Goal: Task Accomplishment & Management: Use online tool/utility

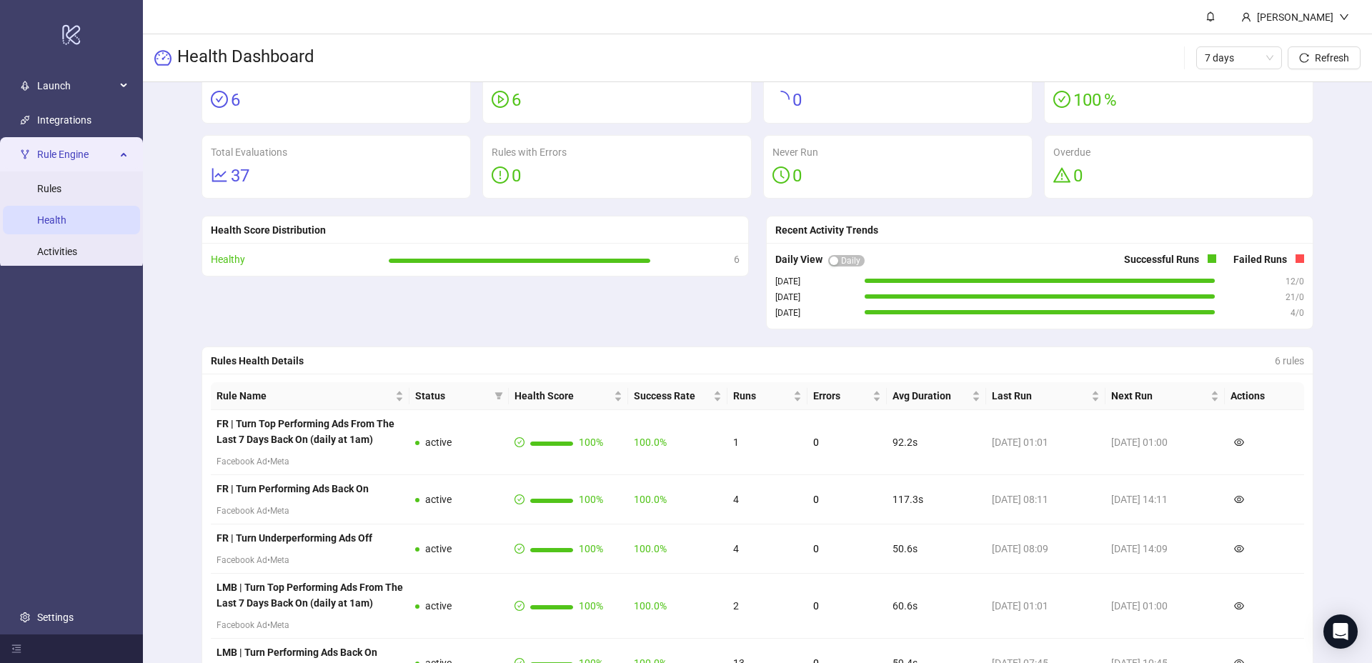
scroll to position [46, 0]
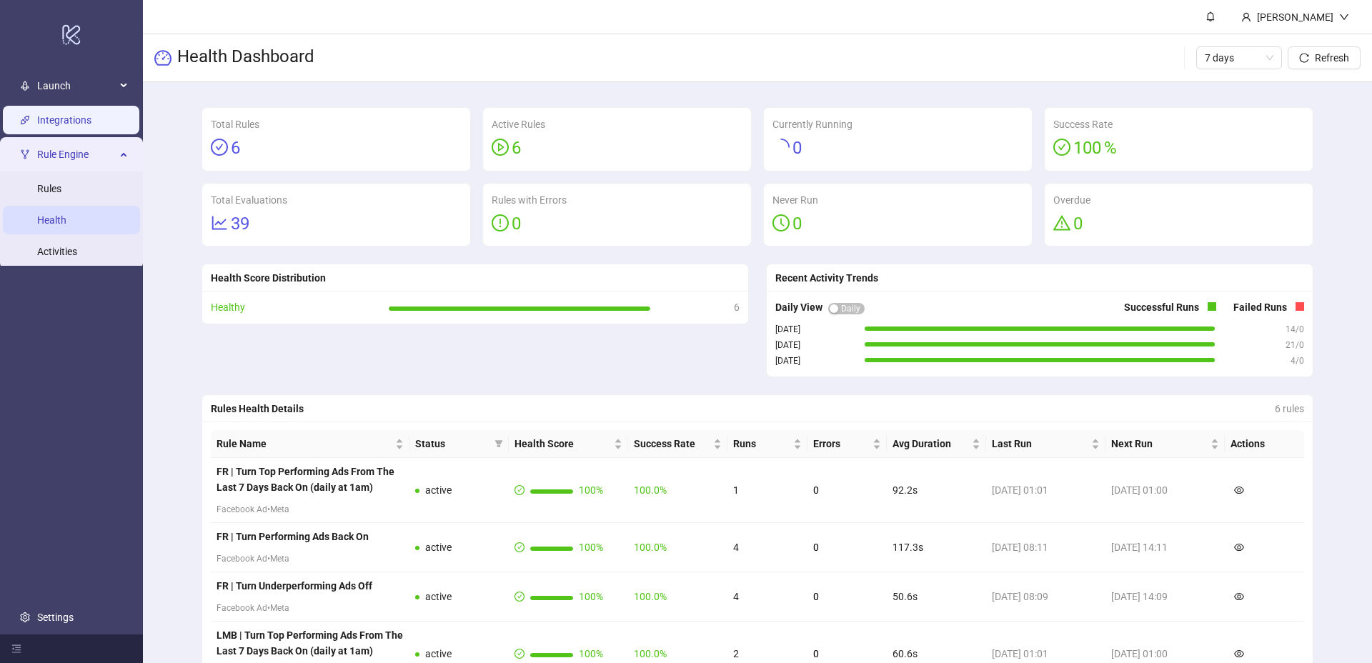
click at [59, 126] on link "Integrations" at bounding box center [64, 119] width 54 height 11
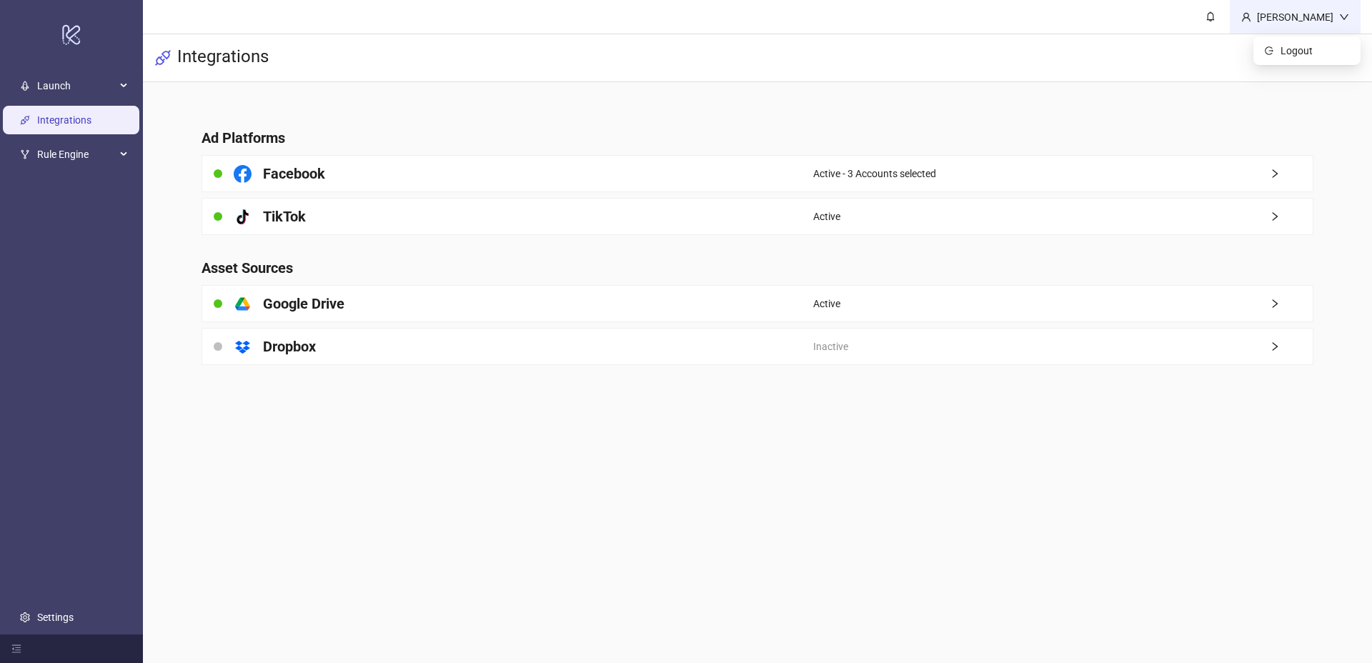
click at [1298, 19] on div "[PERSON_NAME]" at bounding box center [1295, 17] width 88 height 16
drag, startPoint x: 942, startPoint y: 56, endPoint x: 852, endPoint y: 62, distance: 90.2
click at [941, 56] on div "Integrations" at bounding box center [757, 58] width 1229 height 48
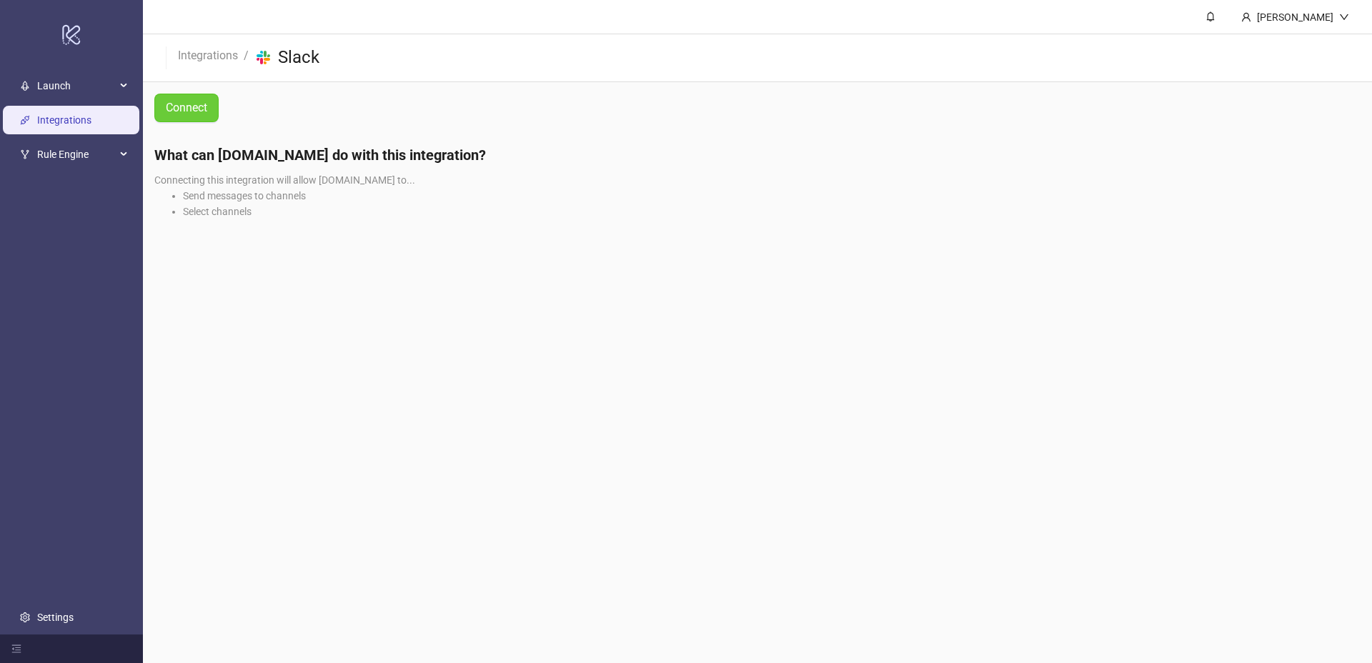
click at [179, 111] on span "Connect" at bounding box center [186, 108] width 41 height 18
click at [62, 155] on span "Rule Engine" at bounding box center [76, 154] width 79 height 29
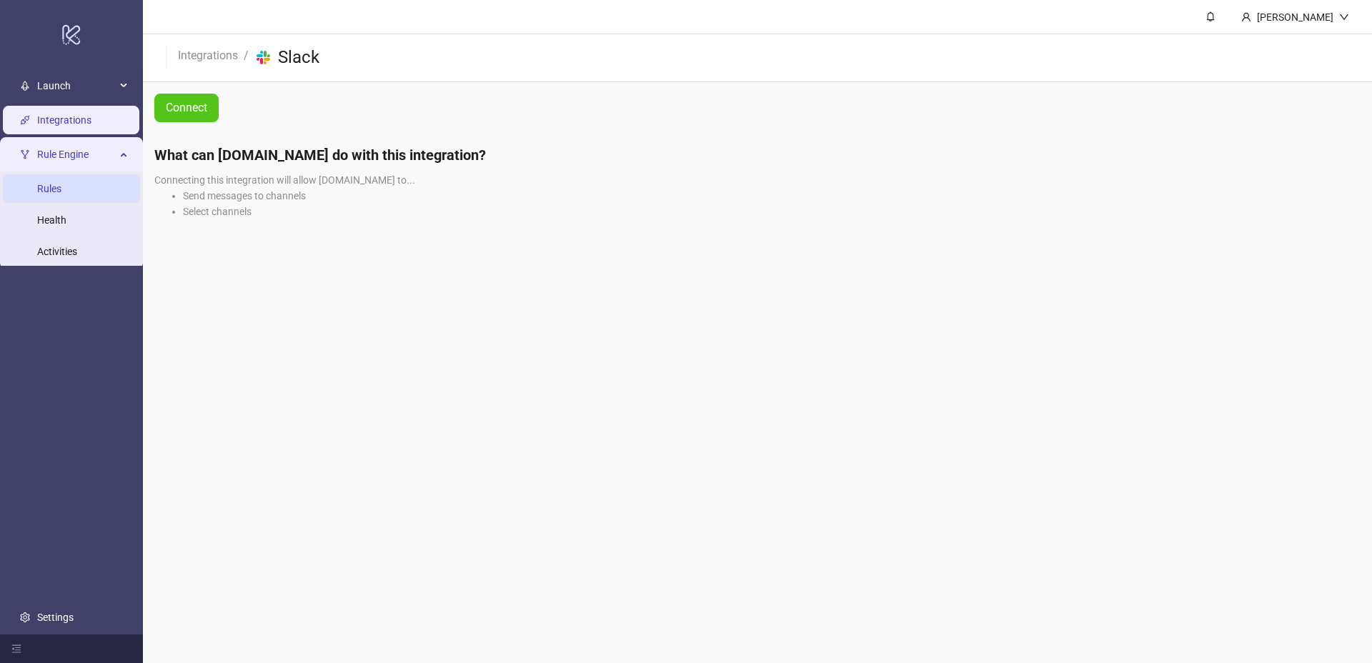
click at [61, 194] on link "Rules" at bounding box center [49, 188] width 24 height 11
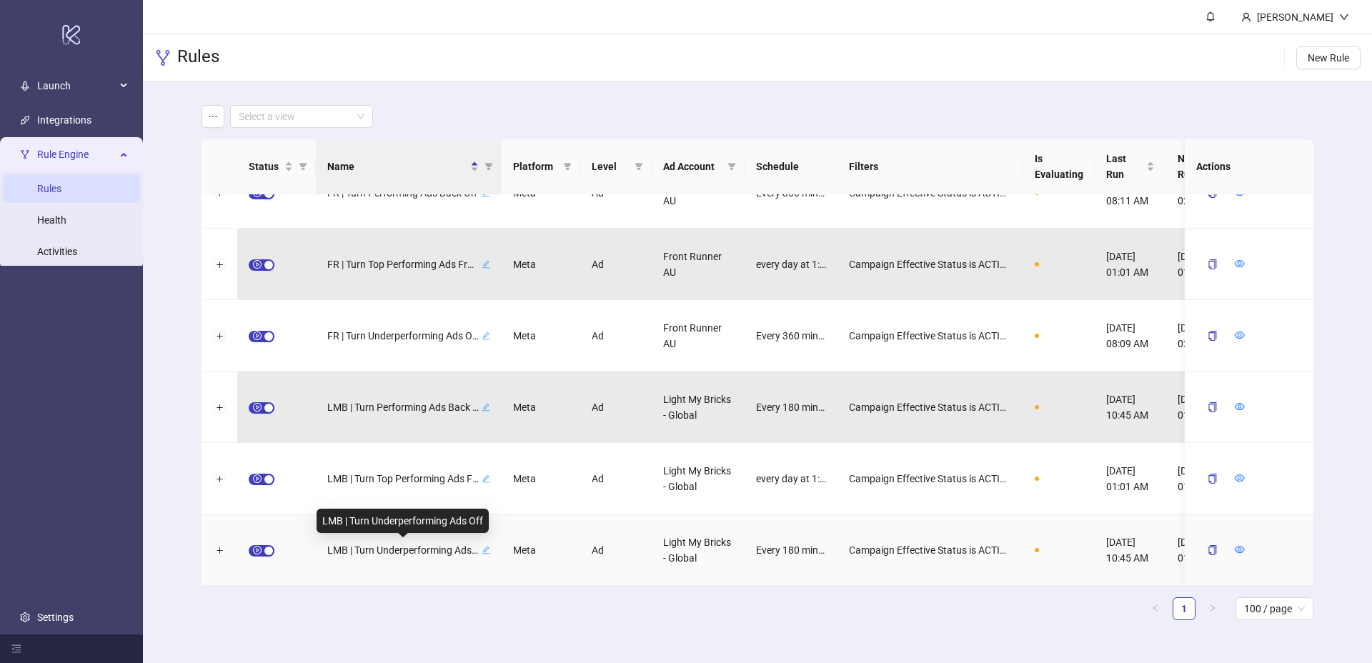
click at [424, 550] on span "LMB | Turn Underperforming Ads Off" at bounding box center [402, 550] width 151 height 16
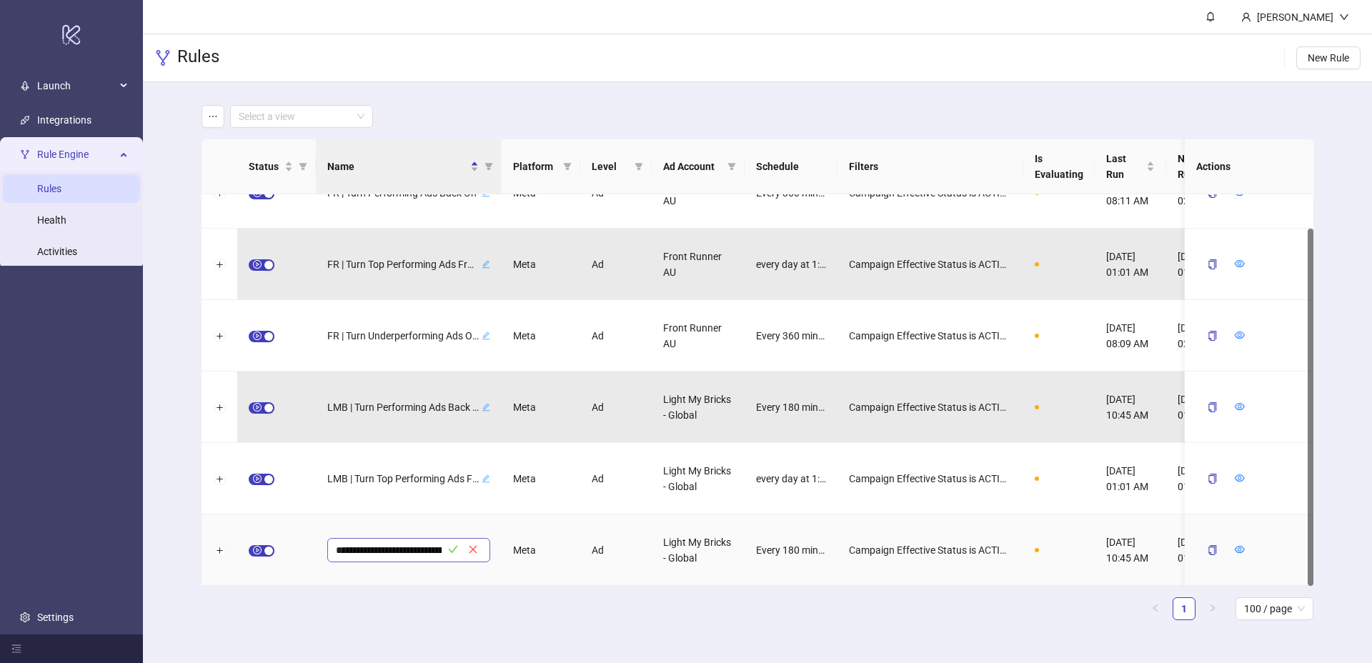
scroll to position [0, 56]
drag, startPoint x: 295, startPoint y: 550, endPoint x: 284, endPoint y: 552, distance: 11.5
click at [292, 550] on div at bounding box center [276, 549] width 79 height 71
click at [220, 552] on button "Expand row" at bounding box center [219, 550] width 11 height 11
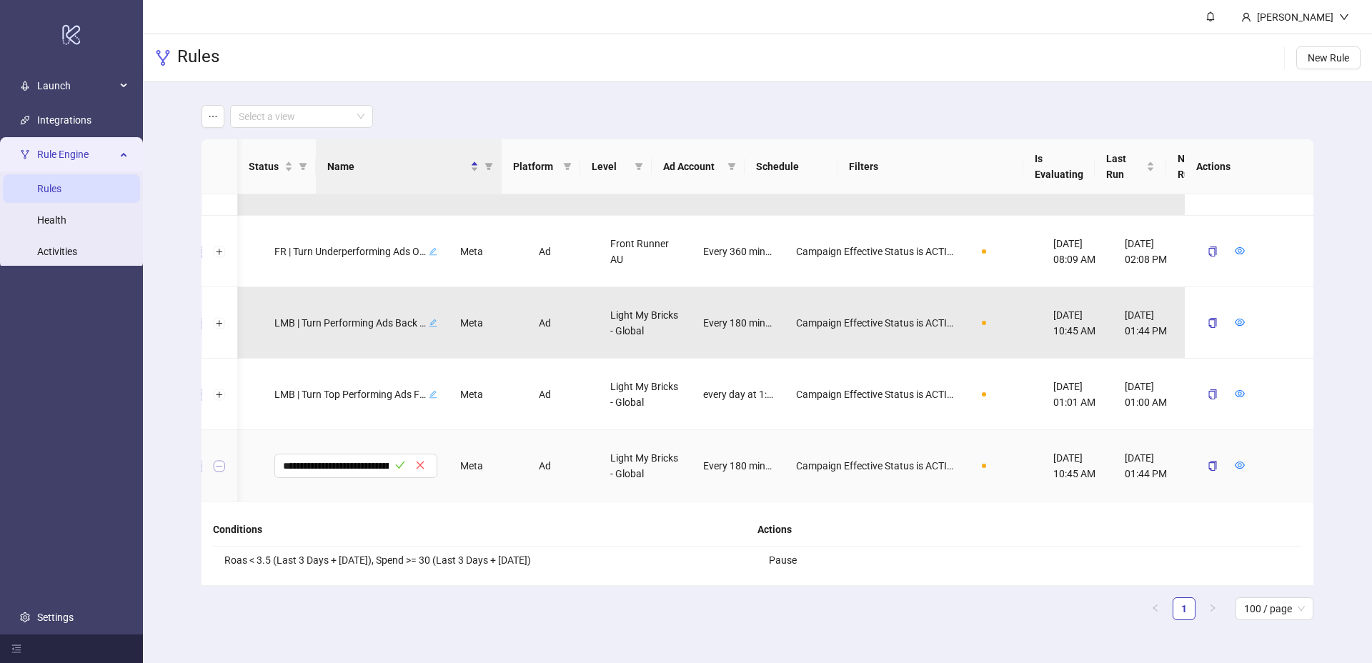
scroll to position [0, 53]
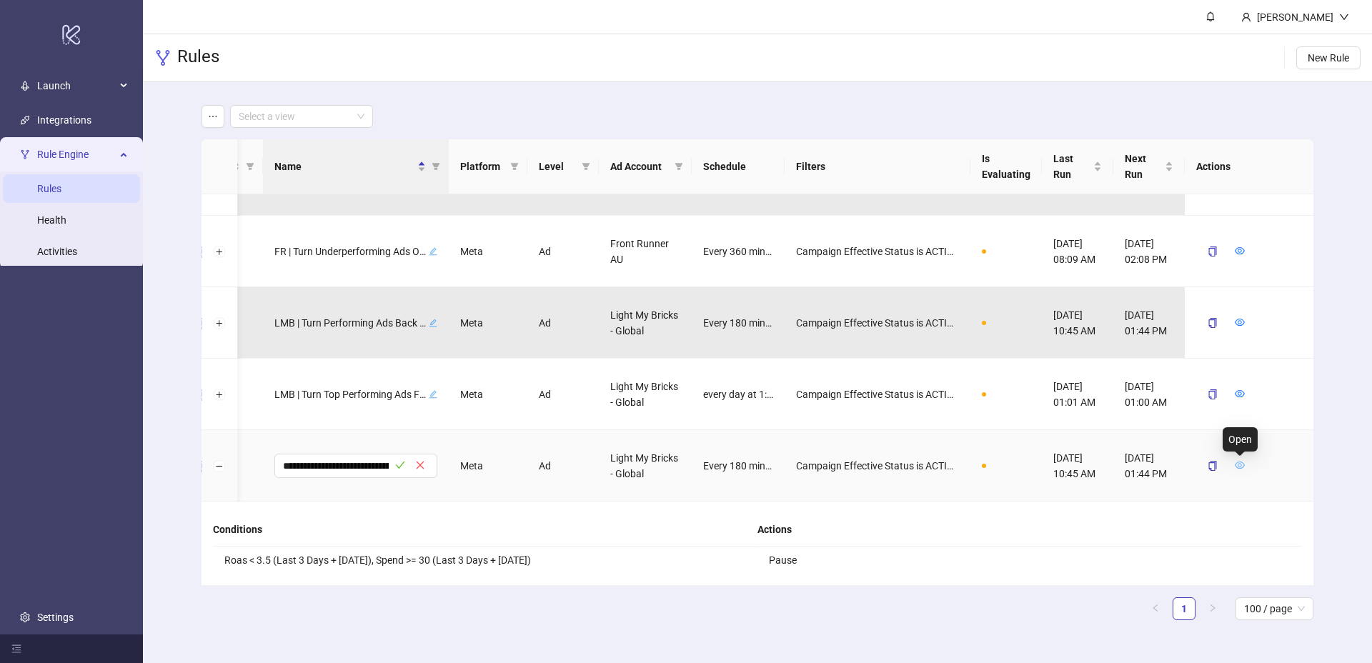
click at [1235, 463] on icon "eye" at bounding box center [1240, 465] width 10 height 7
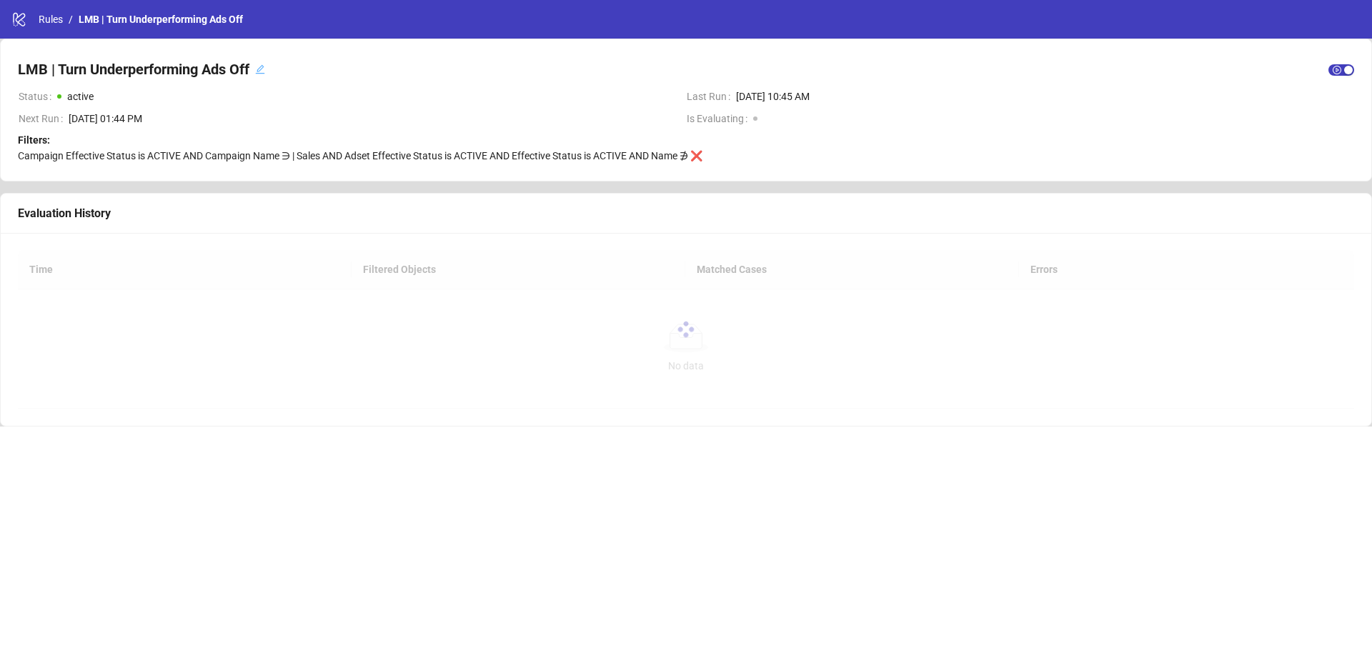
click at [647, 147] on div "Filters: Campaign Effective Status is ACTIVE AND Campaign Name ∋ | Sales AND Ad…" at bounding box center [686, 147] width 1336 height 31
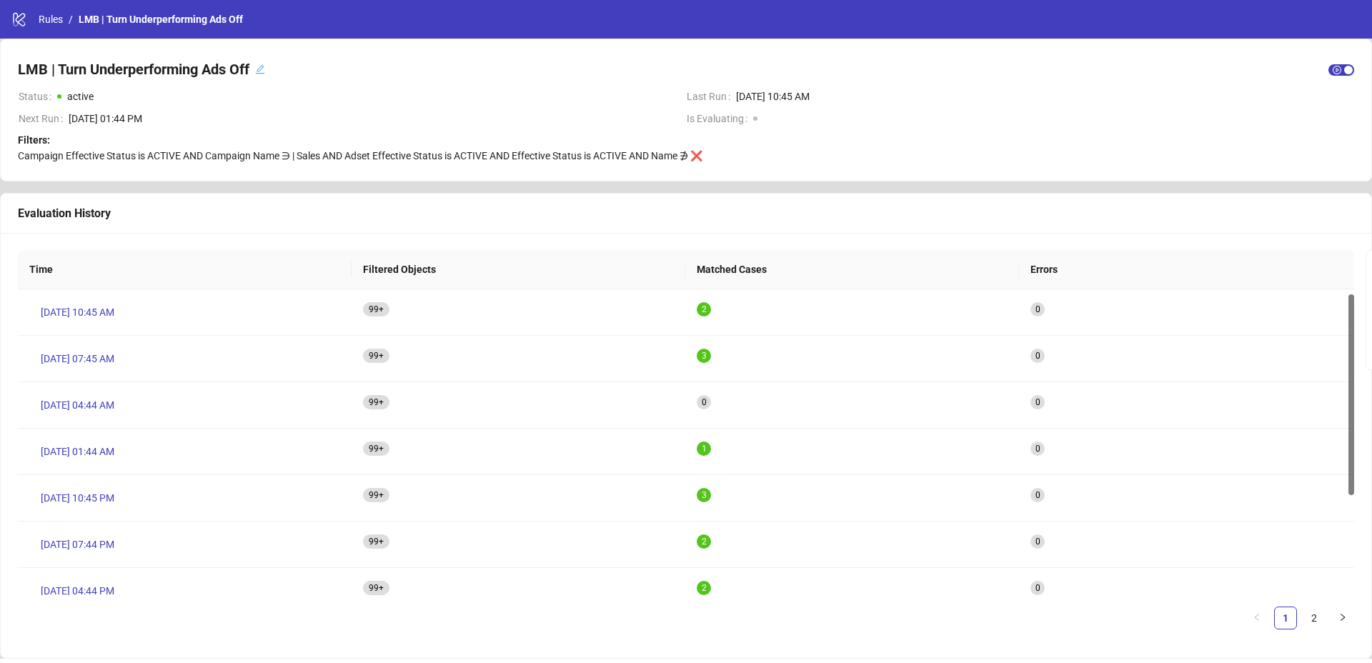
scroll to position [7, 0]
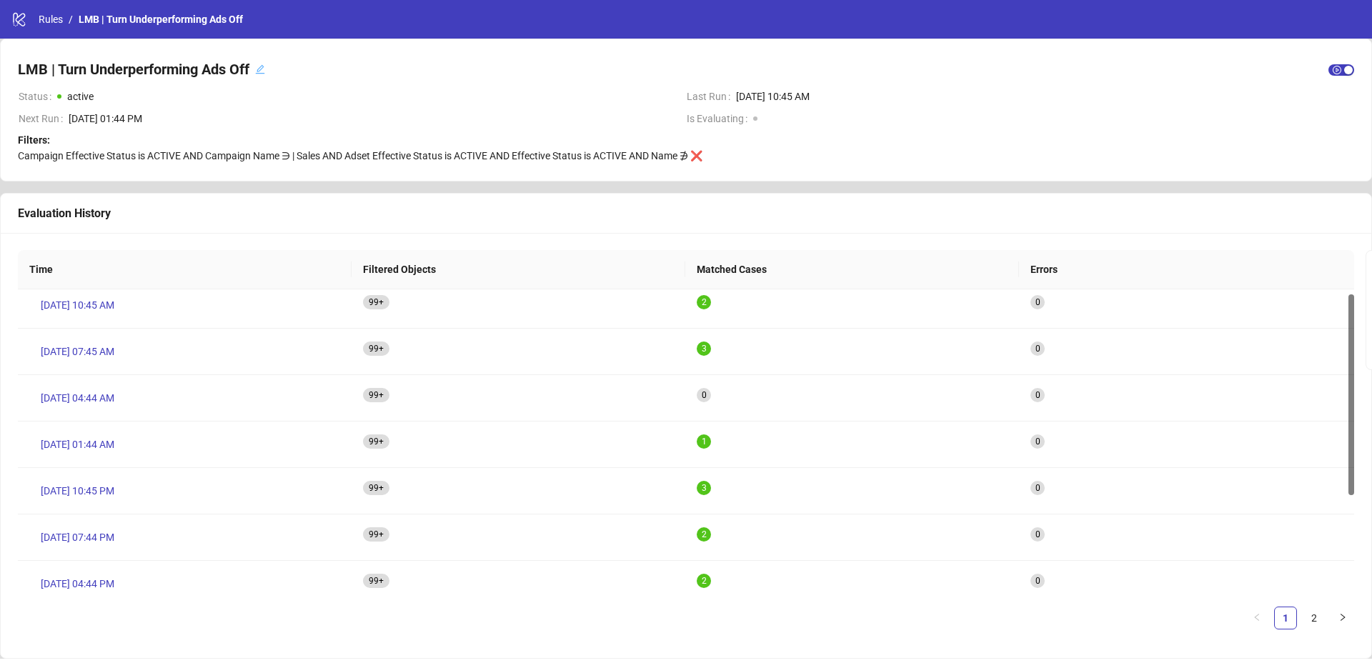
click at [633, 153] on span "Campaign Effective Status is ACTIVE AND Campaign Name ∋ | Sales AND Adset Effec…" at bounding box center [360, 155] width 685 height 11
click at [48, 21] on link "Rules" at bounding box center [51, 19] width 30 height 16
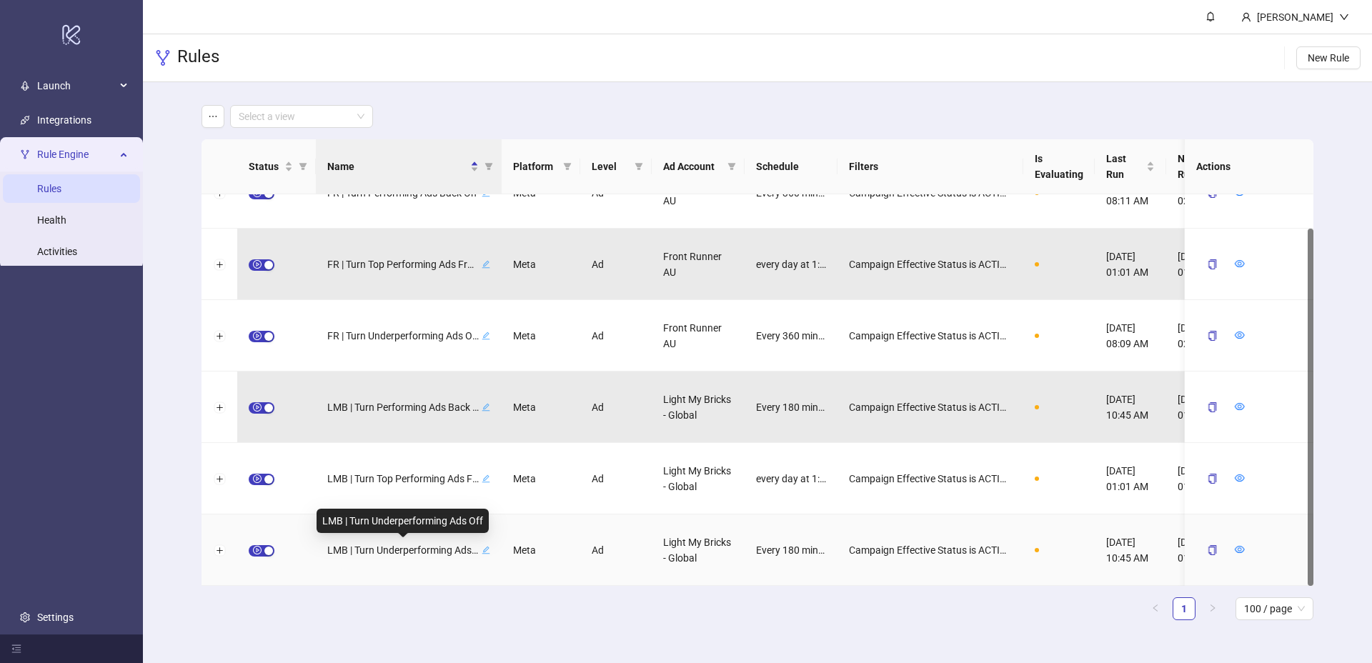
scroll to position [31, 0]
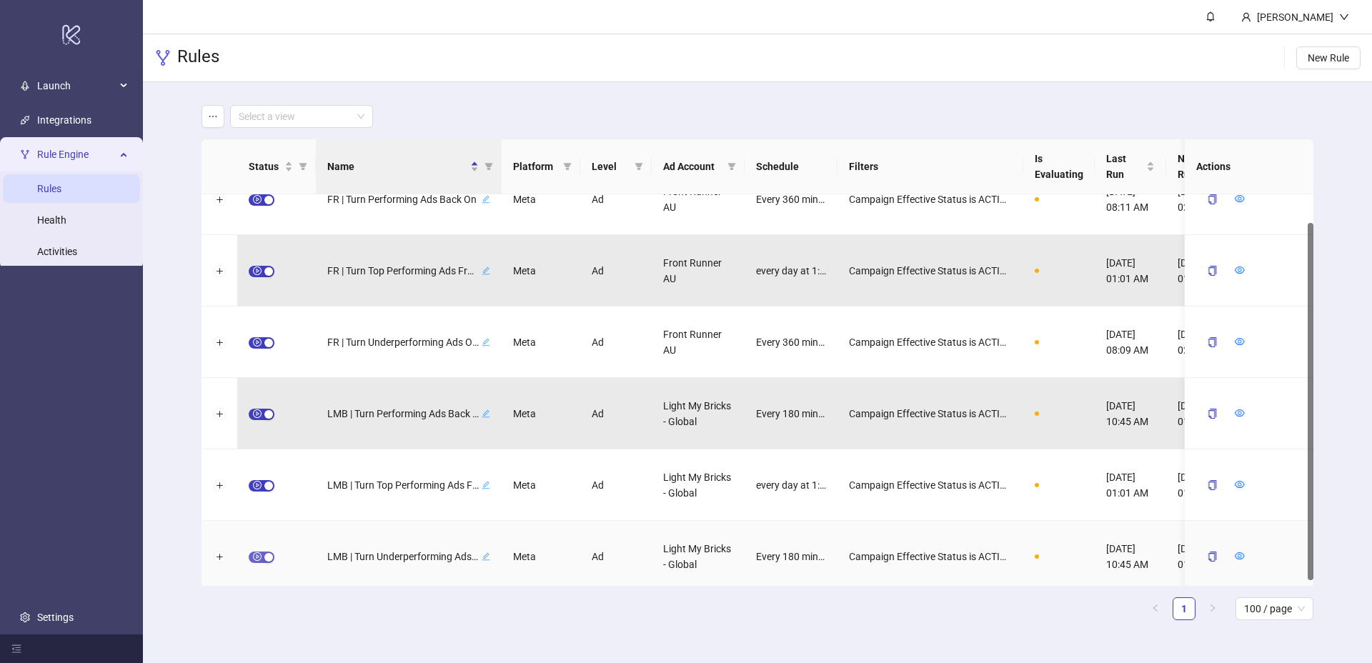
click at [263, 556] on span "button" at bounding box center [262, 557] width 26 height 11
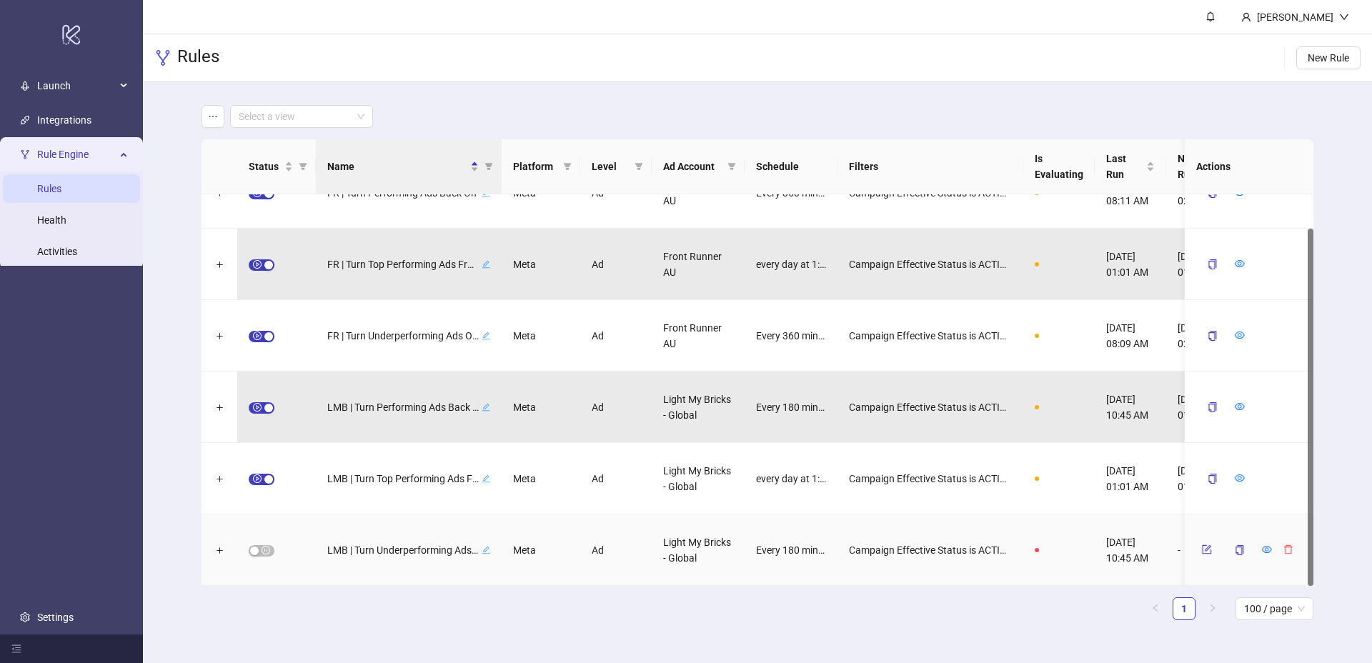
scroll to position [0, 53]
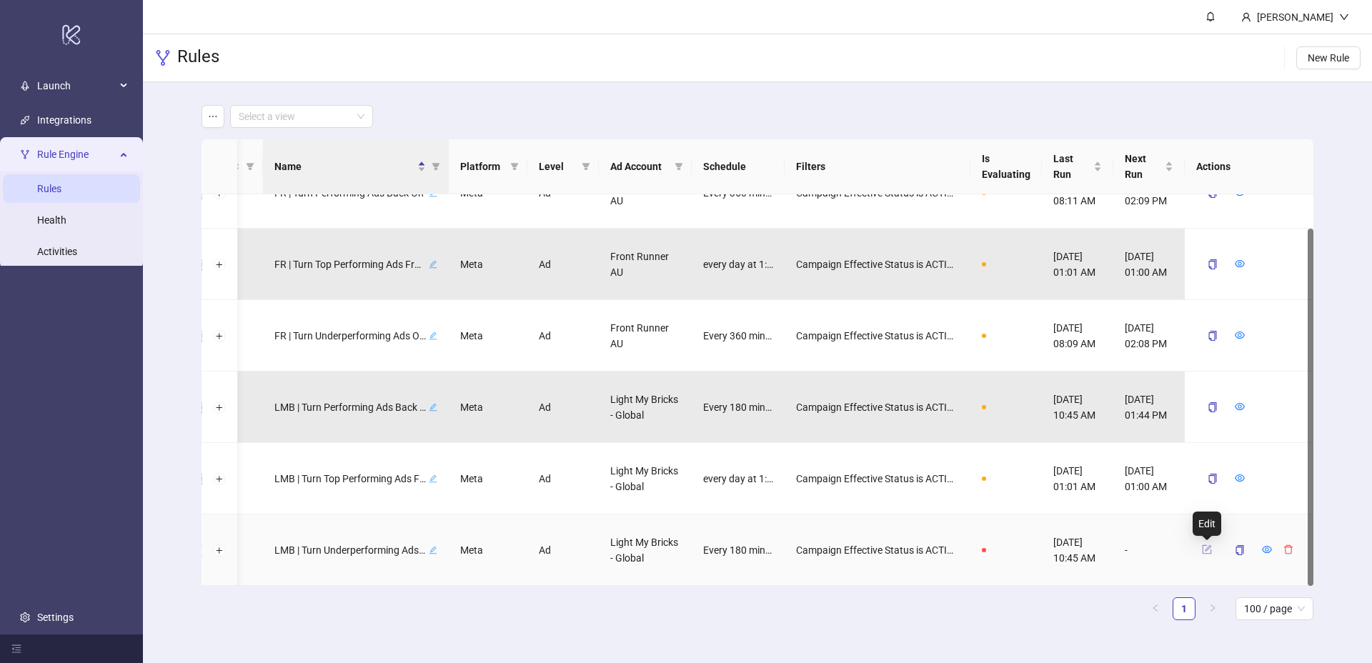
click at [1206, 548] on icon "form" at bounding box center [1207, 549] width 10 height 10
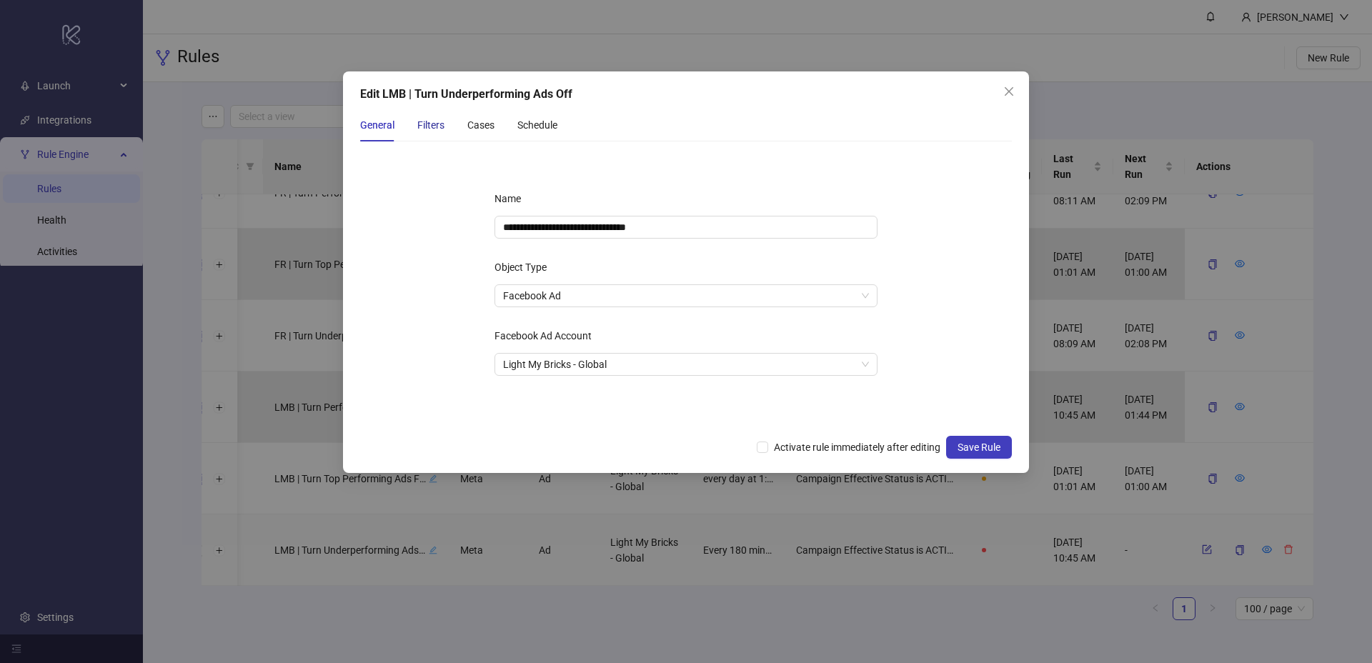
click at [430, 125] on div "Filters" at bounding box center [430, 125] width 27 height 16
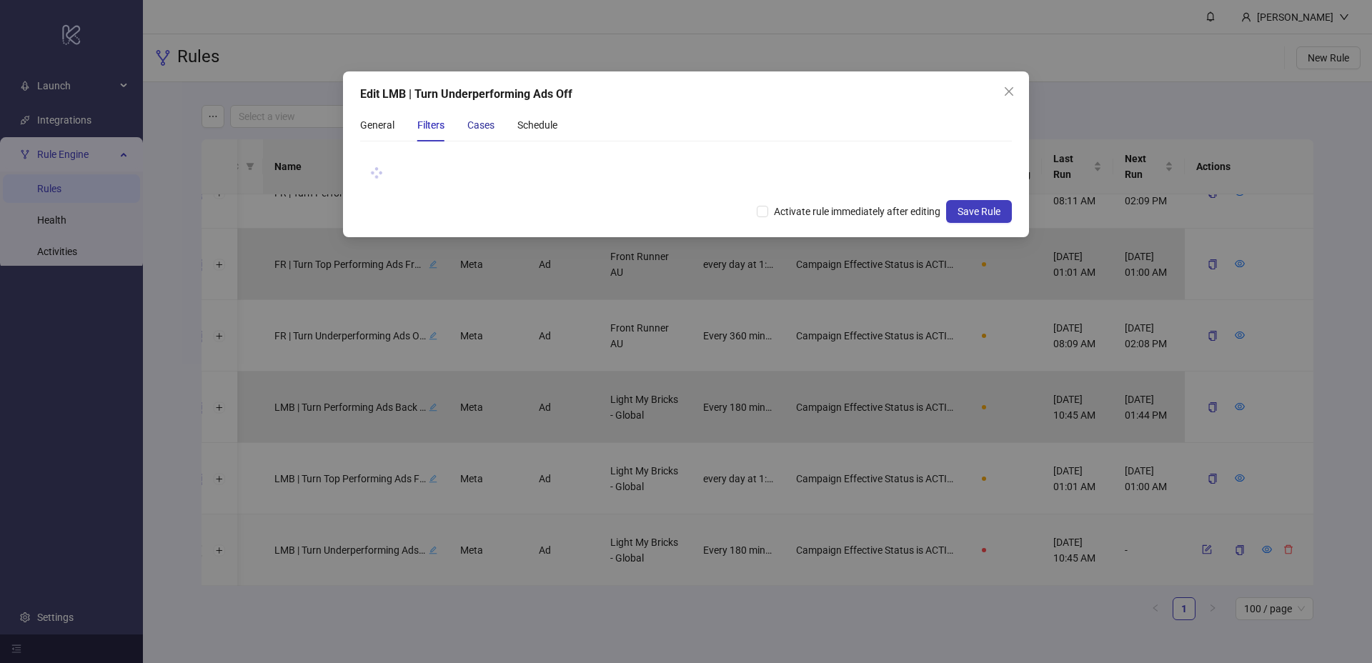
drag, startPoint x: 487, startPoint y: 126, endPoint x: 527, endPoint y: 127, distance: 40.7
click at [487, 126] on div "Cases" at bounding box center [480, 125] width 27 height 16
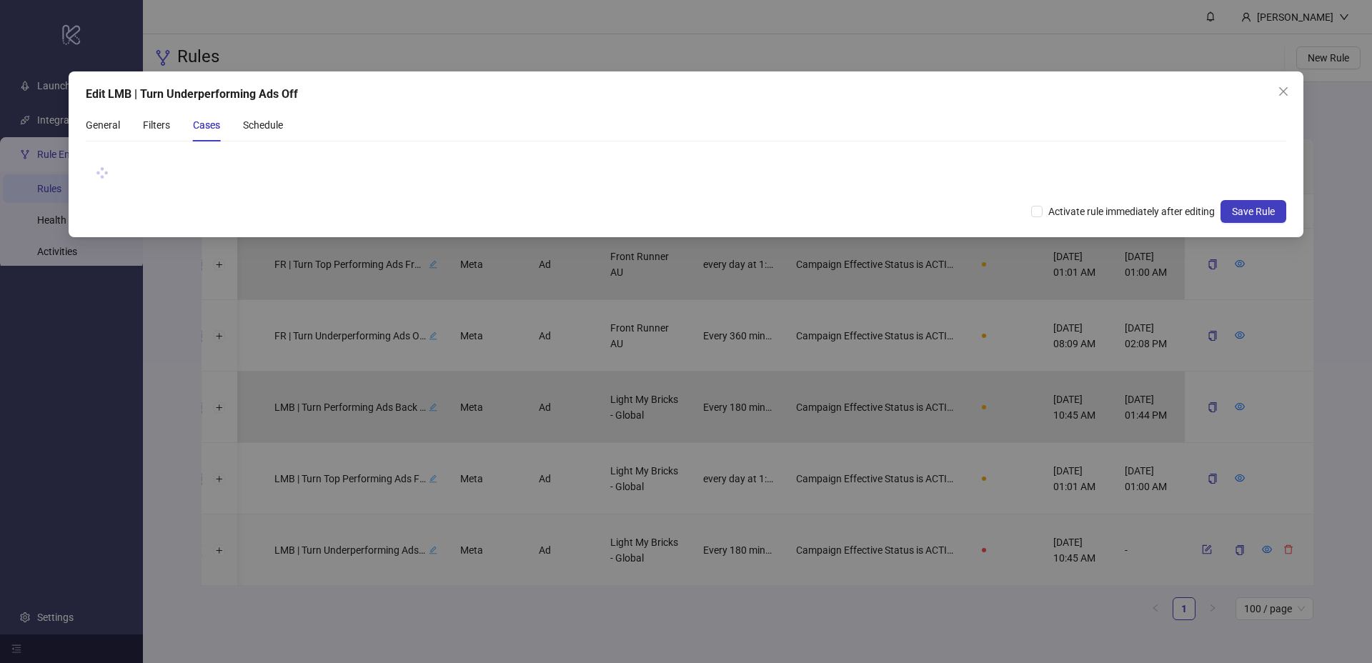
click at [596, 124] on div "General Filters Cases Schedule" at bounding box center [686, 125] width 1200 height 33
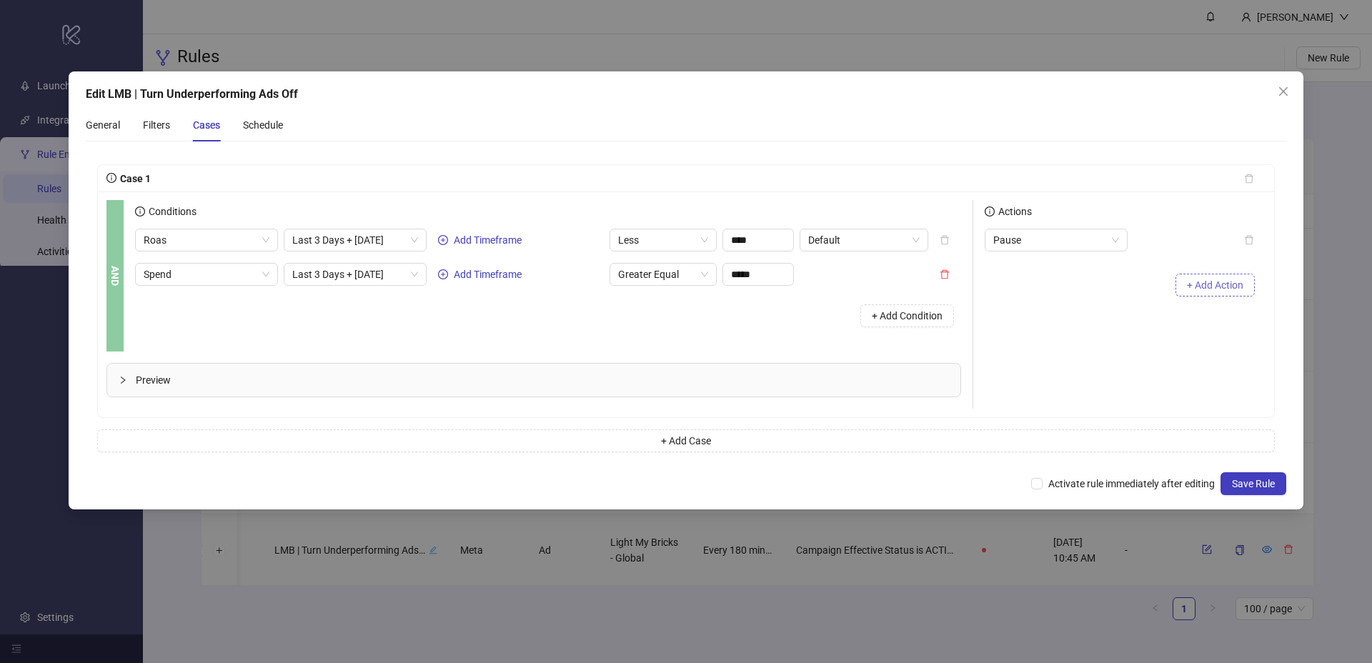
click at [1192, 284] on span "+ Add Action" at bounding box center [1215, 284] width 56 height 11
click at [1061, 274] on span "Slack Notification" at bounding box center [1056, 278] width 126 height 21
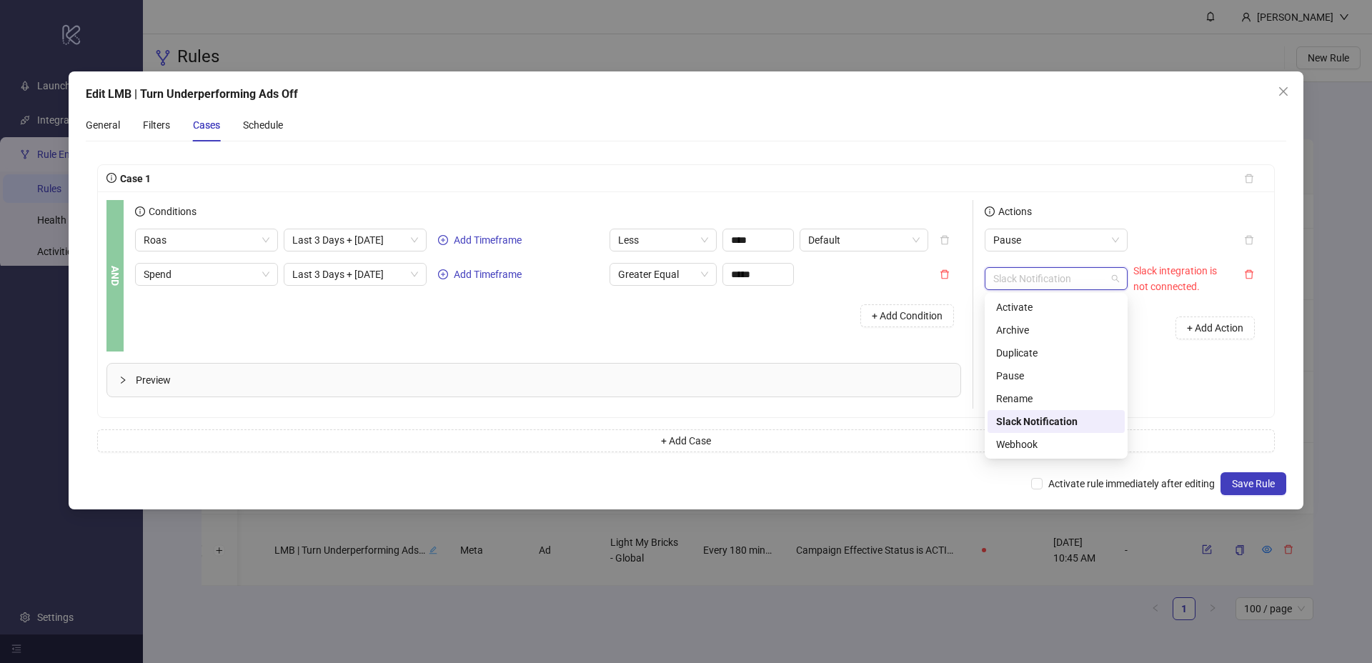
click at [1072, 424] on div "Slack Notification" at bounding box center [1056, 422] width 120 height 16
click at [1158, 362] on div "Actions Pause Slack Notification Slack Notification Slack integration is not co…" at bounding box center [1119, 304] width 292 height 209
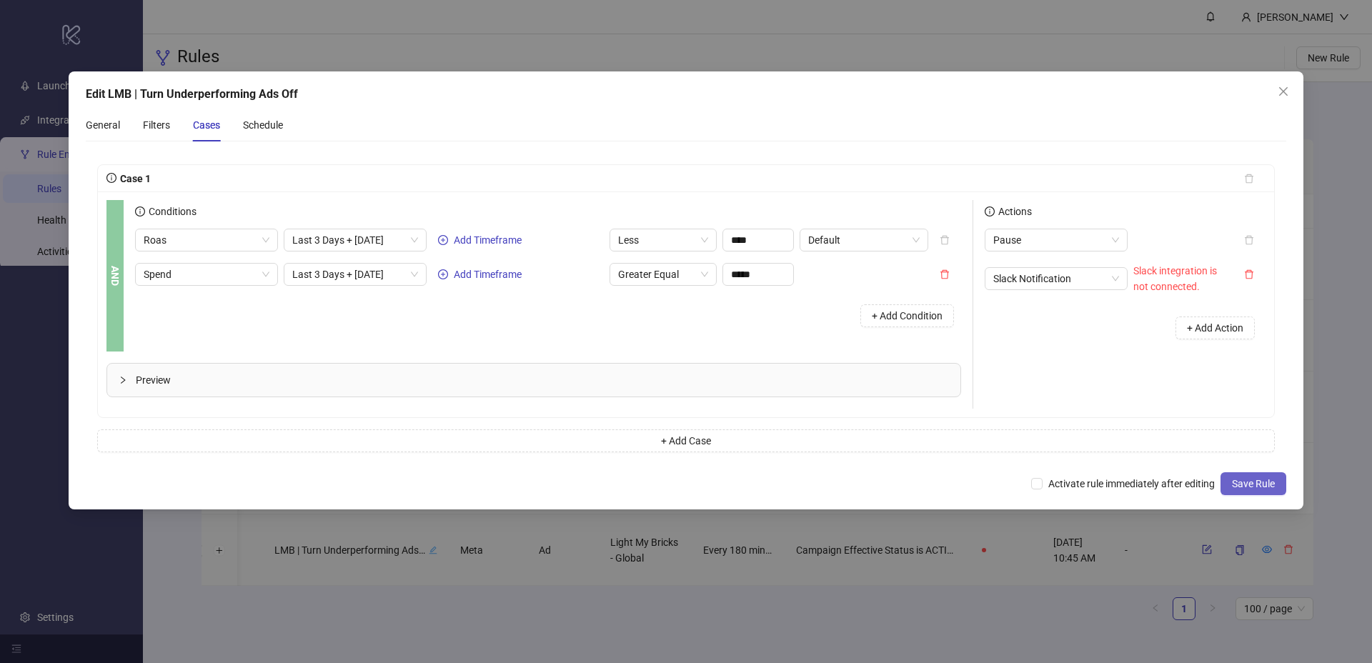
click at [1232, 487] on span "Save Rule" at bounding box center [1253, 483] width 43 height 11
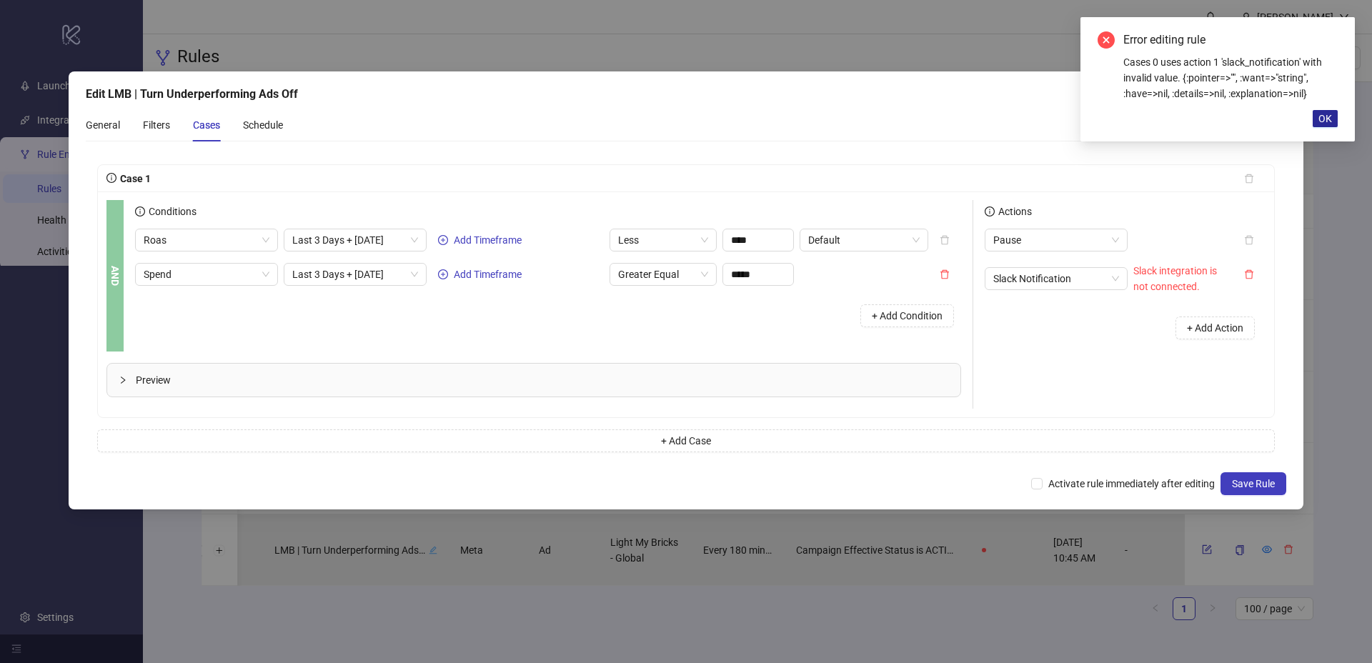
click at [1325, 121] on span "OK" at bounding box center [1325, 118] width 14 height 11
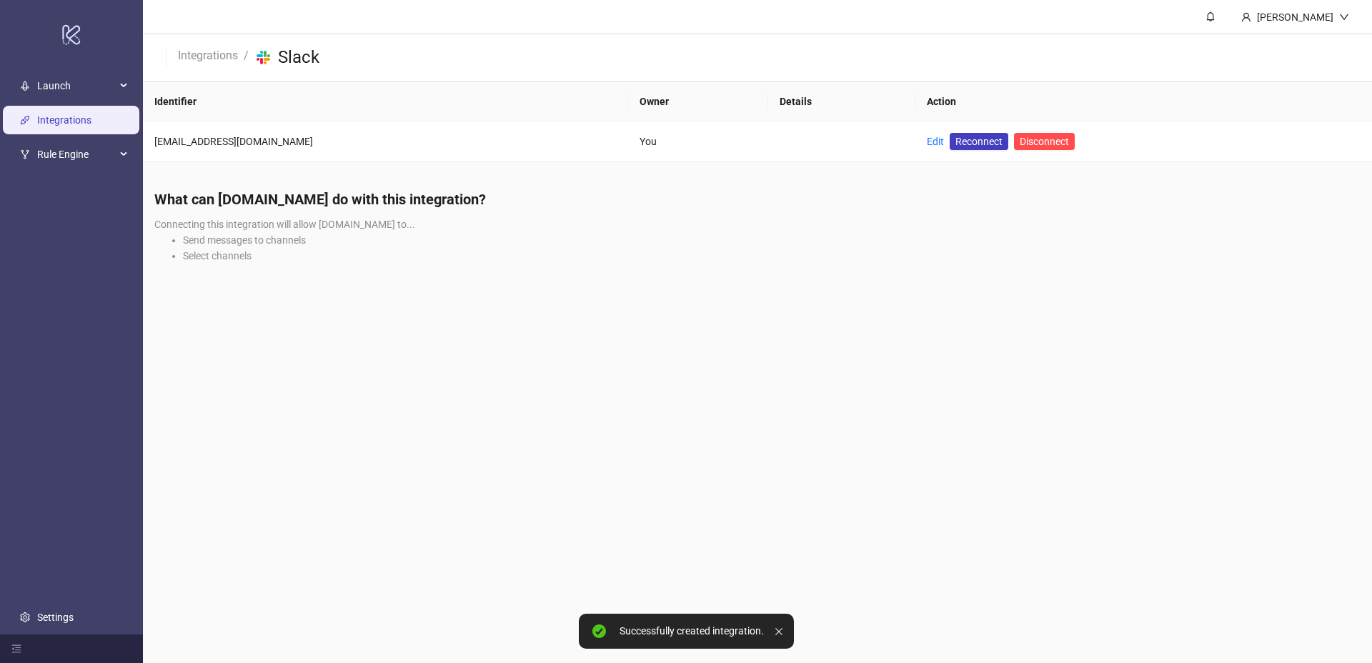
click at [751, 373] on main "Jack Downs Integrations / platform/slack Slack Identifier Owner Details Action …" at bounding box center [757, 331] width 1229 height 663
click at [927, 141] on link "Edit" at bounding box center [935, 141] width 17 height 11
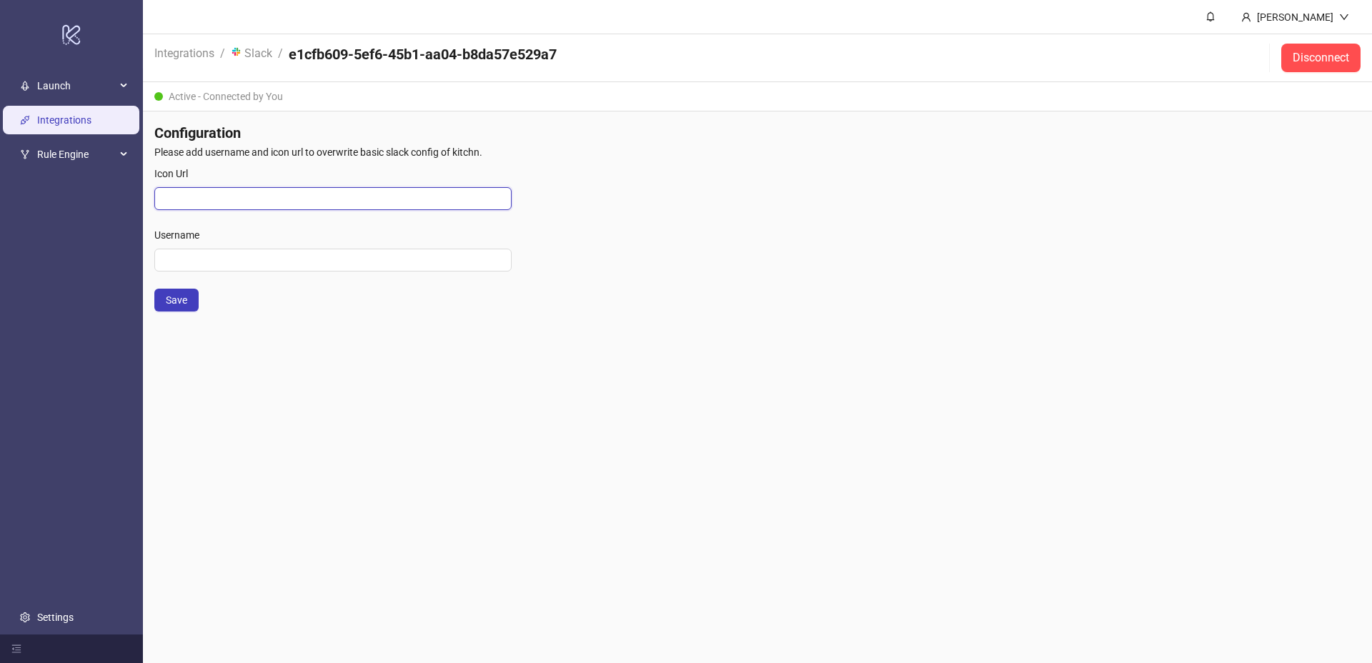
click at [241, 202] on input "Icon Url" at bounding box center [332, 198] width 357 height 23
click at [233, 174] on div "Icon Url" at bounding box center [332, 176] width 357 height 21
click at [77, 143] on span "Rule Engine" at bounding box center [76, 154] width 79 height 29
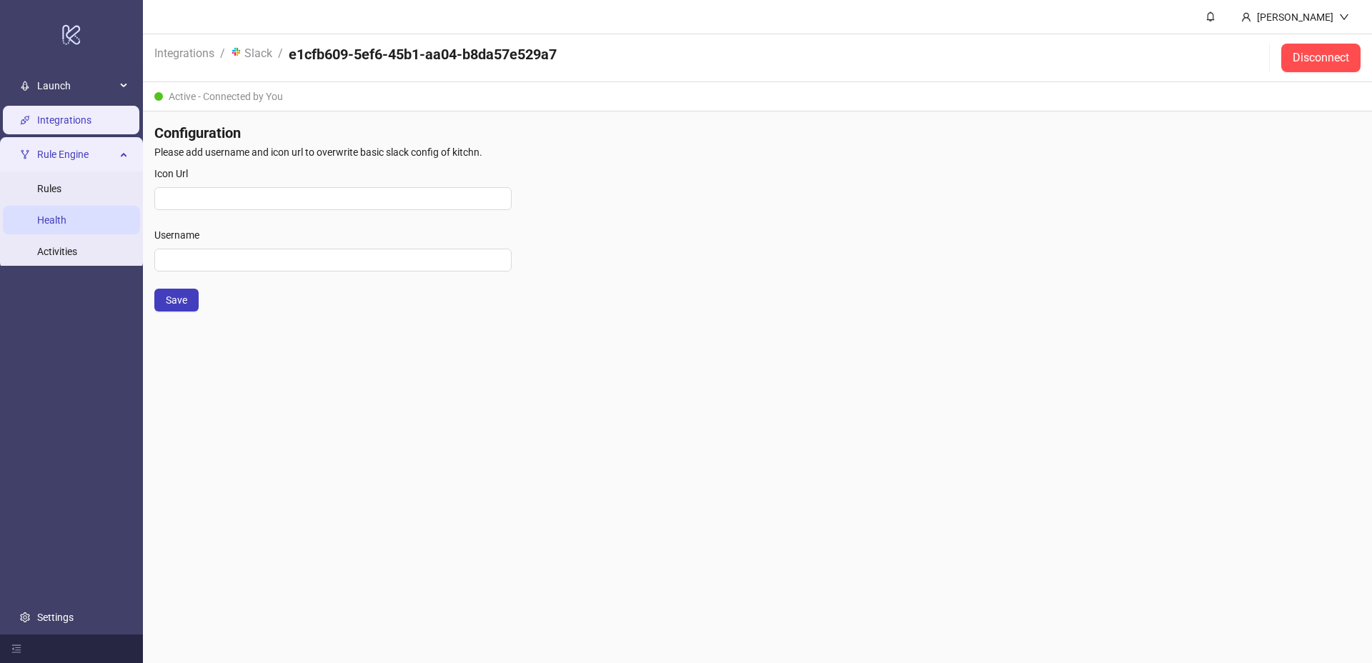
click at [66, 225] on link "Health" at bounding box center [51, 219] width 29 height 11
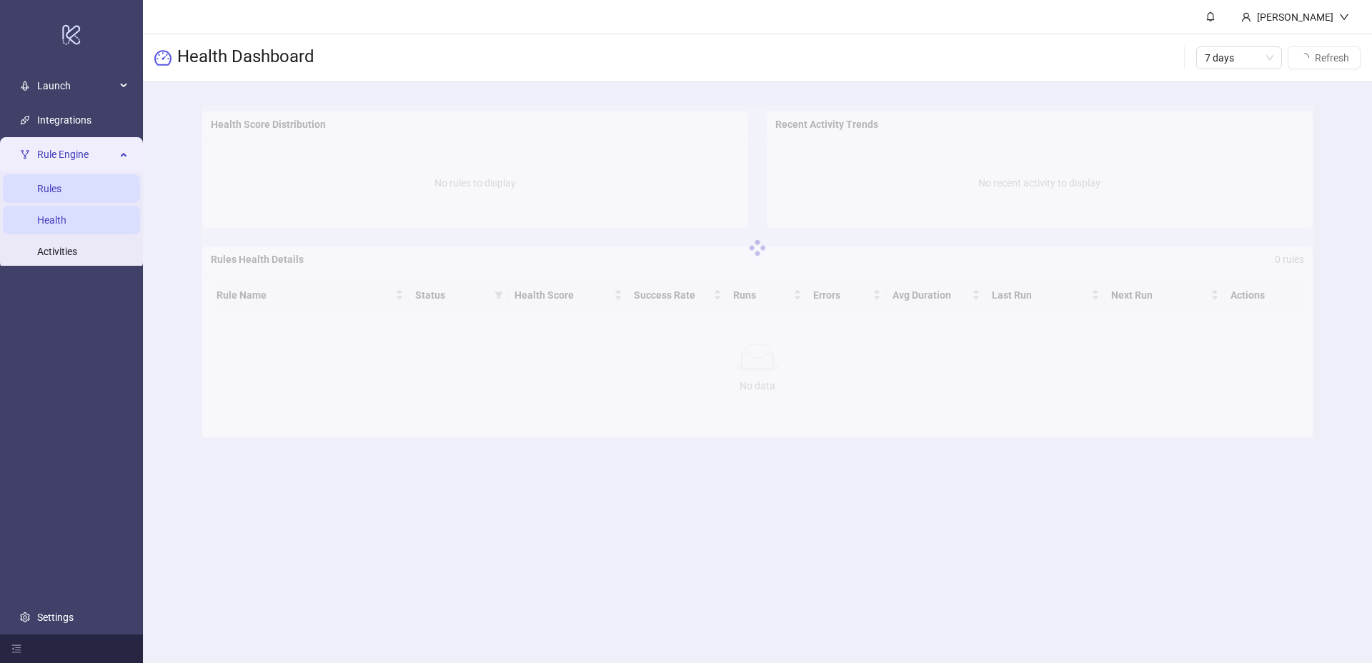
click at [61, 194] on link "Rules" at bounding box center [49, 188] width 24 height 11
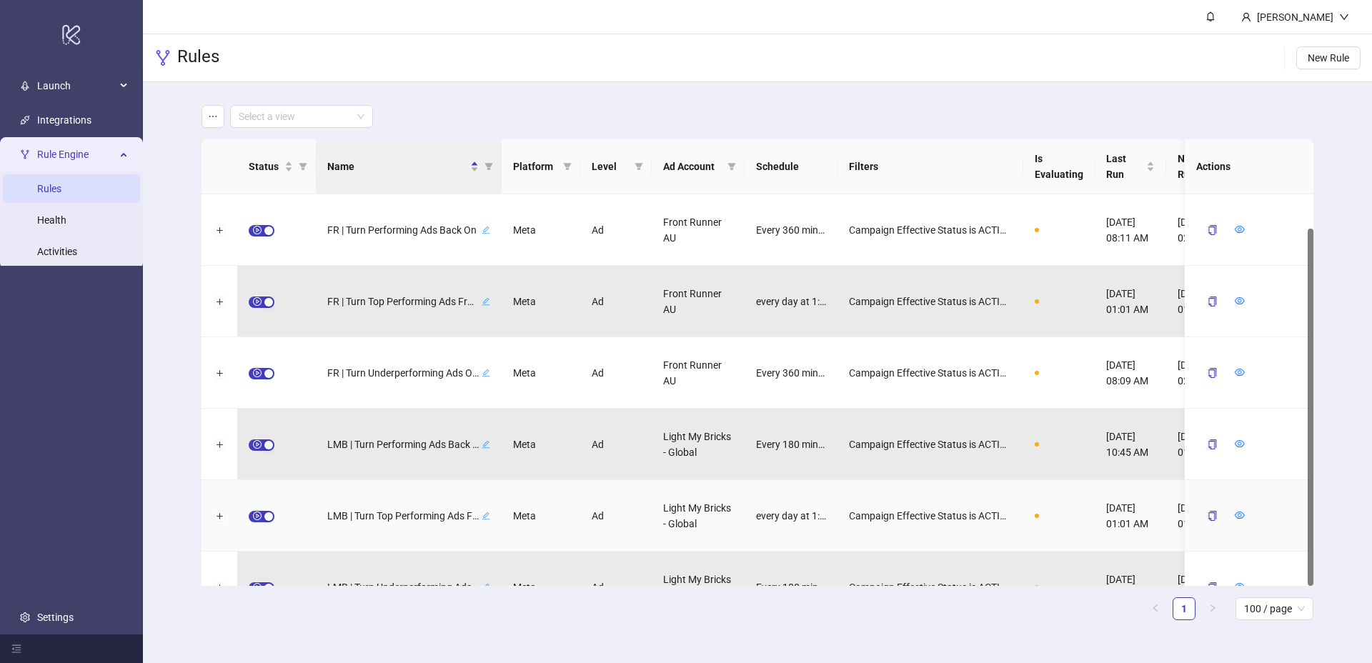
scroll to position [37, 0]
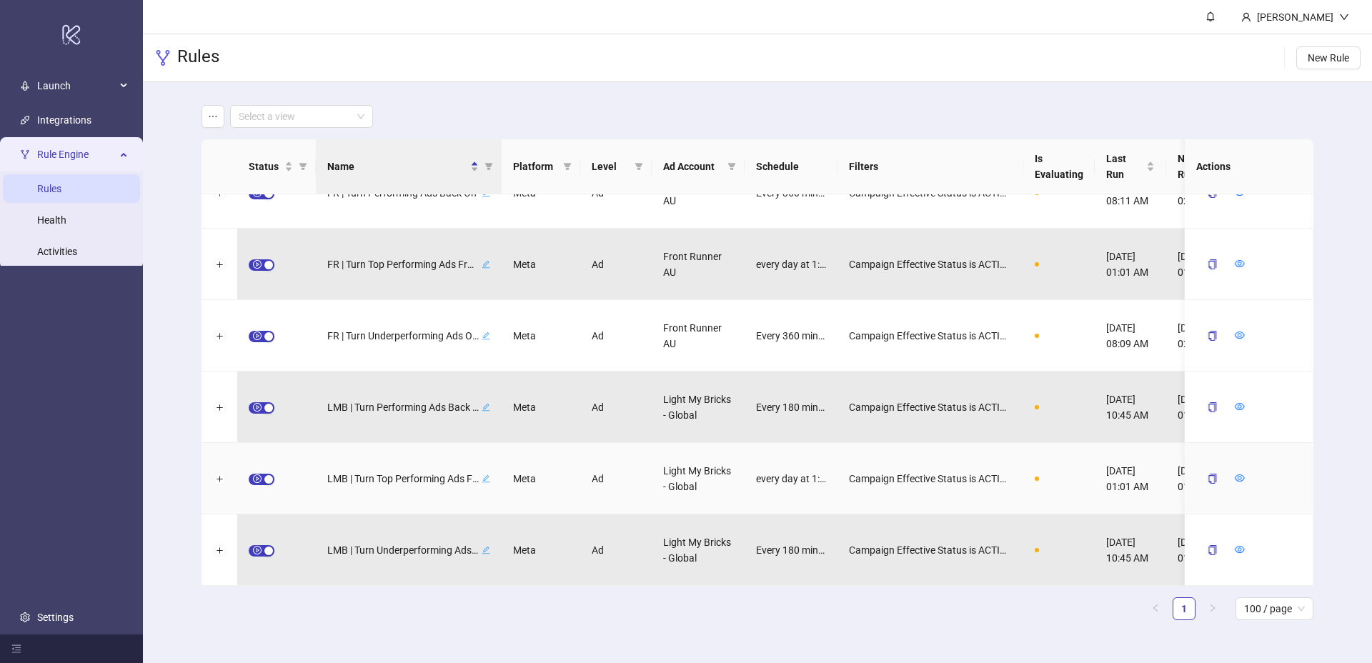
click at [483, 477] on icon "edit" at bounding box center [486, 478] width 9 height 9
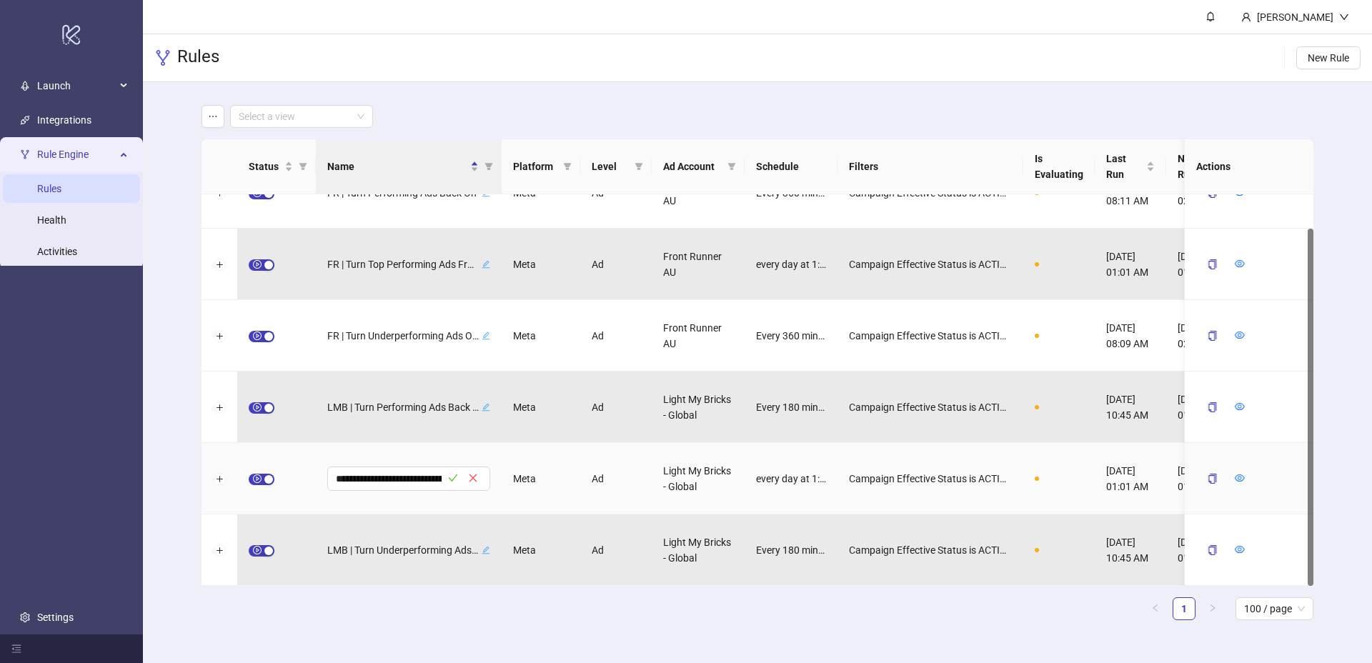
scroll to position [0, 235]
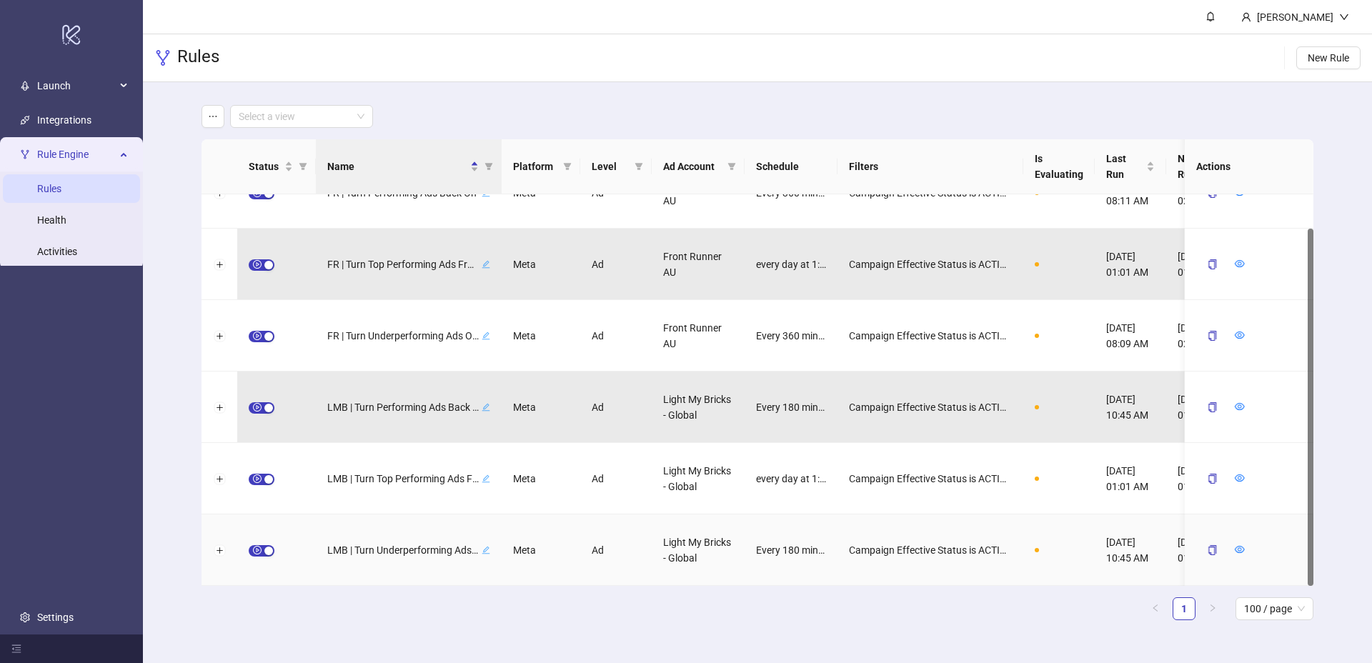
click at [486, 549] on icon "edit" at bounding box center [486, 550] width 9 height 9
click at [408, 554] on span "LMB | Turn Underperforming Ads Off" at bounding box center [402, 550] width 151 height 16
click at [885, 545] on span "Campaign Effective Status is ACTIVE AND AND Campaign Name ∋ | Sales AND AND Ads…" at bounding box center [930, 550] width 163 height 16
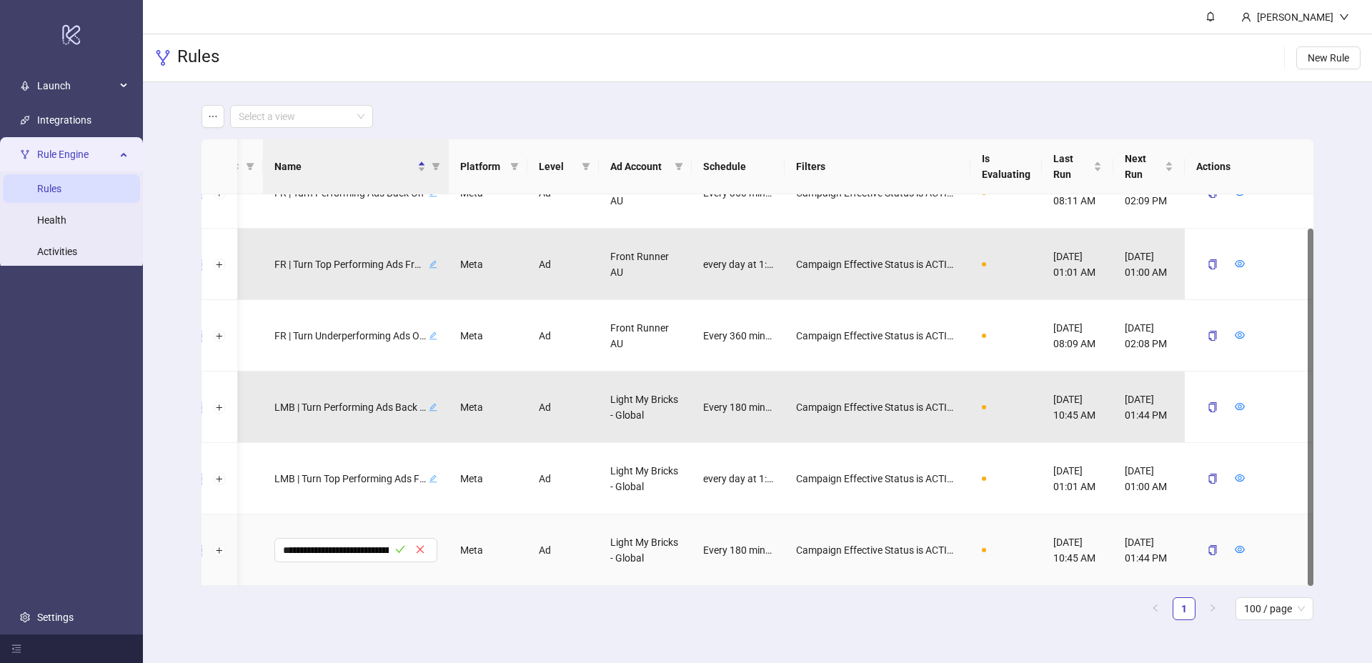
scroll to position [0, 0]
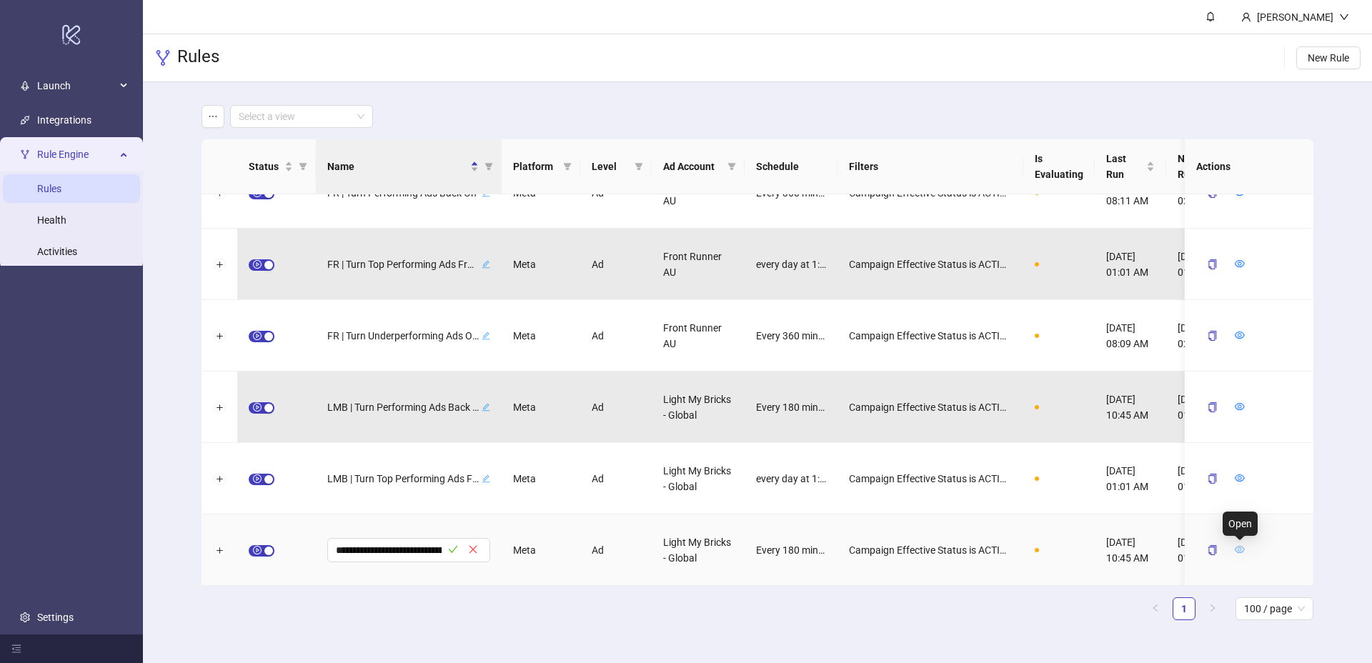
click at [1241, 551] on icon "eye" at bounding box center [1240, 549] width 10 height 10
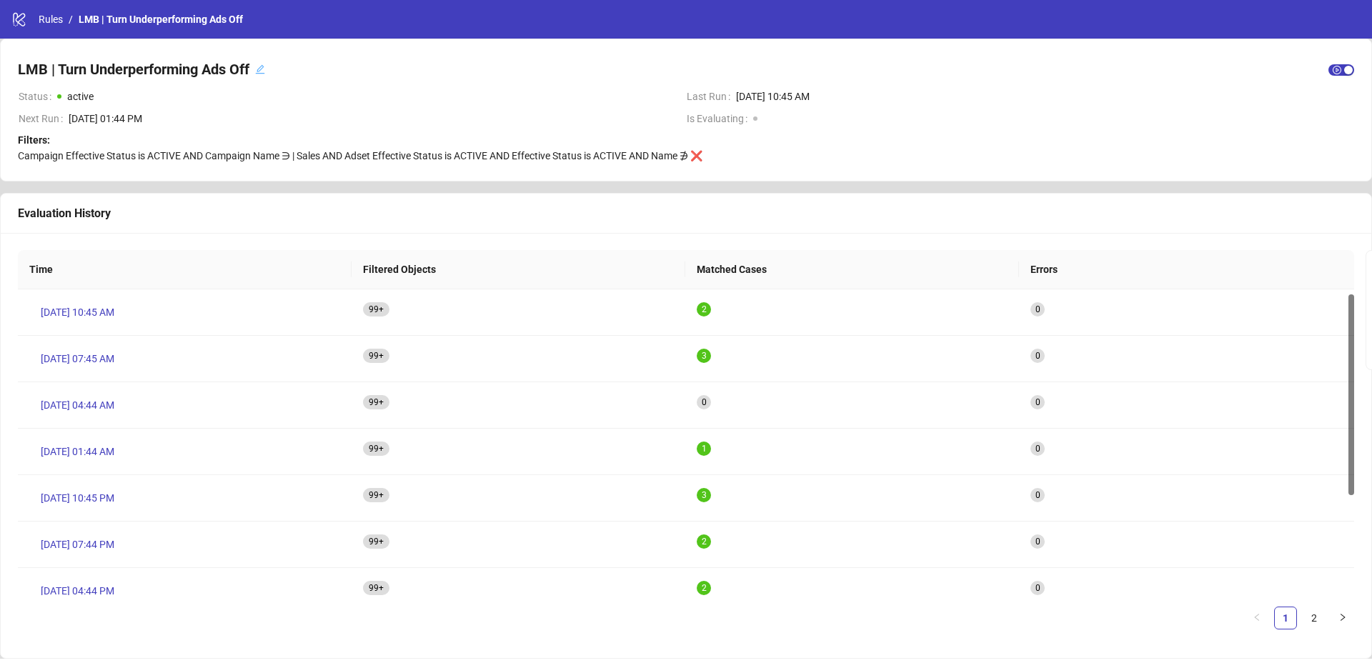
scroll to position [7, 0]
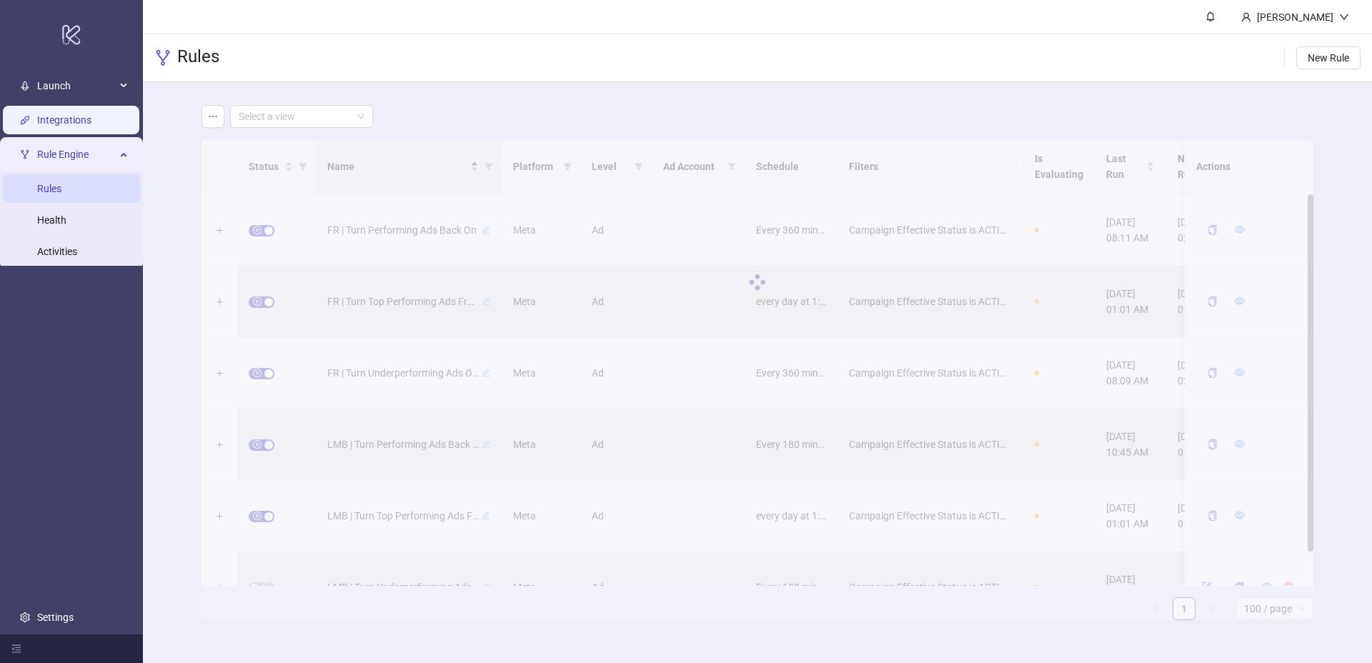
click at [62, 116] on link "Integrations" at bounding box center [64, 119] width 54 height 11
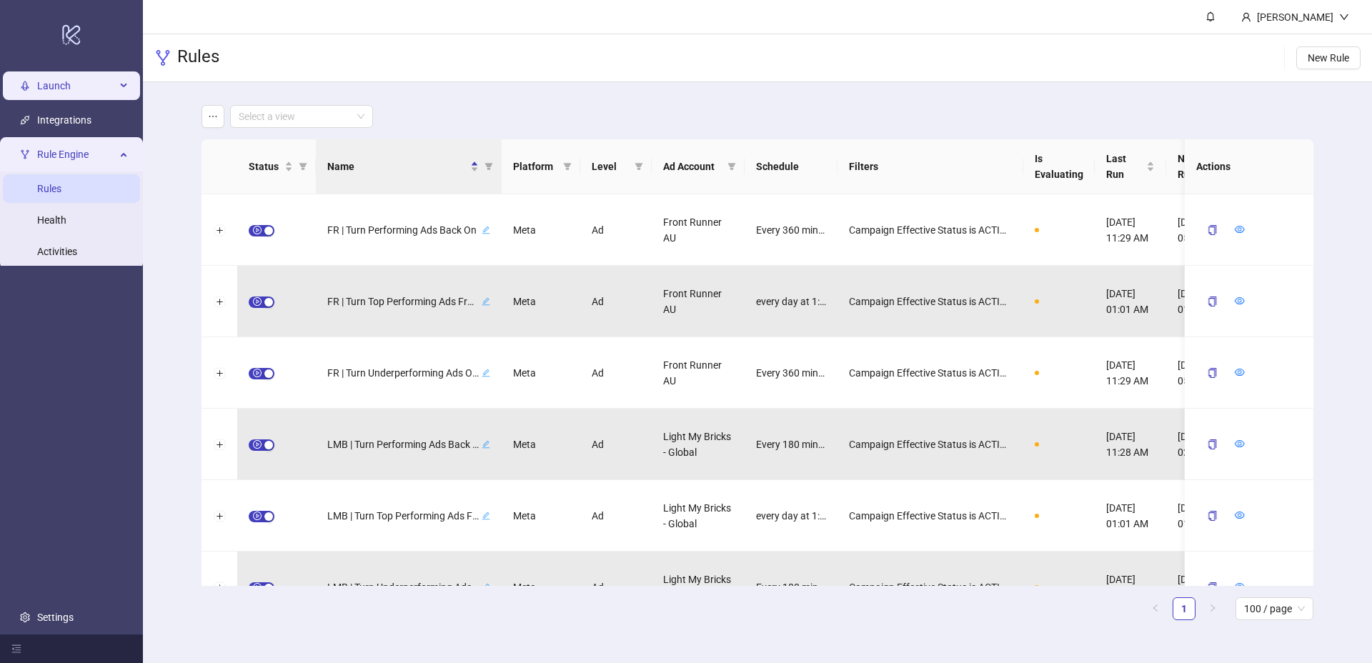
click at [72, 91] on span "Launch" at bounding box center [76, 85] width 79 height 29
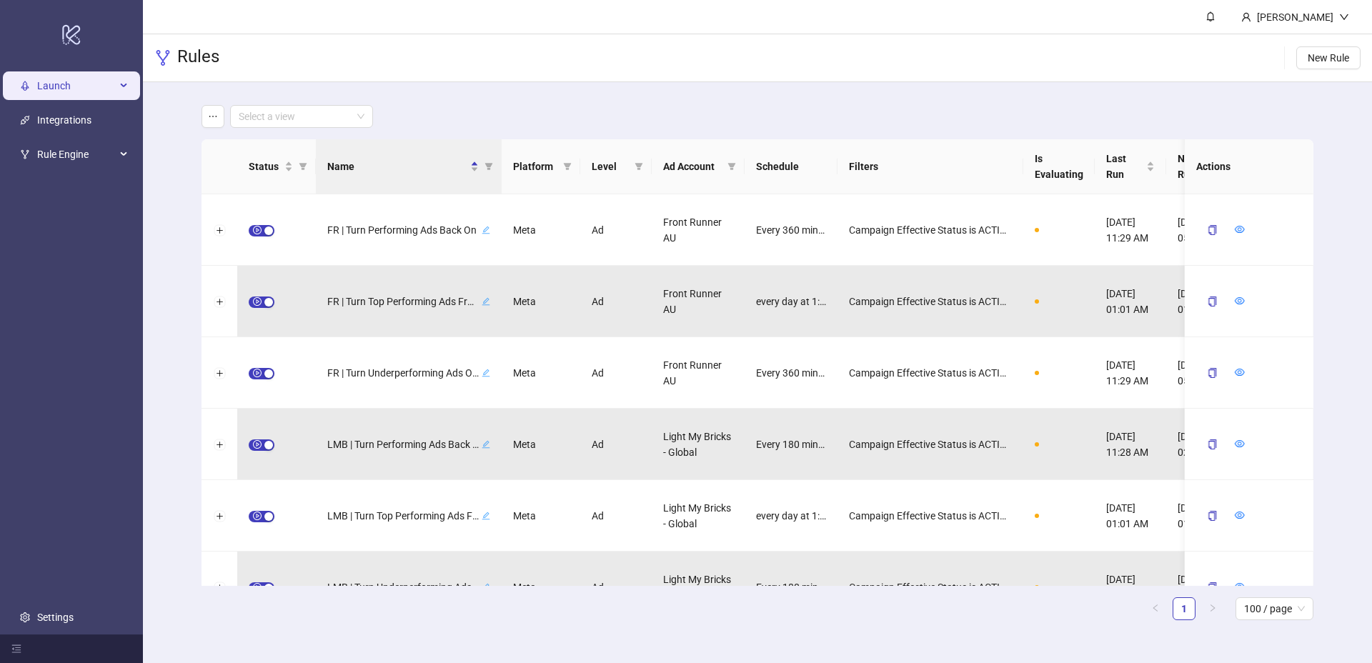
click at [84, 92] on span "Launch" at bounding box center [76, 85] width 79 height 29
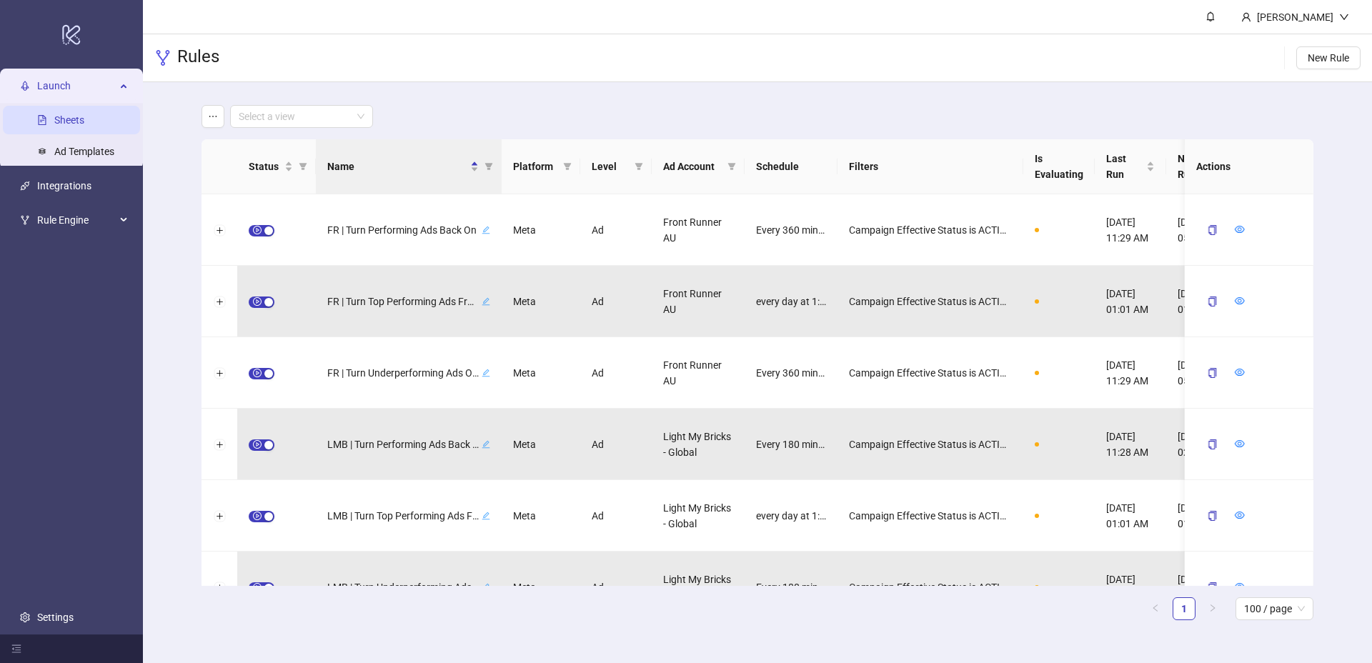
click at [84, 124] on link "Sheets" at bounding box center [69, 119] width 30 height 11
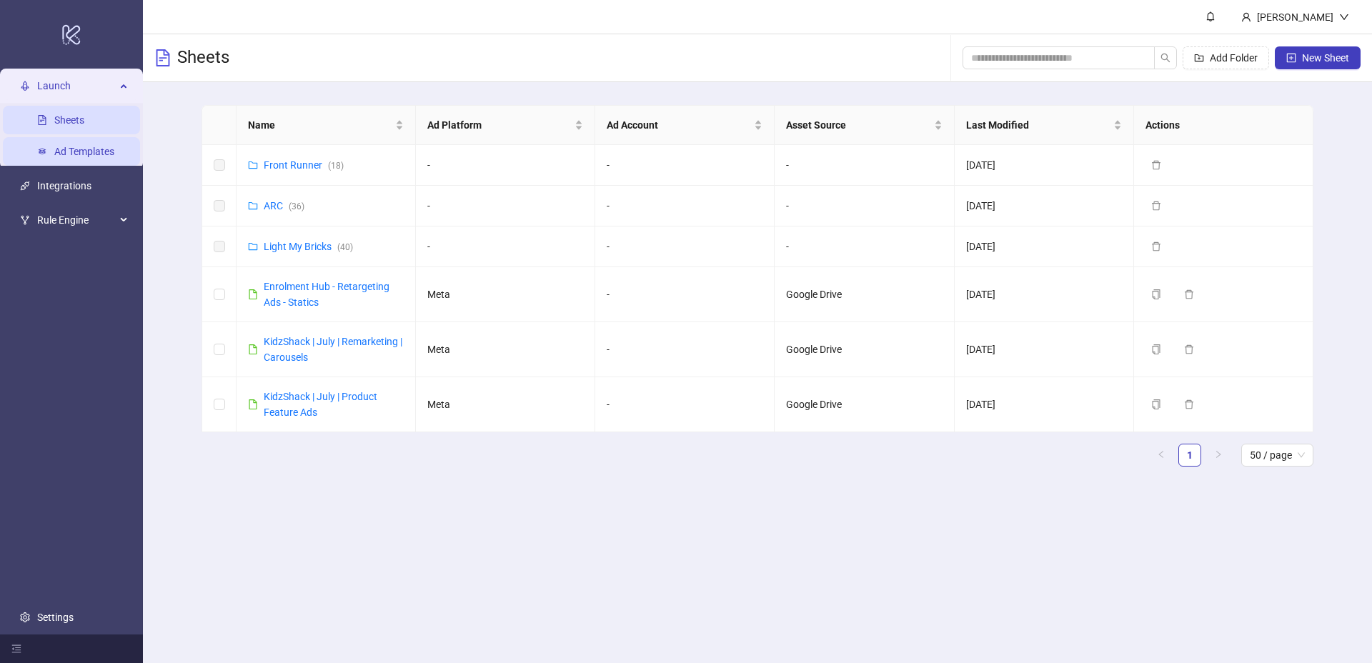
click at [94, 153] on link "Ad Templates" at bounding box center [84, 151] width 60 height 11
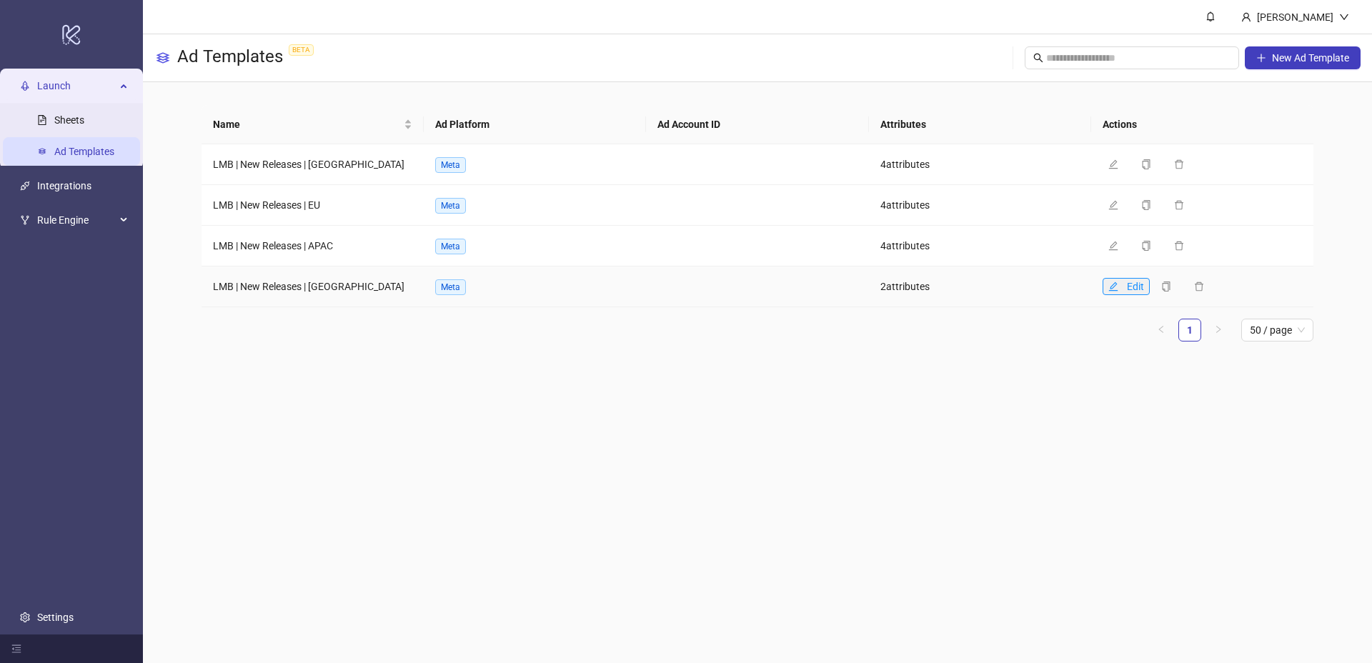
click at [1110, 284] on icon "edit" at bounding box center [1113, 287] width 10 height 10
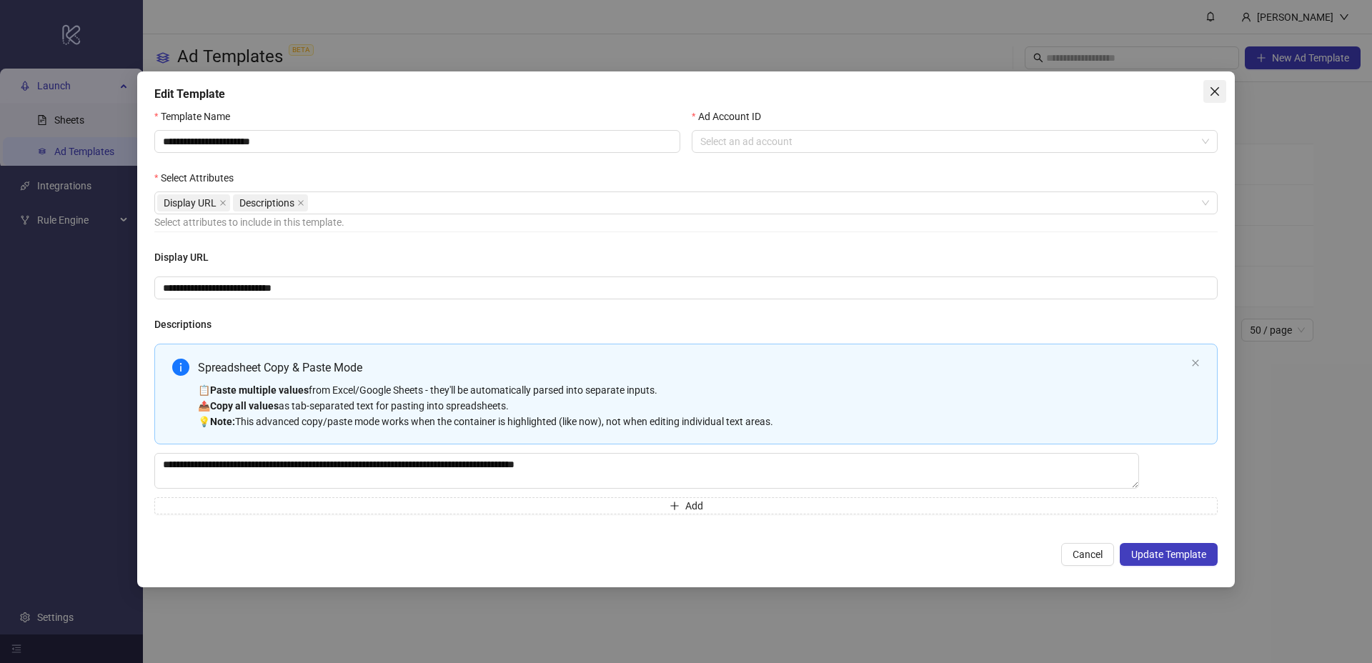
click at [1217, 97] on button "Close" at bounding box center [1214, 91] width 23 height 23
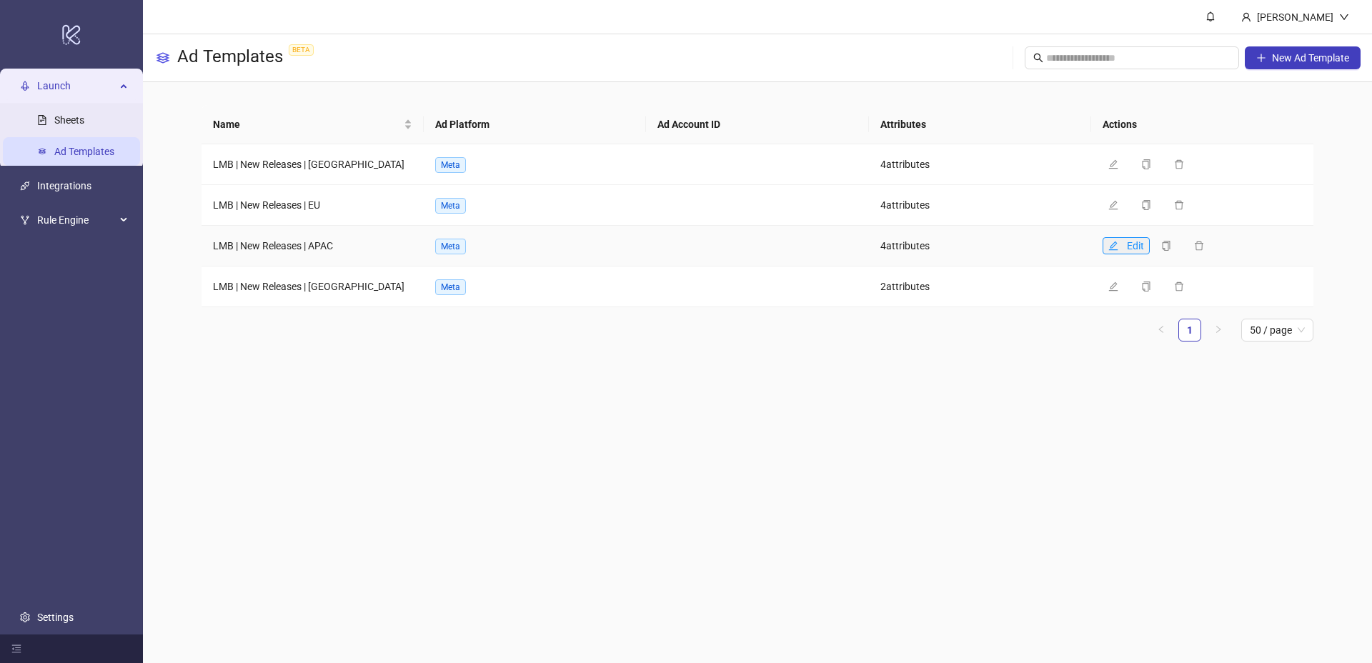
click at [1117, 247] on icon "edit" at bounding box center [1113, 246] width 10 height 10
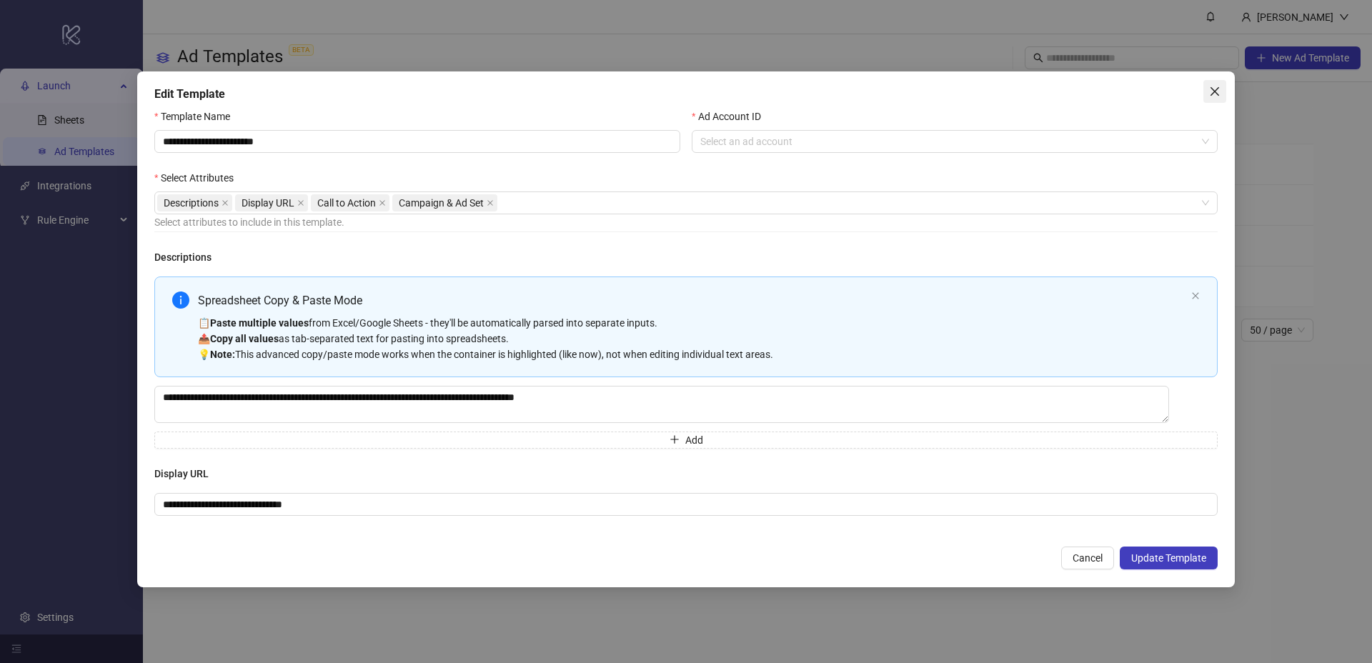
click at [1214, 89] on icon "close" at bounding box center [1214, 91] width 11 height 11
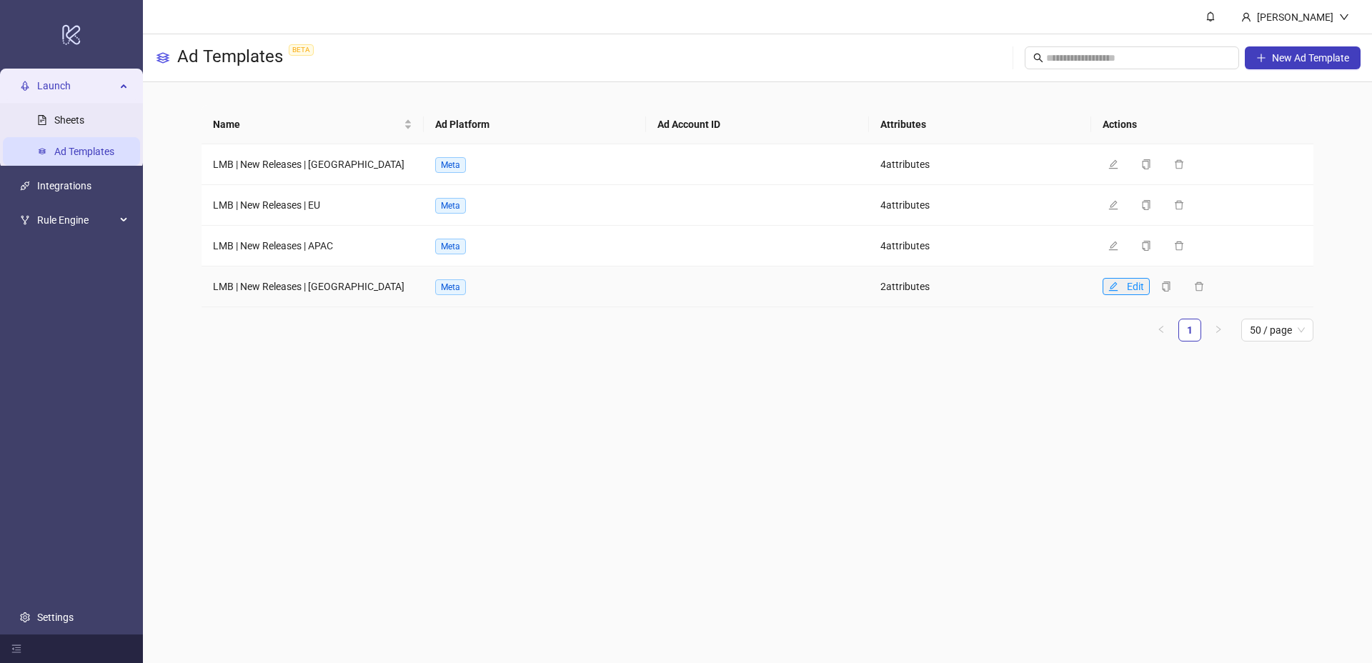
click at [1110, 282] on icon "edit" at bounding box center [1113, 287] width 10 height 10
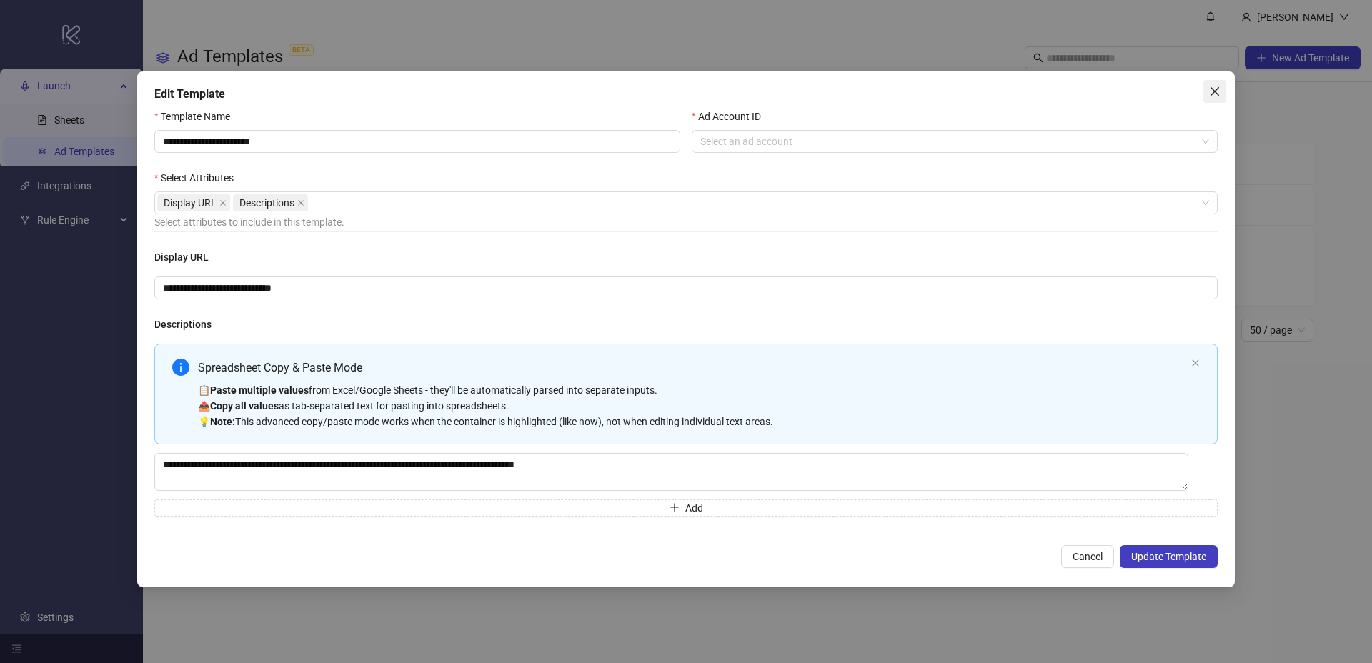
click at [1202, 86] on div "Edit Template" at bounding box center [685, 94] width 1063 height 17
drag, startPoint x: 1215, startPoint y: 94, endPoint x: 1213, endPoint y: 101, distance: 7.5
click at [1215, 95] on icon "close" at bounding box center [1214, 91] width 11 height 11
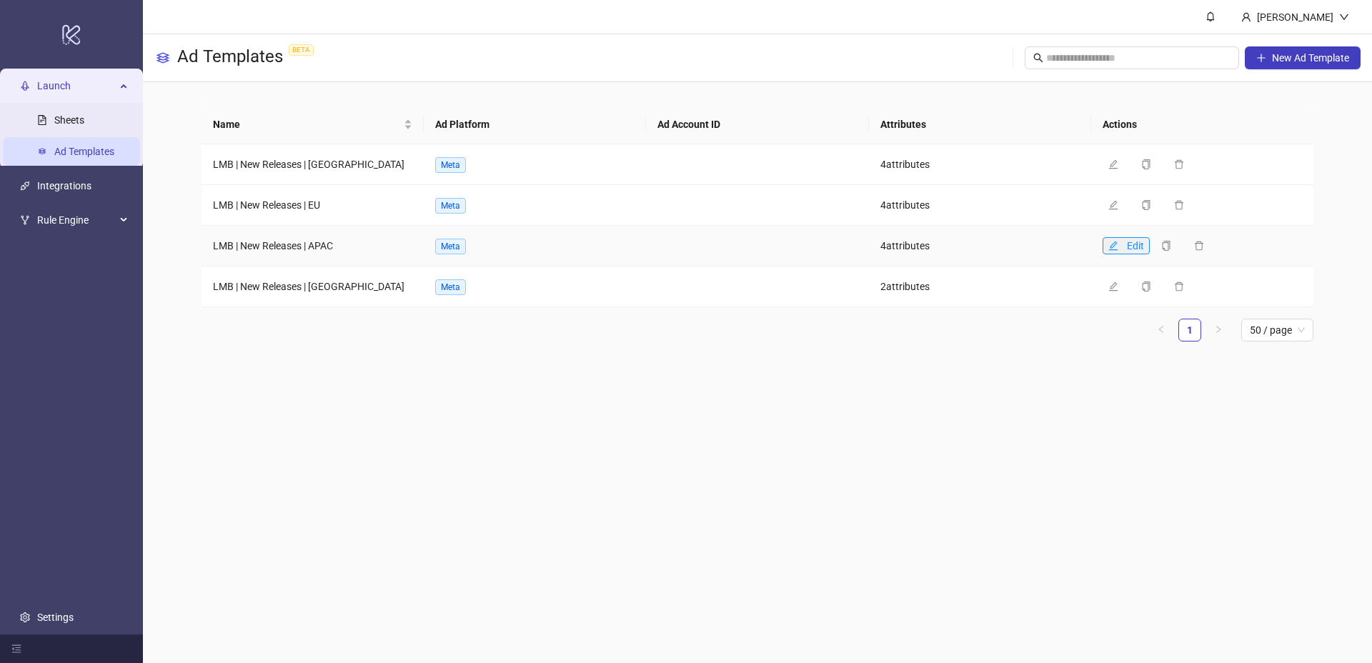
click at [1113, 249] on icon "edit" at bounding box center [1112, 245] width 9 height 9
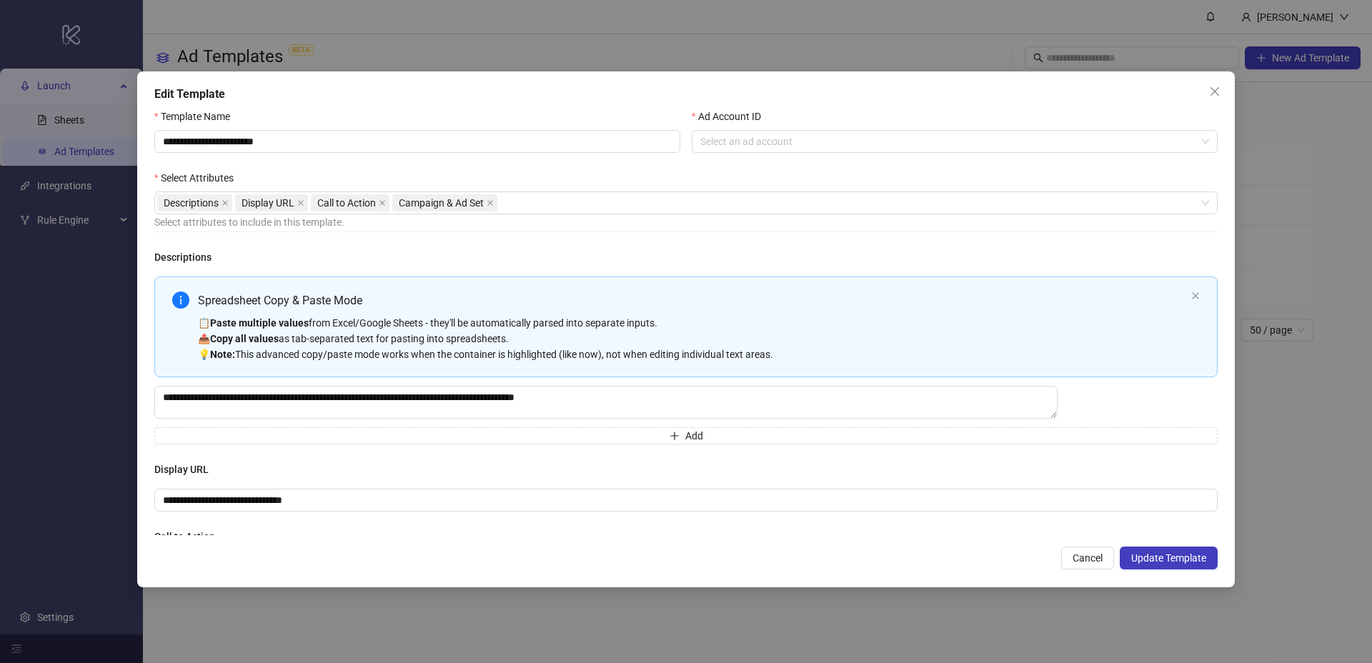
drag, startPoint x: 1211, startPoint y: 89, endPoint x: 1206, endPoint y: 104, distance: 15.8
click at [1211, 89] on icon "close" at bounding box center [1214, 91] width 11 height 11
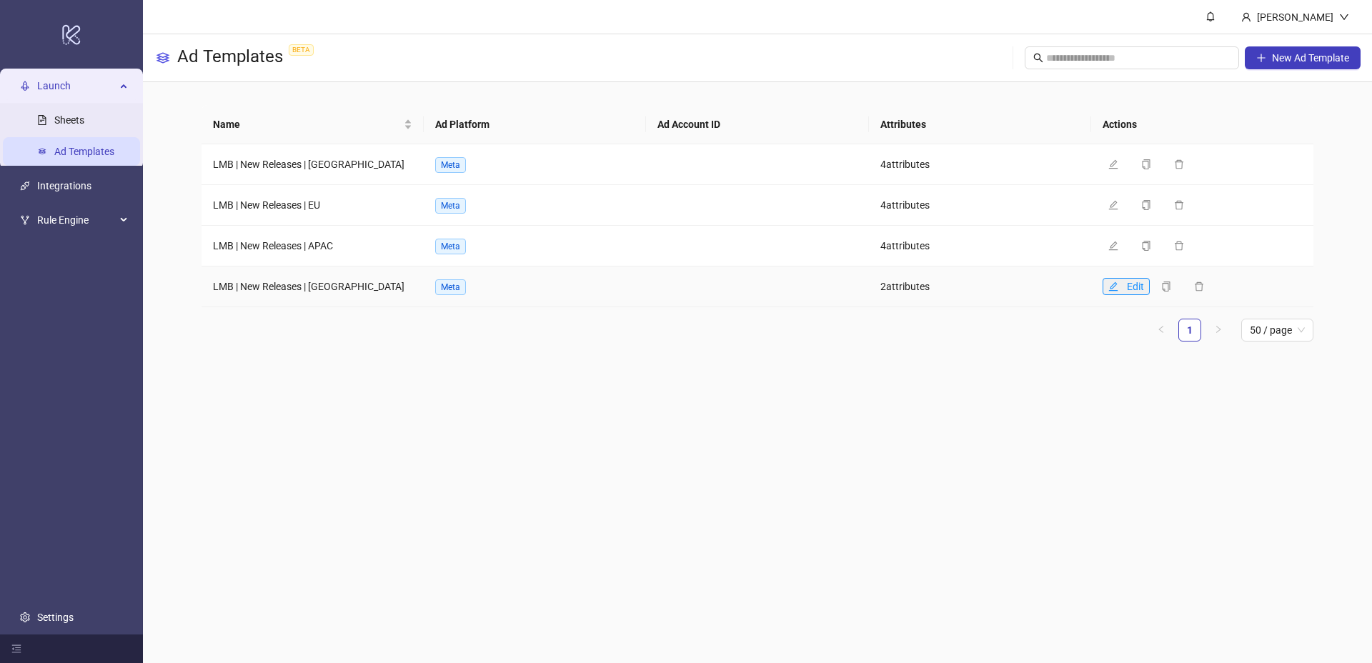
click at [1113, 288] on icon "edit" at bounding box center [1113, 287] width 10 height 10
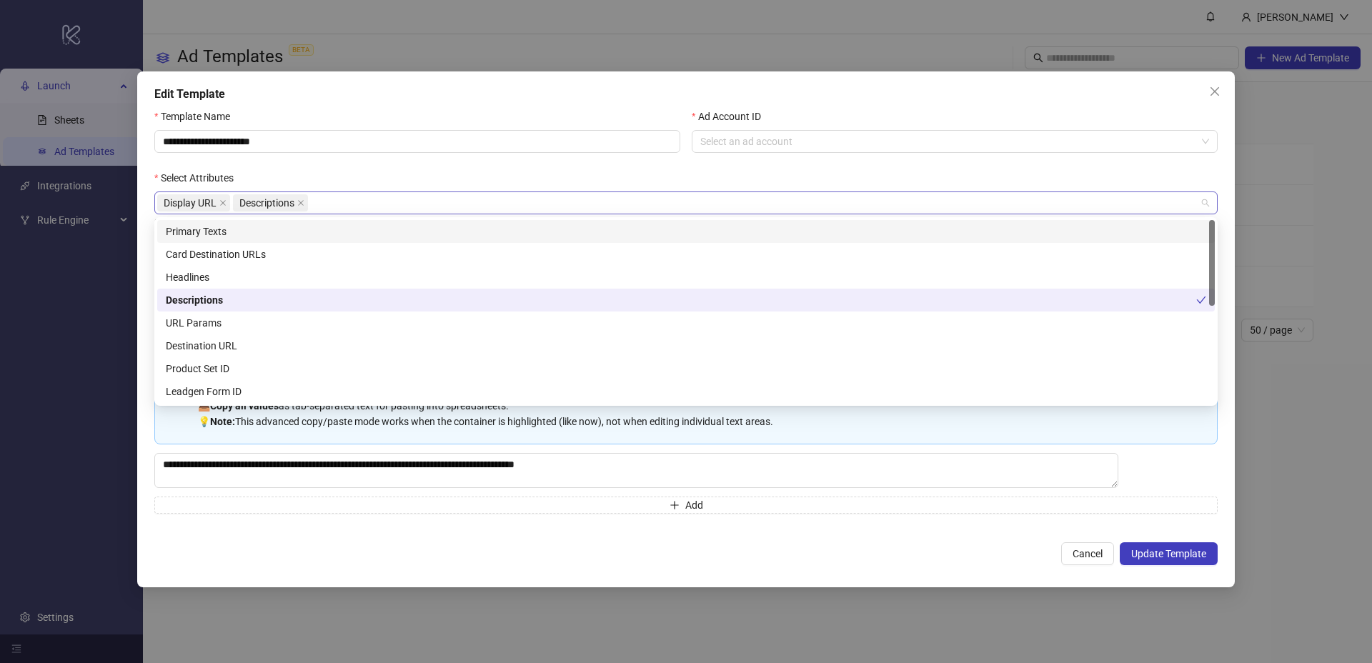
click at [451, 201] on div "Display URL Descriptions" at bounding box center [678, 203] width 1043 height 20
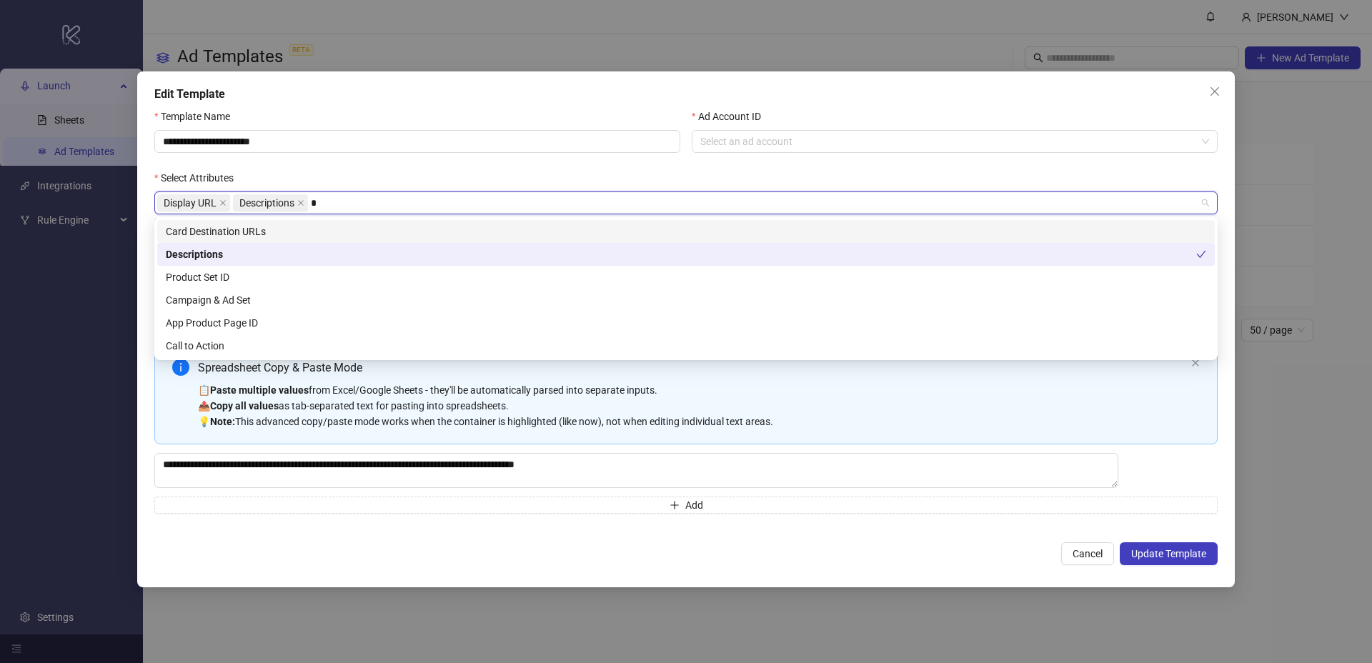
type input "**"
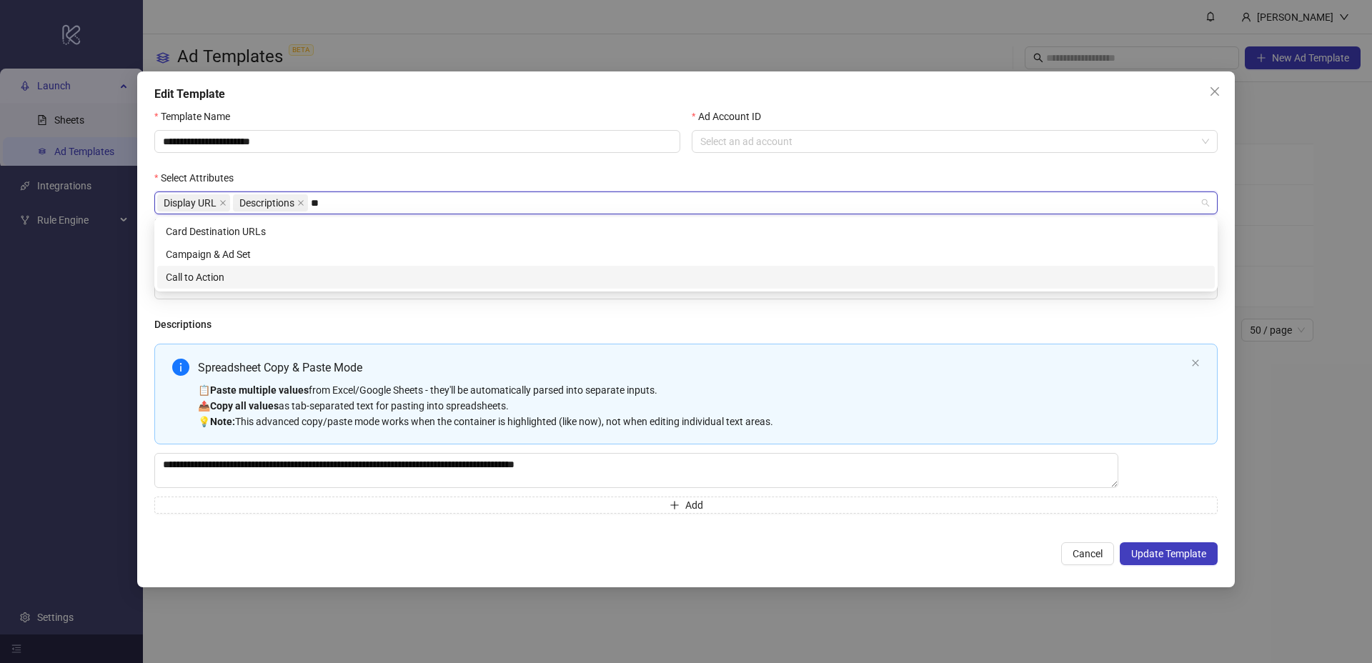
click at [329, 282] on div "Call to Action" at bounding box center [686, 277] width 1040 height 16
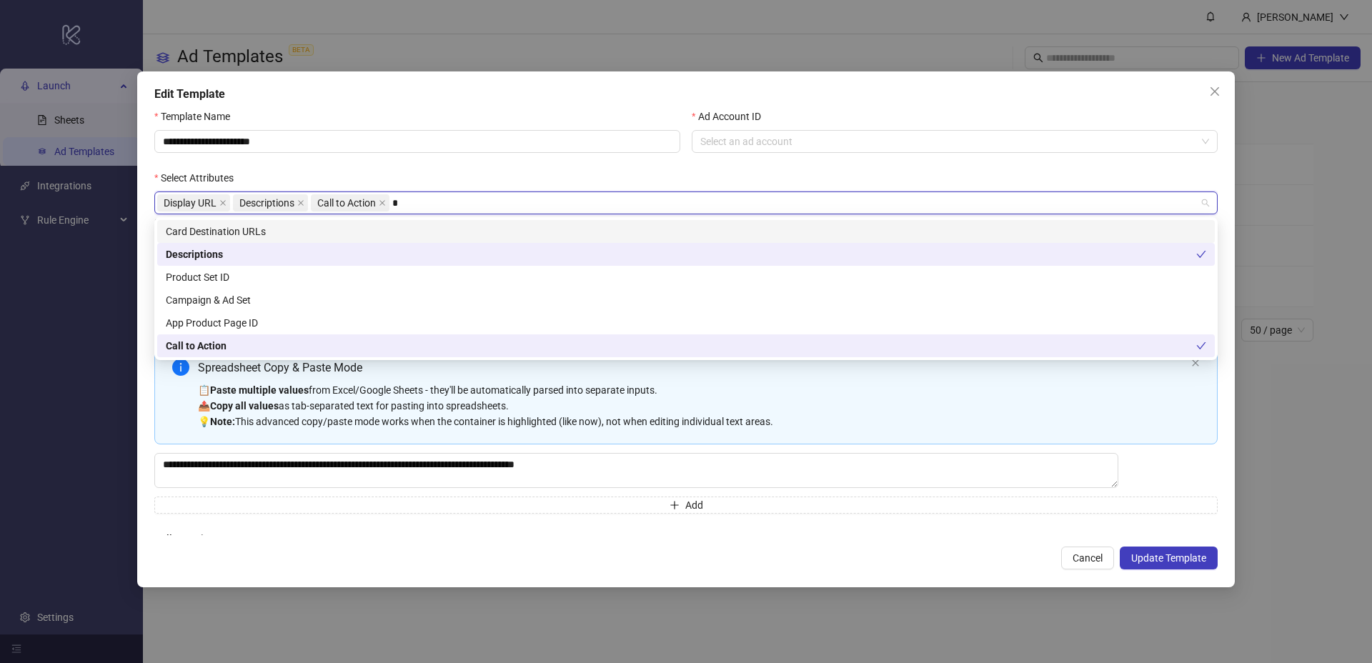
type input "**"
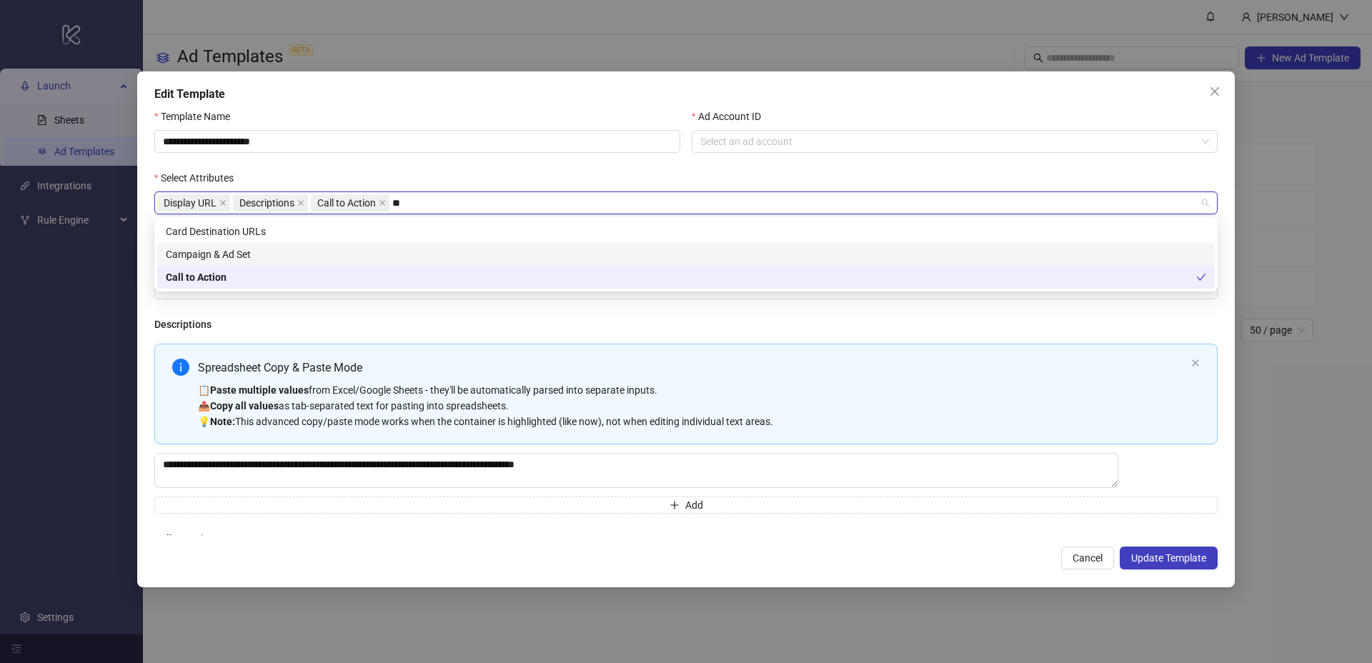
click at [272, 254] on div "Campaign & Ad Set" at bounding box center [686, 255] width 1040 height 16
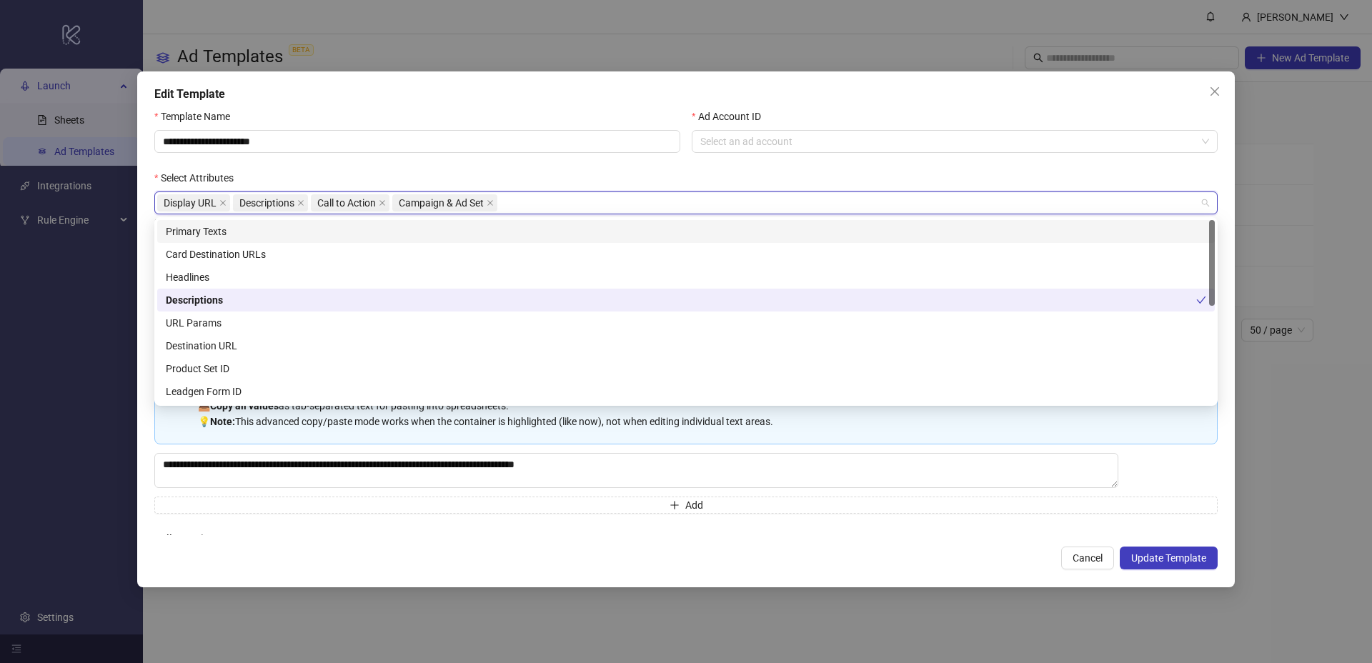
click at [448, 169] on div "**********" at bounding box center [417, 139] width 537 height 61
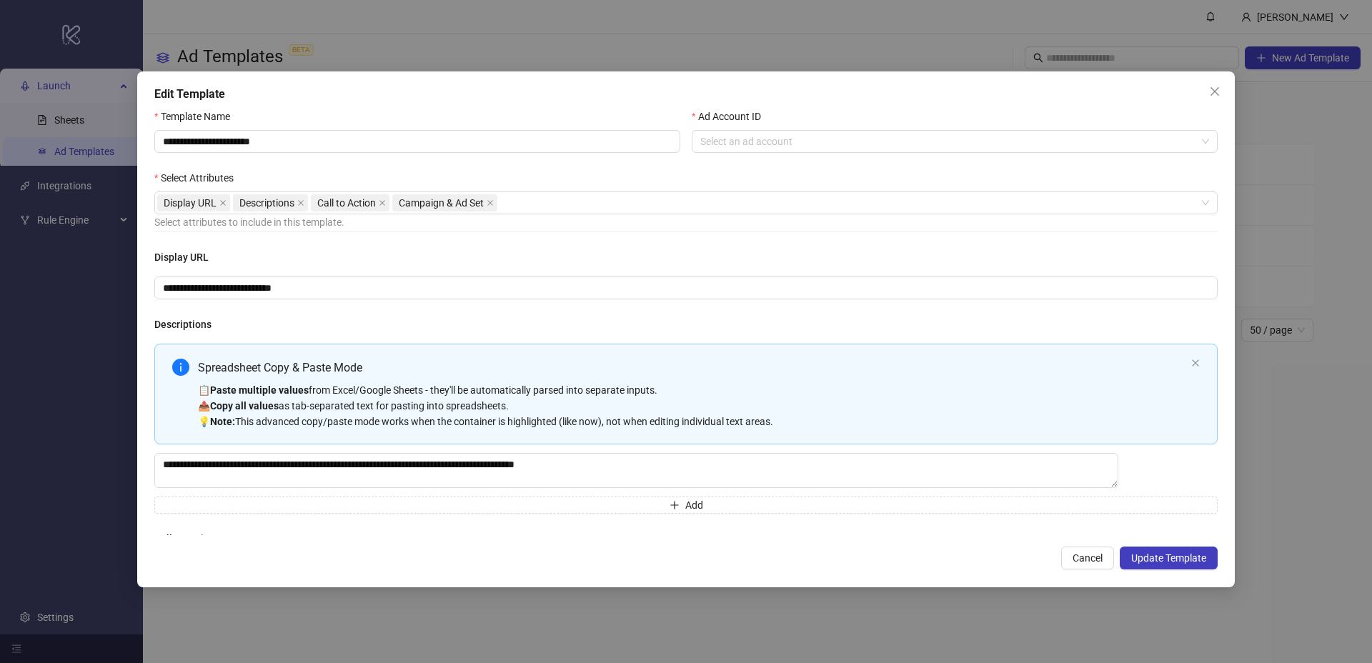
scroll to position [134, 0]
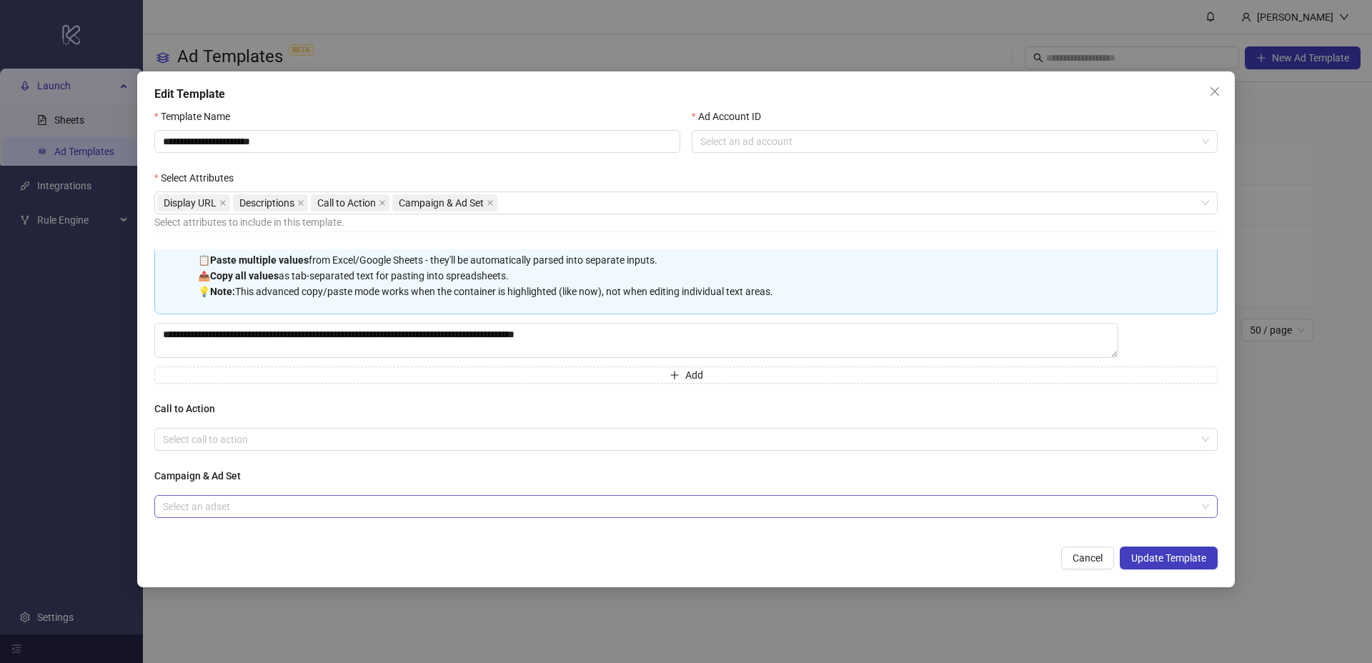
click at [267, 496] on input "search" at bounding box center [679, 506] width 1033 height 21
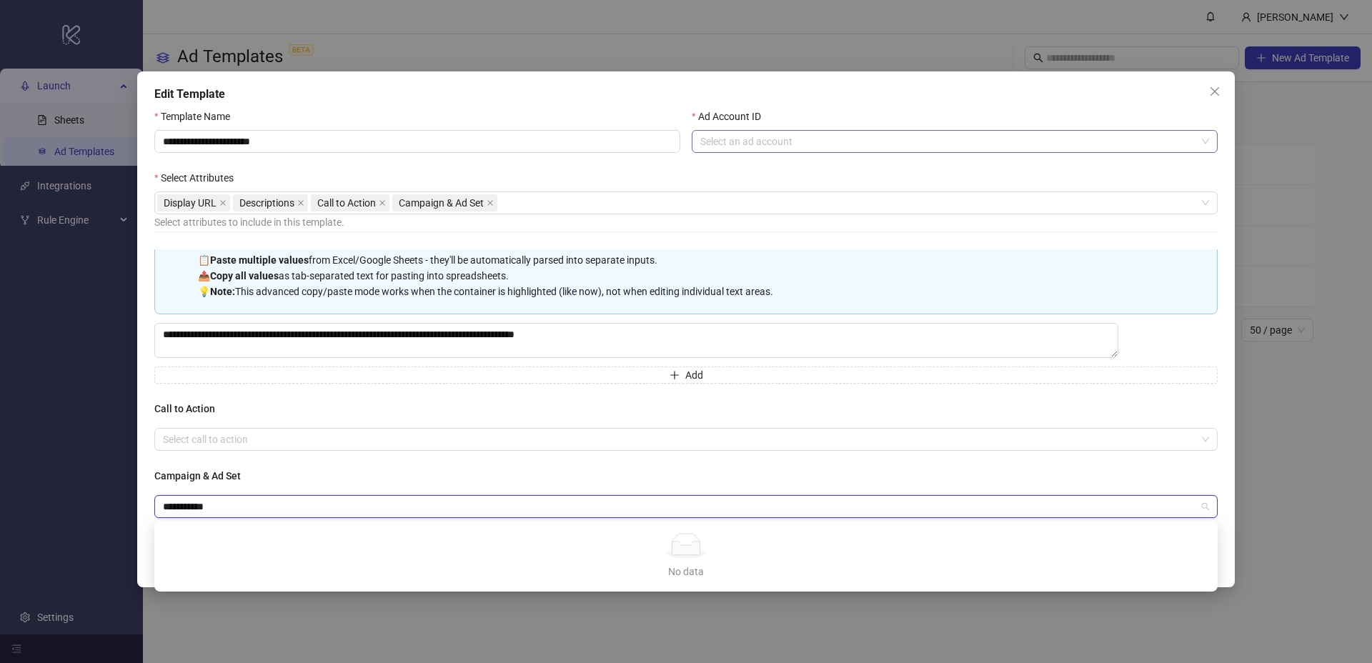
type input "**********"
click at [740, 141] on input "Ad Account ID" at bounding box center [948, 141] width 496 height 21
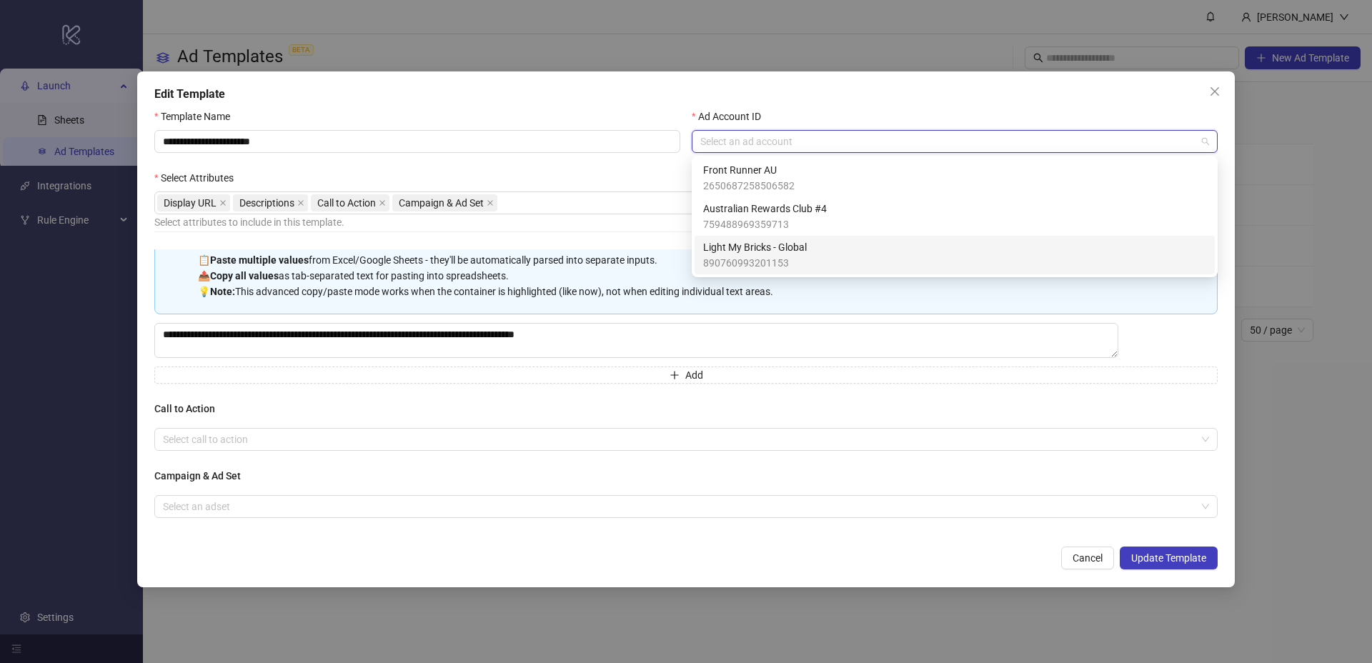
click at [748, 255] on span "890760993201153" at bounding box center [755, 263] width 104 height 16
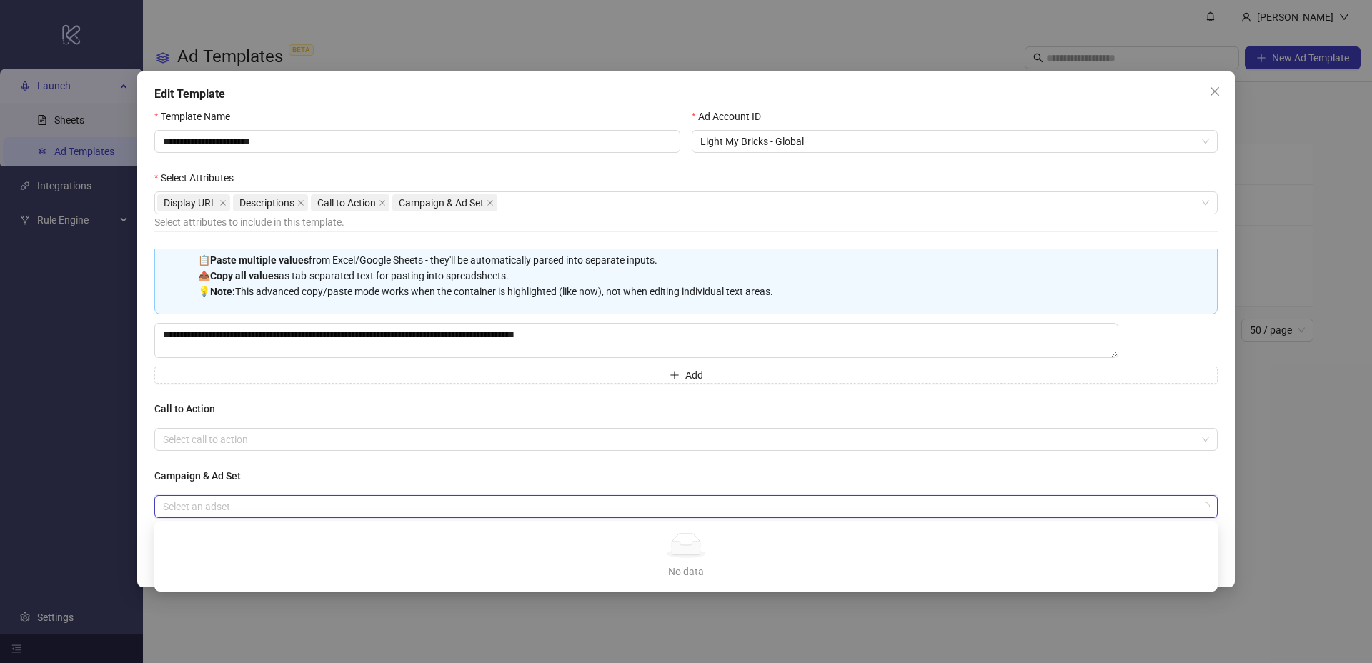
click at [307, 499] on input "search" at bounding box center [679, 506] width 1033 height 21
type input "******"
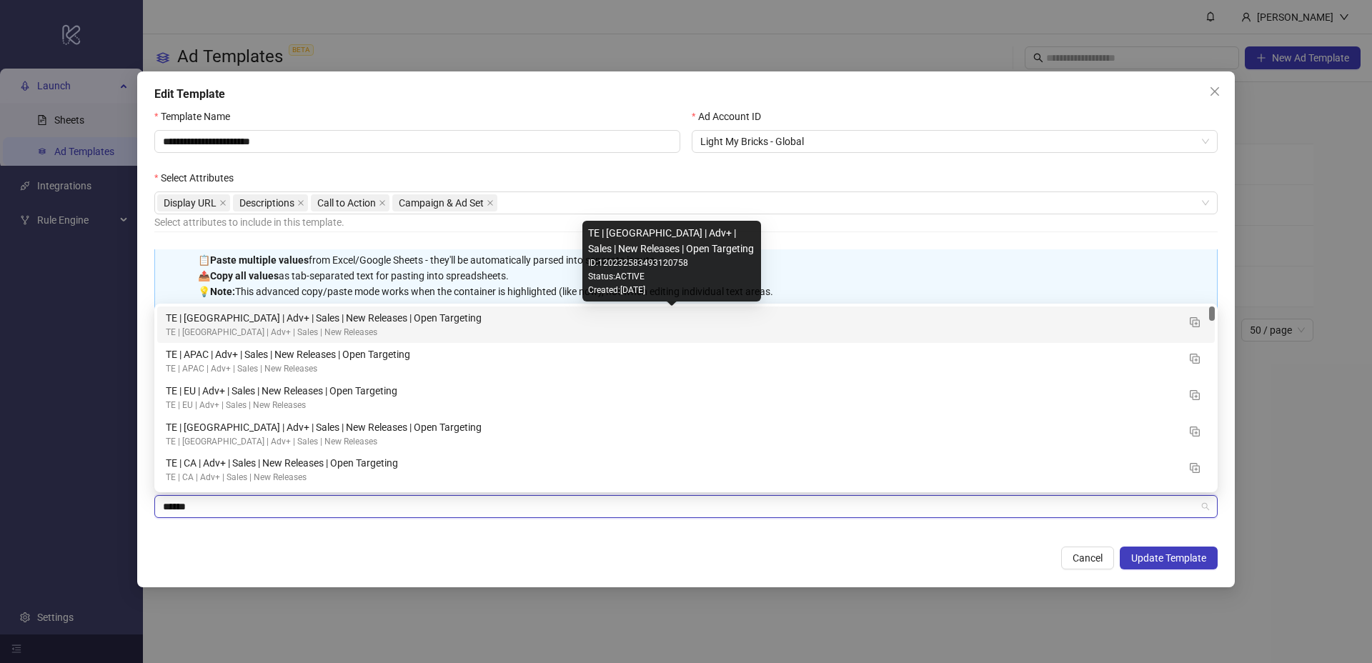
click at [327, 317] on div "TE | USA | Adv+ | Sales | New Releases | Open Targeting" at bounding box center [672, 318] width 1012 height 16
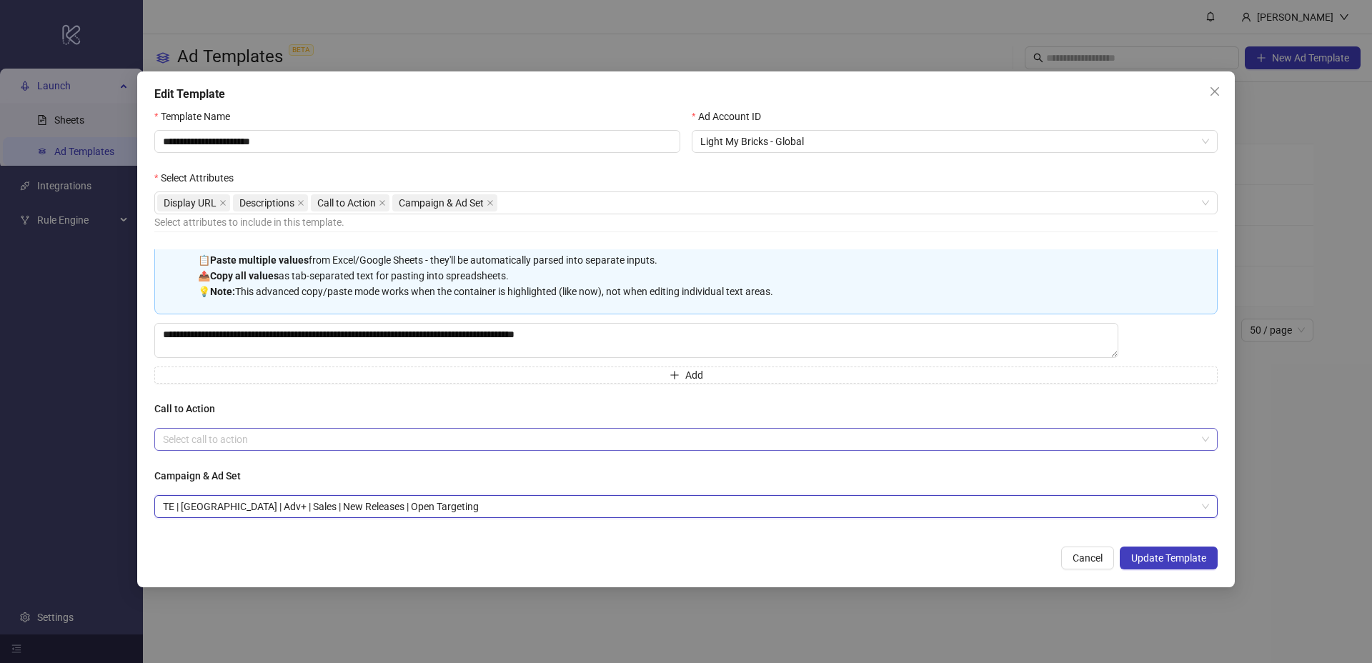
click at [217, 442] on input "search" at bounding box center [679, 439] width 1033 height 21
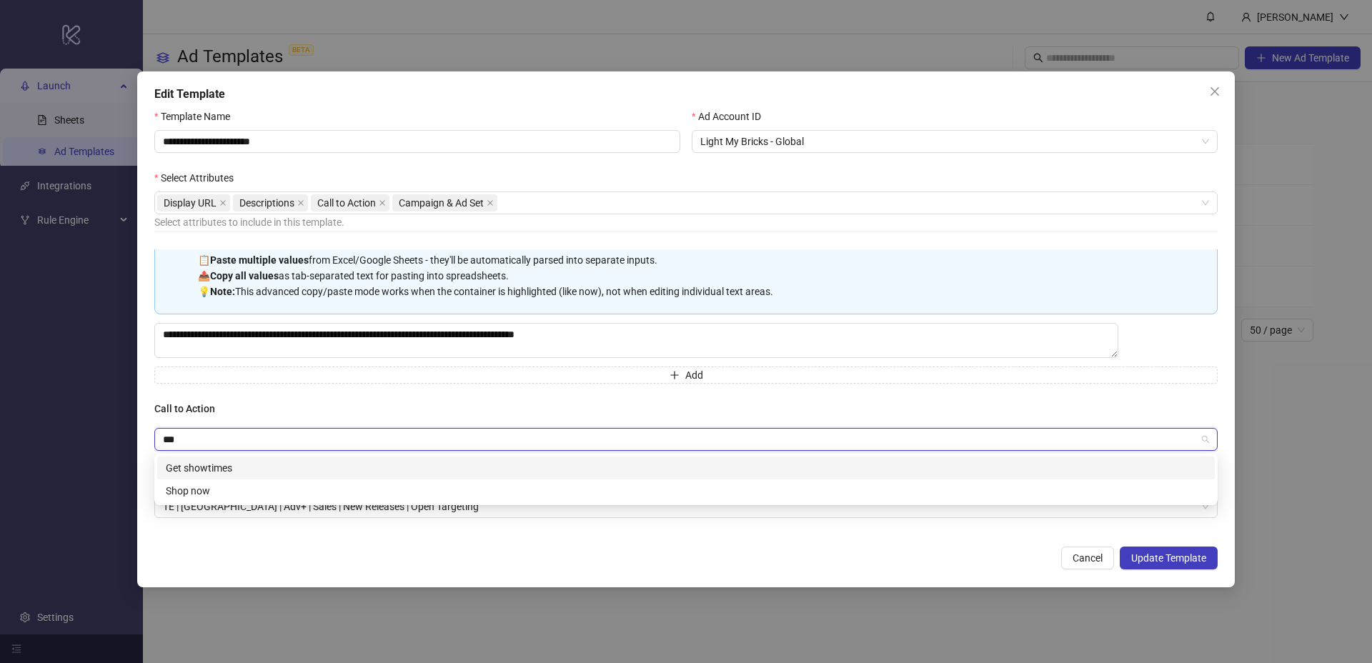
type input "****"
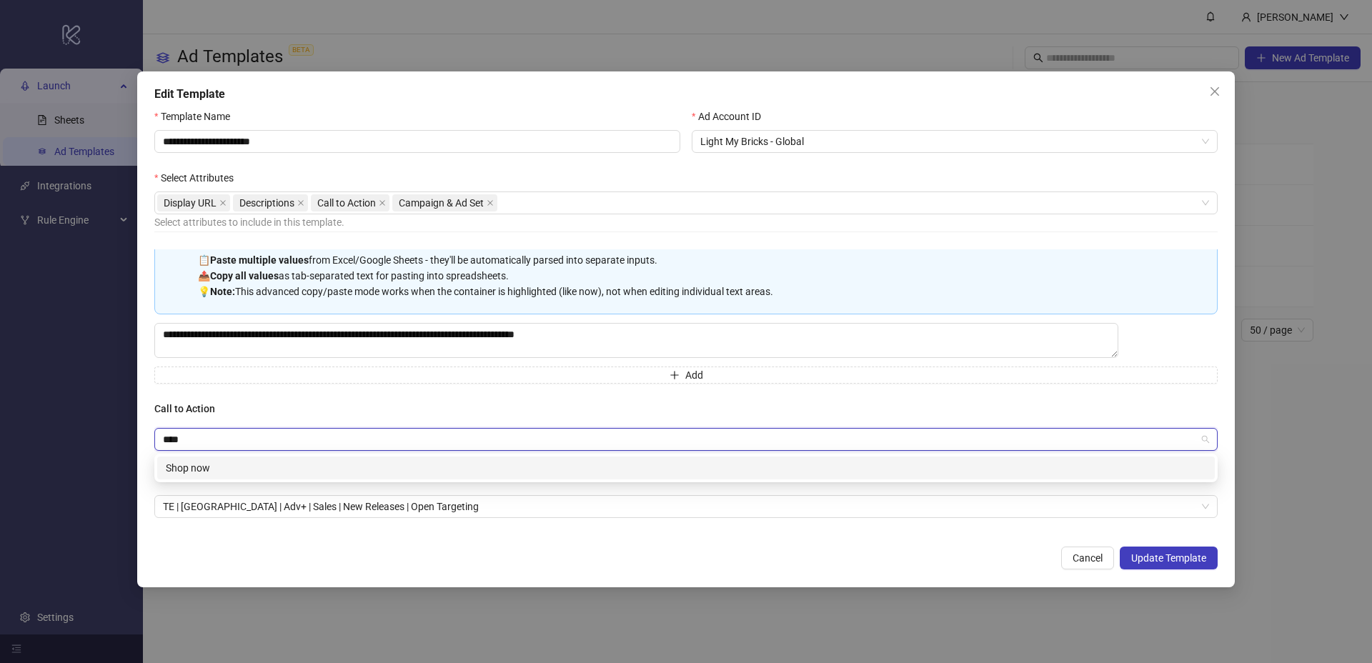
click at [241, 466] on div "Shop now" at bounding box center [686, 468] width 1040 height 16
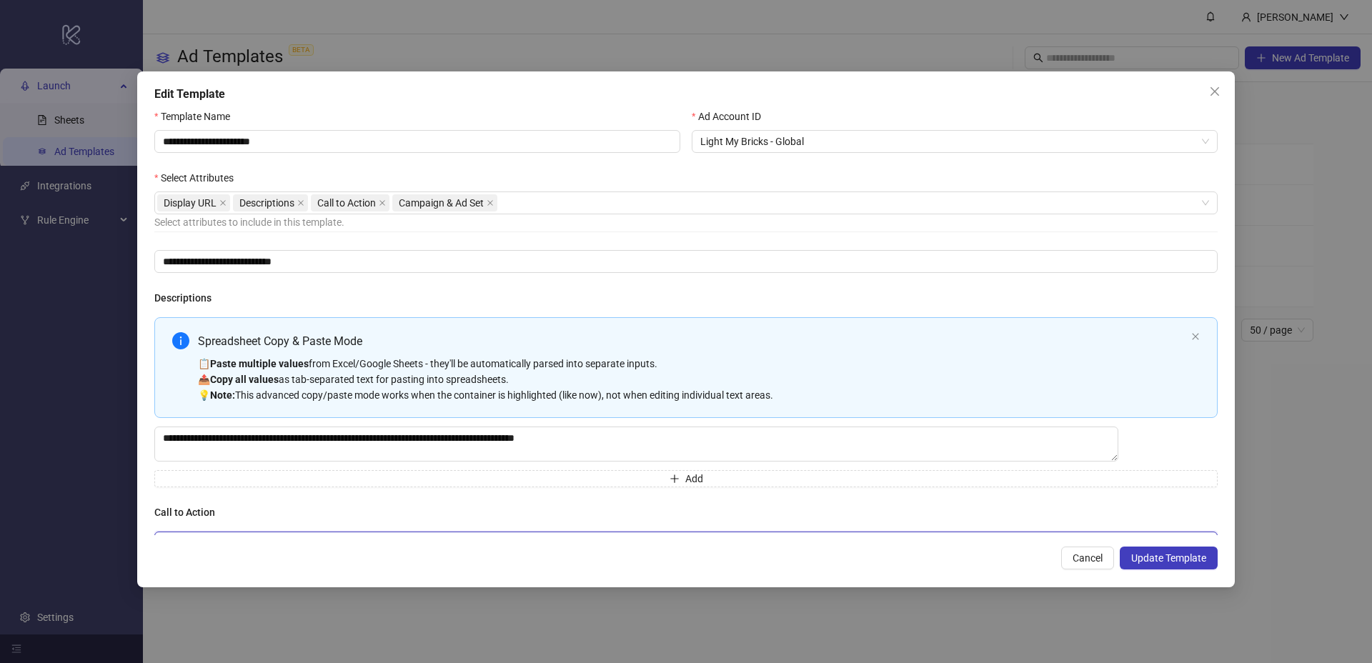
scroll to position [0, 0]
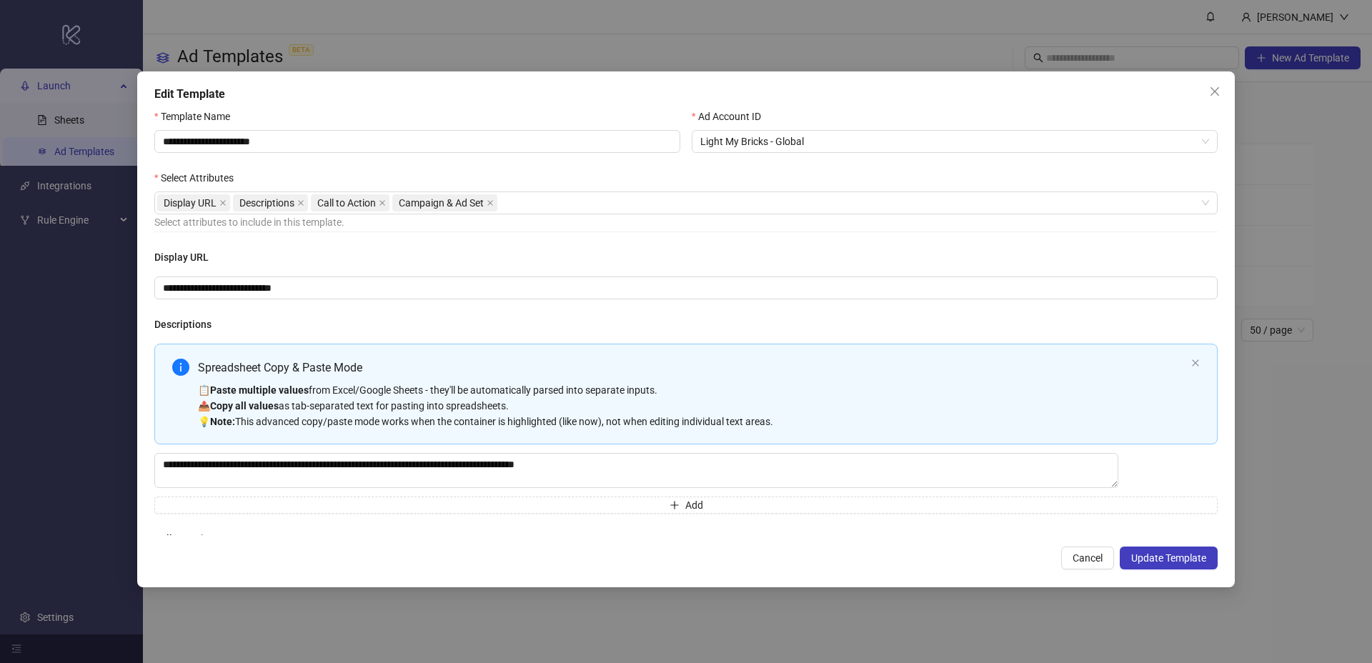
click at [359, 322] on h4 "Descriptions" at bounding box center [685, 325] width 1063 height 16
click at [1158, 556] on span "Update Template" at bounding box center [1168, 557] width 75 height 11
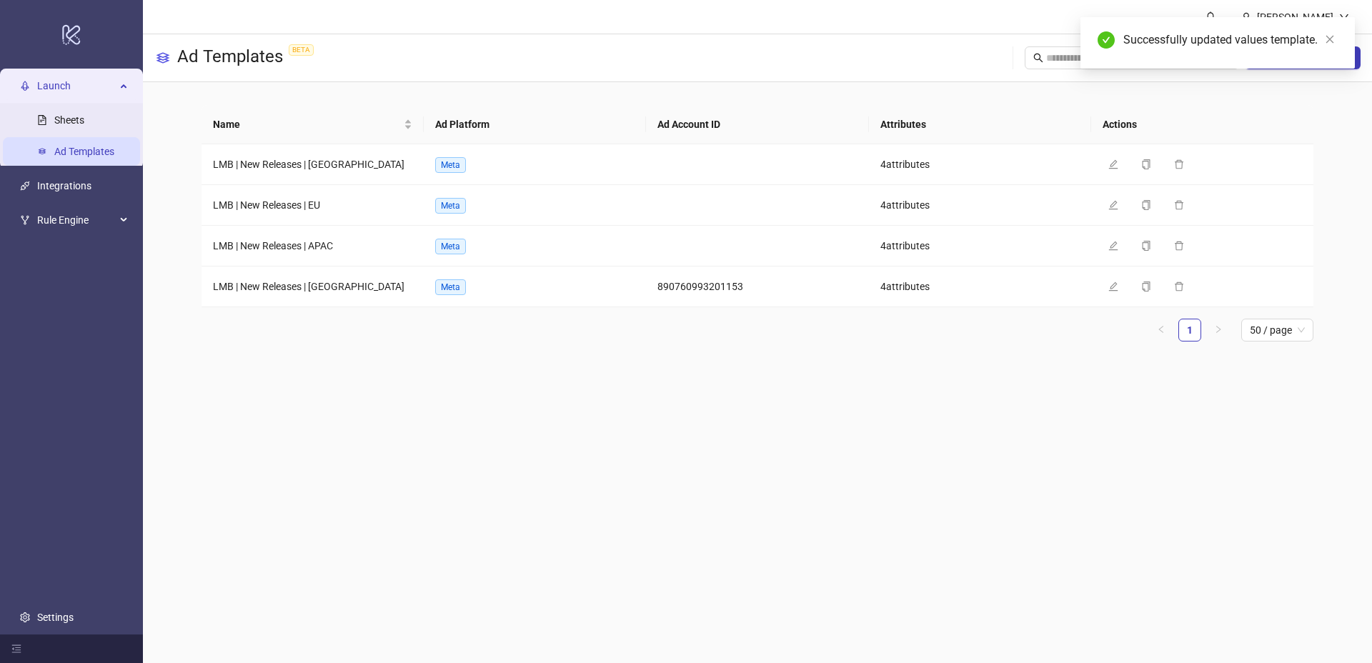
drag, startPoint x: 639, startPoint y: 372, endPoint x: 811, endPoint y: 292, distance: 189.9
click at [641, 370] on main "Name Ad Platform Ad Account ID Attributes Actions LMB | New Releases | UK Meta …" at bounding box center [757, 229] width 1135 height 294
click at [1120, 242] on button "Edit" at bounding box center [1126, 245] width 47 height 17
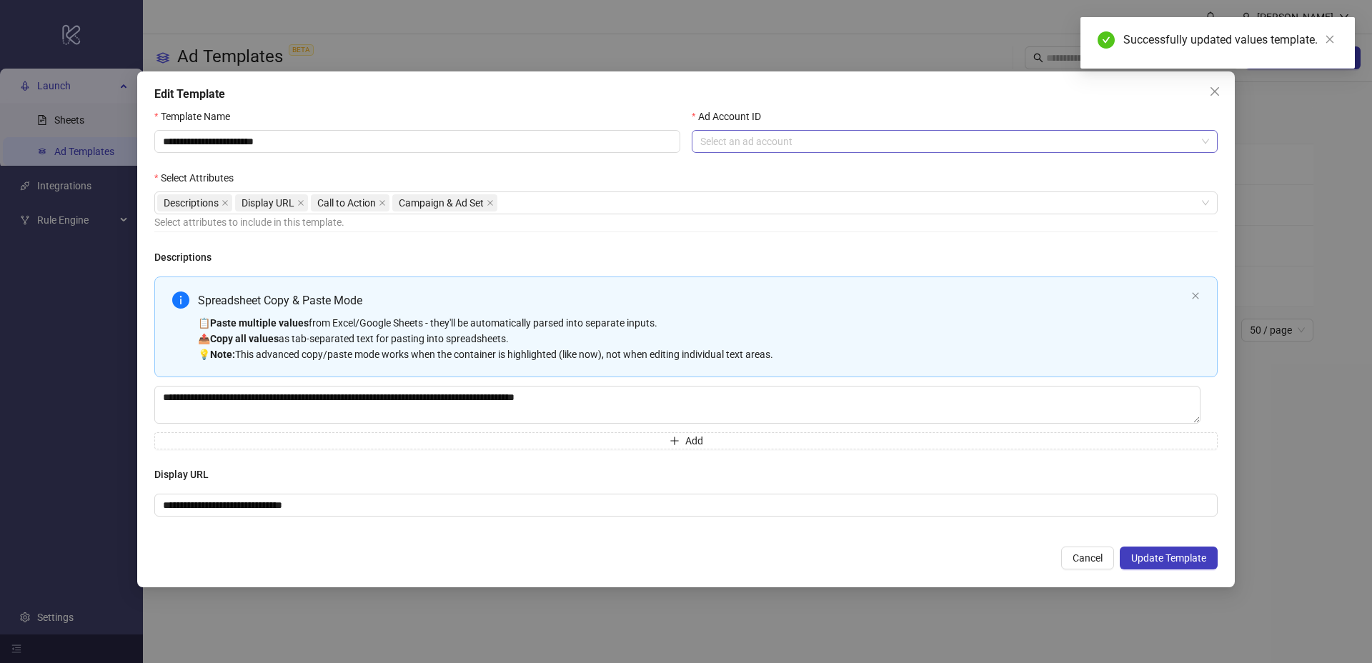
click at [797, 139] on input "Ad Account ID" at bounding box center [948, 141] width 496 height 21
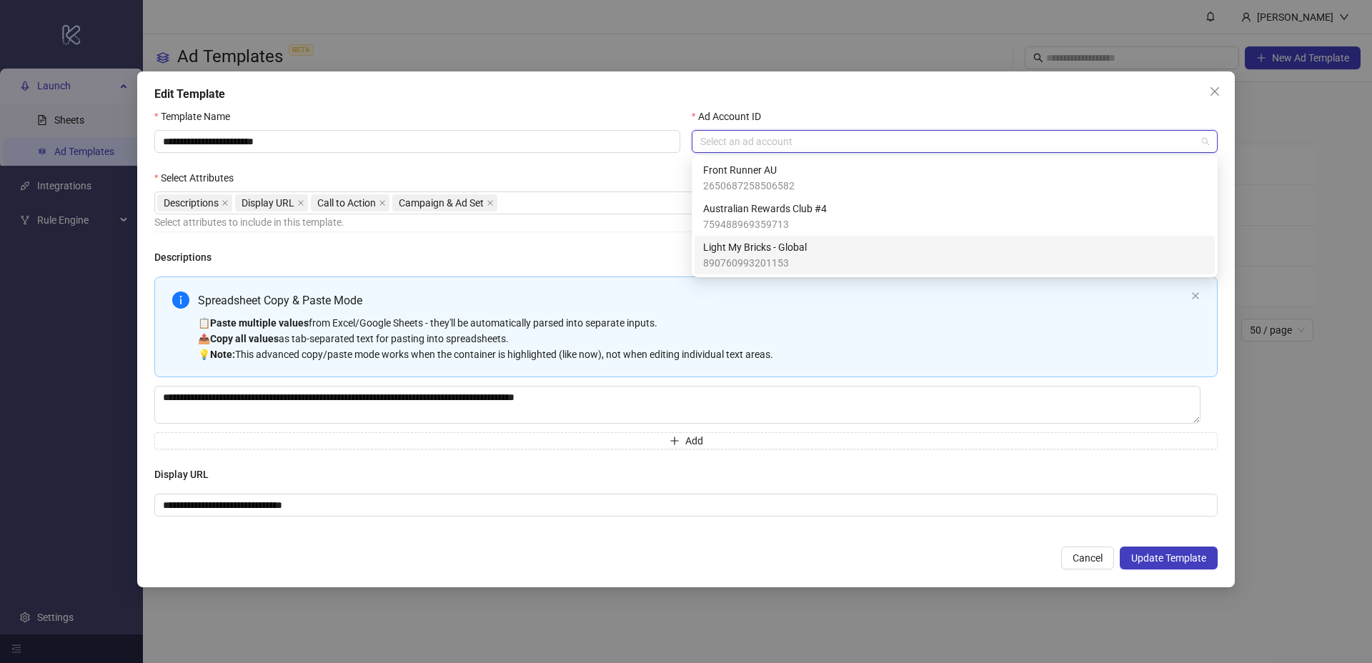
click at [755, 243] on span "Light My Bricks - Global" at bounding box center [755, 247] width 104 height 16
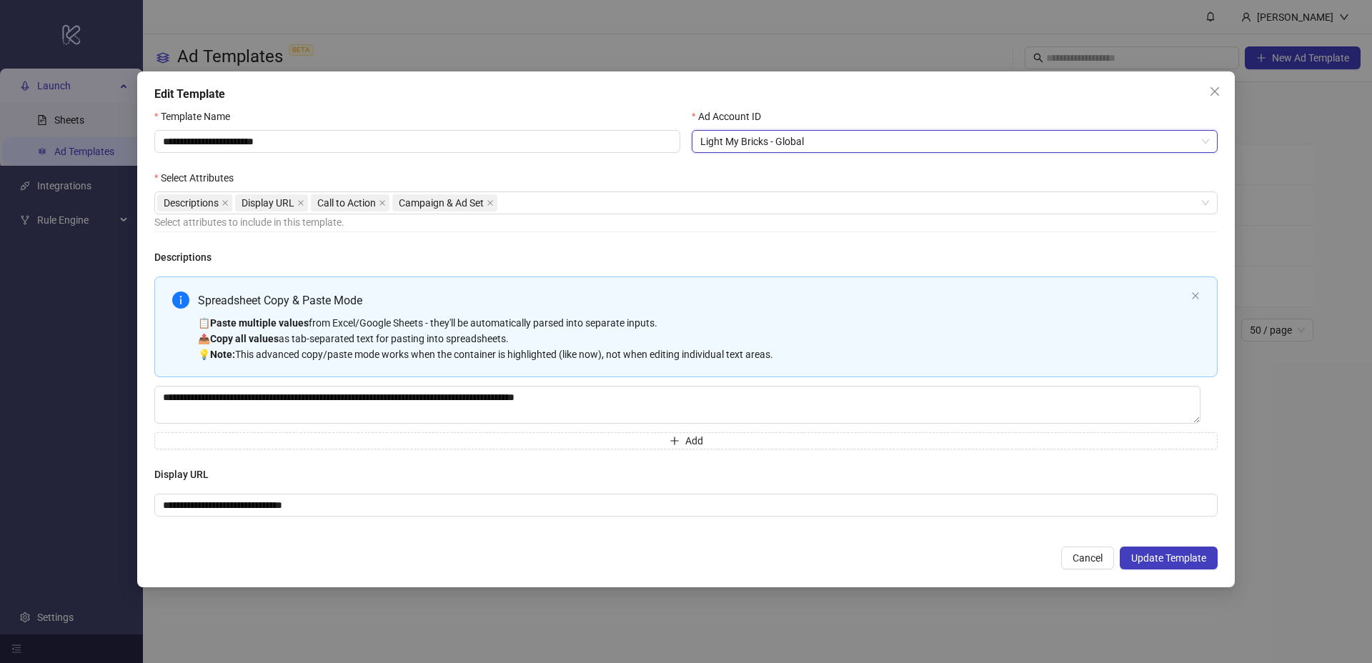
click at [882, 493] on div "**********" at bounding box center [685, 492] width 1063 height 50
drag, startPoint x: 692, startPoint y: 468, endPoint x: 700, endPoint y: 464, distance: 9.6
click at [693, 467] on h4 "Display URL" at bounding box center [685, 475] width 1063 height 16
click at [1150, 552] on span "Update Template" at bounding box center [1168, 557] width 75 height 11
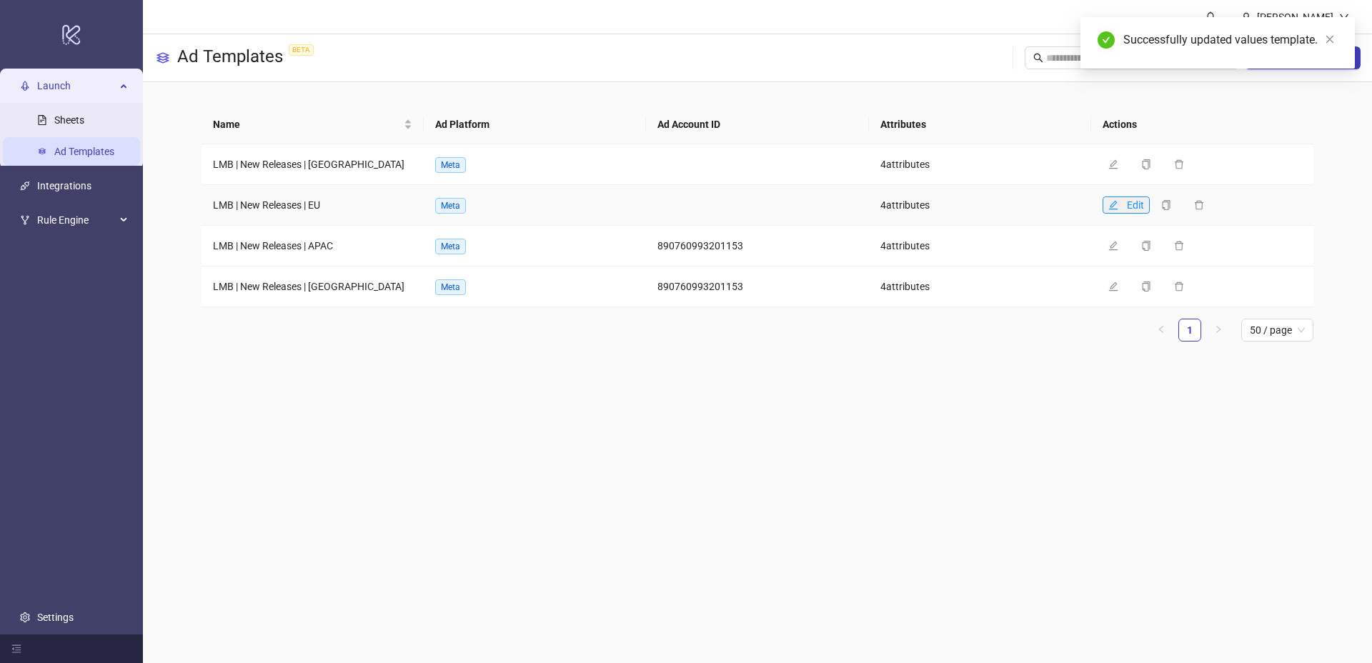
click at [1117, 202] on icon "edit" at bounding box center [1113, 205] width 10 height 10
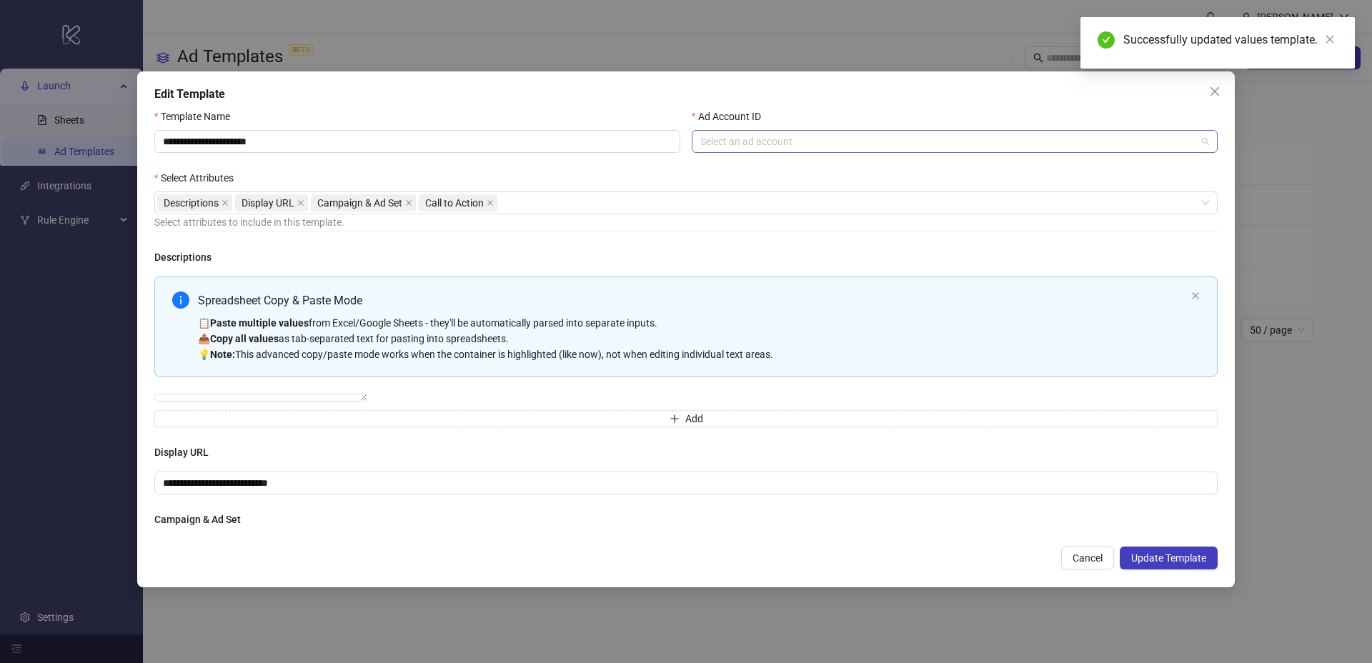
click at [830, 151] on input "Ad Account ID" at bounding box center [948, 141] width 496 height 21
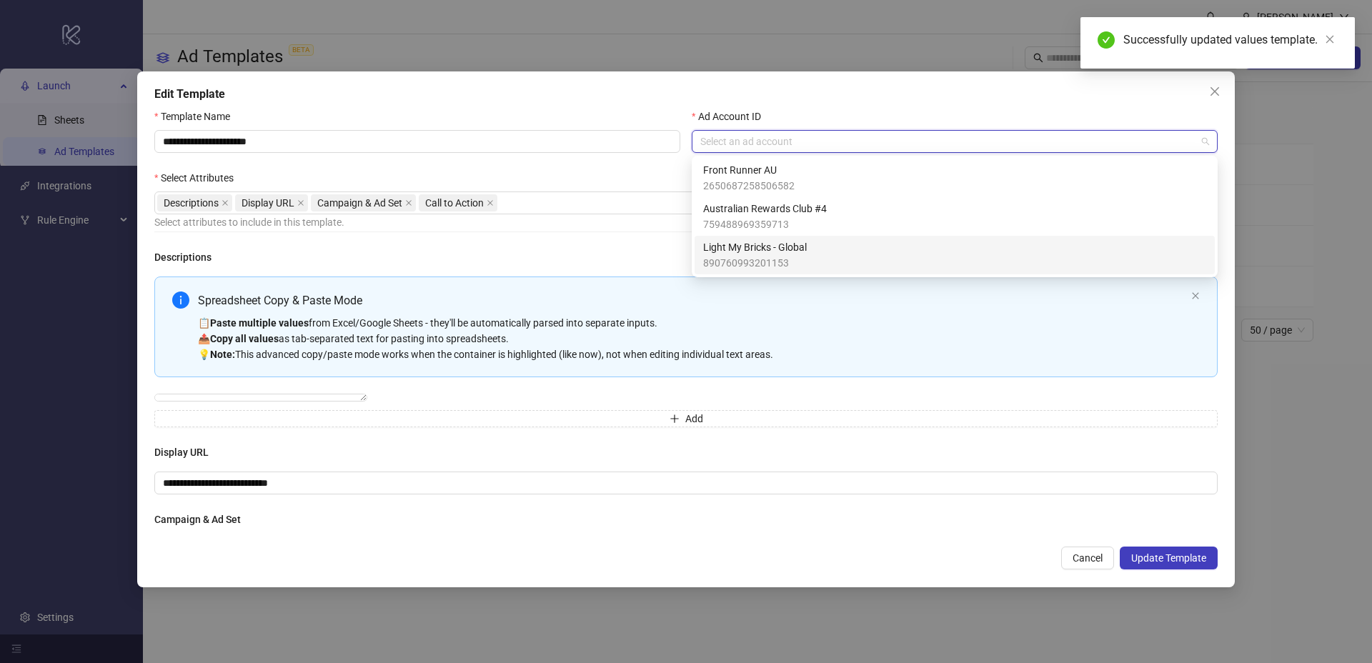
drag, startPoint x: 762, startPoint y: 239, endPoint x: 896, endPoint y: 292, distance: 144.4
click at [762, 239] on span "Light My Bricks - Global" at bounding box center [755, 247] width 104 height 16
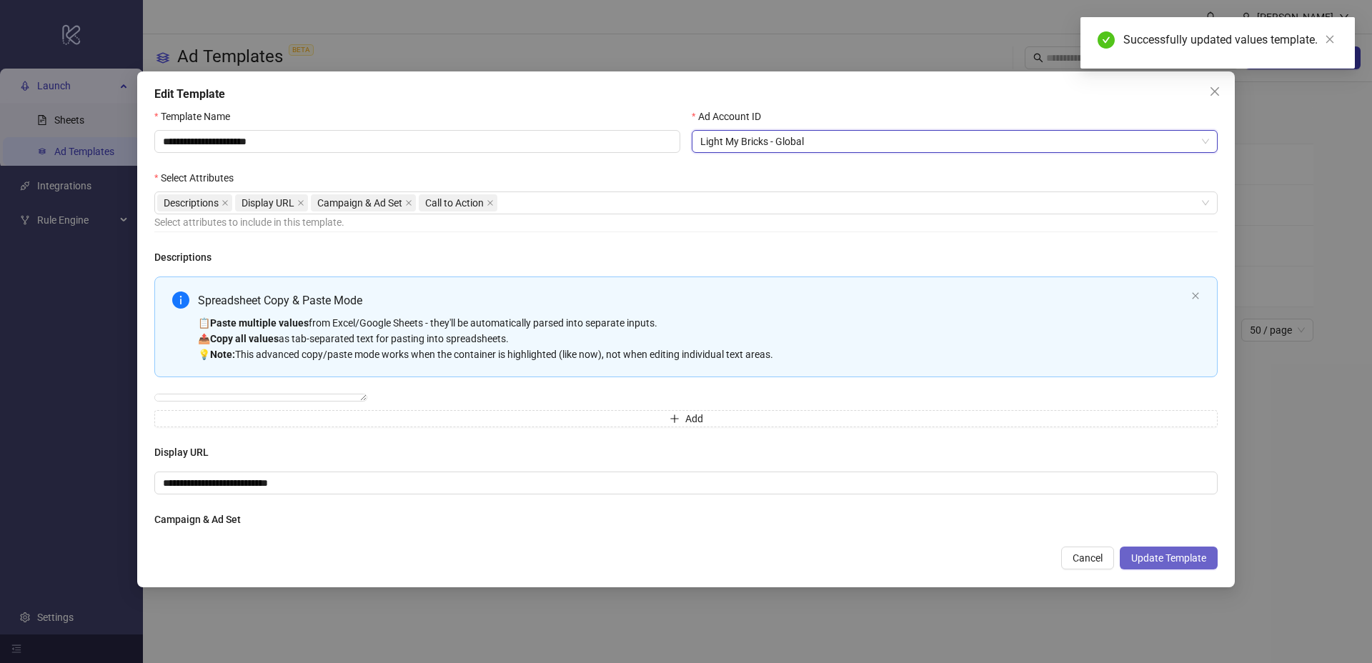
click at [1160, 551] on button "Update Template" at bounding box center [1169, 558] width 98 height 23
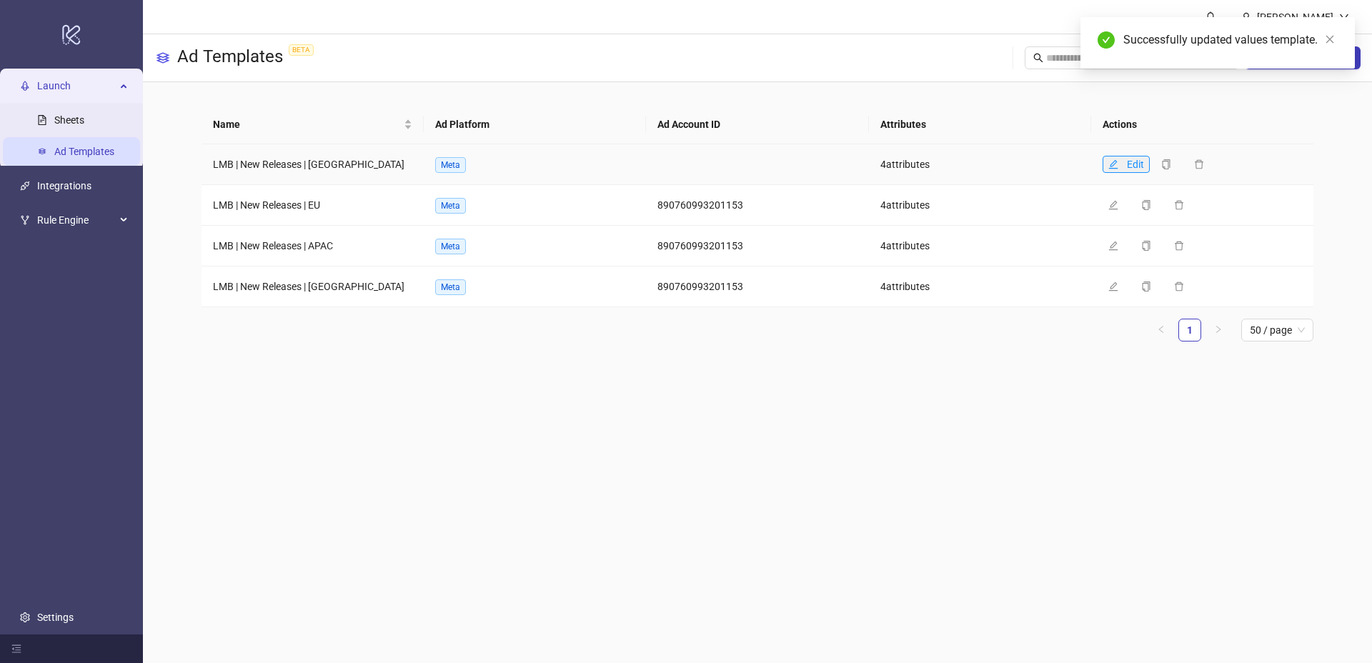
click at [1114, 161] on icon "edit" at bounding box center [1113, 164] width 10 height 10
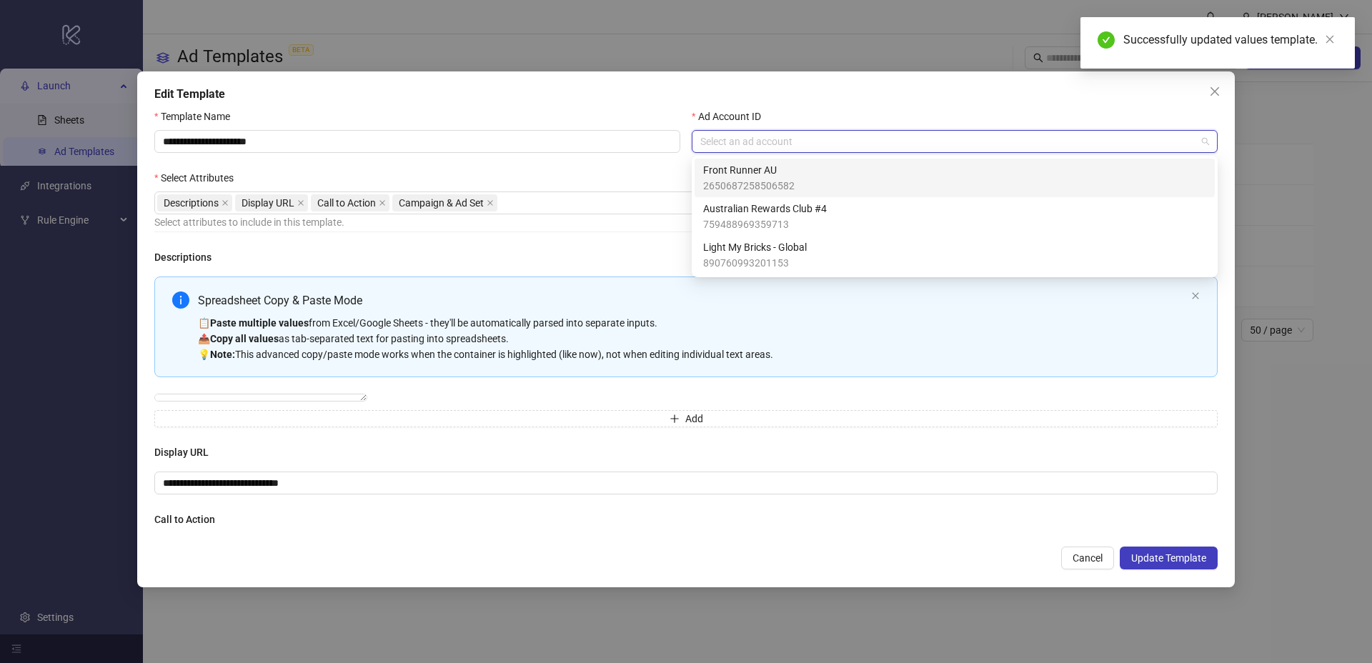
click at [747, 140] on input "Ad Account ID" at bounding box center [948, 141] width 496 height 21
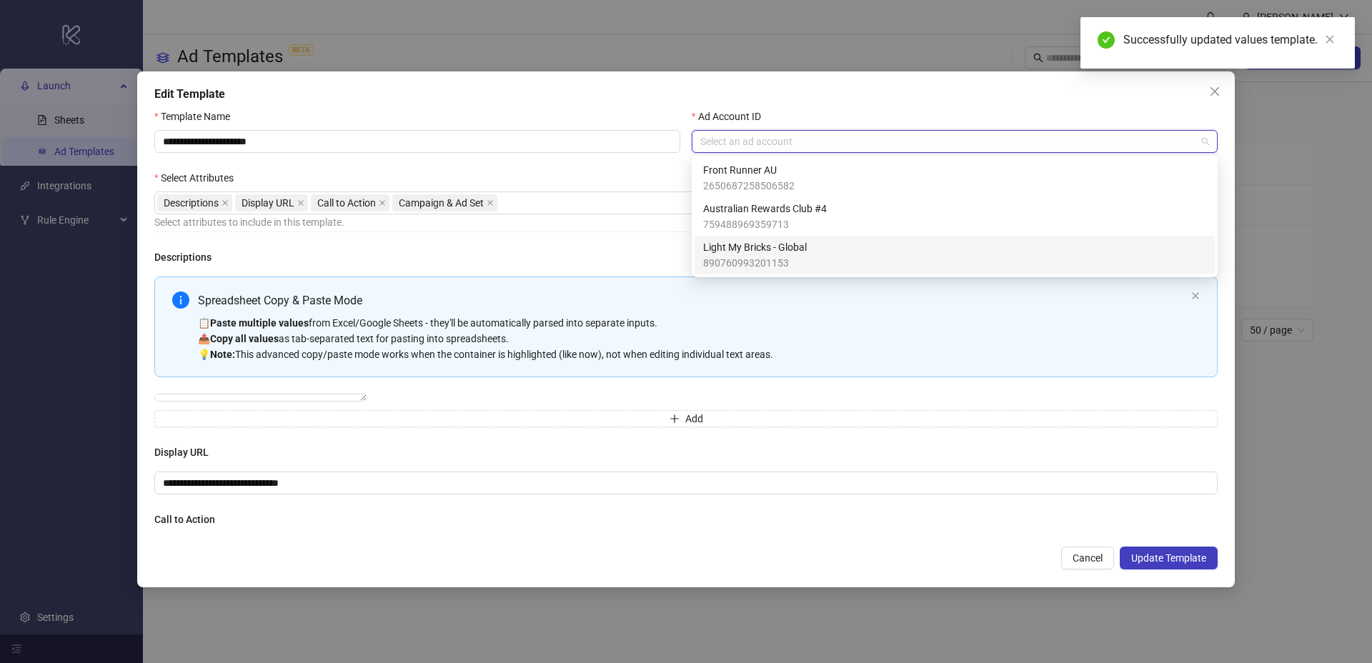
click at [757, 247] on span "Light My Bricks - Global" at bounding box center [755, 247] width 104 height 16
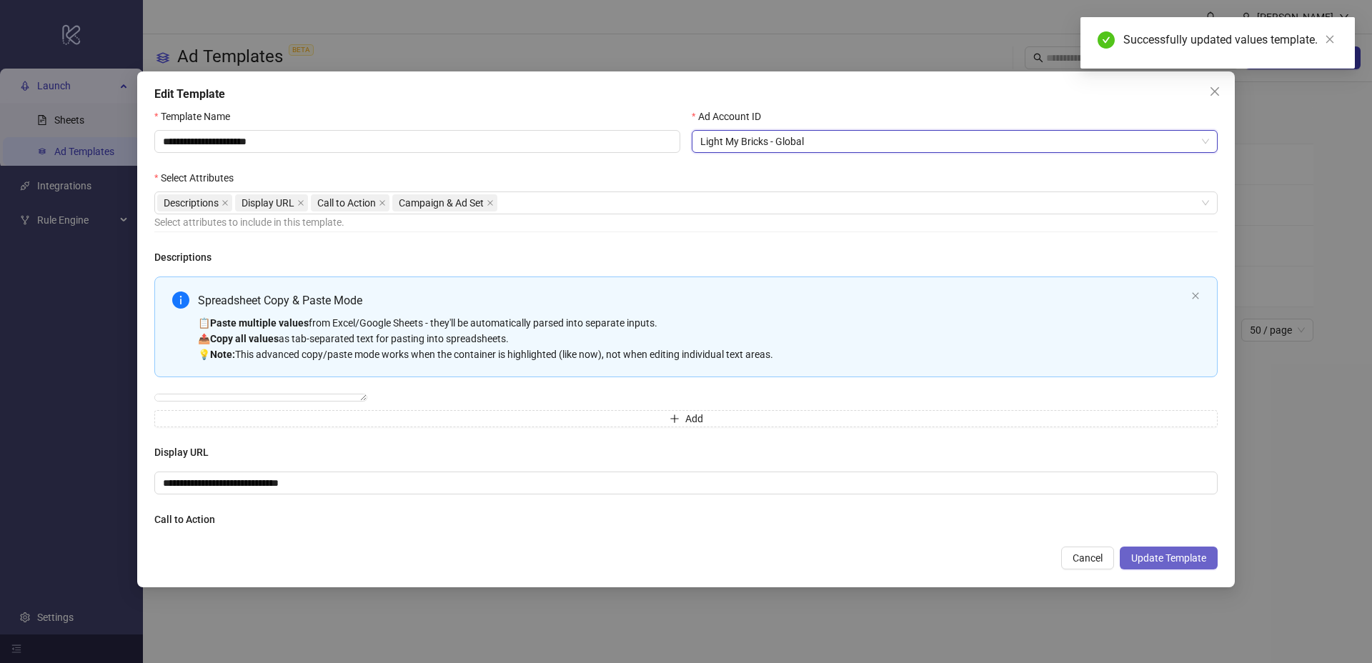
click at [1169, 549] on button "Update Template" at bounding box center [1169, 558] width 98 height 23
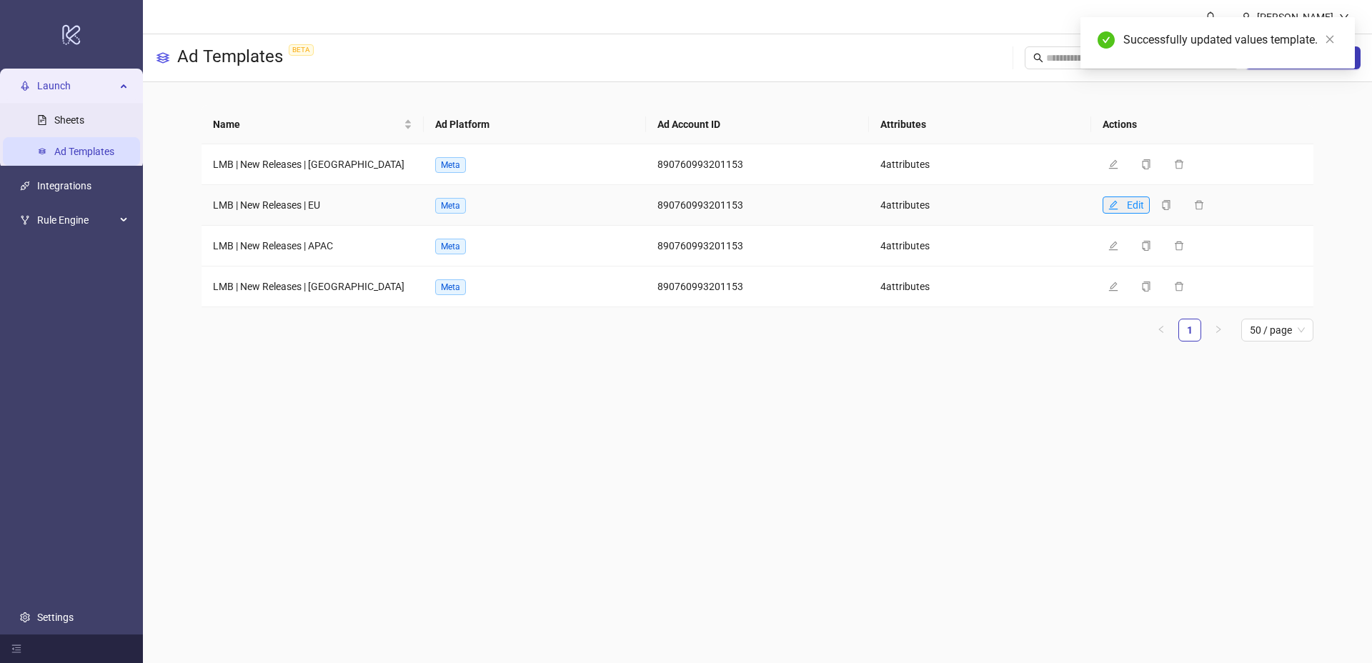
click at [1116, 206] on icon "edit" at bounding box center [1113, 205] width 10 height 10
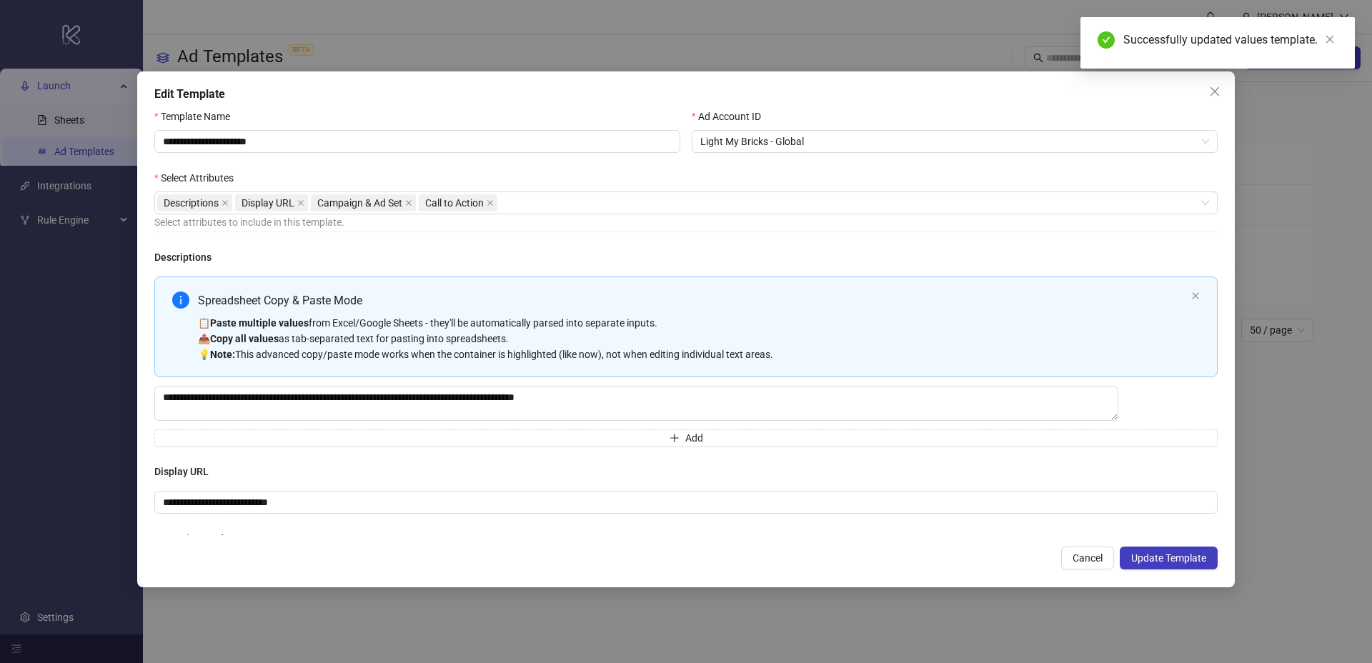
scroll to position [134, 0]
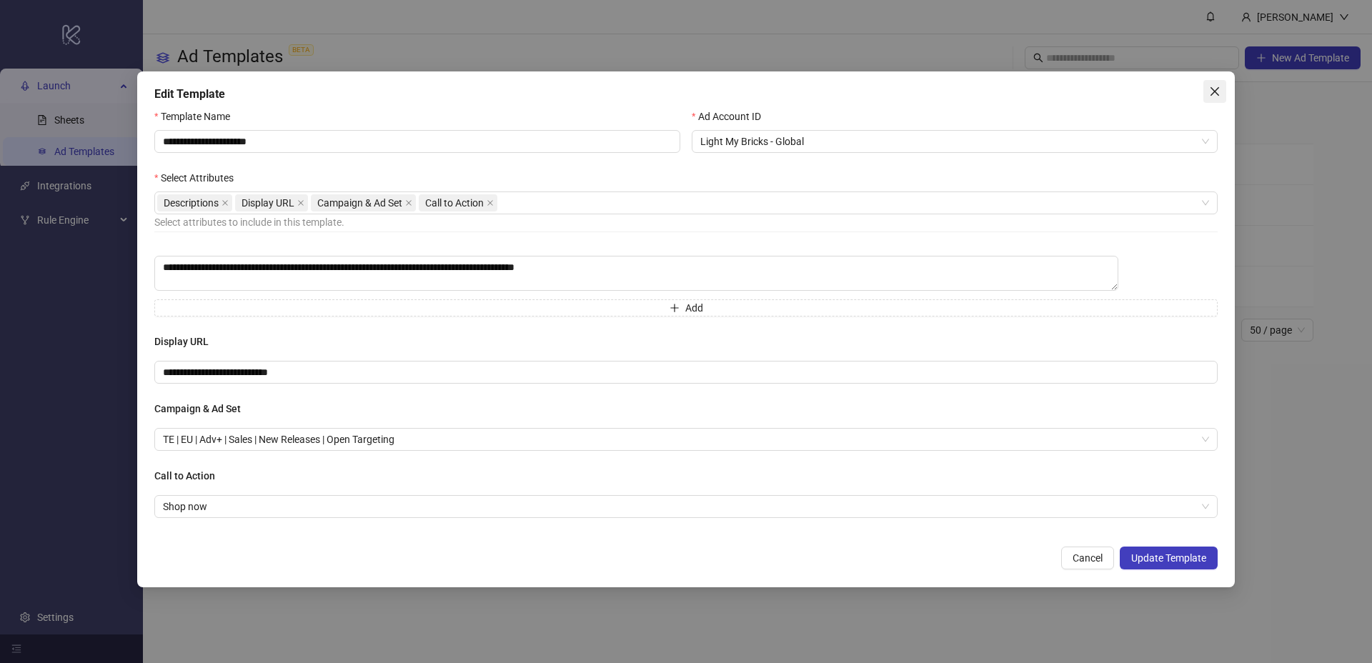
click at [1207, 88] on span "Close" at bounding box center [1214, 91] width 23 height 11
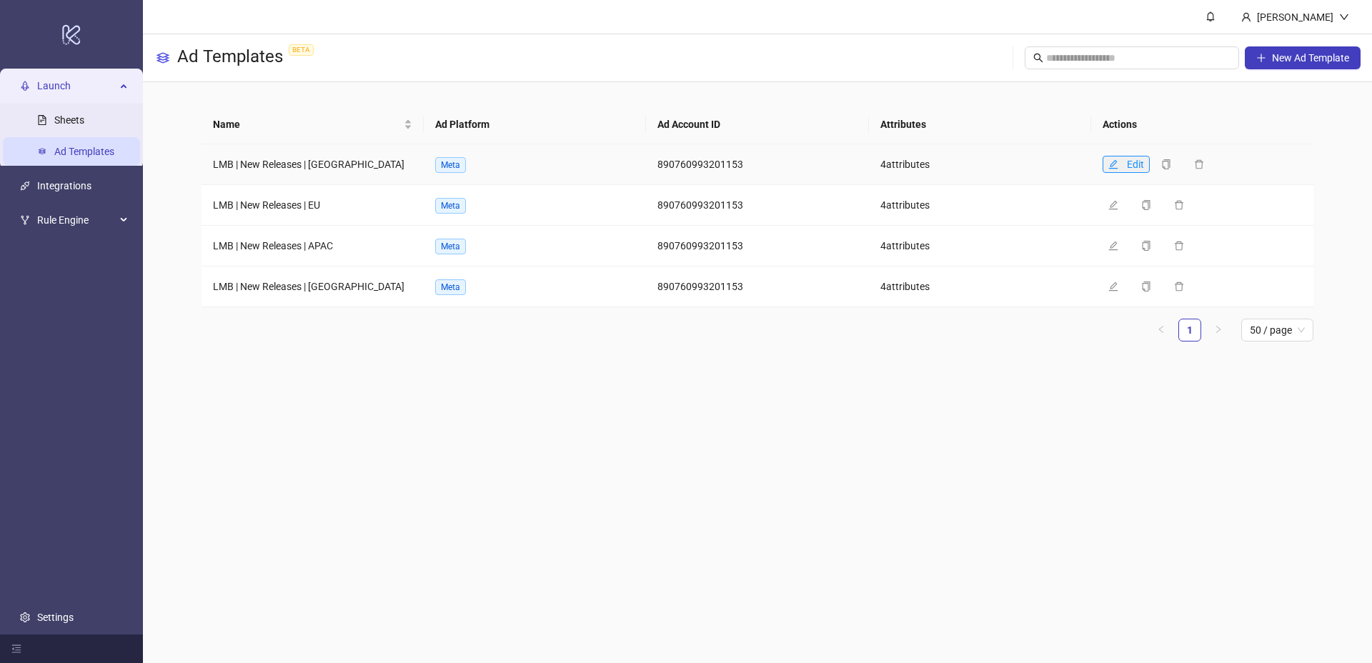
click at [1114, 164] on icon "edit" at bounding box center [1112, 163] width 9 height 9
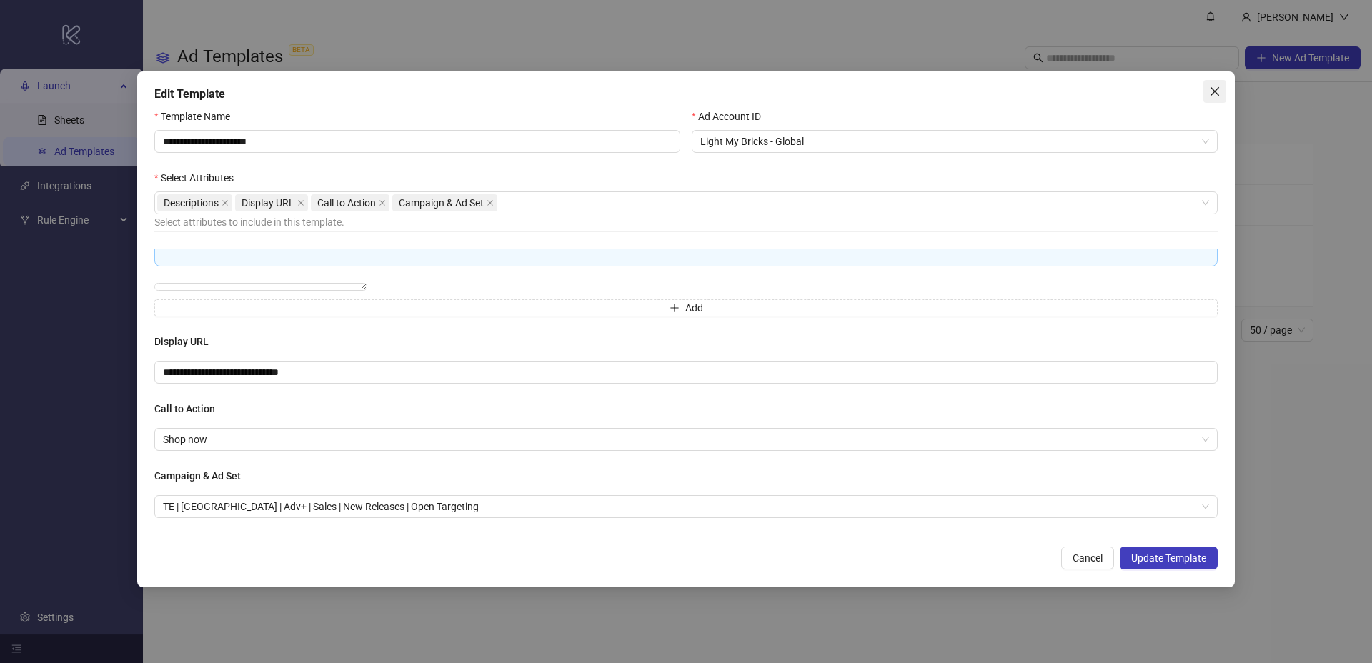
click at [1210, 92] on icon "close" at bounding box center [1214, 91] width 11 height 11
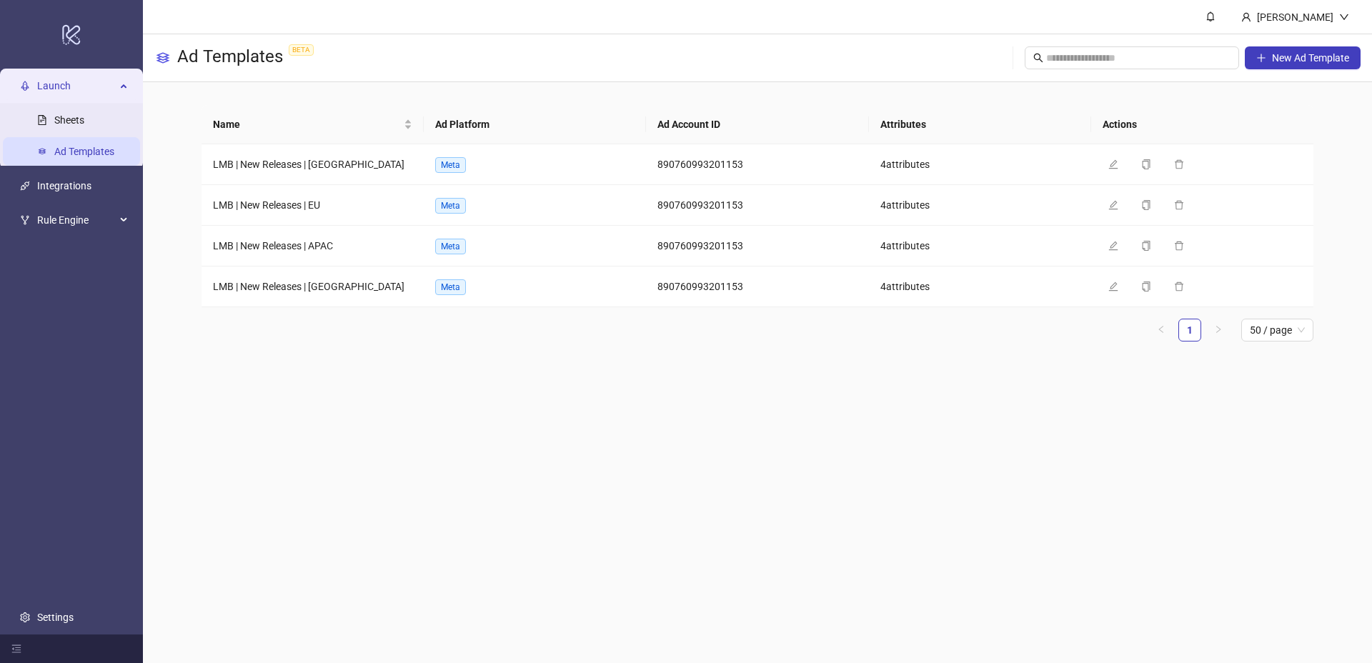
click at [942, 369] on main "Name Ad Platform Ad Account ID Attributes Actions LMB | New Releases | UK Meta …" at bounding box center [757, 229] width 1135 height 294
click at [74, 124] on link "Sheets" at bounding box center [69, 119] width 30 height 11
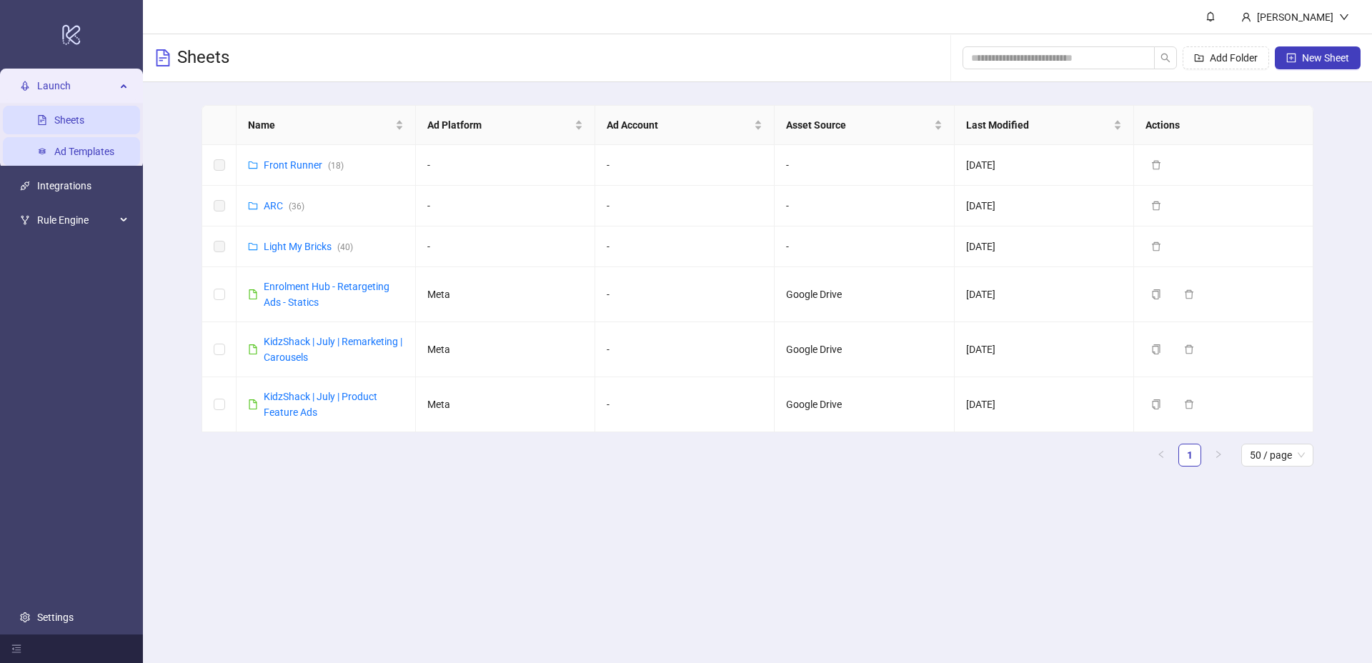
click at [102, 154] on link "Ad Templates" at bounding box center [84, 151] width 60 height 11
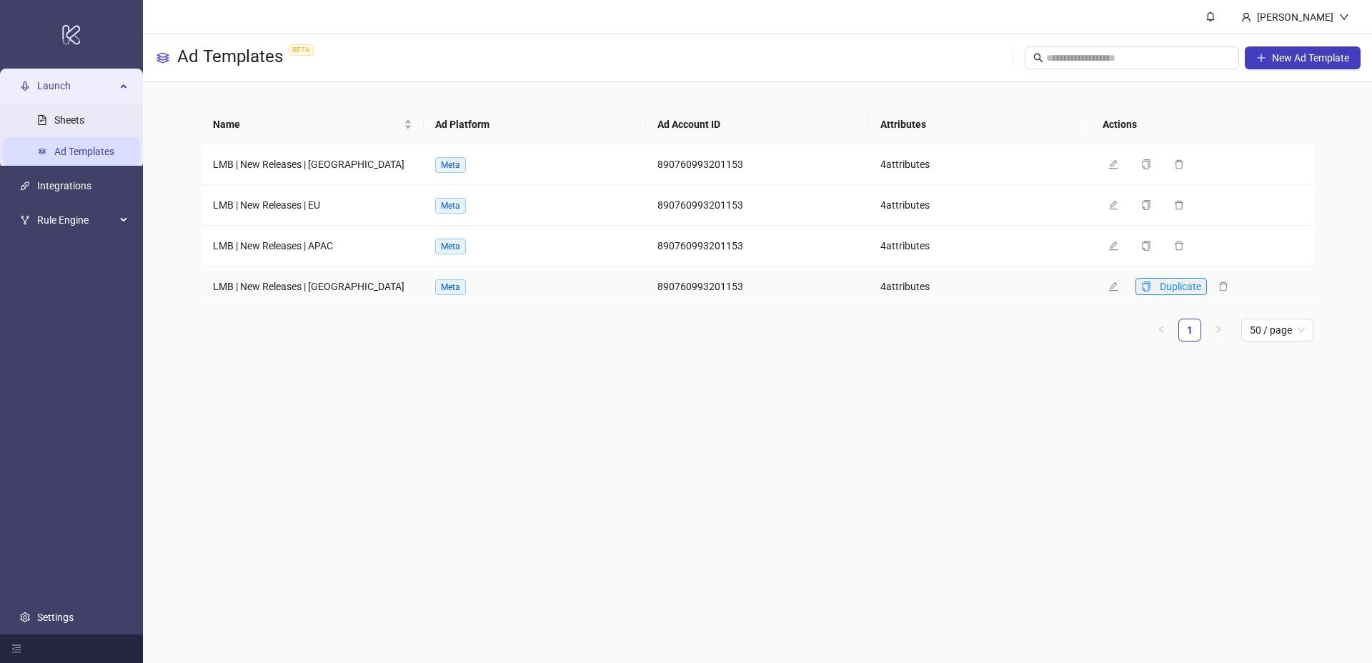
click at [1141, 286] on icon "copy" at bounding box center [1146, 287] width 10 height 10
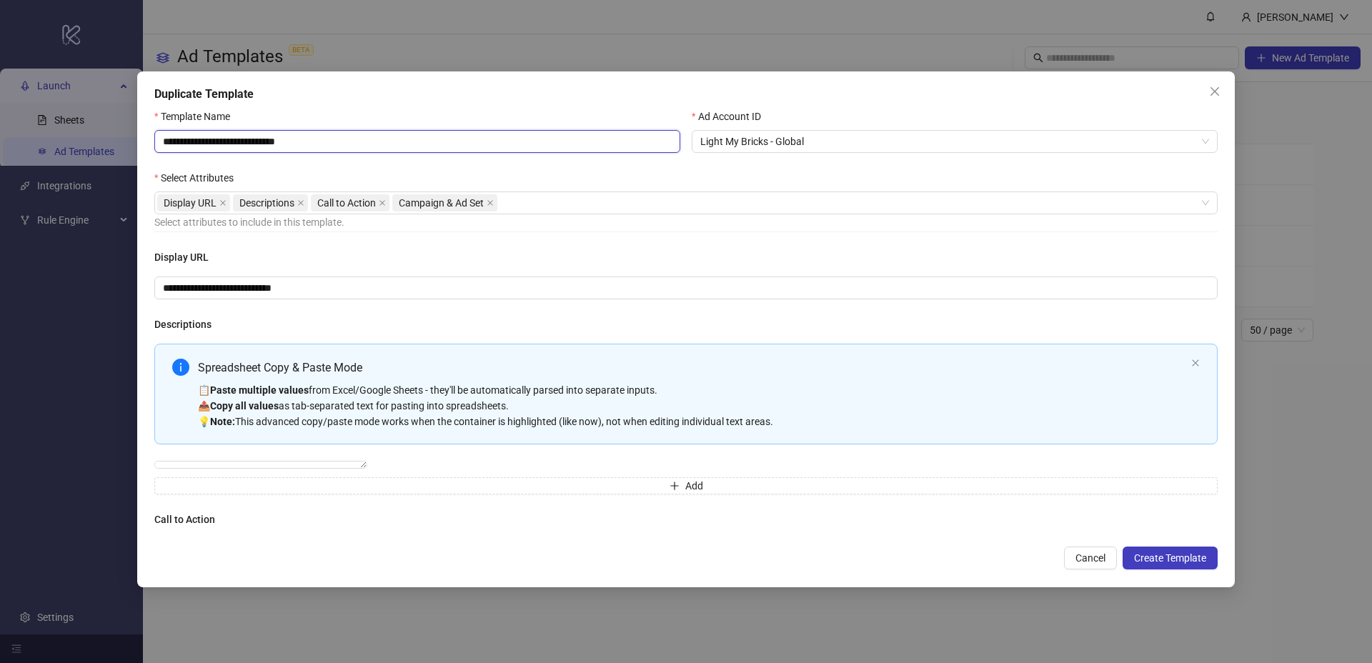
drag, startPoint x: 263, startPoint y: 137, endPoint x: 362, endPoint y: 139, distance: 99.3
click at [362, 139] on input "**********" at bounding box center [417, 141] width 526 height 23
type input "**********"
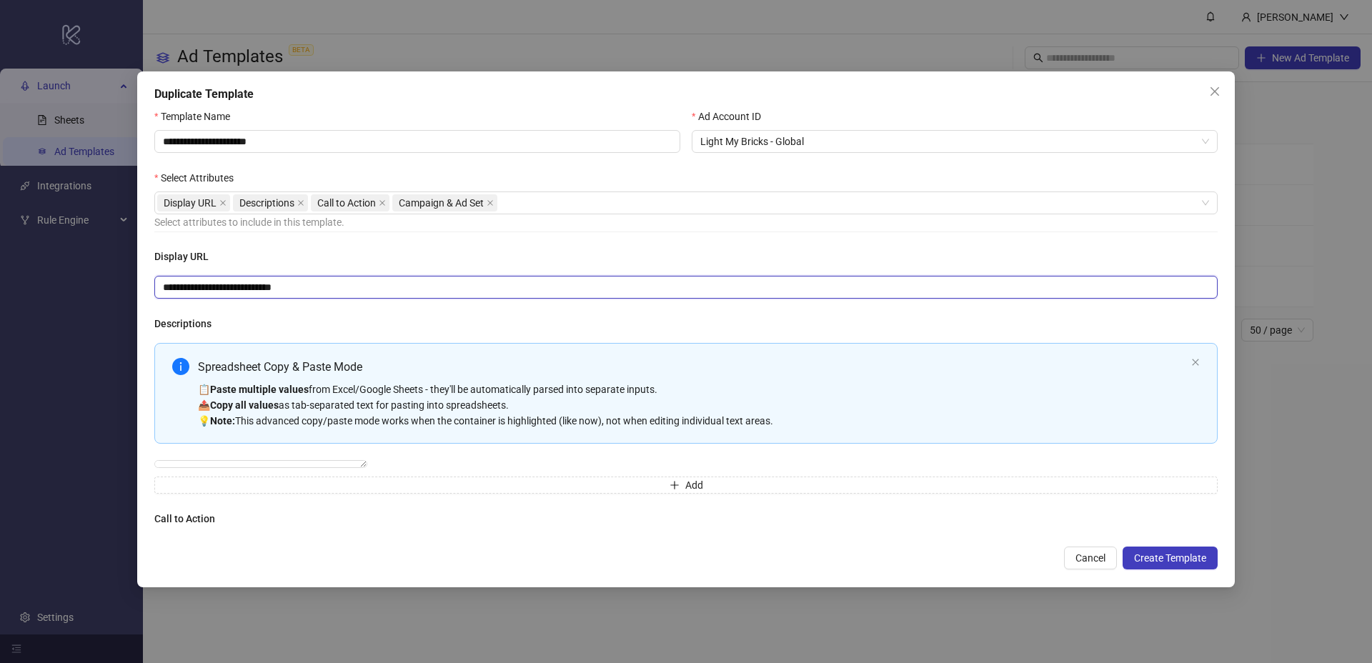
click at [231, 287] on input "**********" at bounding box center [685, 287] width 1063 height 23
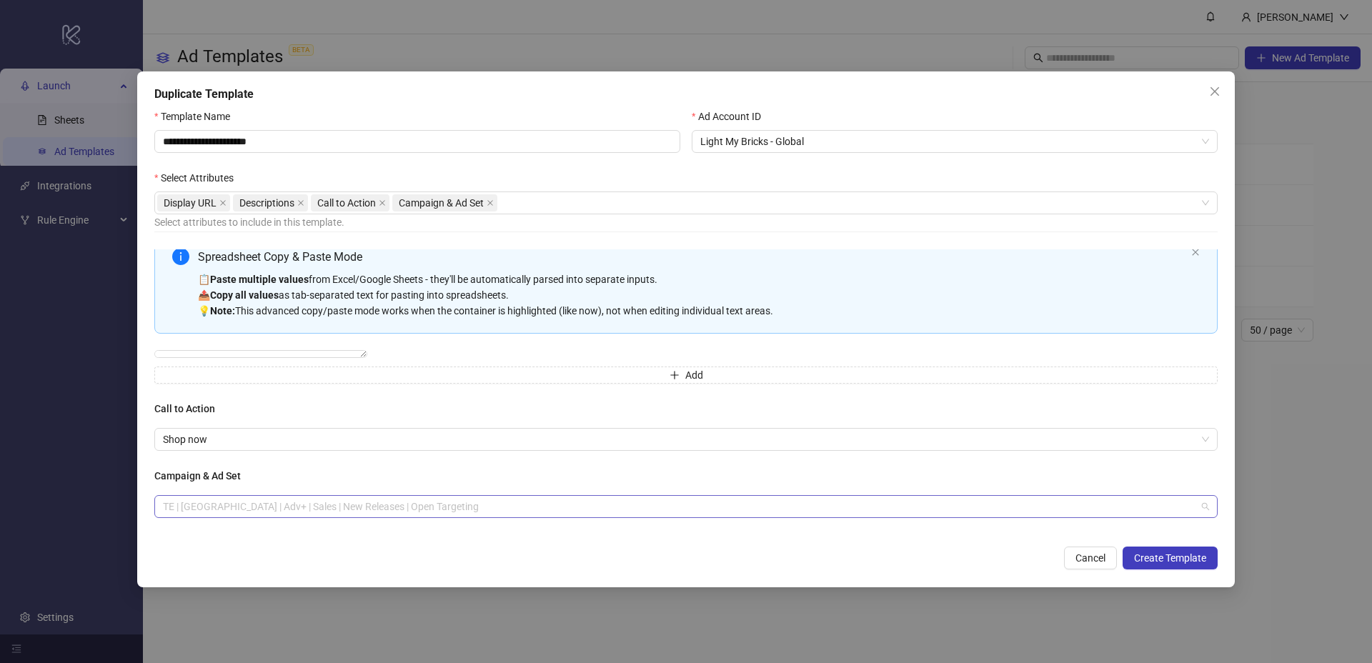
click at [319, 510] on span "TE | USA | Adv+ | Sales | New Releases | Open Targeting" at bounding box center [686, 506] width 1046 height 21
type input "**********"
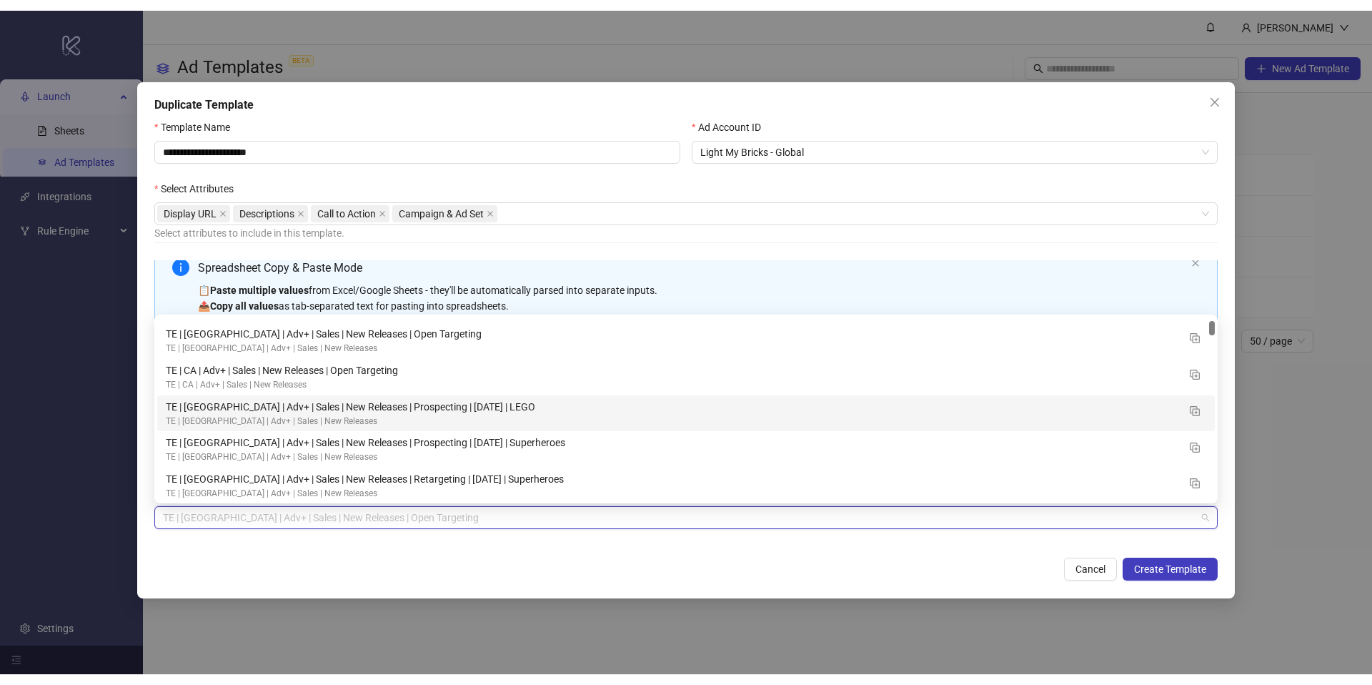
scroll to position [176, 0]
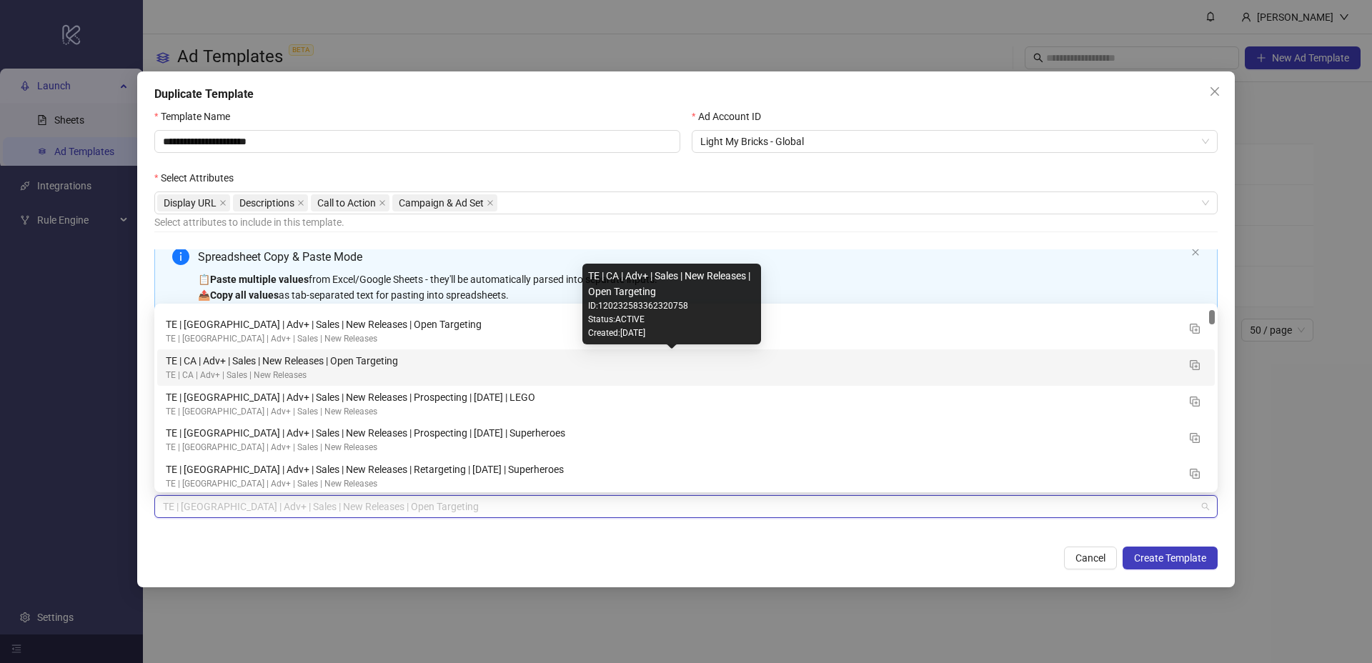
click at [357, 362] on div "TE | CA | Adv+ | Sales | New Releases | Open Targeting" at bounding box center [672, 361] width 1012 height 16
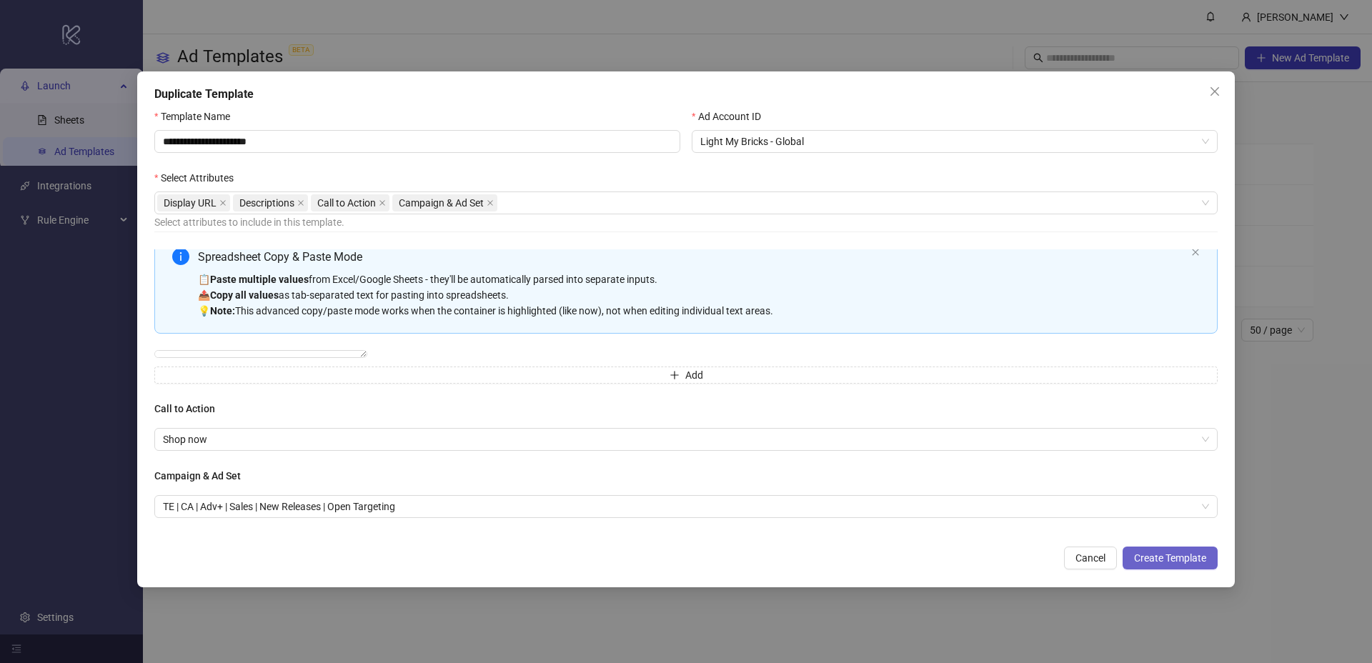
click at [1174, 556] on span "Create Template" at bounding box center [1170, 557] width 72 height 11
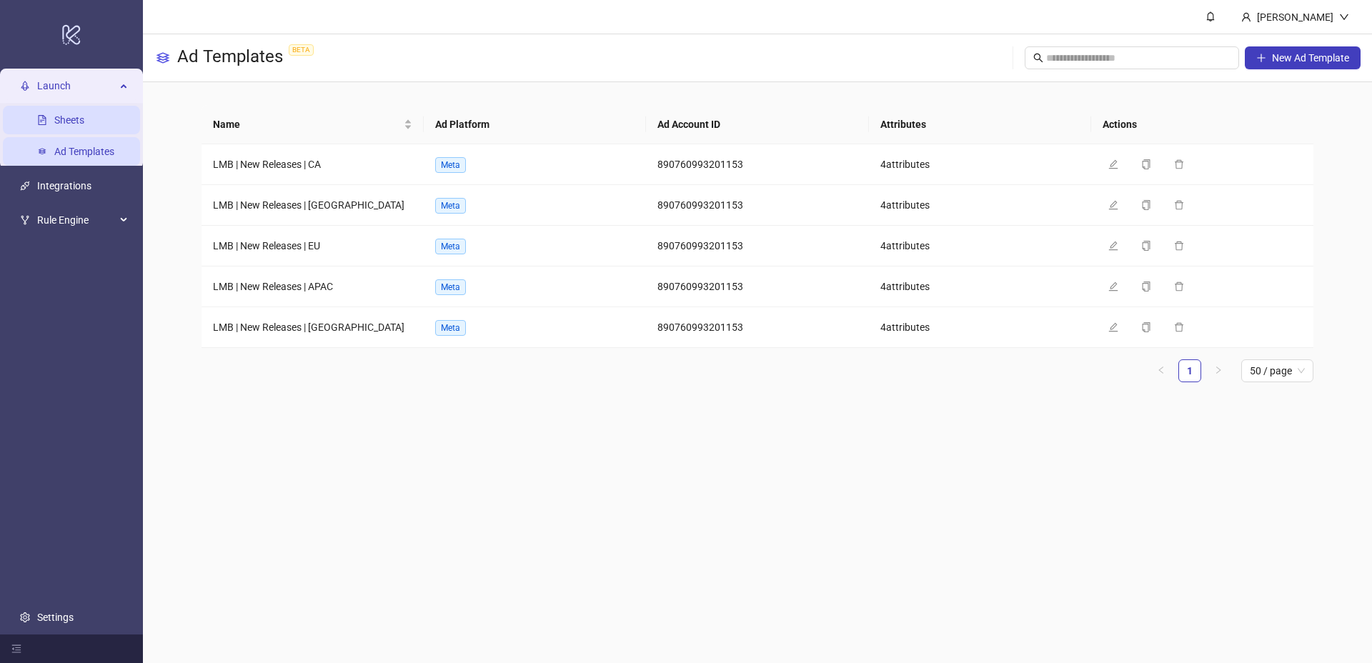
click at [61, 120] on link "Sheets" at bounding box center [69, 119] width 30 height 11
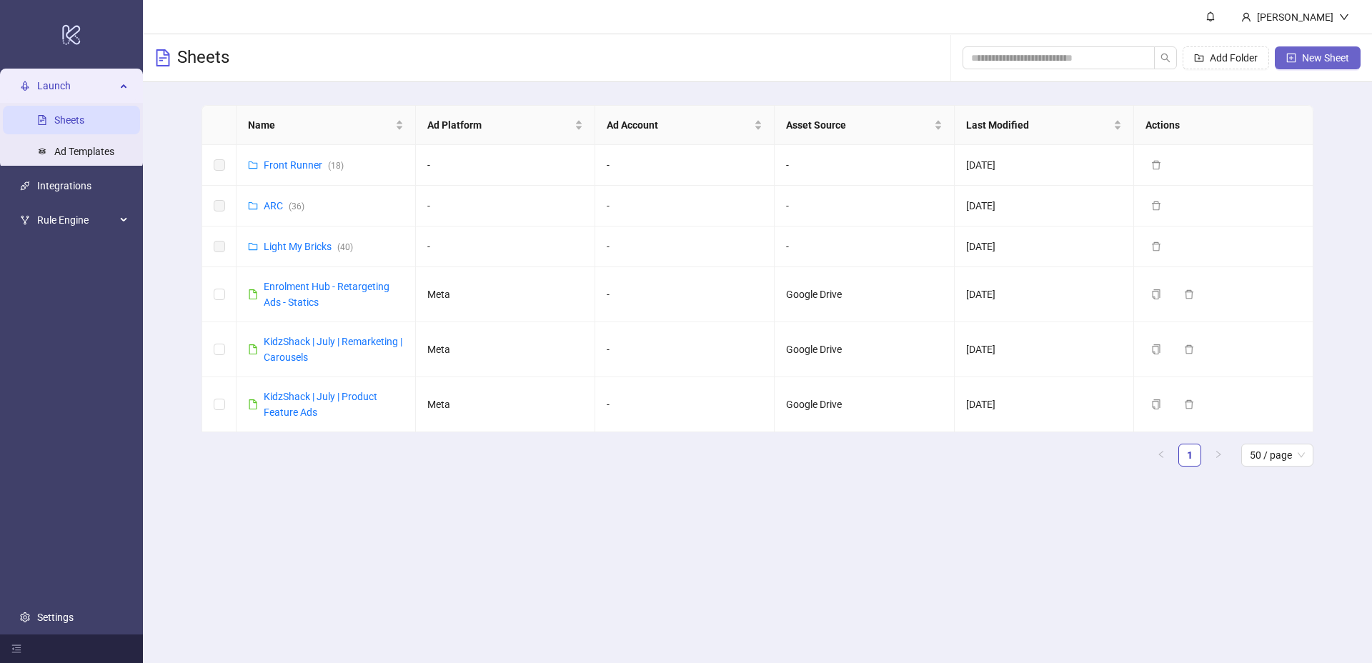
click at [1340, 62] on span "New Sheet" at bounding box center [1325, 57] width 47 height 11
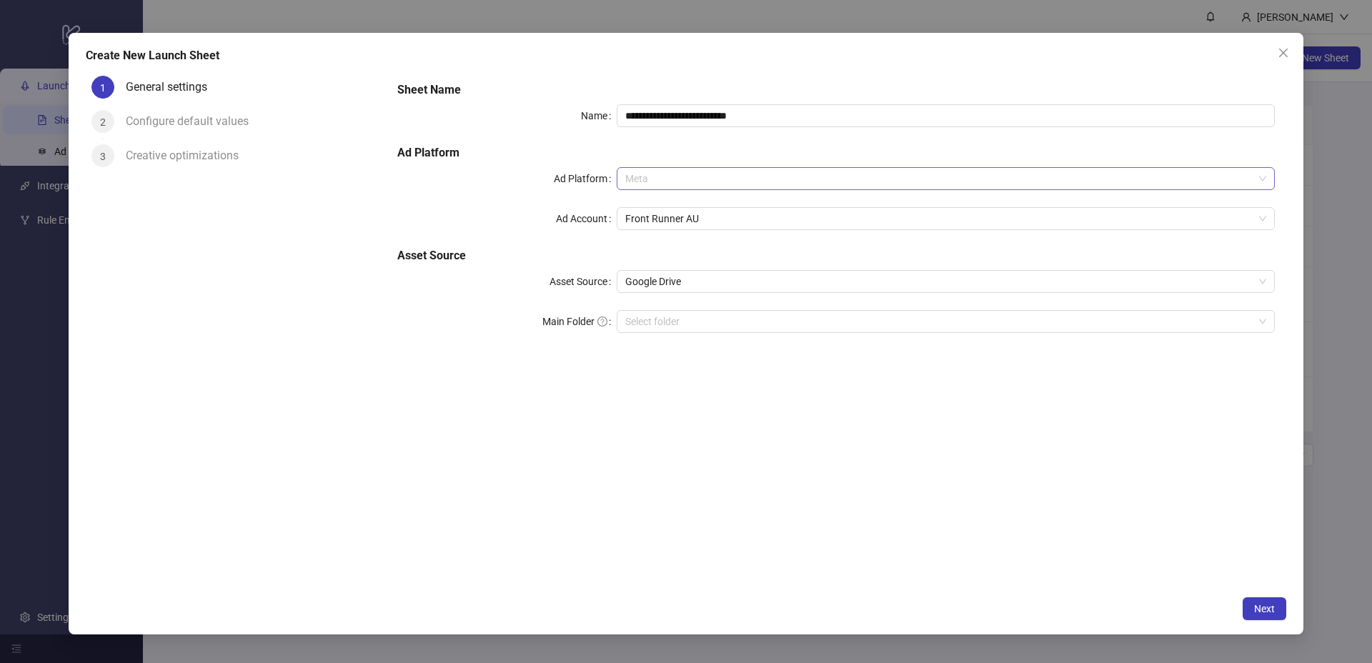
drag, startPoint x: 724, startPoint y: 171, endPoint x: 717, endPoint y: 176, distance: 7.7
click at [724, 171] on span "Meta" at bounding box center [945, 178] width 641 height 21
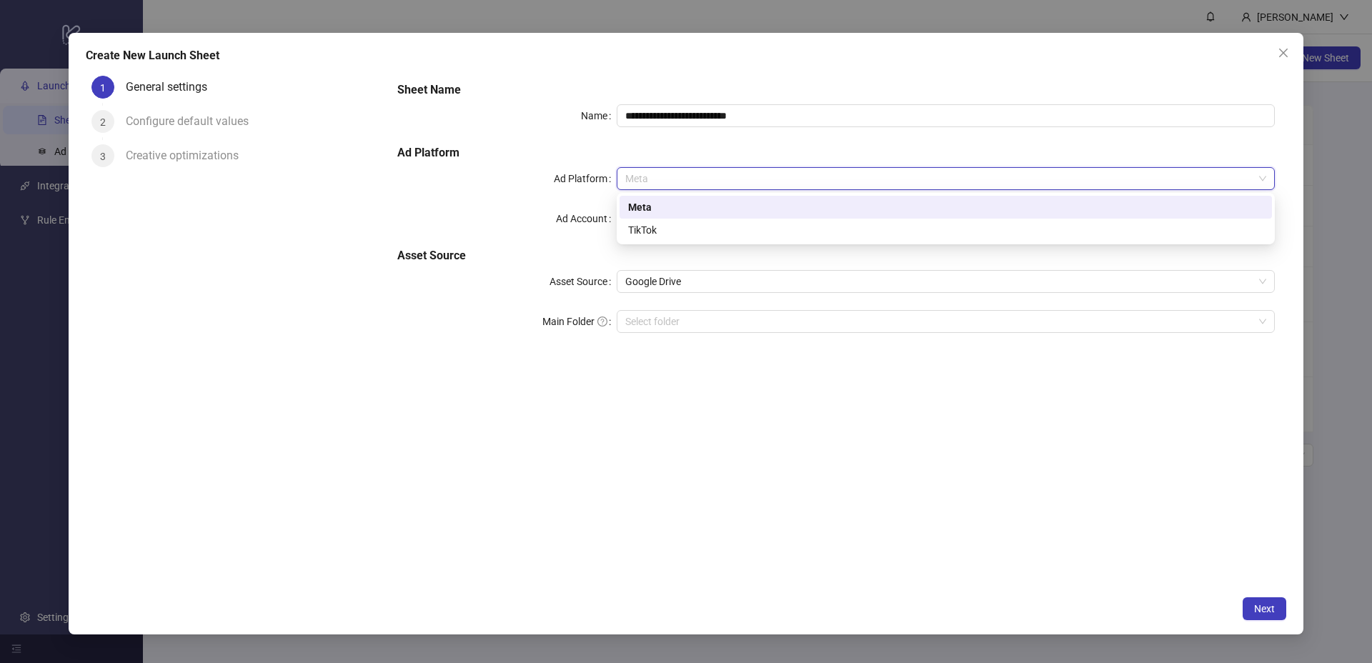
click at [675, 179] on span "Meta" at bounding box center [945, 178] width 641 height 21
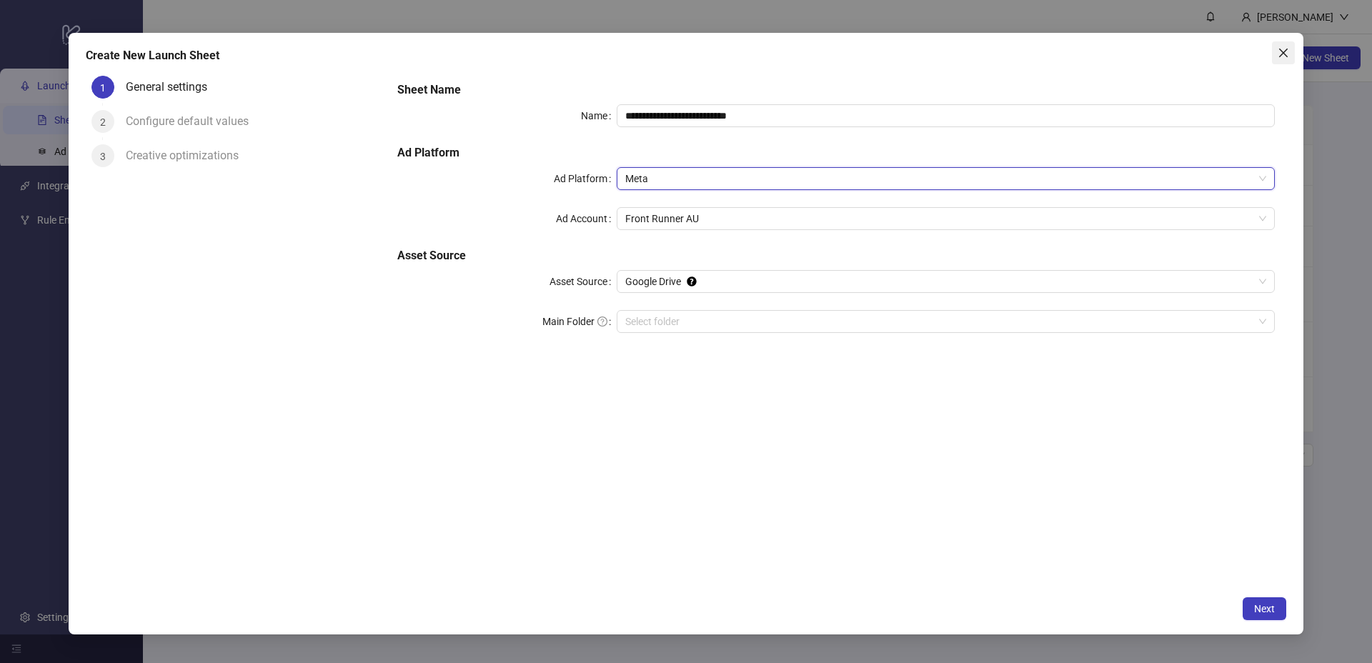
click at [1279, 54] on icon "close" at bounding box center [1283, 52] width 11 height 11
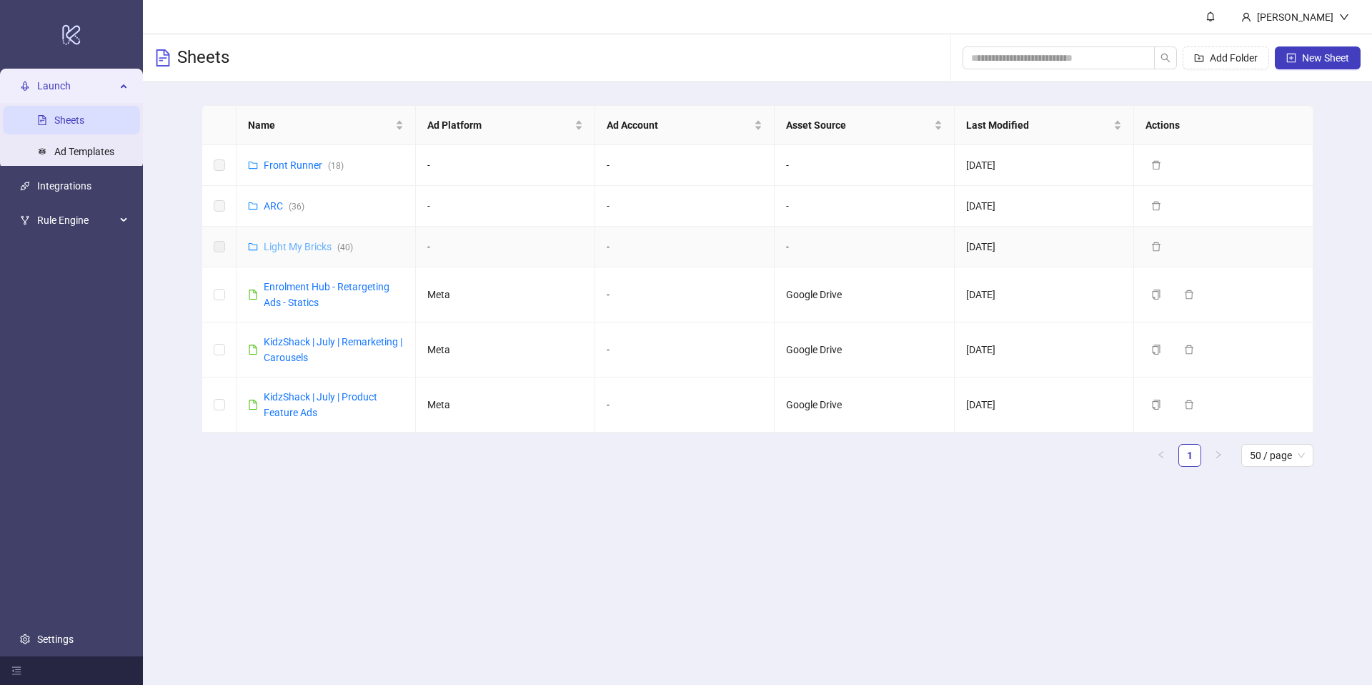
click at [293, 247] on link "Light My Bricks ( 40 )" at bounding box center [308, 246] width 89 height 11
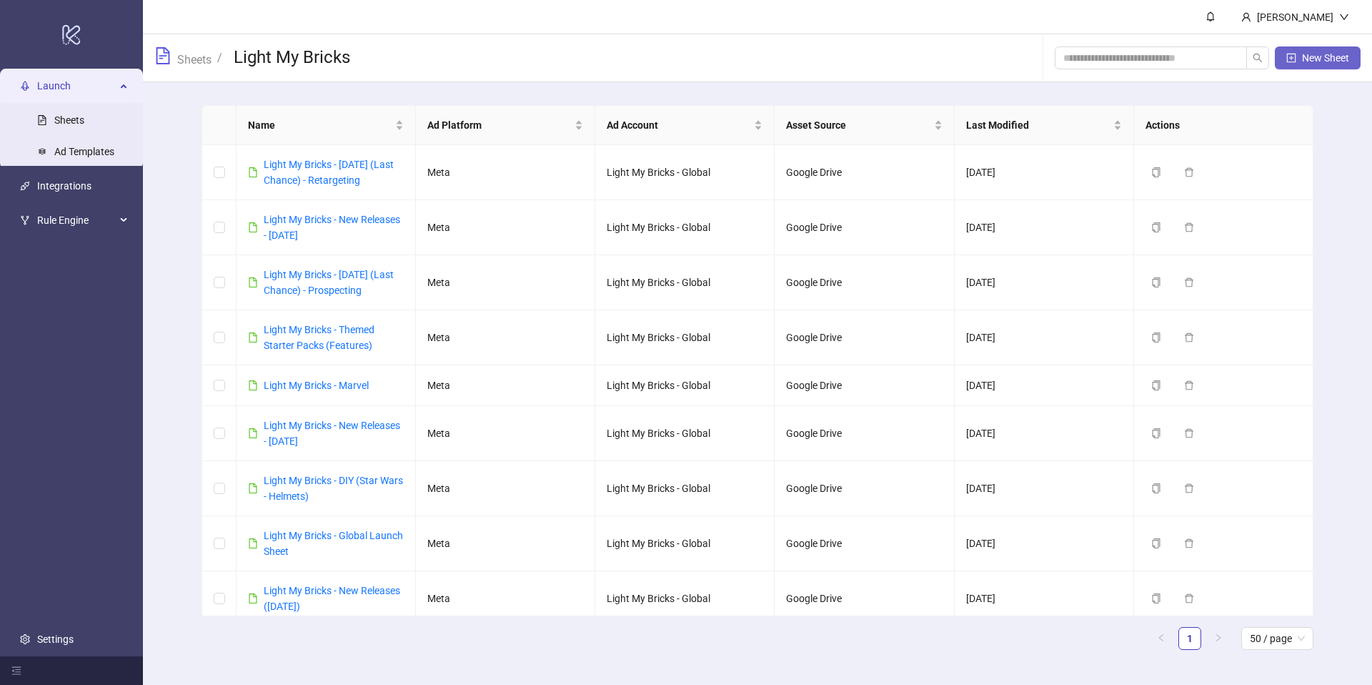
click at [1292, 61] on icon "plus-square" at bounding box center [1291, 58] width 10 height 10
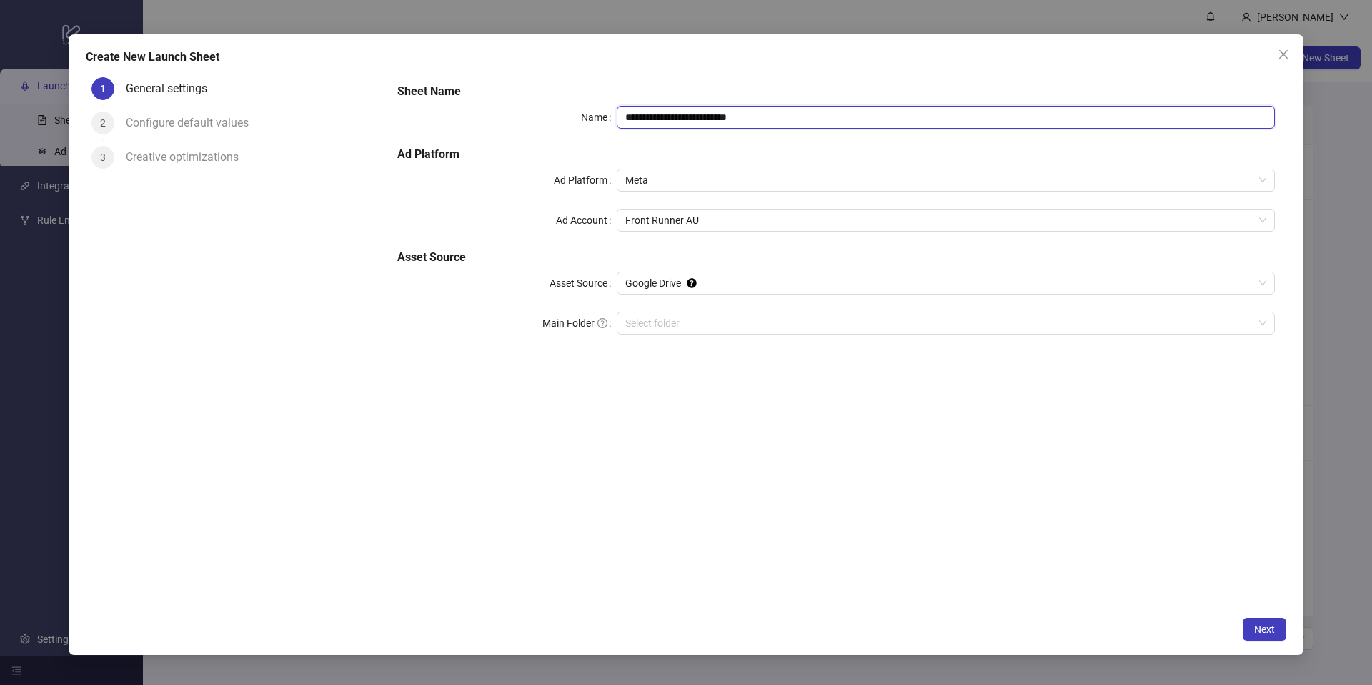
click at [726, 114] on input "**********" at bounding box center [946, 117] width 658 height 23
click at [839, 117] on input "**********" at bounding box center [946, 117] width 658 height 23
click at [705, 212] on span "Front Runner AU" at bounding box center [945, 219] width 641 height 21
type input "**********"
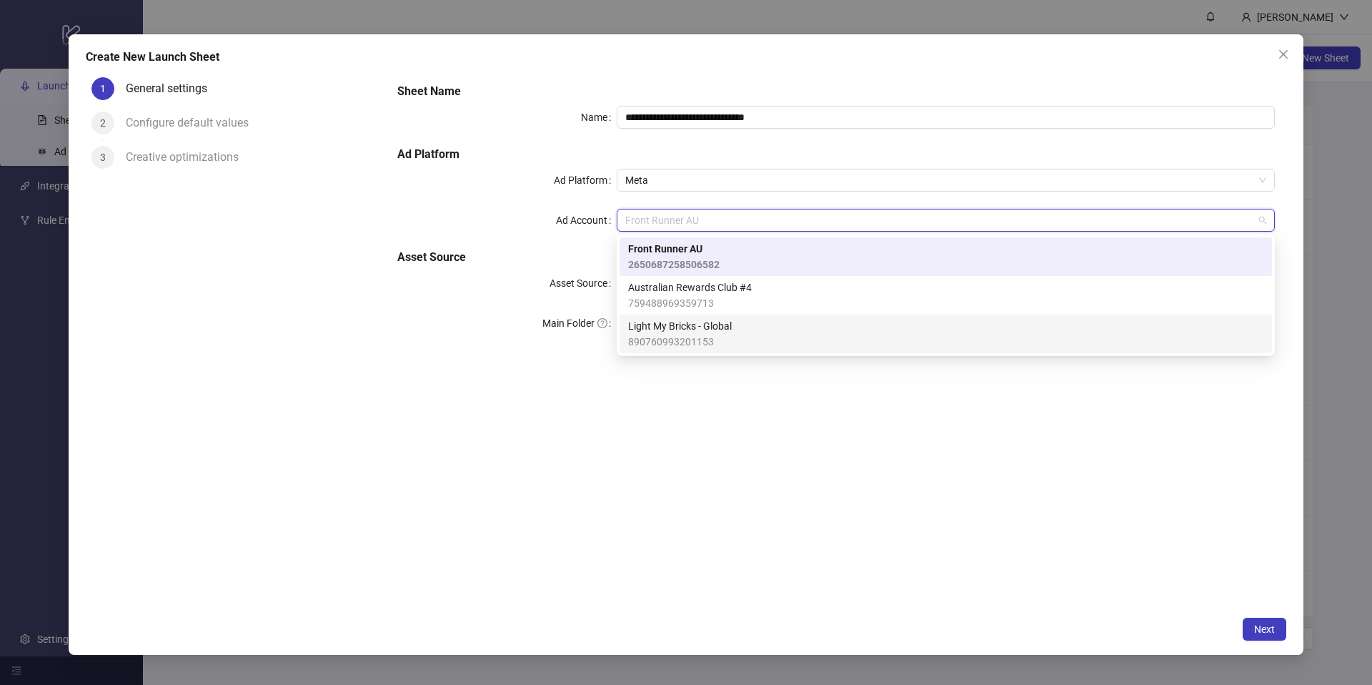
click at [693, 319] on span "Light My Bricks - Global" at bounding box center [680, 326] width 104 height 16
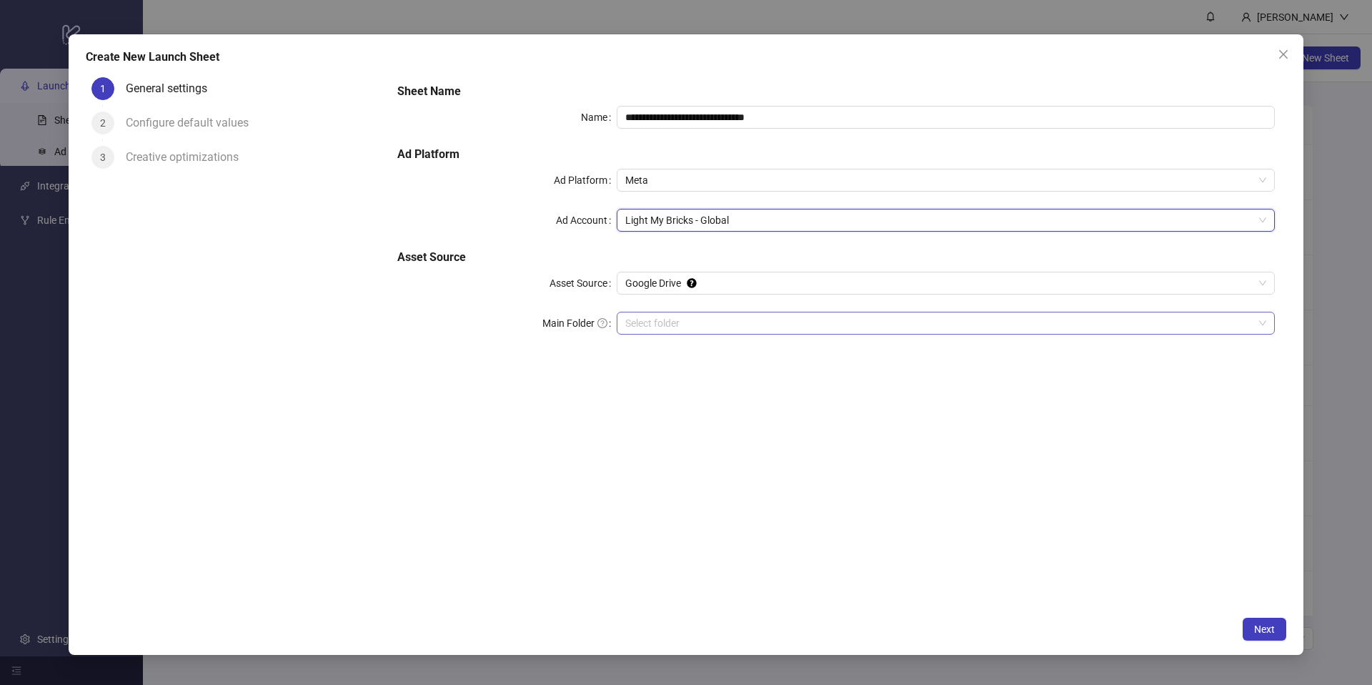
click at [652, 324] on input "Main Folder" at bounding box center [939, 322] width 628 height 21
click at [677, 317] on input "Main Folder" at bounding box center [939, 322] width 628 height 21
click at [1257, 622] on button "Next" at bounding box center [1265, 628] width 44 height 23
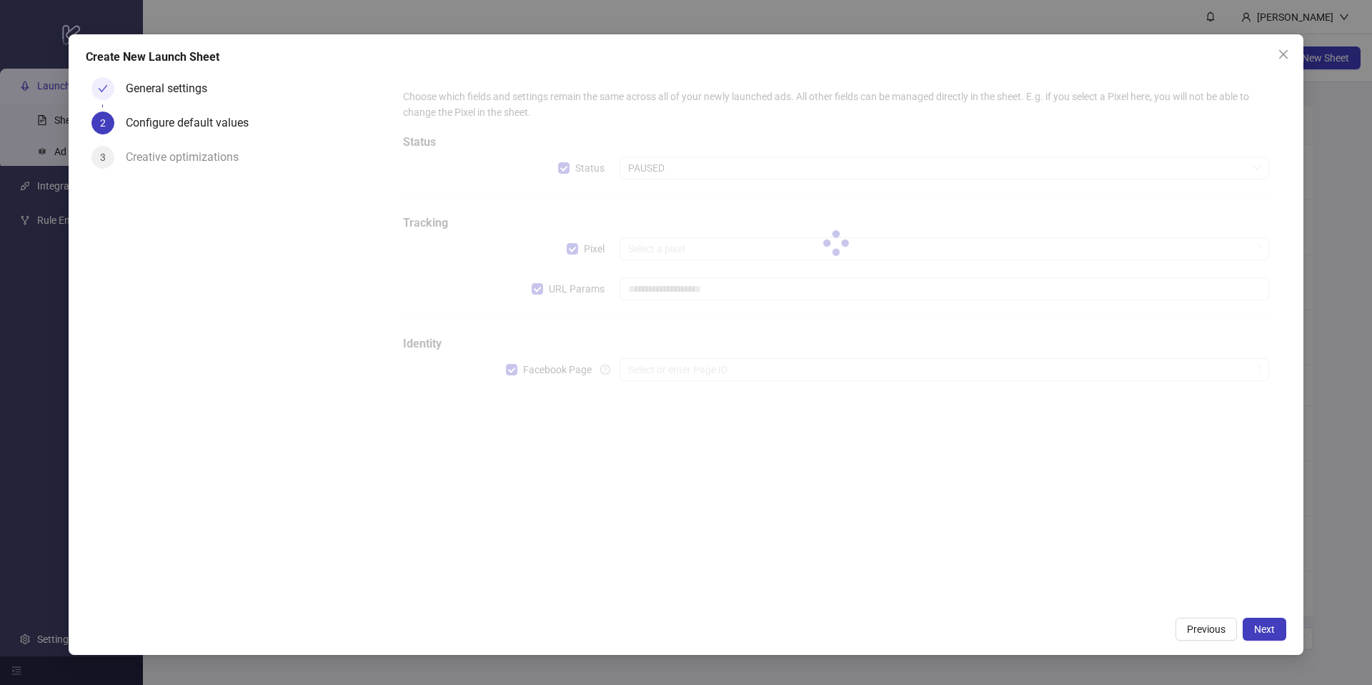
type input "**********"
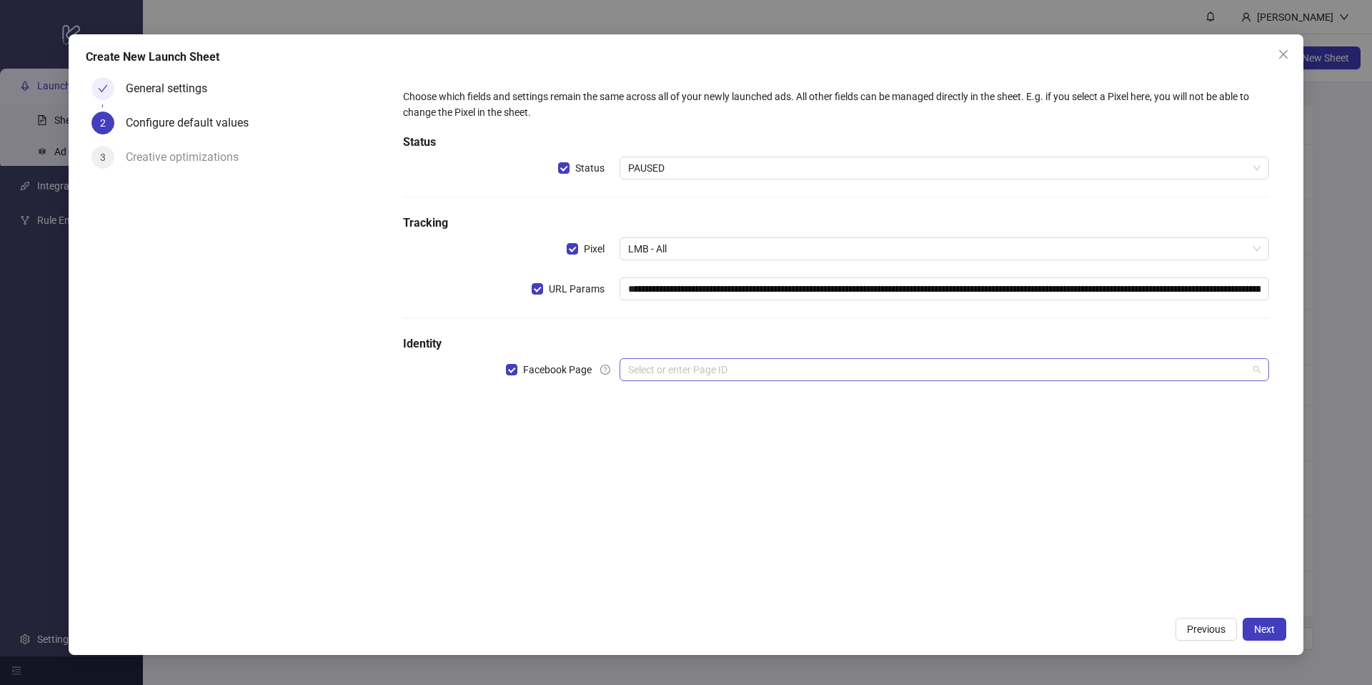
drag, startPoint x: 712, startPoint y: 367, endPoint x: 703, endPoint y: 372, distance: 10.6
click at [712, 367] on input "search" at bounding box center [938, 369] width 620 height 21
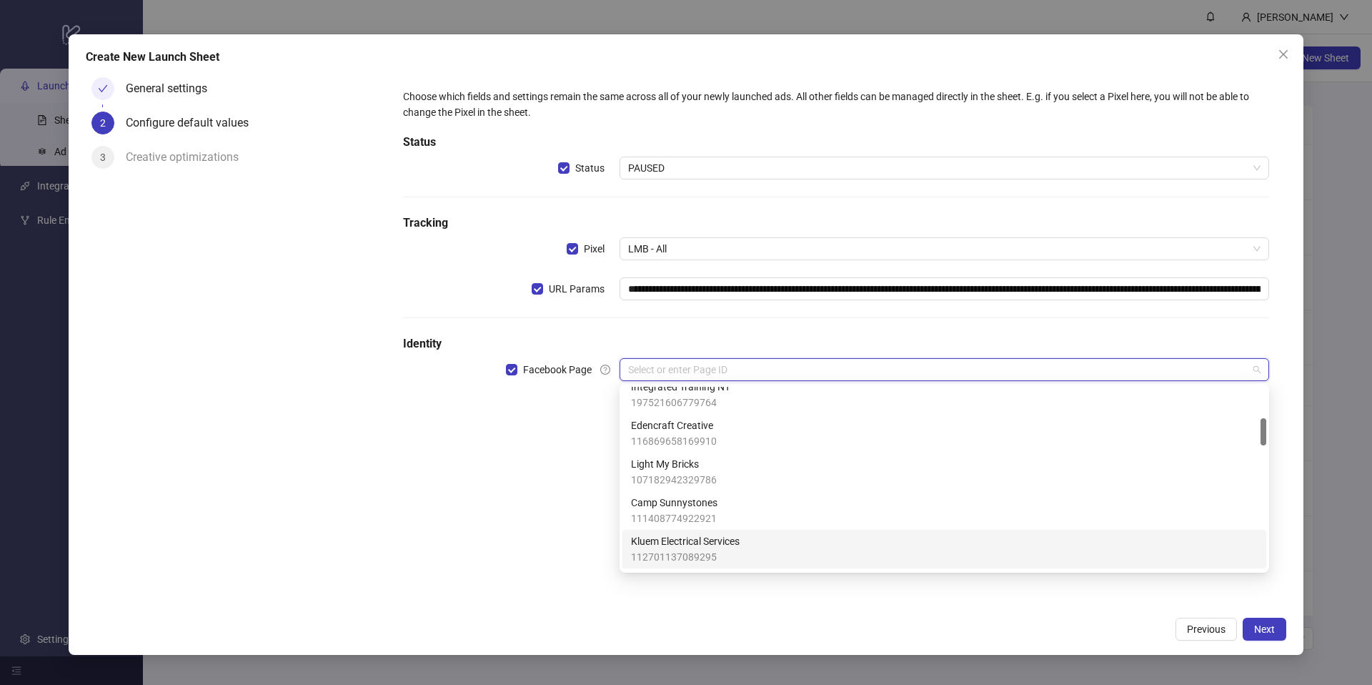
scroll to position [204, 0]
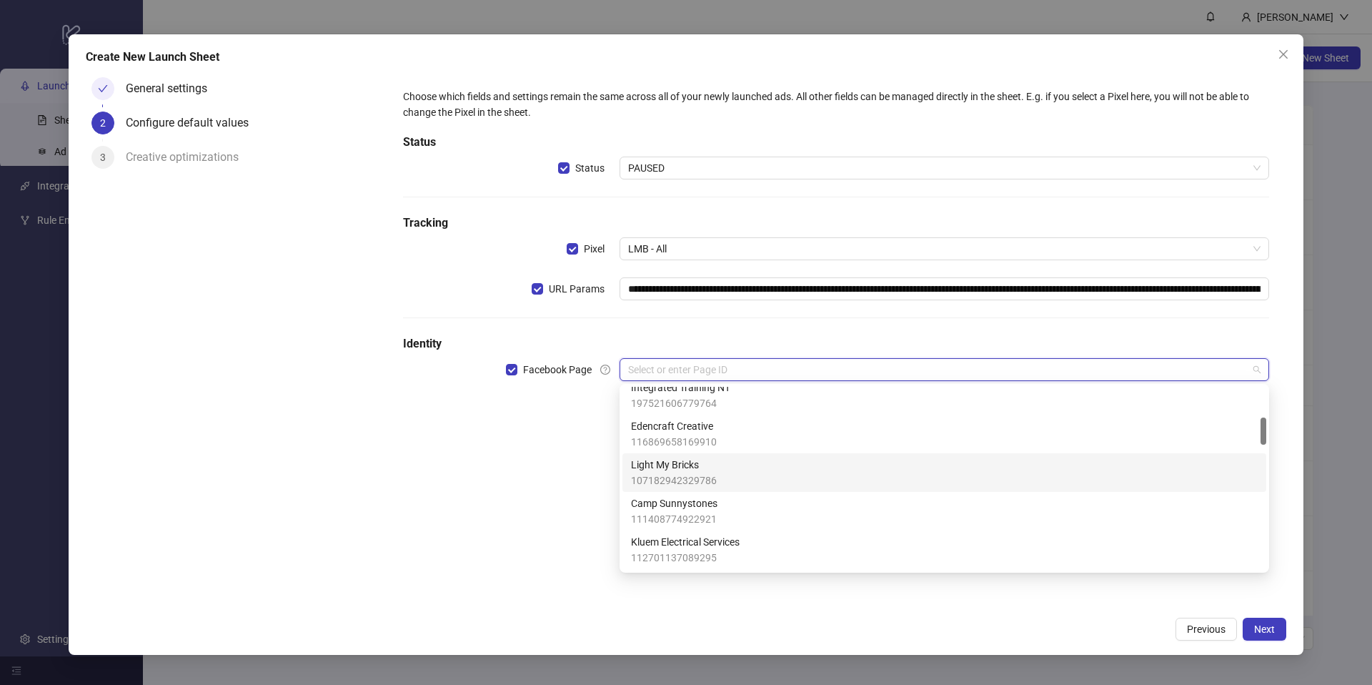
click at [727, 465] on div "Light My Bricks 107182942329786" at bounding box center [944, 472] width 627 height 31
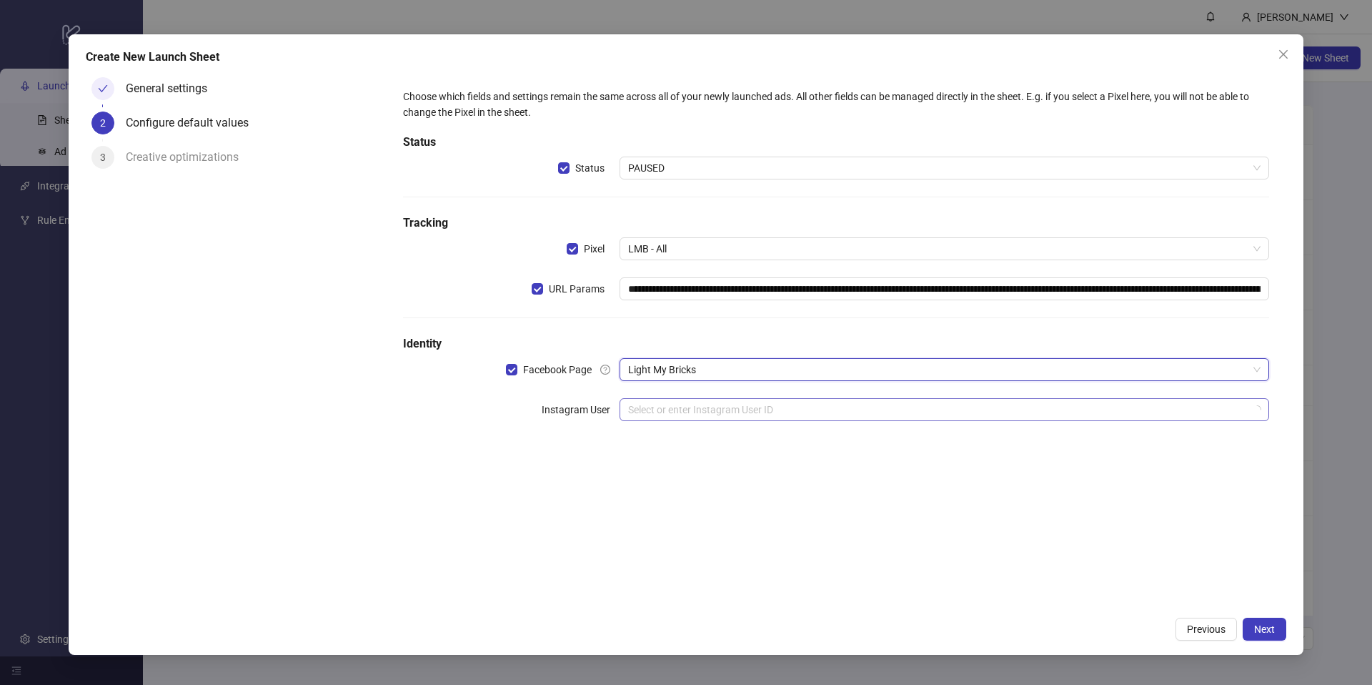
click at [708, 404] on input "search" at bounding box center [938, 409] width 620 height 21
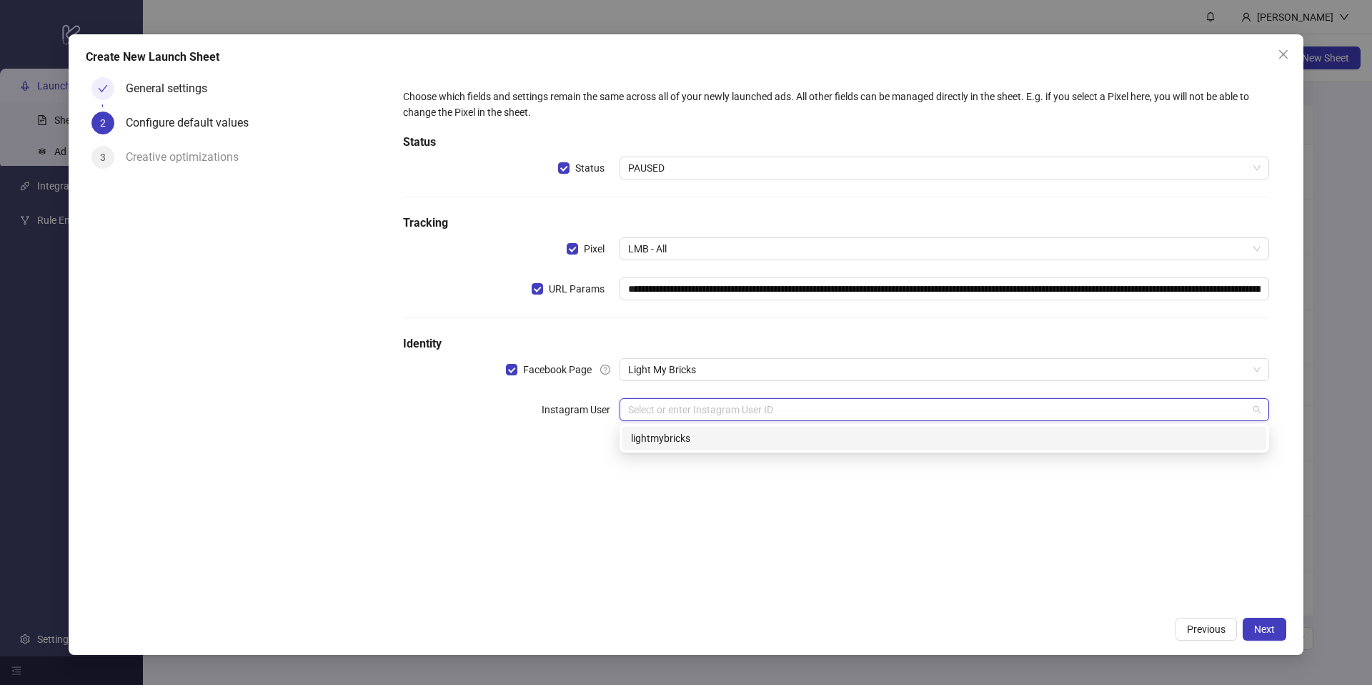
click at [898, 436] on div "lightmybricks" at bounding box center [944, 438] width 627 height 16
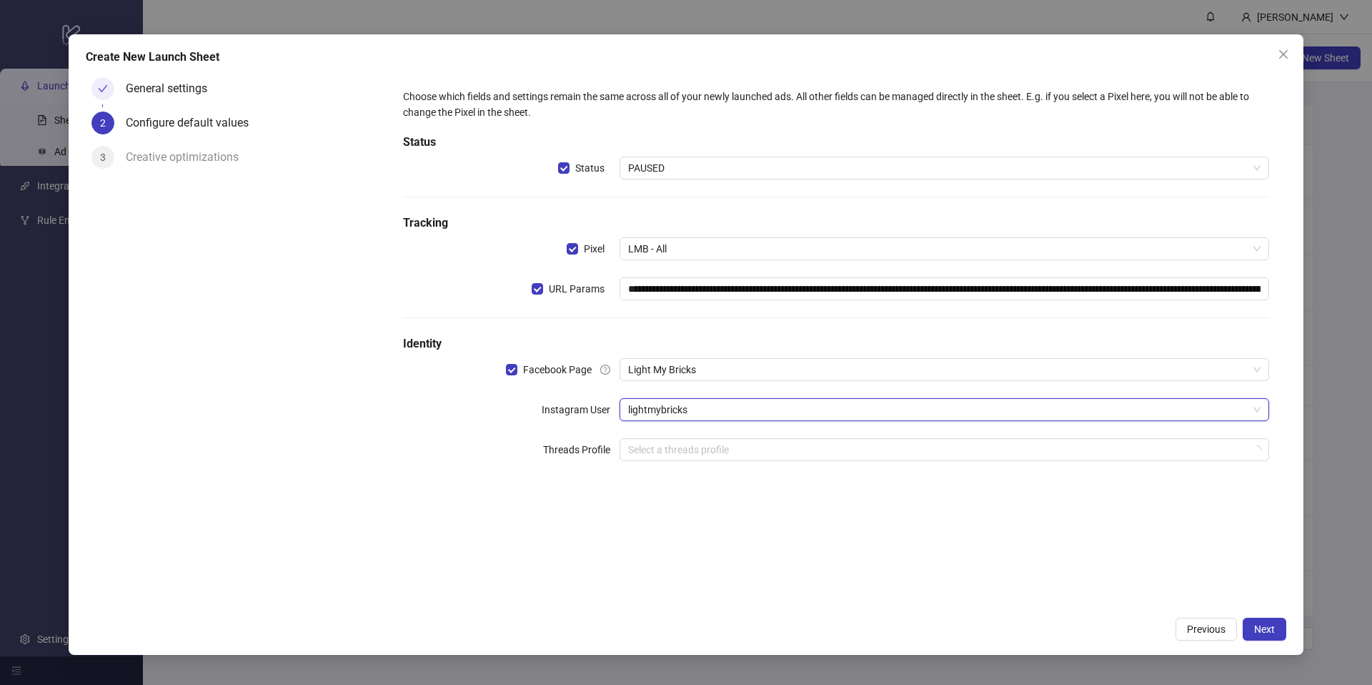
click at [880, 437] on div "**********" at bounding box center [835, 283] width 877 height 401
click at [880, 445] on input "search" at bounding box center [938, 449] width 620 height 21
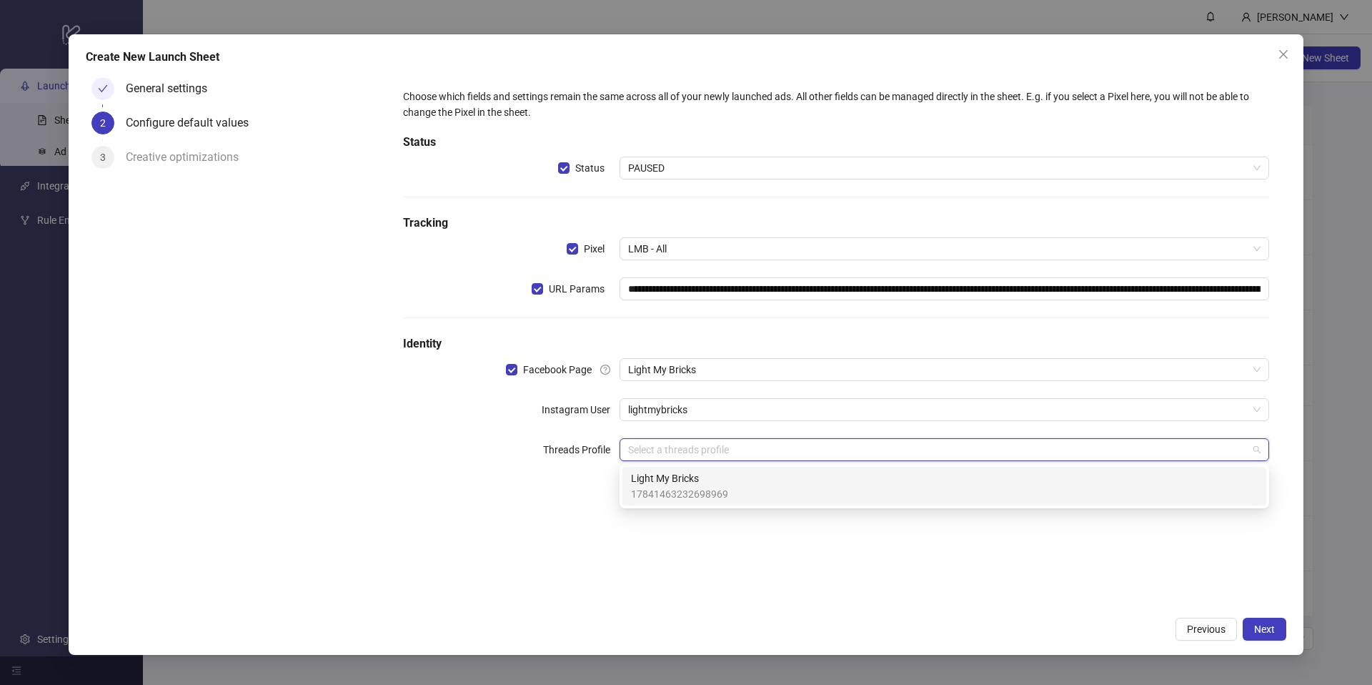
click at [894, 470] on div "Light My Bricks 17841463232698969" at bounding box center [944, 485] width 627 height 31
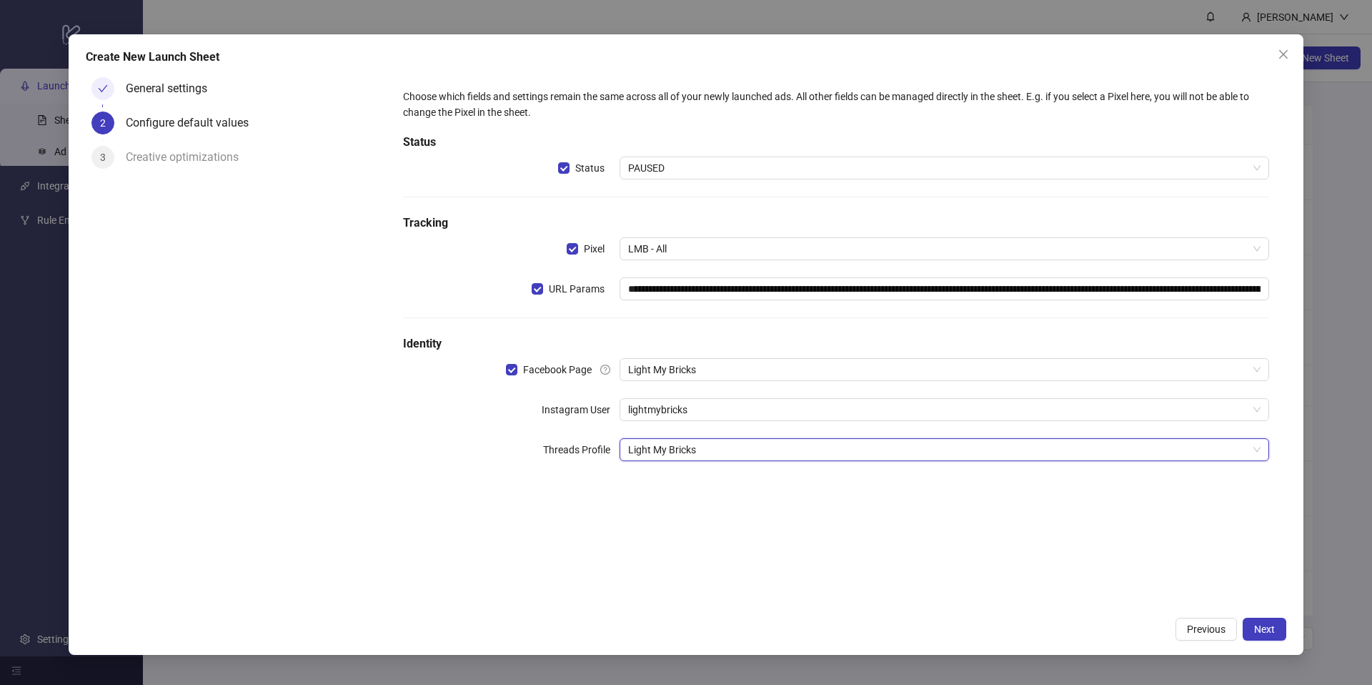
drag, startPoint x: 982, startPoint y: 565, endPoint x: 1008, endPoint y: 559, distance: 27.0
click at [982, 565] on div "**********" at bounding box center [836, 339] width 900 height 537
click at [634, 169] on span "PAUSED" at bounding box center [944, 167] width 632 height 21
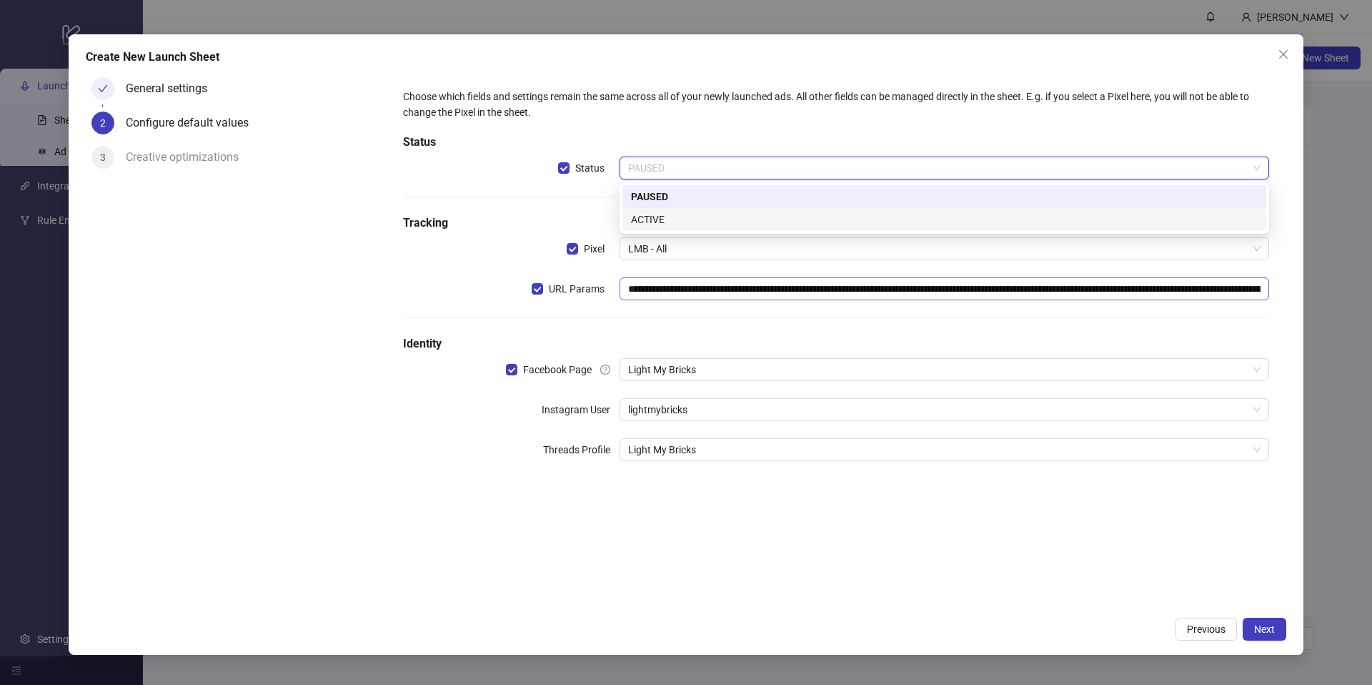
drag, startPoint x: 645, startPoint y: 214, endPoint x: 741, endPoint y: 279, distance: 116.7
click at [645, 214] on div "ACTIVE" at bounding box center [944, 220] width 627 height 16
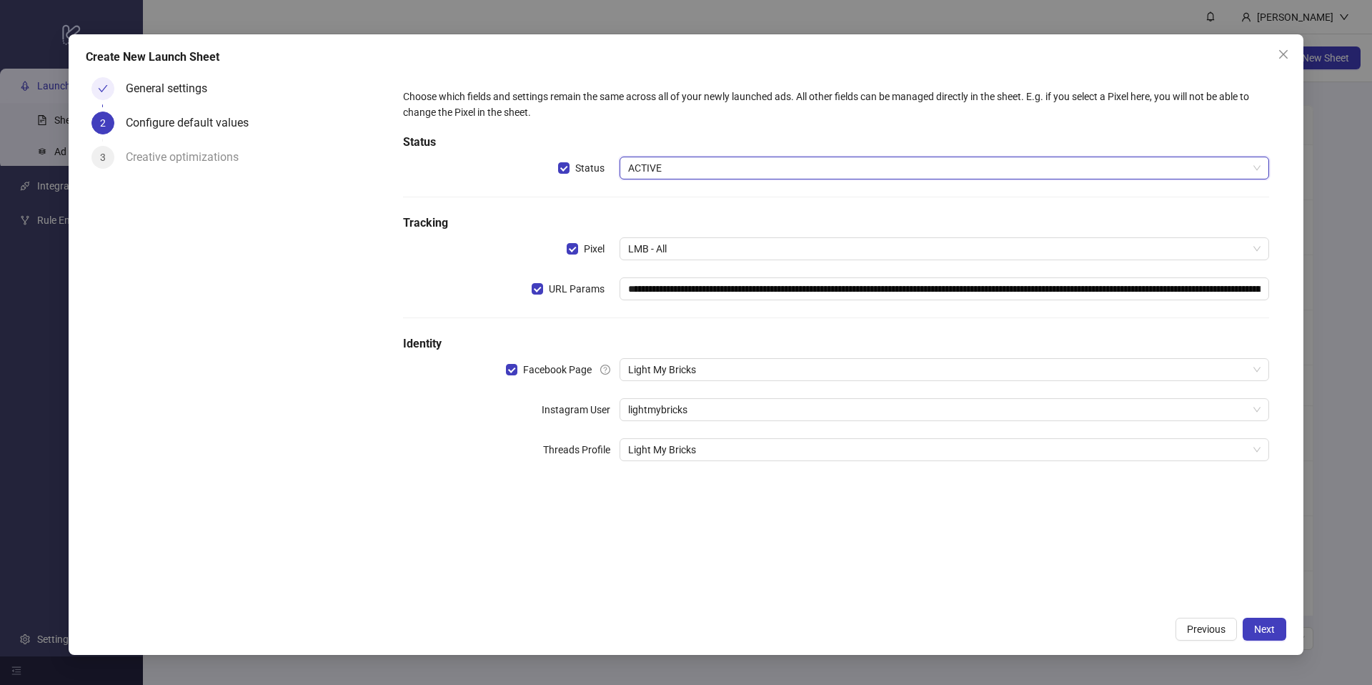
drag, startPoint x: 1035, startPoint y: 517, endPoint x: 1138, endPoint y: 558, distance: 110.7
click at [1041, 516] on div "**********" at bounding box center [836, 339] width 900 height 537
click at [1255, 623] on span "Next" at bounding box center [1264, 628] width 21 height 11
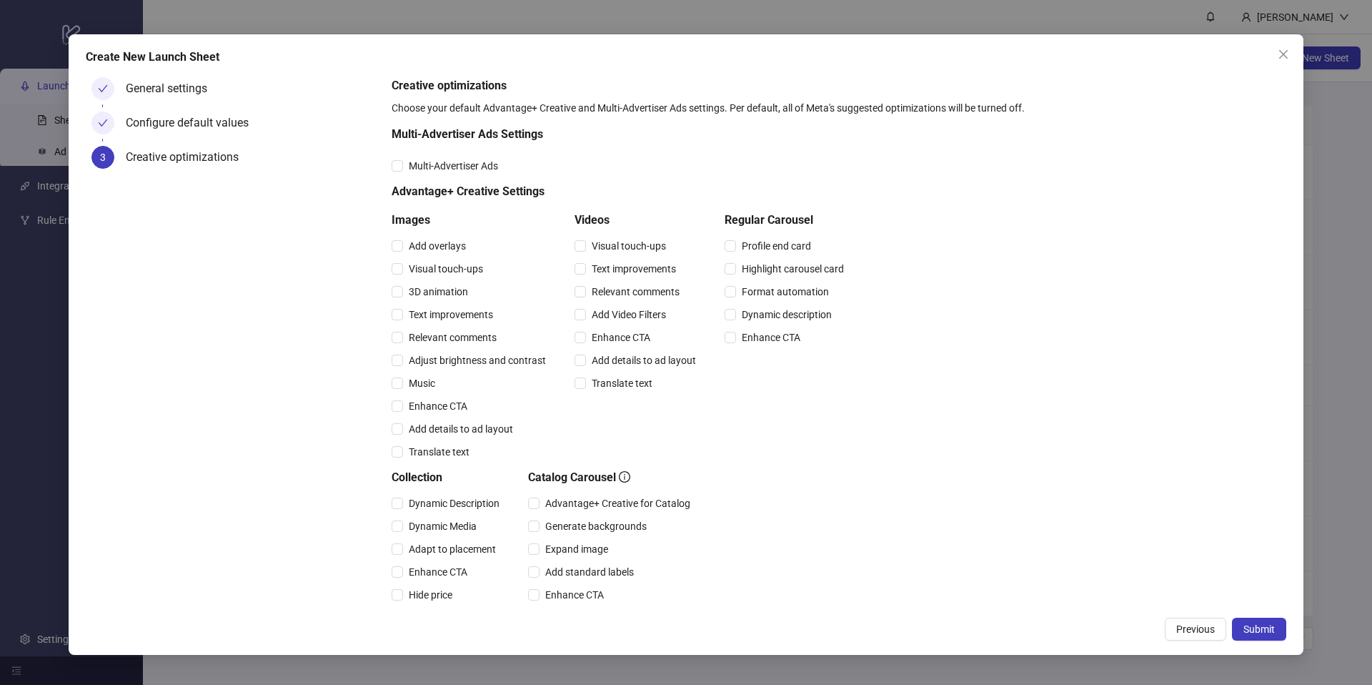
scroll to position [191, 0]
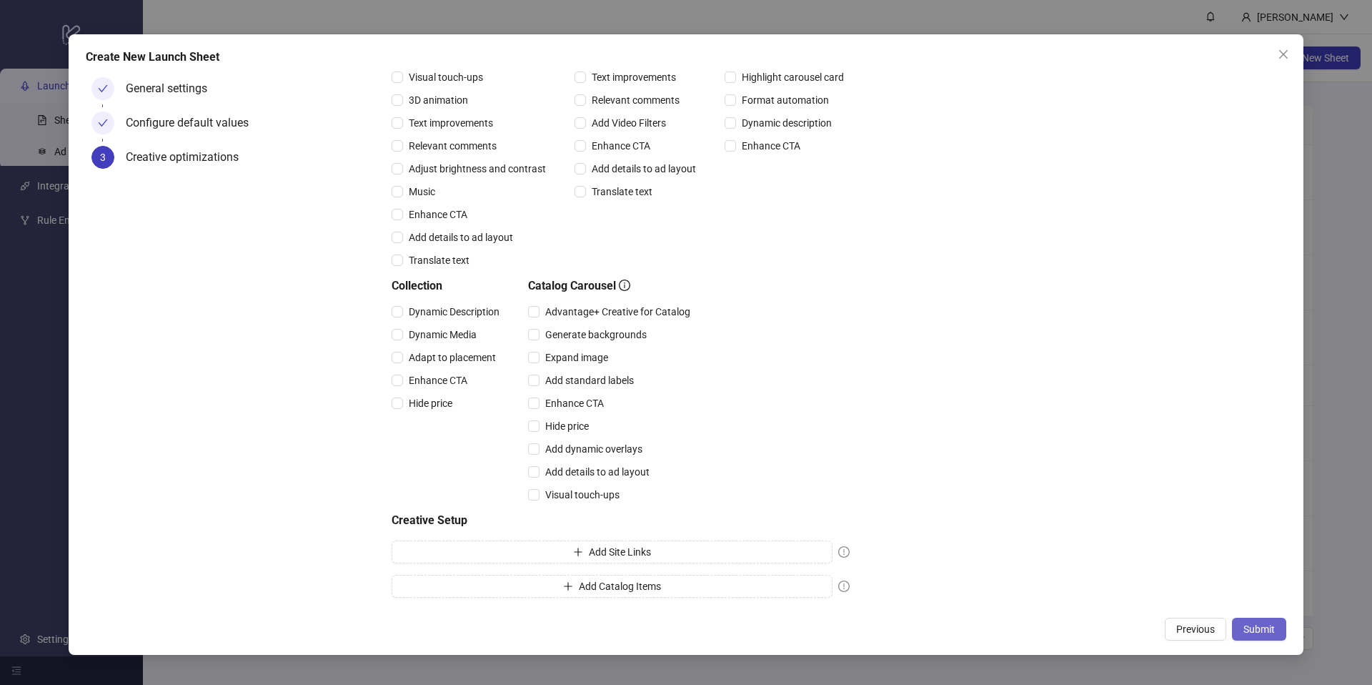
click at [1255, 631] on span "Submit" at bounding box center [1258, 628] width 31 height 11
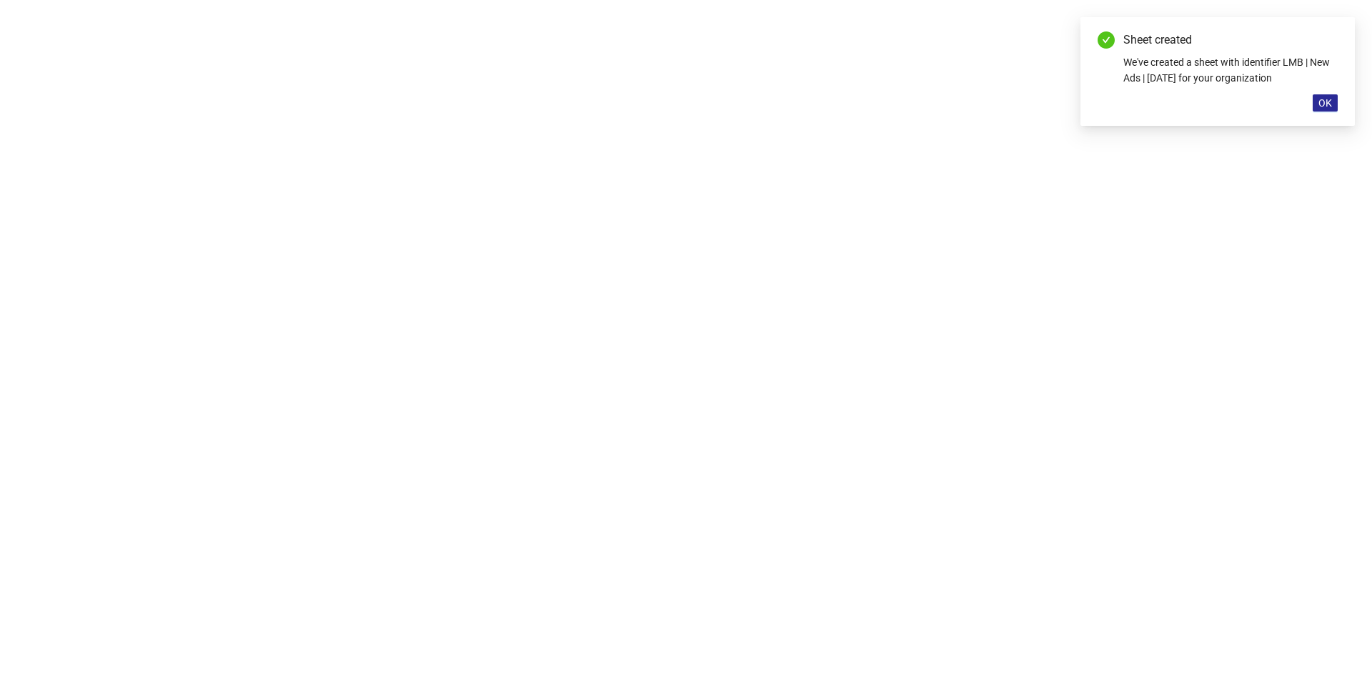
click at [1316, 106] on button "OK" at bounding box center [1325, 102] width 25 height 17
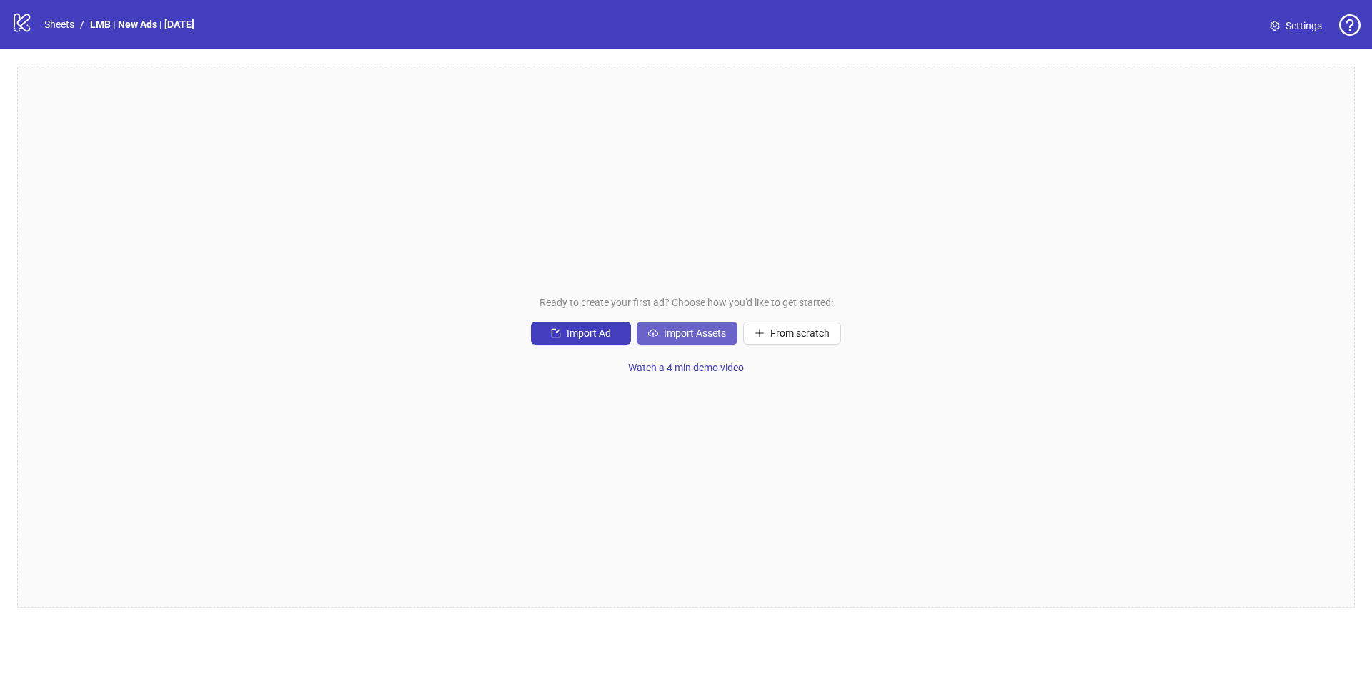
click at [671, 328] on span "Import Assets" at bounding box center [695, 332] width 62 height 11
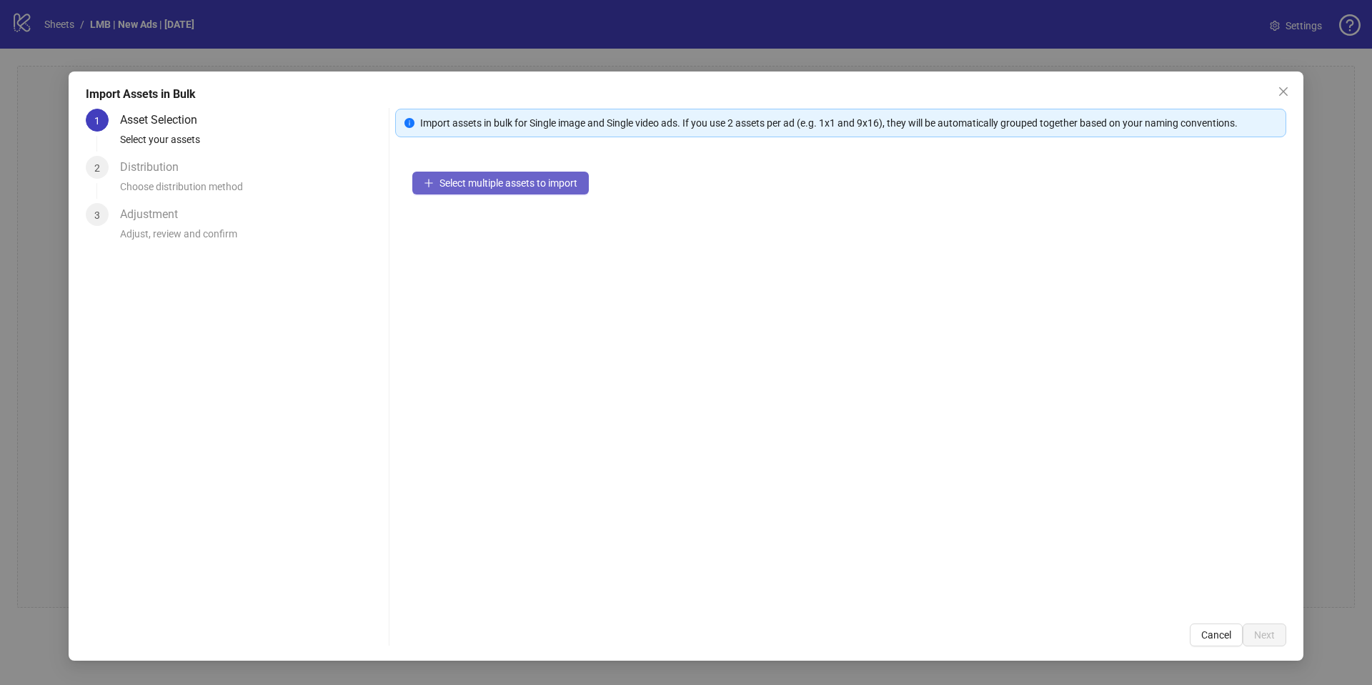
click at [508, 191] on button "Select multiple assets to import" at bounding box center [500, 182] width 176 height 23
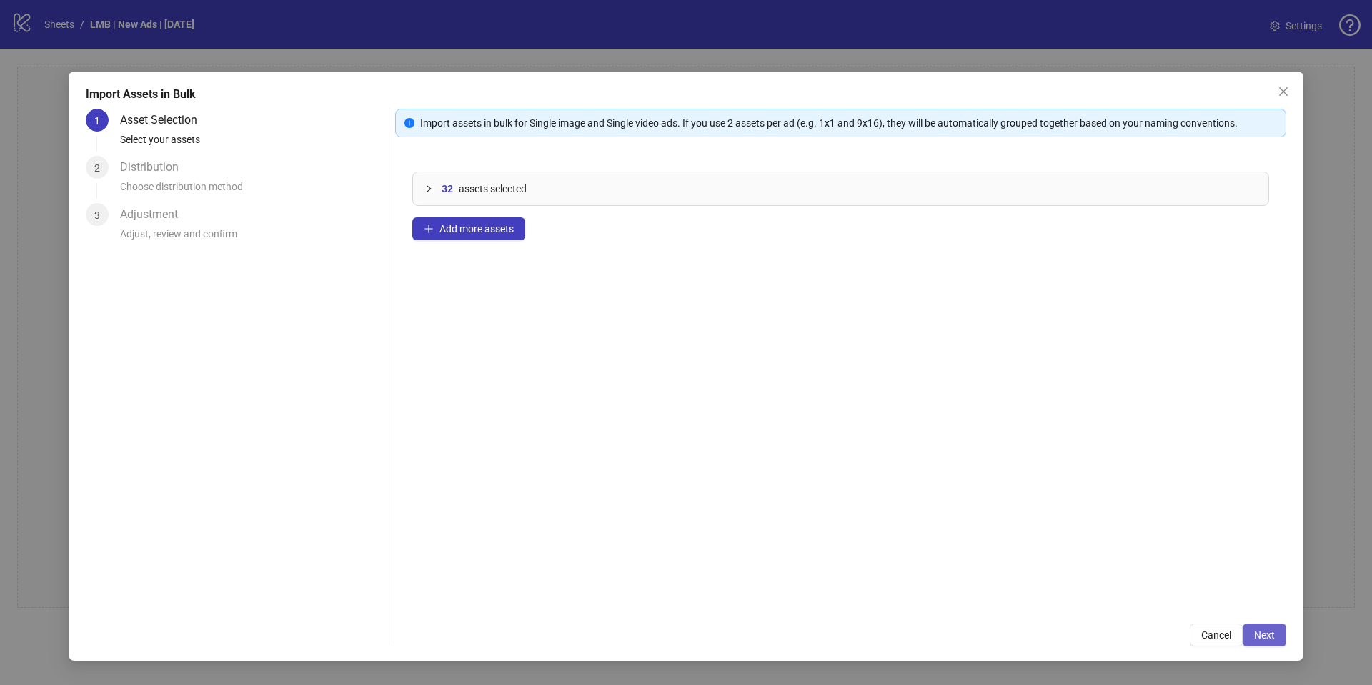
click at [1276, 636] on button "Next" at bounding box center [1265, 634] width 44 height 23
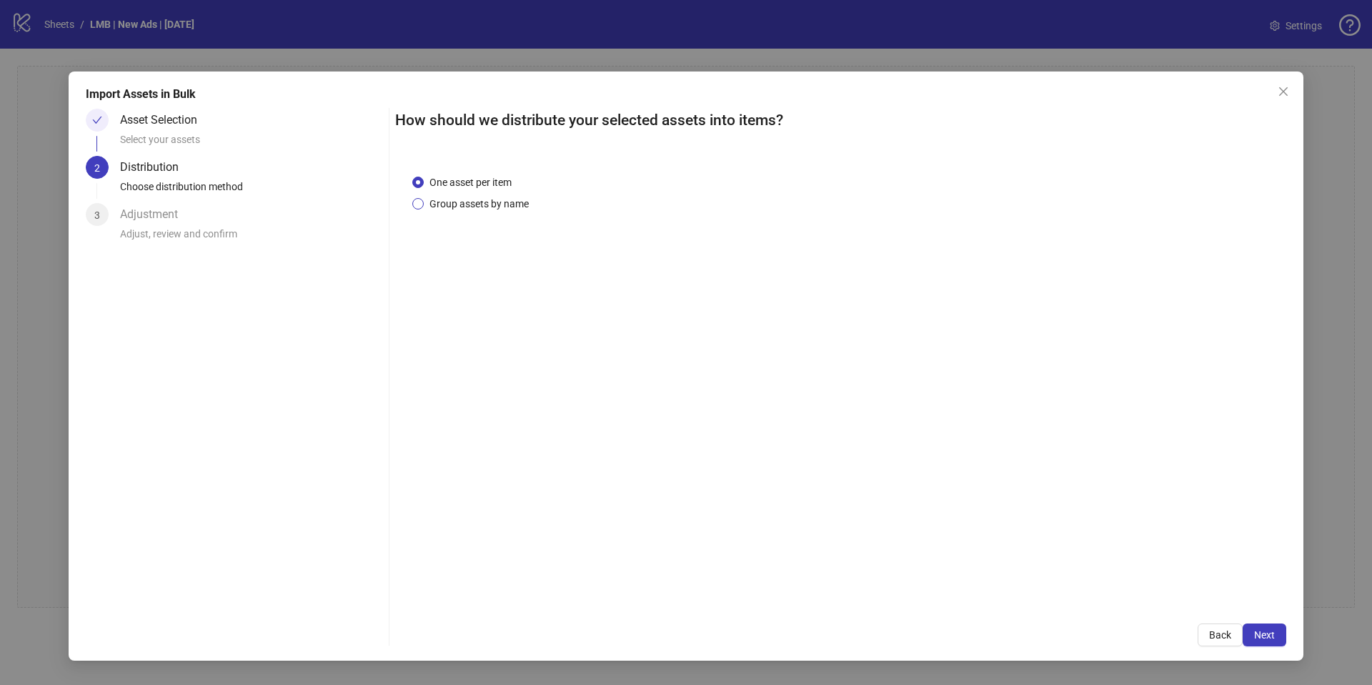
click at [470, 207] on span "Group assets by name" at bounding box center [479, 204] width 111 height 16
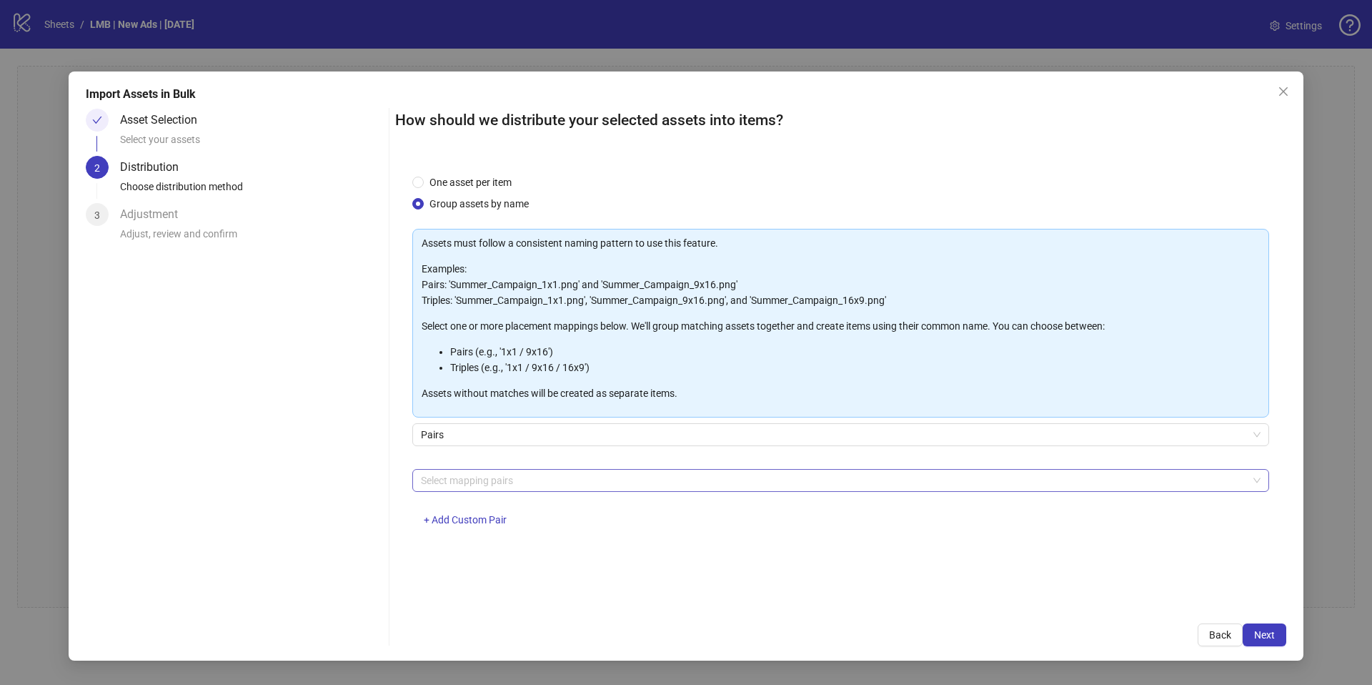
click at [471, 479] on div at bounding box center [833, 480] width 836 height 20
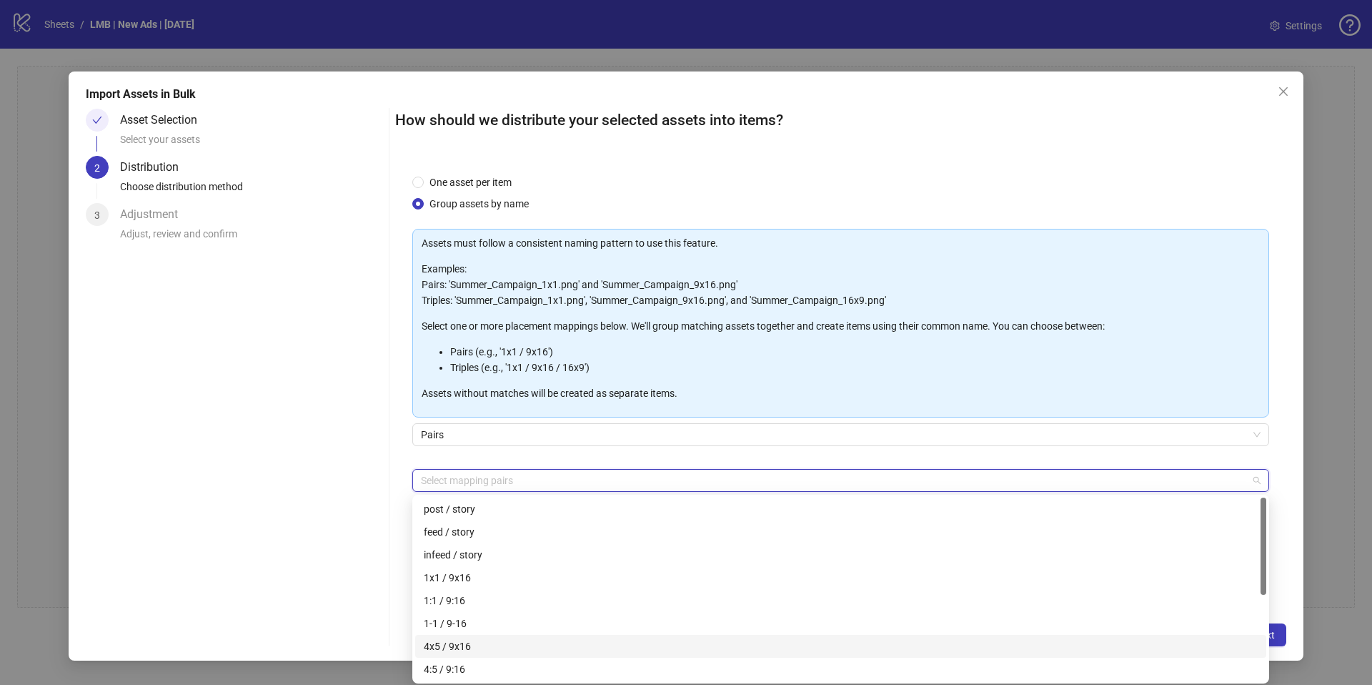
click at [469, 645] on div "4x5 / 9x16" at bounding box center [841, 646] width 834 height 16
click at [472, 580] on div "1x1 / 9x16" at bounding box center [841, 577] width 834 height 16
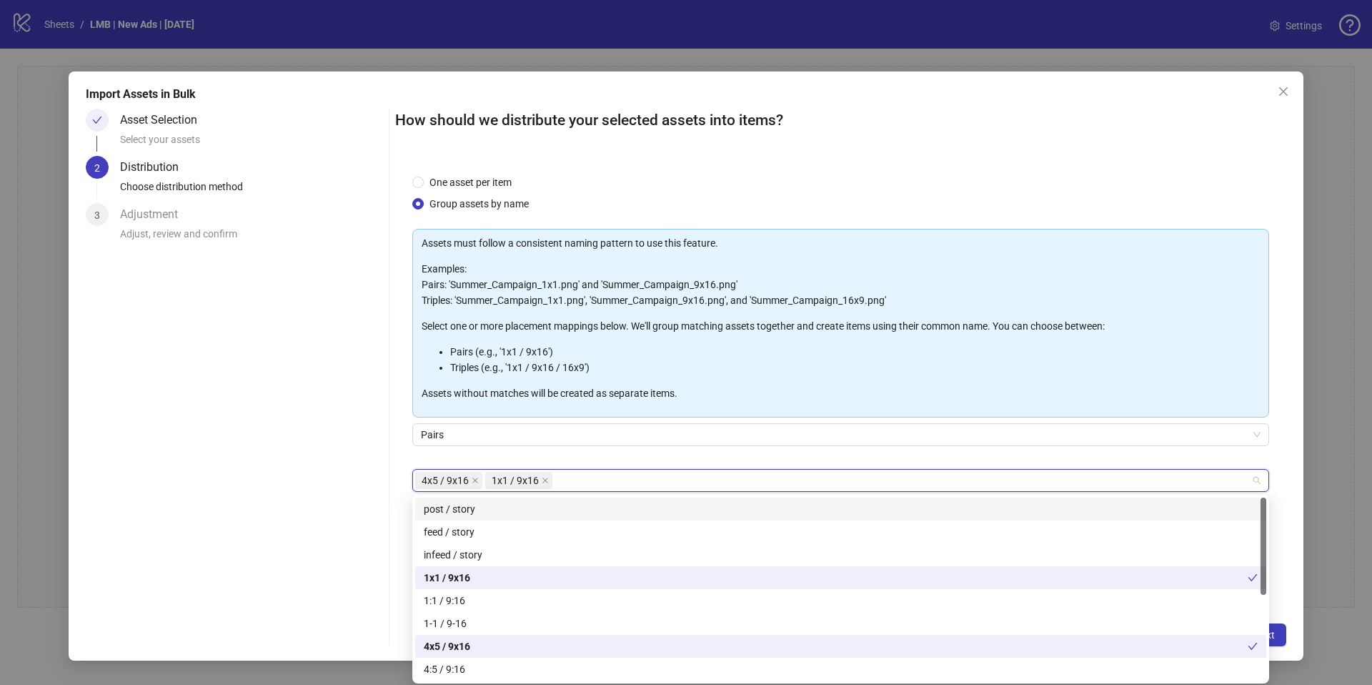
drag, startPoint x: 557, startPoint y: 459, endPoint x: 791, endPoint y: 487, distance: 236.1
click at [557, 458] on div "Pairs" at bounding box center [840, 443] width 857 height 40
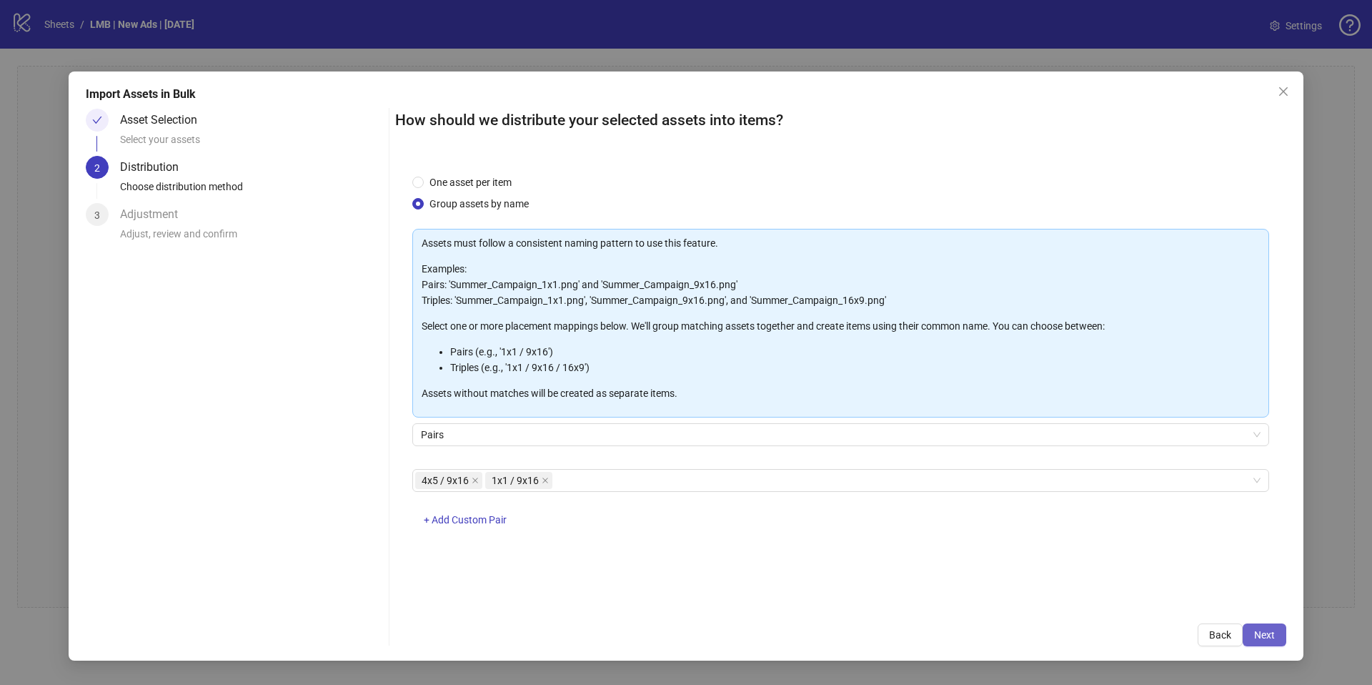
click at [1263, 635] on span "Next" at bounding box center [1264, 634] width 21 height 11
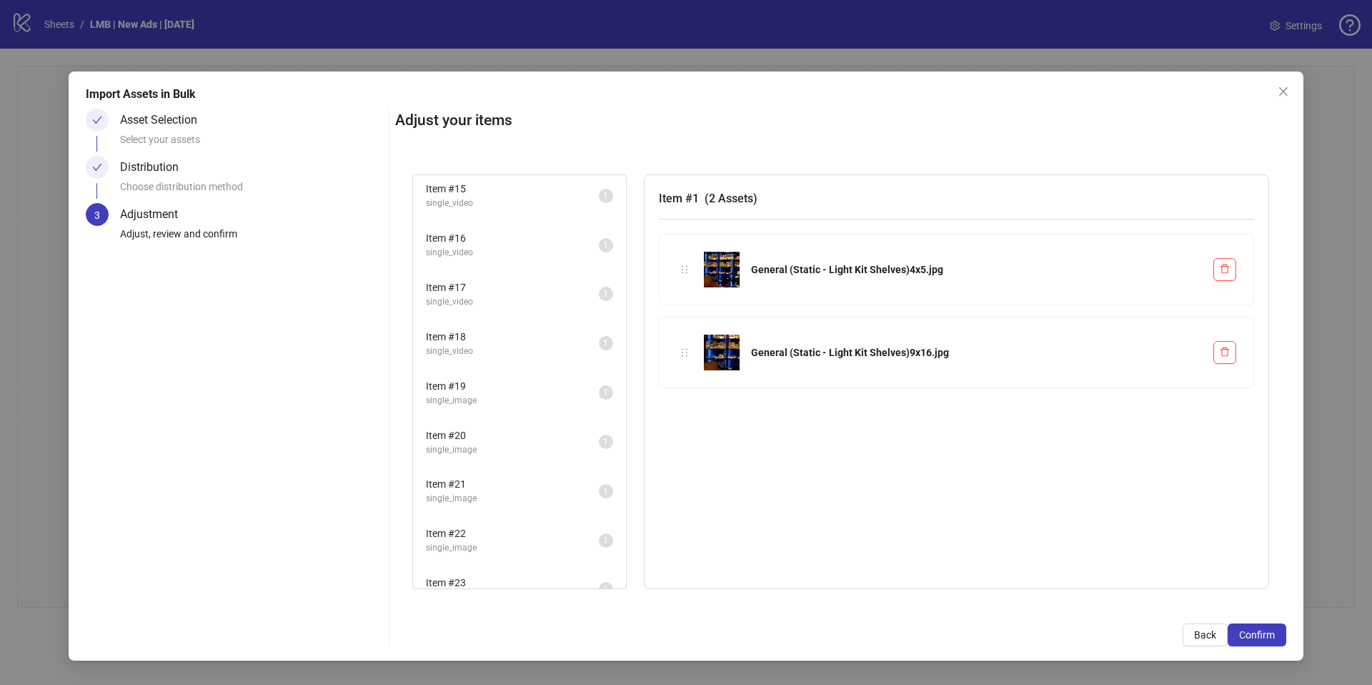
scroll to position [865, 0]
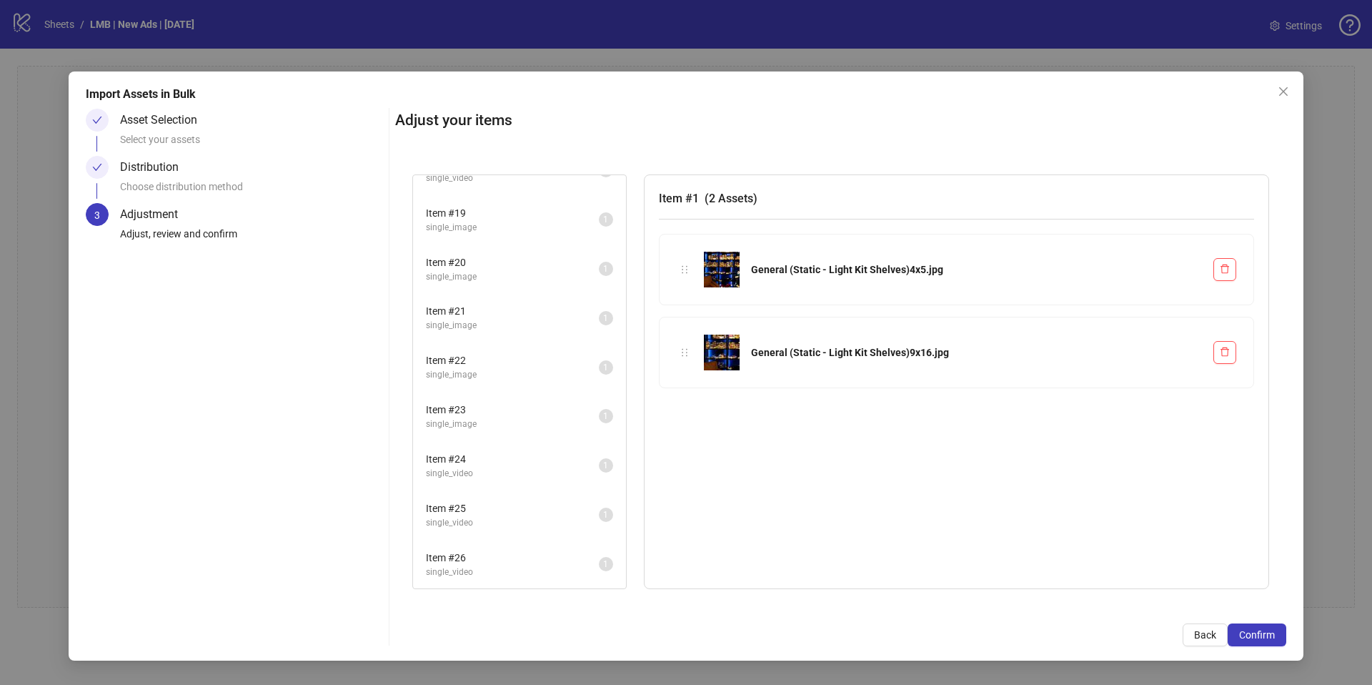
click at [552, 554] on span "Item # 26" at bounding box center [512, 557] width 173 height 16
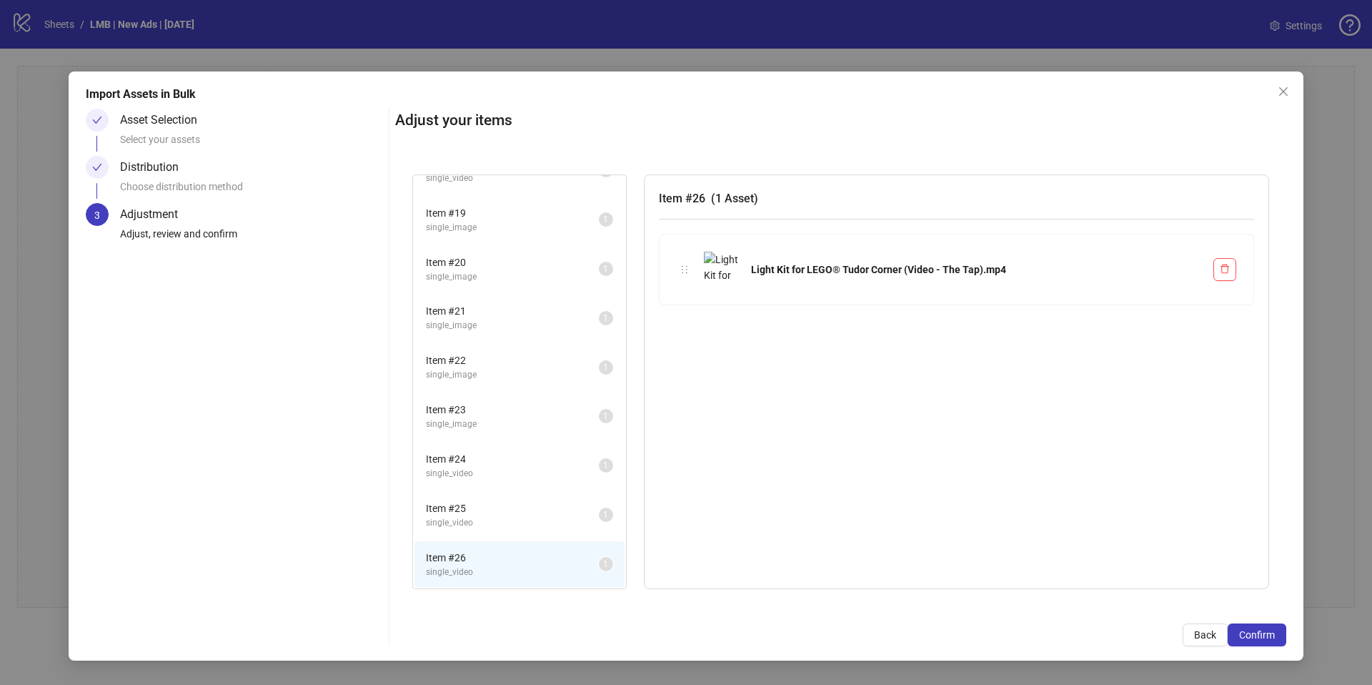
drag, startPoint x: 534, startPoint y: 515, endPoint x: 528, endPoint y: 481, distance: 34.9
click at [535, 514] on div "Item # 25 single_video" at bounding box center [512, 514] width 173 height 29
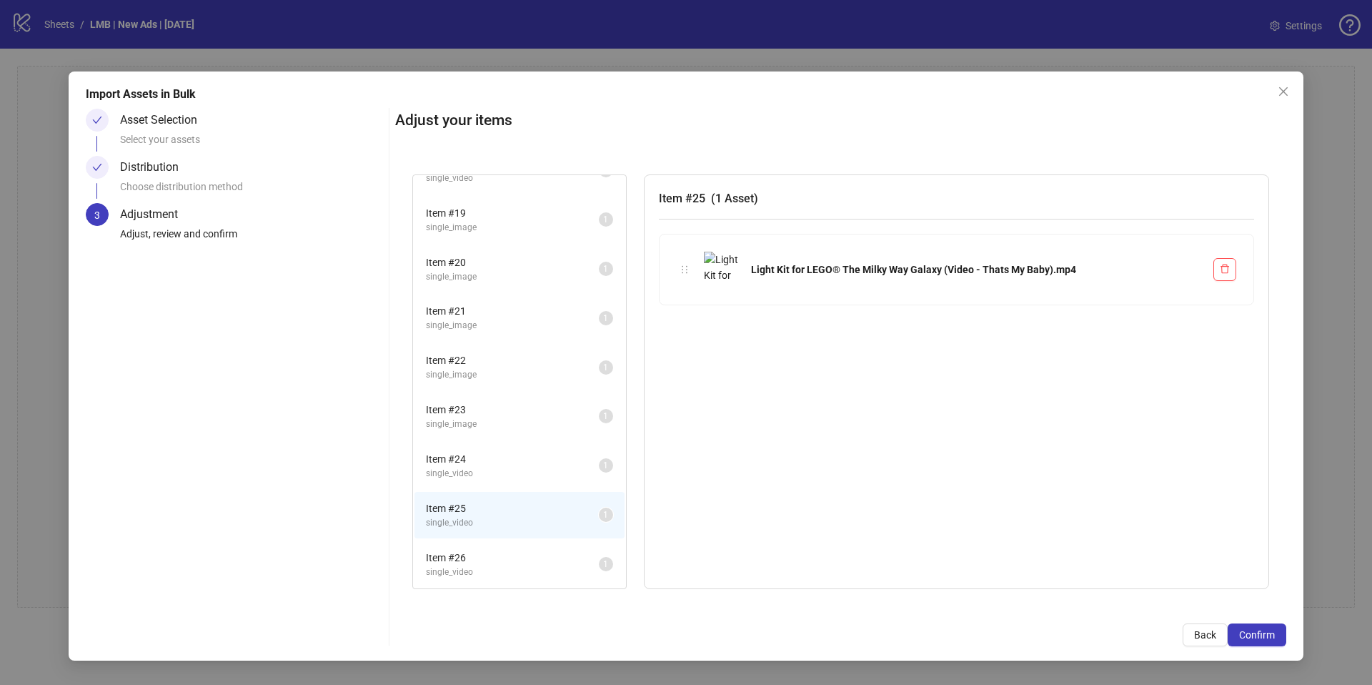
click at [524, 467] on span "single_video" at bounding box center [512, 474] width 173 height 14
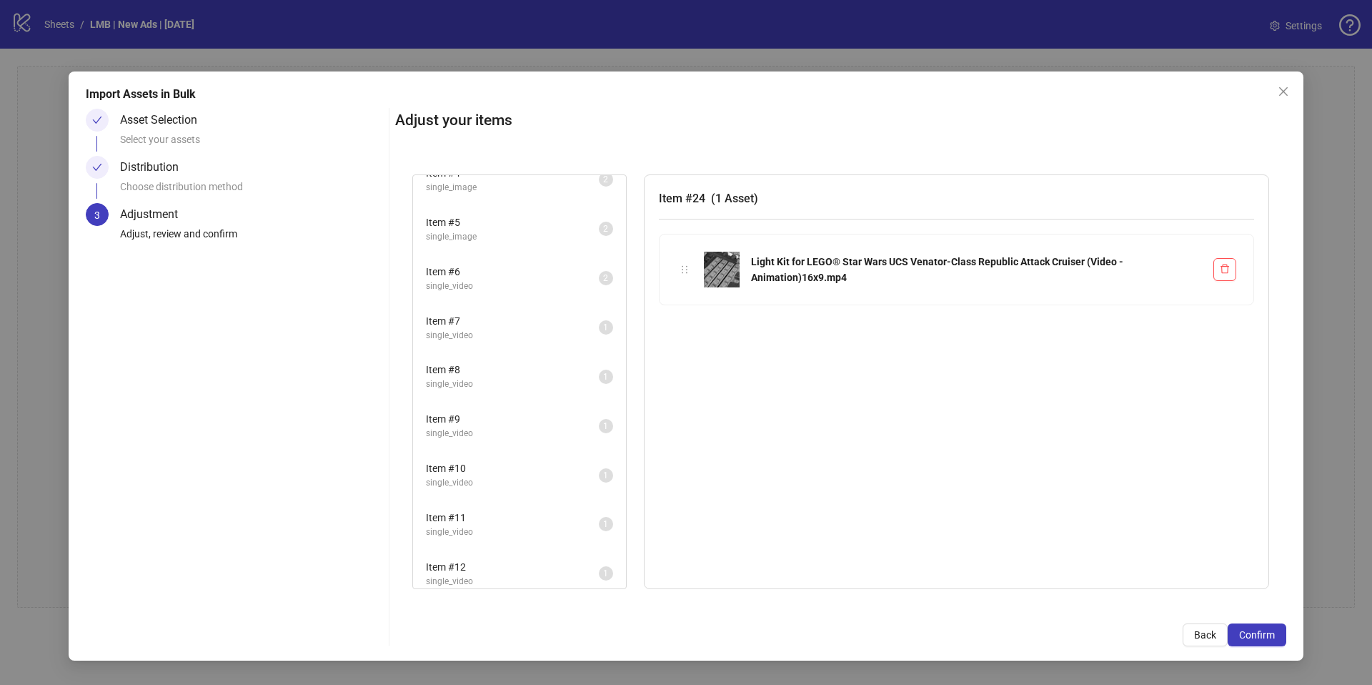
scroll to position [0, 0]
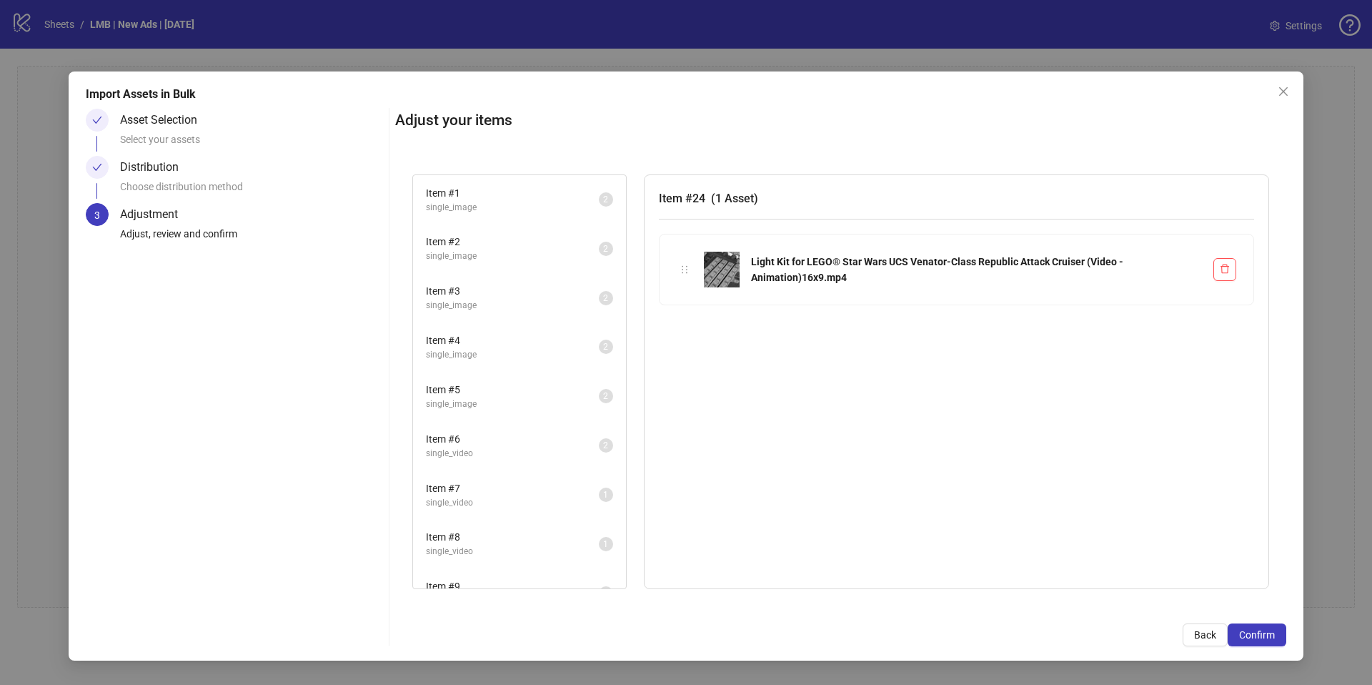
click at [531, 305] on span "single_image" at bounding box center [512, 306] width 173 height 14
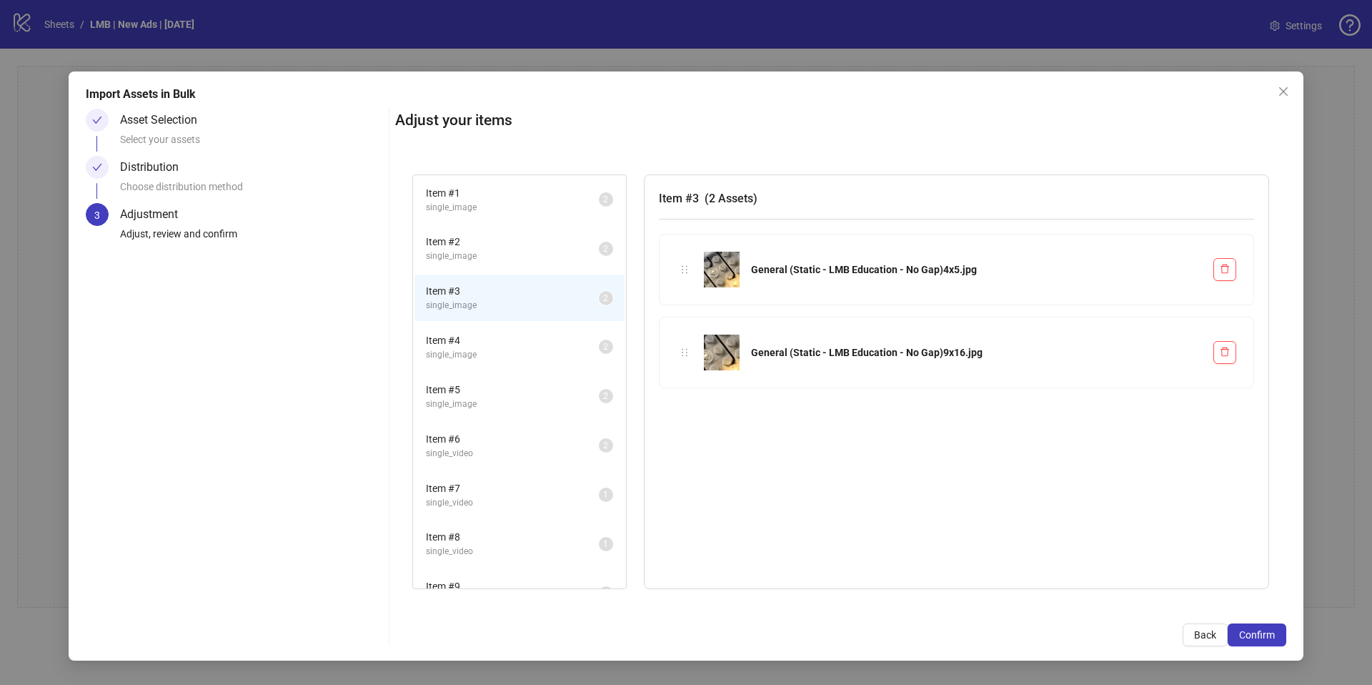
drag, startPoint x: 532, startPoint y: 373, endPoint x: 541, endPoint y: 403, distance: 31.4
click at [532, 373] on li "Item # 5 single_image 2" at bounding box center [519, 396] width 210 height 46
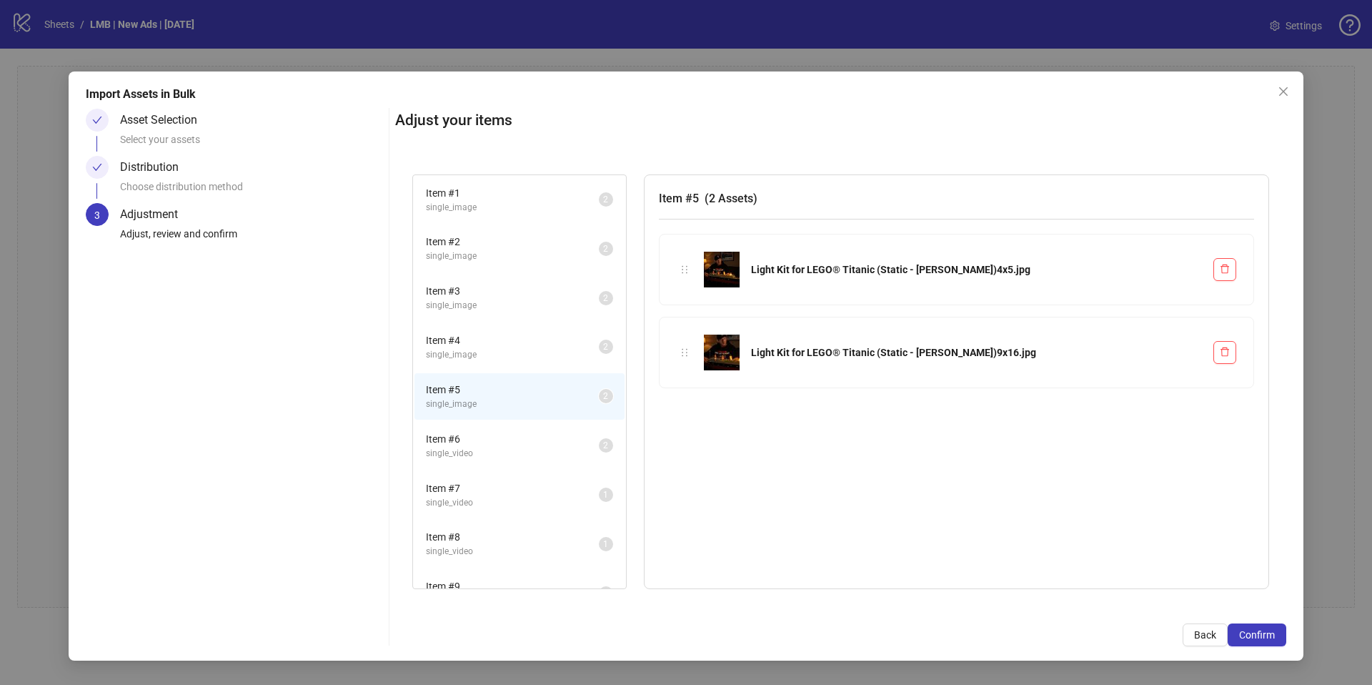
click at [542, 361] on span "single_image" at bounding box center [512, 355] width 173 height 14
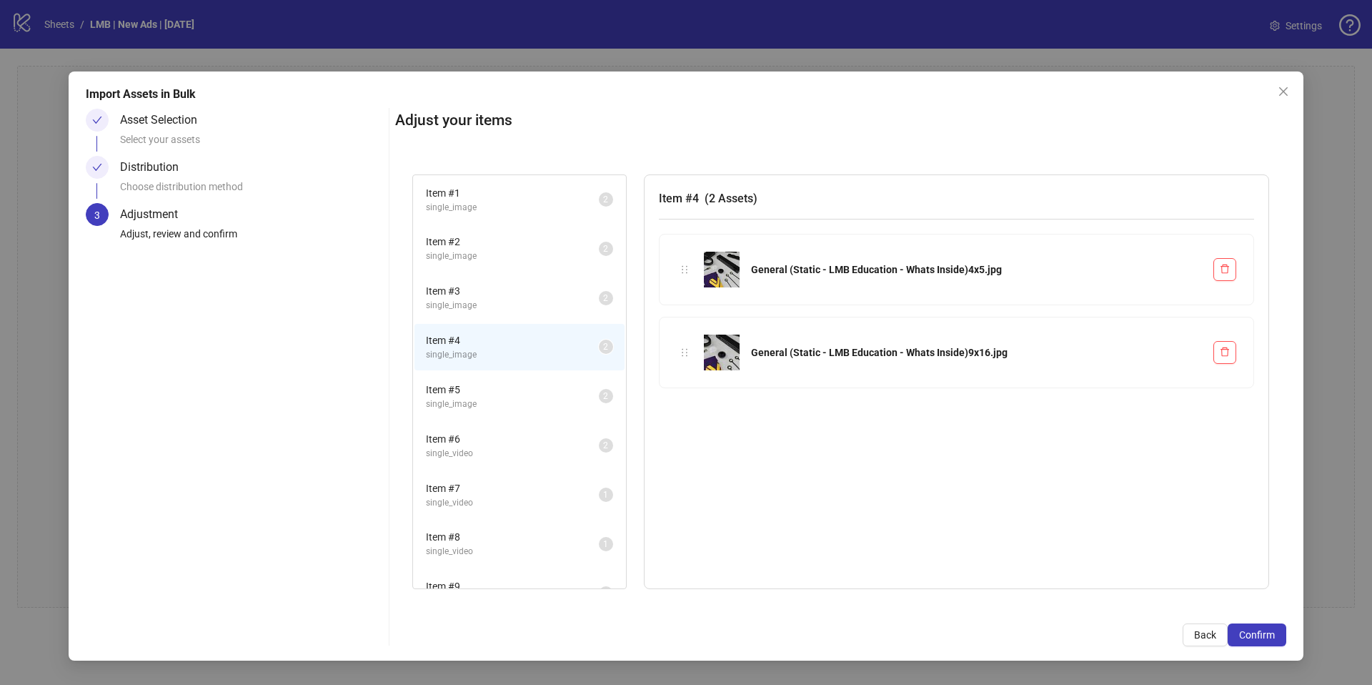
click at [542, 442] on span "Item # 6" at bounding box center [512, 439] width 173 height 16
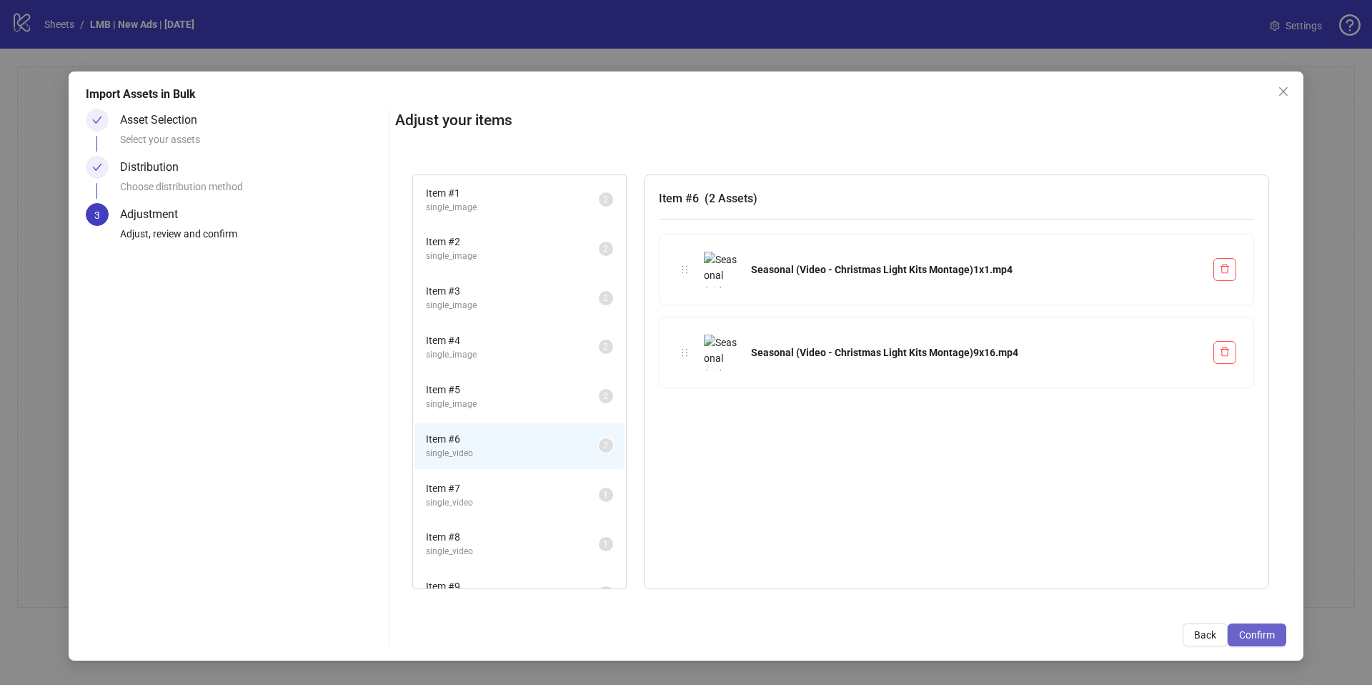
click at [1251, 635] on span "Confirm" at bounding box center [1257, 634] width 36 height 11
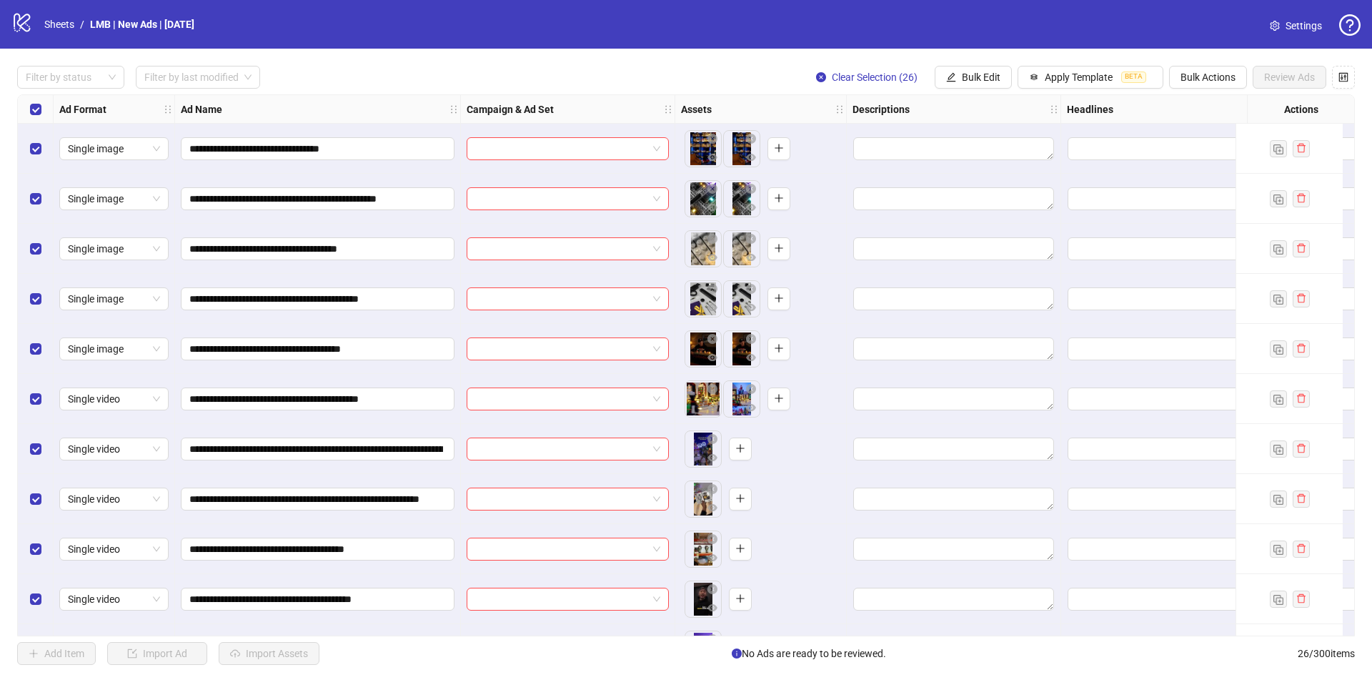
click at [529, 75] on div "Filter by status Filter by last modified Clear Selection (26) Bulk Edit Apply T…" at bounding box center [686, 77] width 1338 height 23
click at [506, 141] on input "search" at bounding box center [561, 148] width 172 height 21
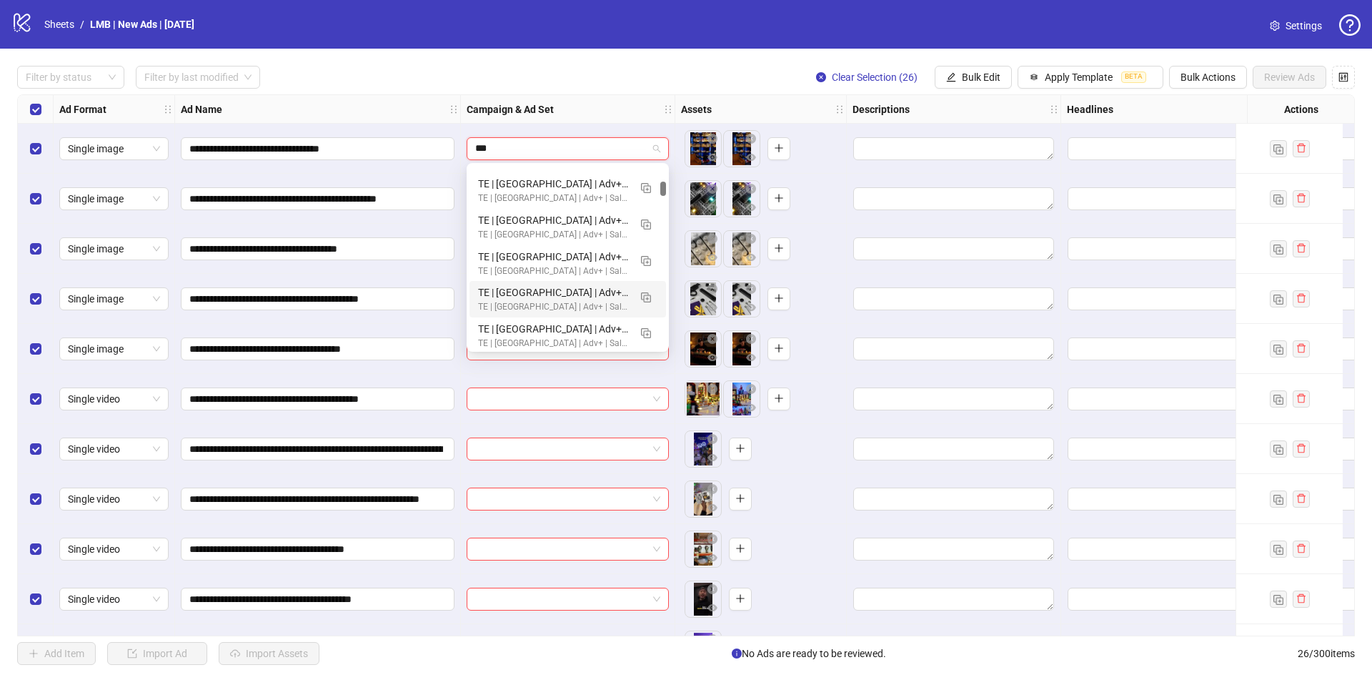
scroll to position [322, 0]
type input "***"
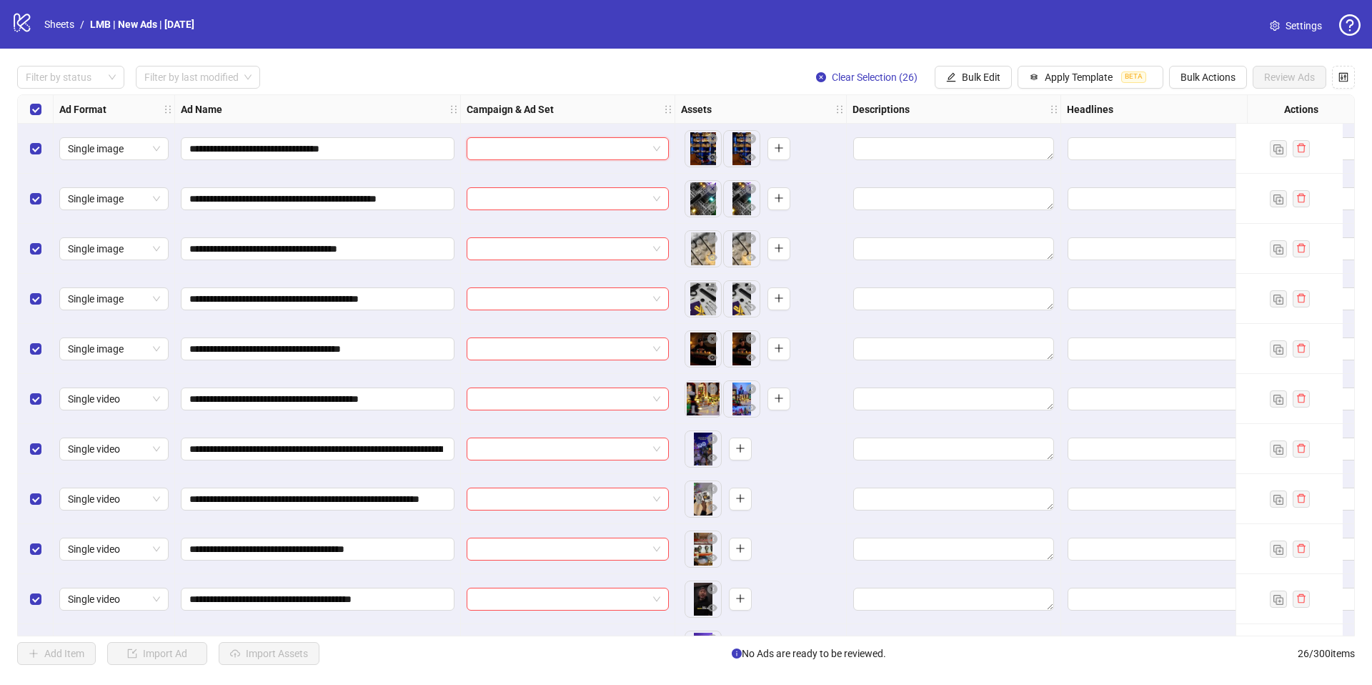
click at [604, 69] on div "Filter by status Filter by last modified Clear Selection (26) Bulk Edit Apply T…" at bounding box center [686, 77] width 1338 height 23
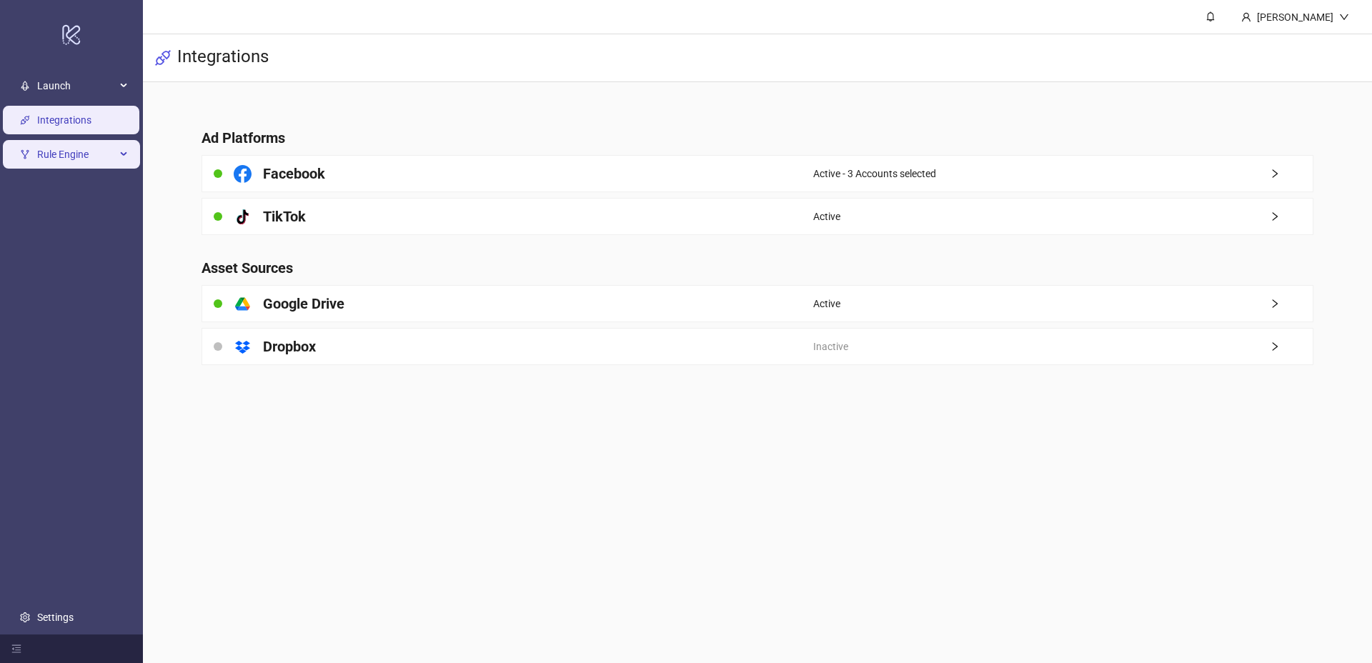
click at [109, 151] on span "Rule Engine" at bounding box center [76, 154] width 79 height 29
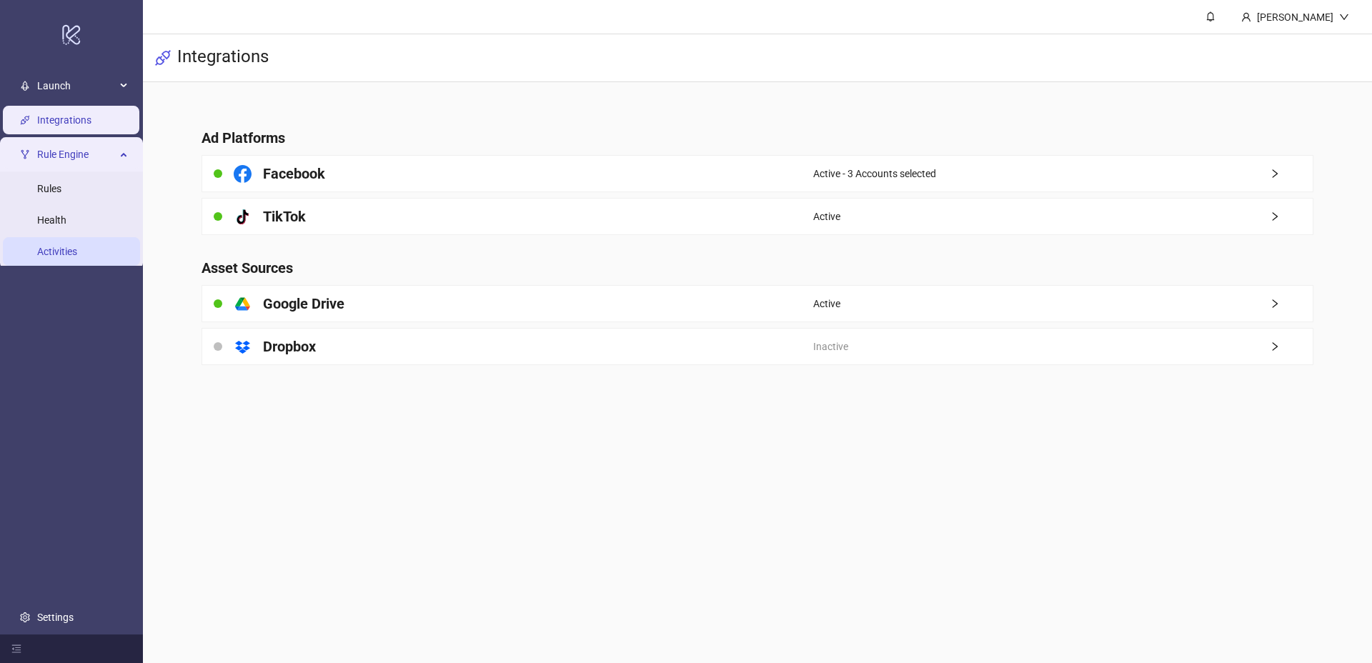
click at [77, 250] on link "Activities" at bounding box center [57, 251] width 40 height 11
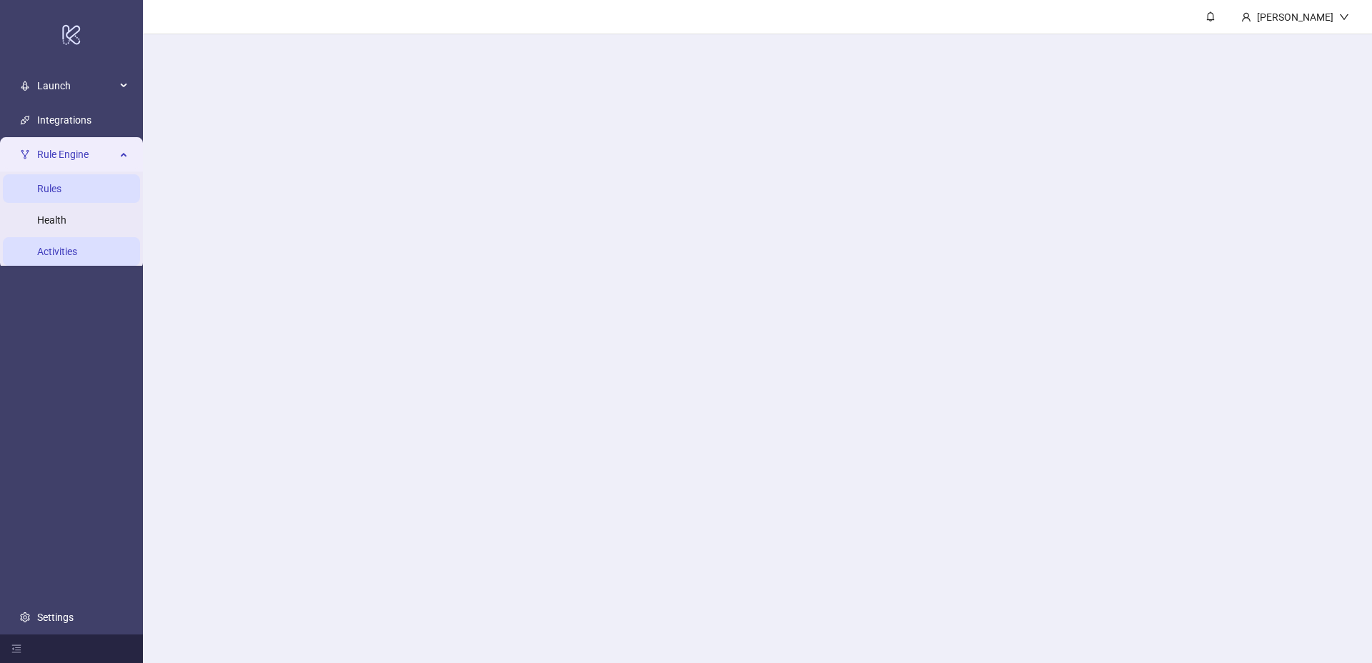
click at [61, 194] on link "Rules" at bounding box center [49, 188] width 24 height 11
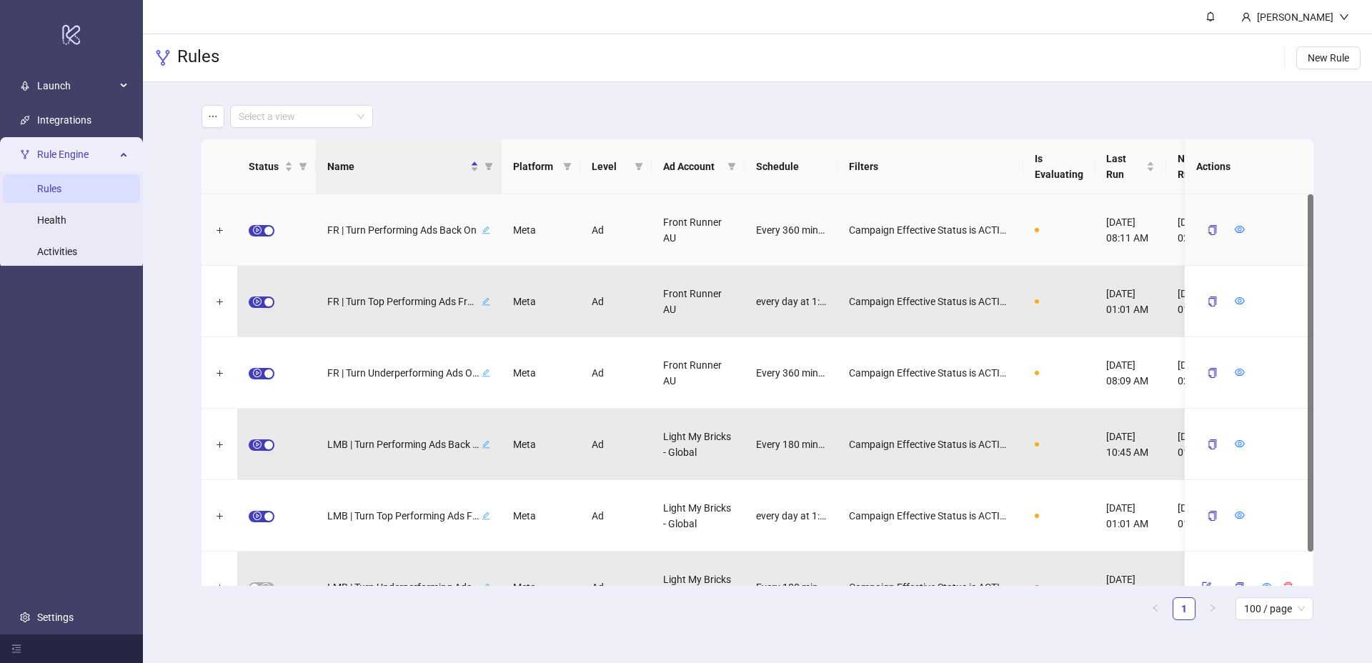
drag, startPoint x: 264, startPoint y: 230, endPoint x: 259, endPoint y: 242, distance: 12.8
click at [264, 230] on div "button" at bounding box center [268, 231] width 9 height 9
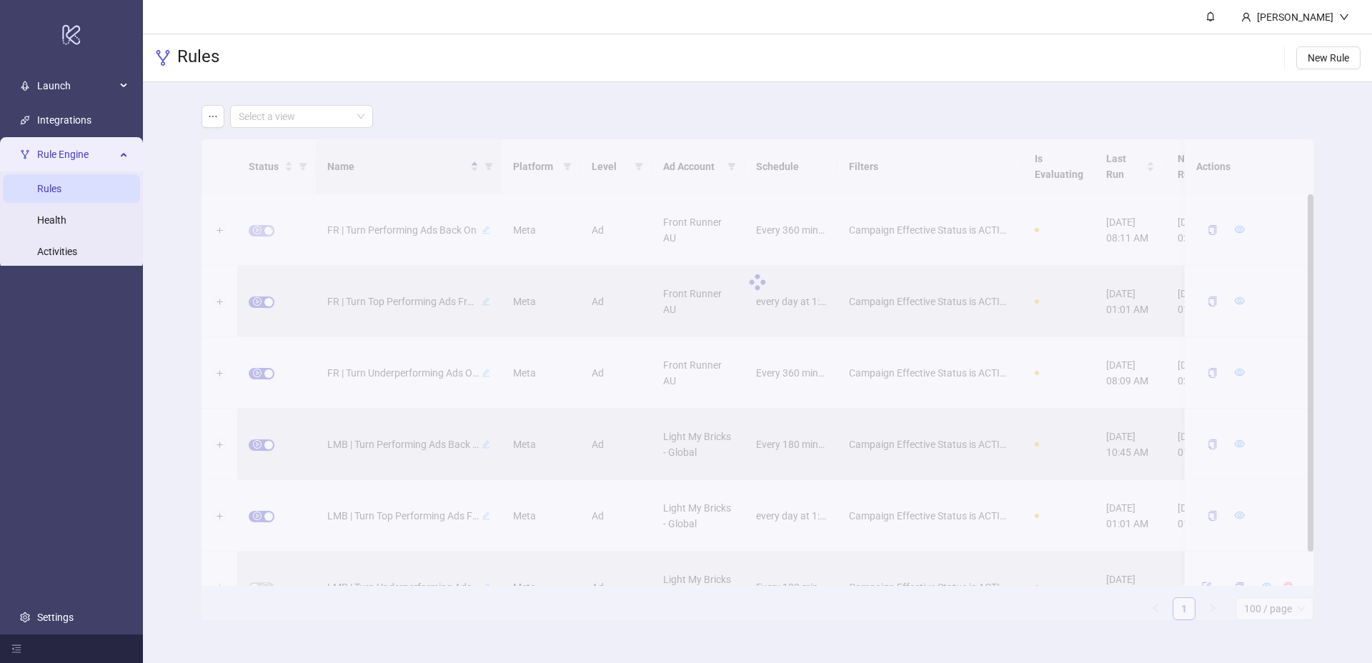
click at [260, 302] on div at bounding box center [758, 282] width 1112 height 286
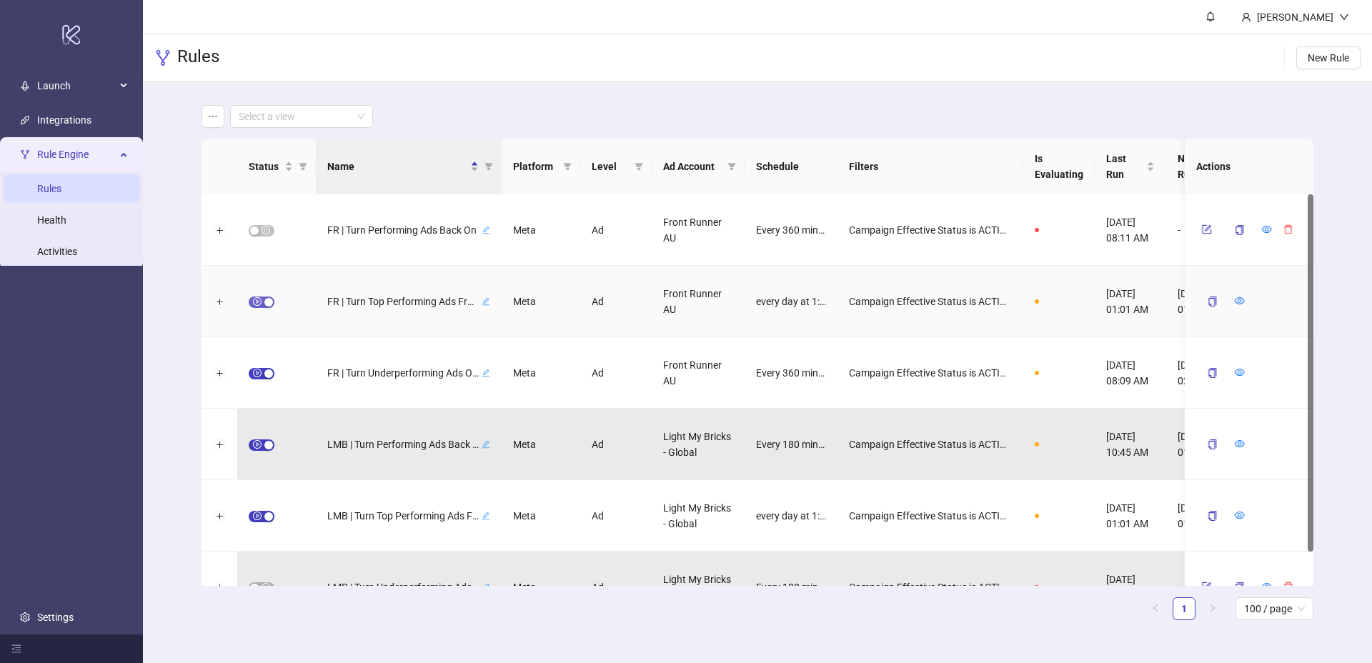
click at [264, 303] on div "button" at bounding box center [268, 302] width 9 height 9
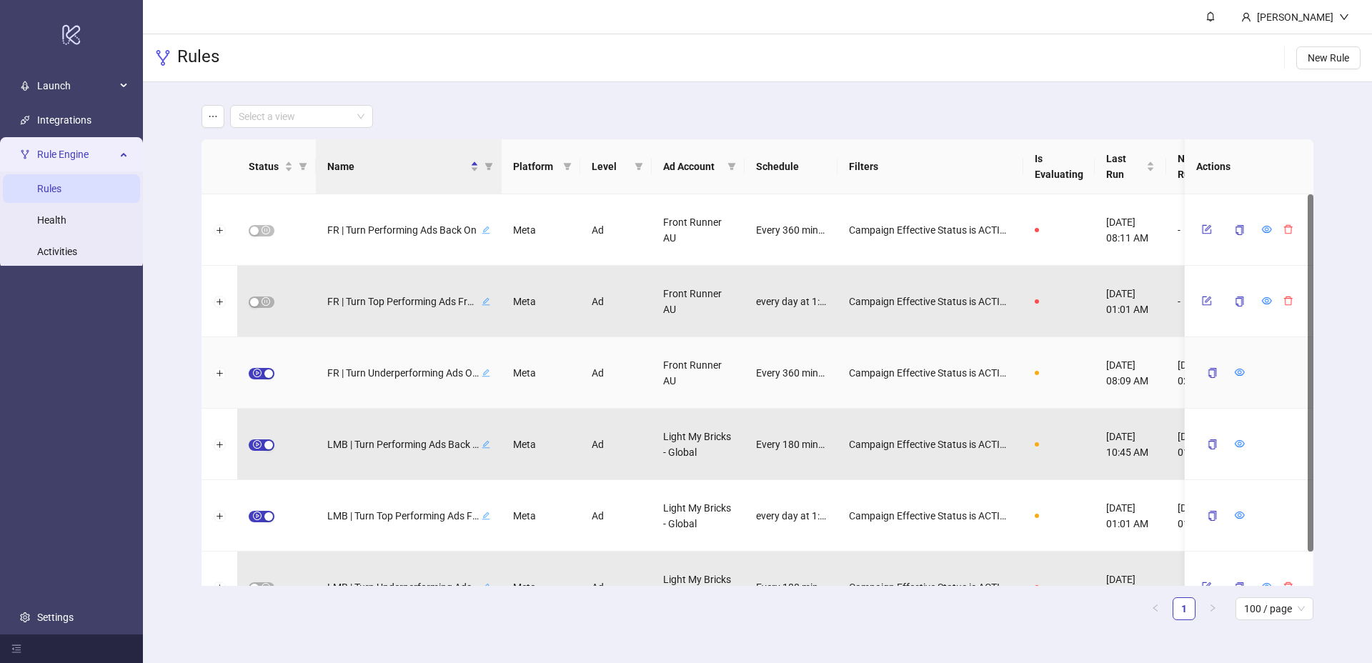
click at [264, 374] on button "button" at bounding box center [262, 373] width 26 height 11
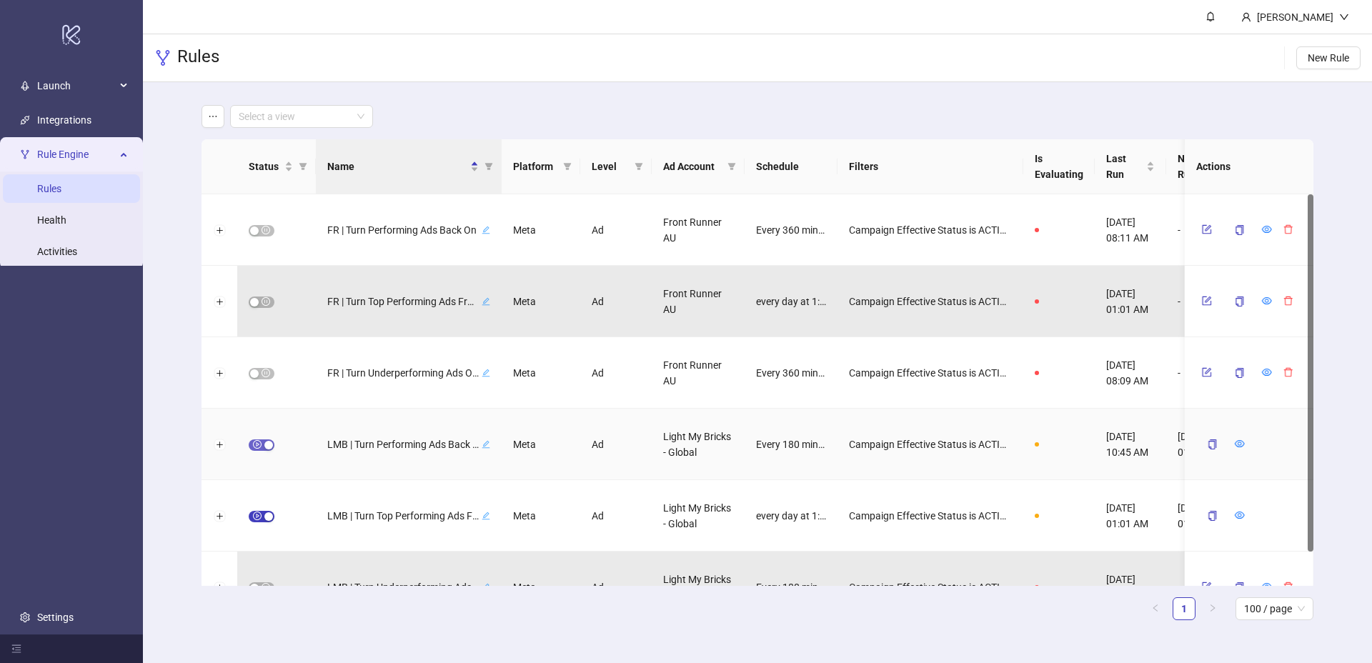
click at [264, 447] on div "button" at bounding box center [268, 445] width 9 height 9
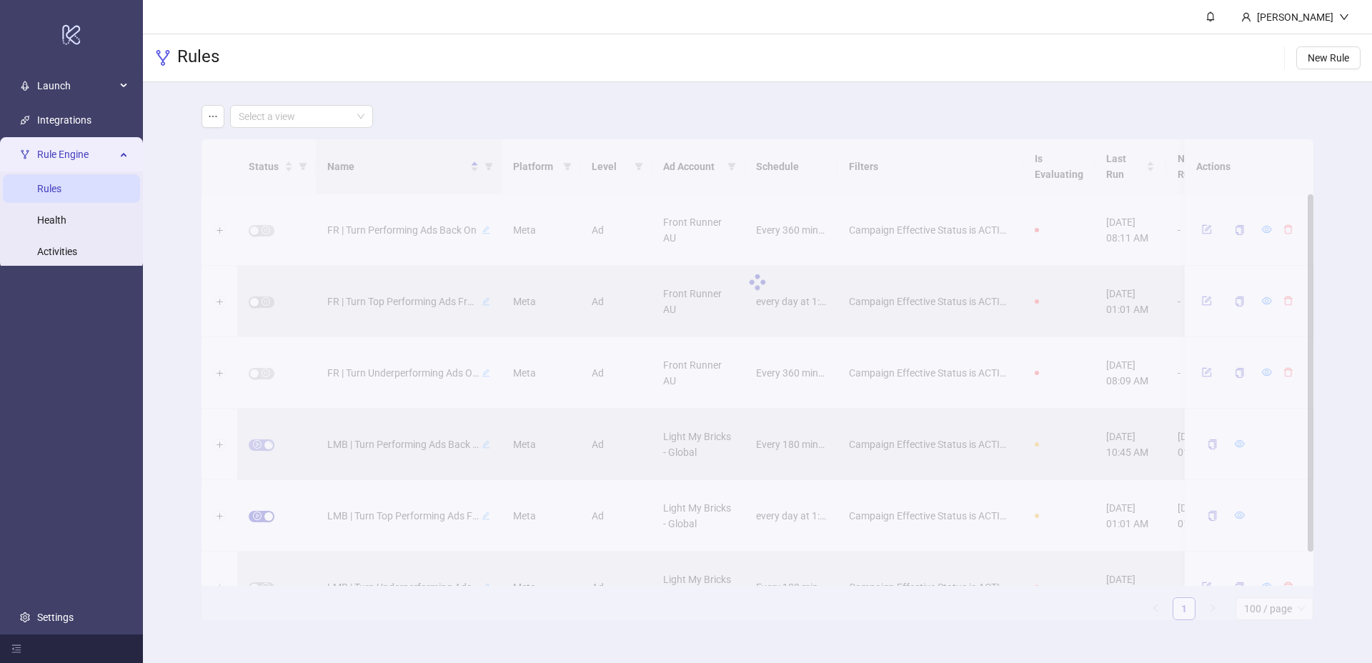
click at [264, 517] on div "Status Name Platform Level Ad Account Schedule Filters Is Evaluating Last Run N…" at bounding box center [758, 379] width 1112 height 481
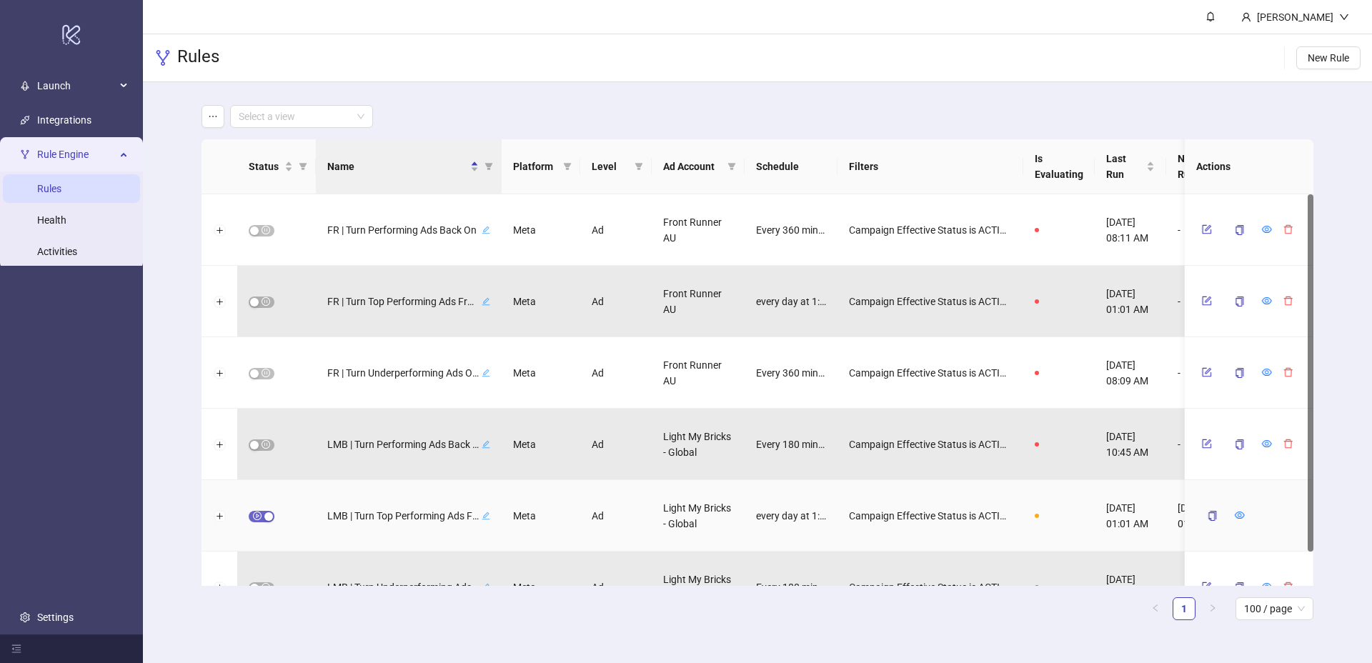
click at [262, 516] on span "button" at bounding box center [262, 516] width 26 height 11
click at [263, 231] on span "button" at bounding box center [262, 230] width 26 height 11
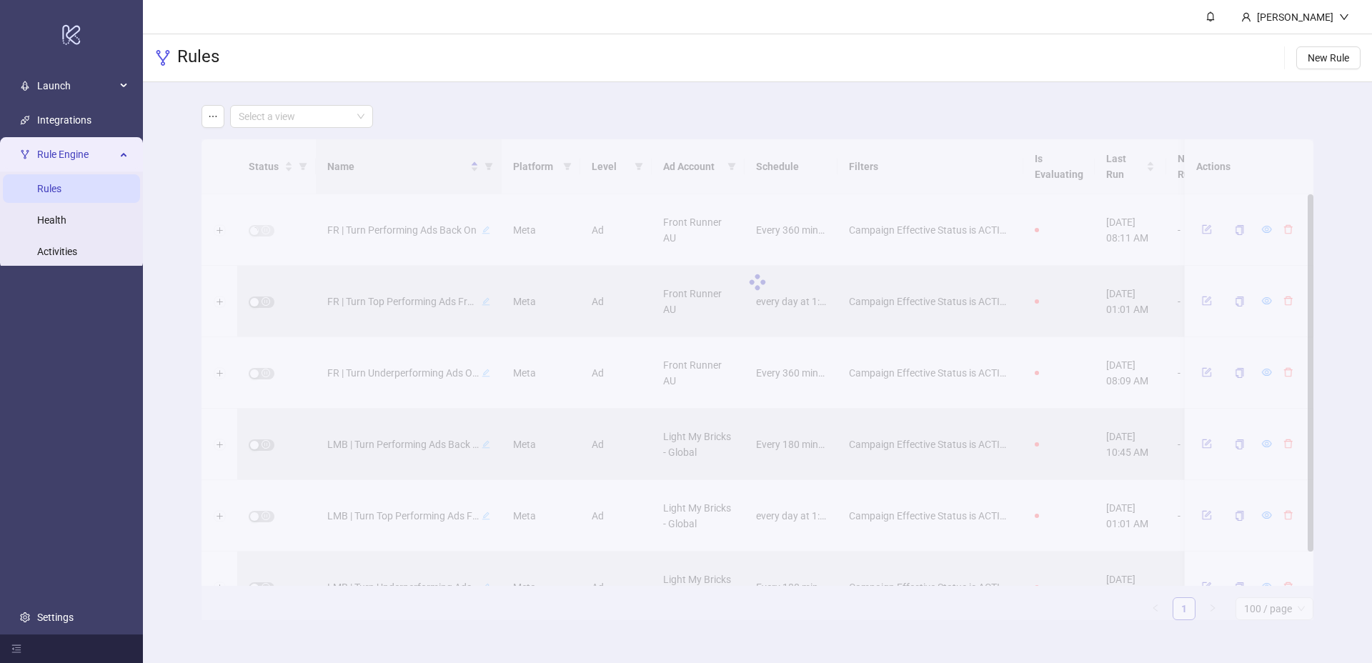
click at [262, 302] on div at bounding box center [758, 282] width 1112 height 286
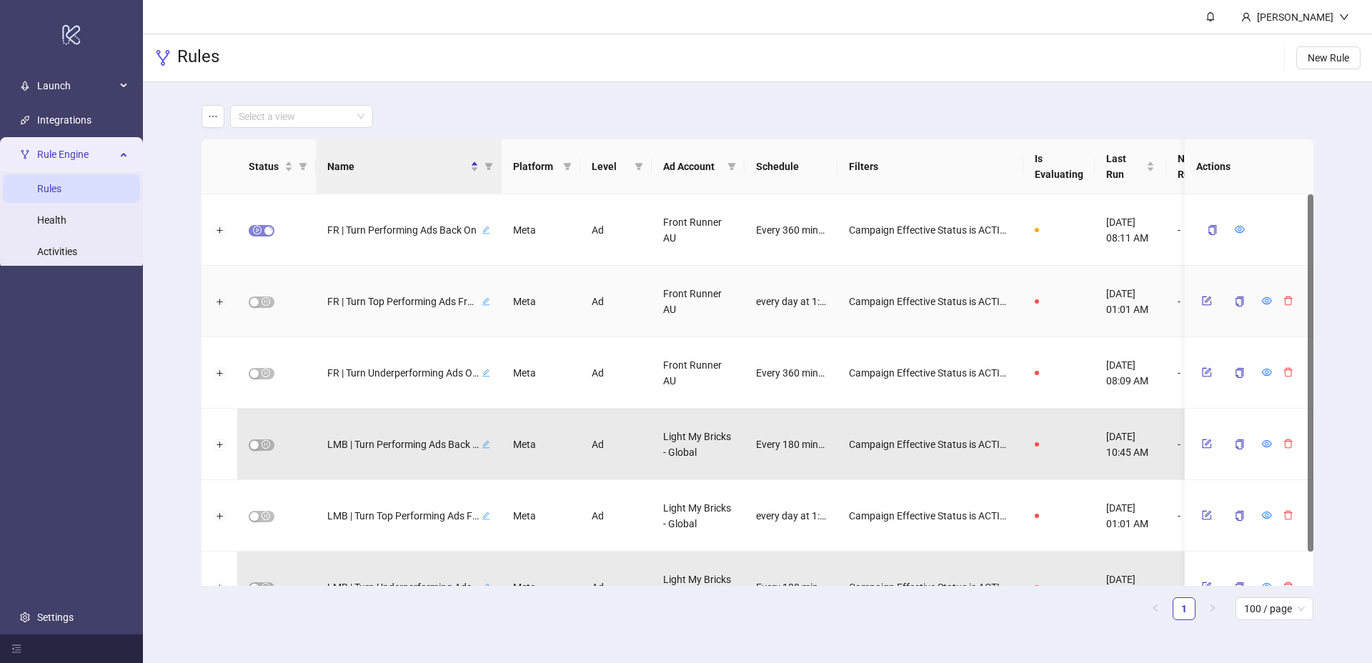
click at [262, 302] on span "button" at bounding box center [262, 302] width 26 height 11
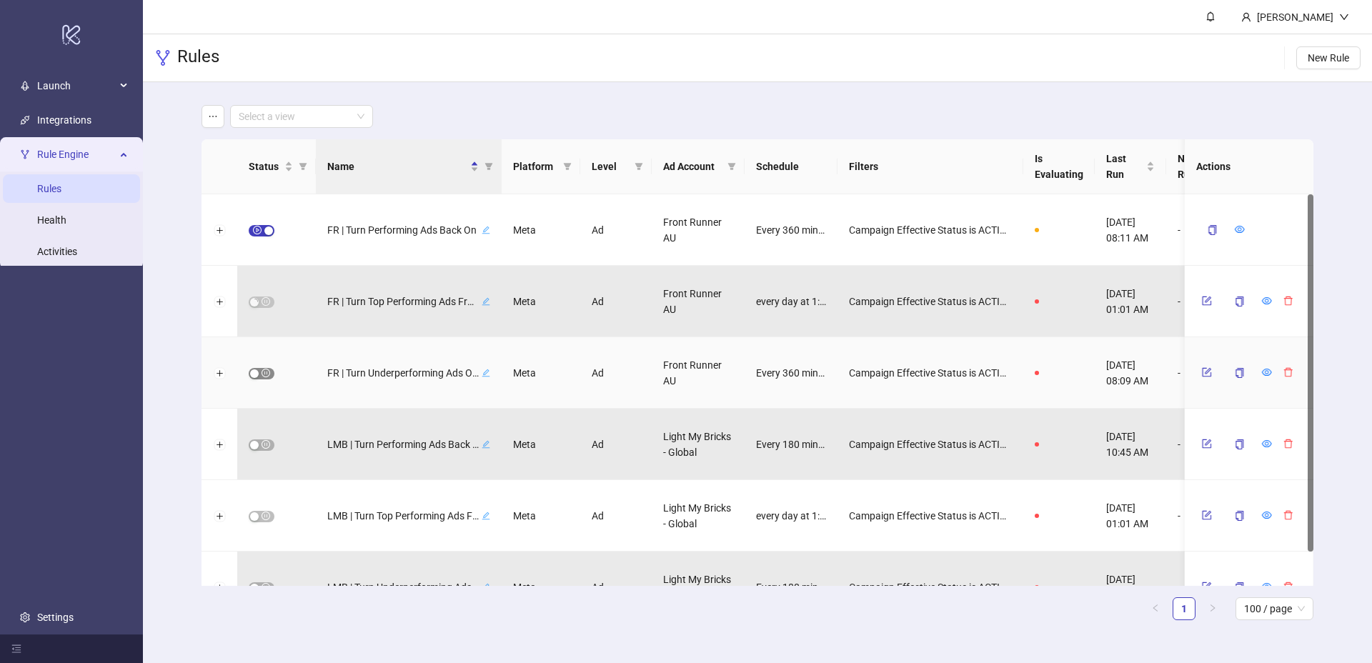
click at [259, 372] on button "button" at bounding box center [262, 373] width 26 height 11
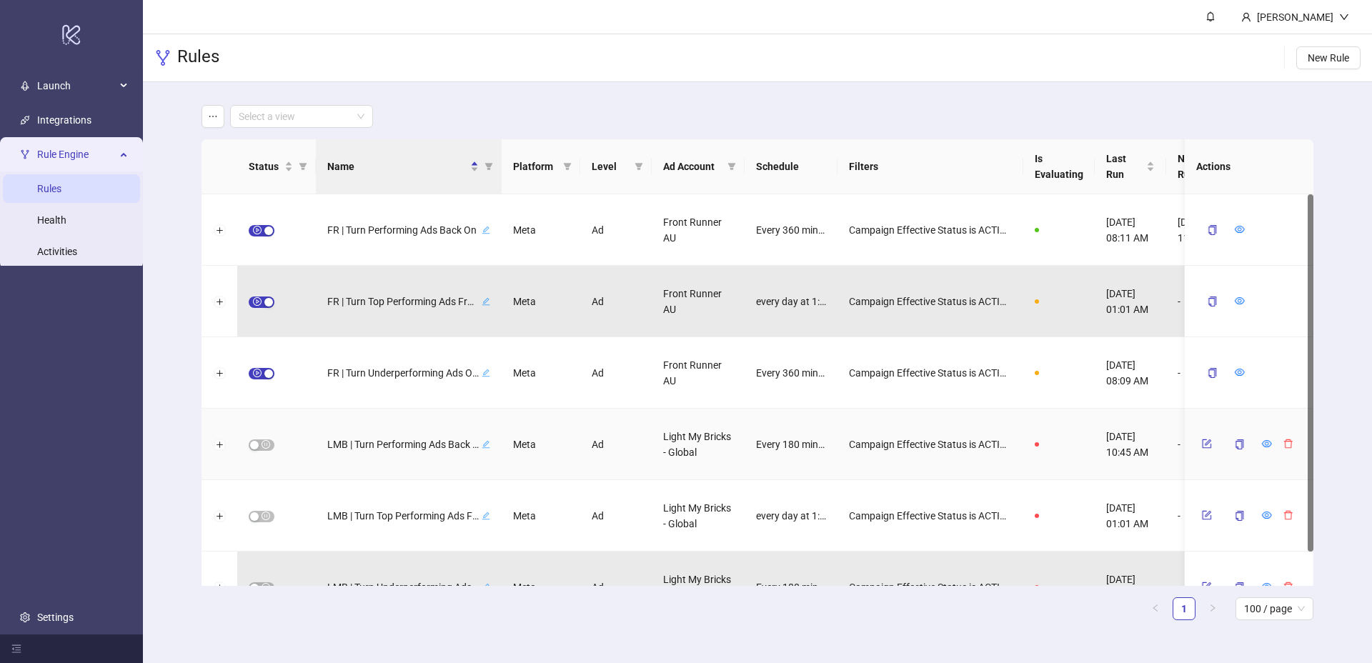
click at [259, 449] on span "button" at bounding box center [262, 444] width 26 height 11
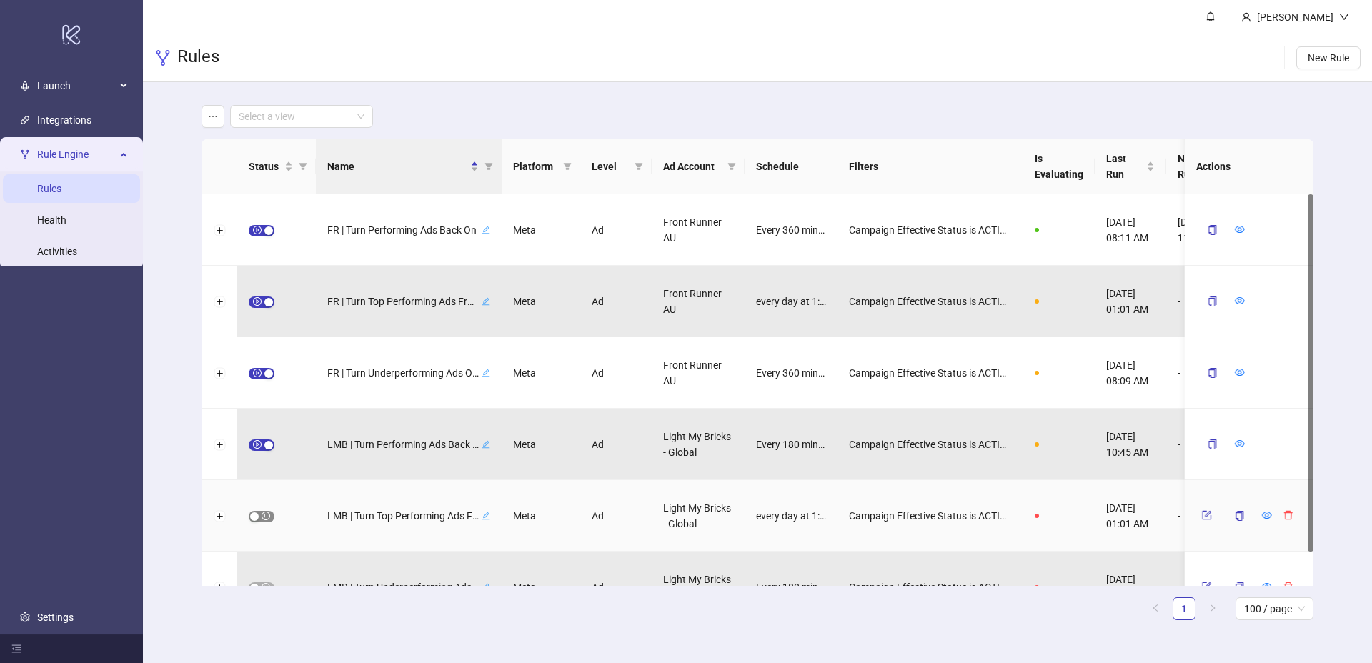
click at [261, 514] on span "button" at bounding box center [262, 516] width 26 height 11
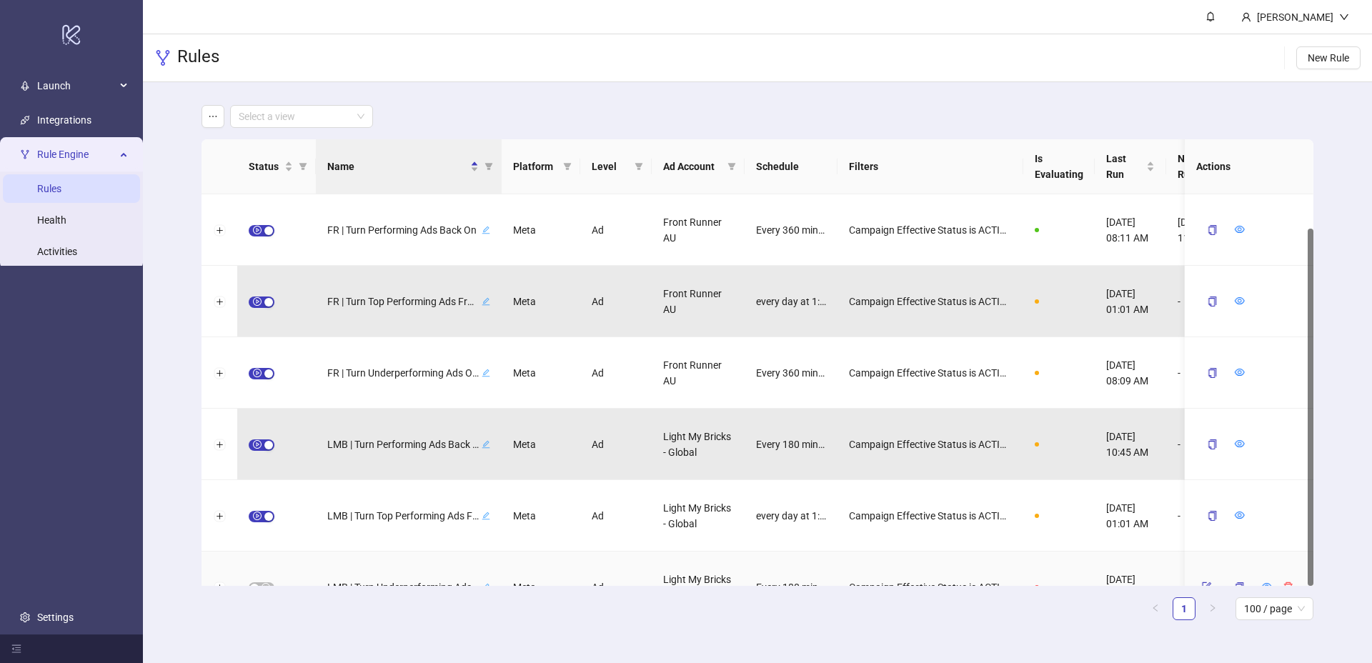
scroll to position [37, 0]
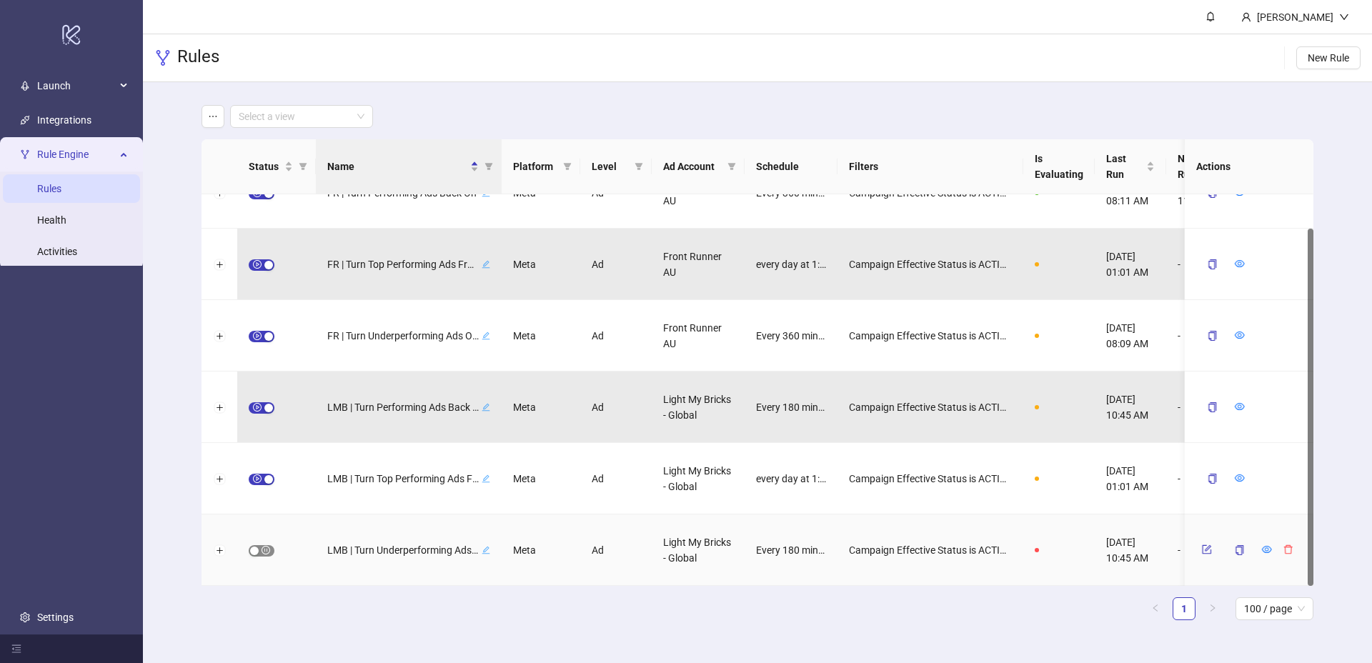
click at [264, 552] on span "button" at bounding box center [262, 550] width 26 height 11
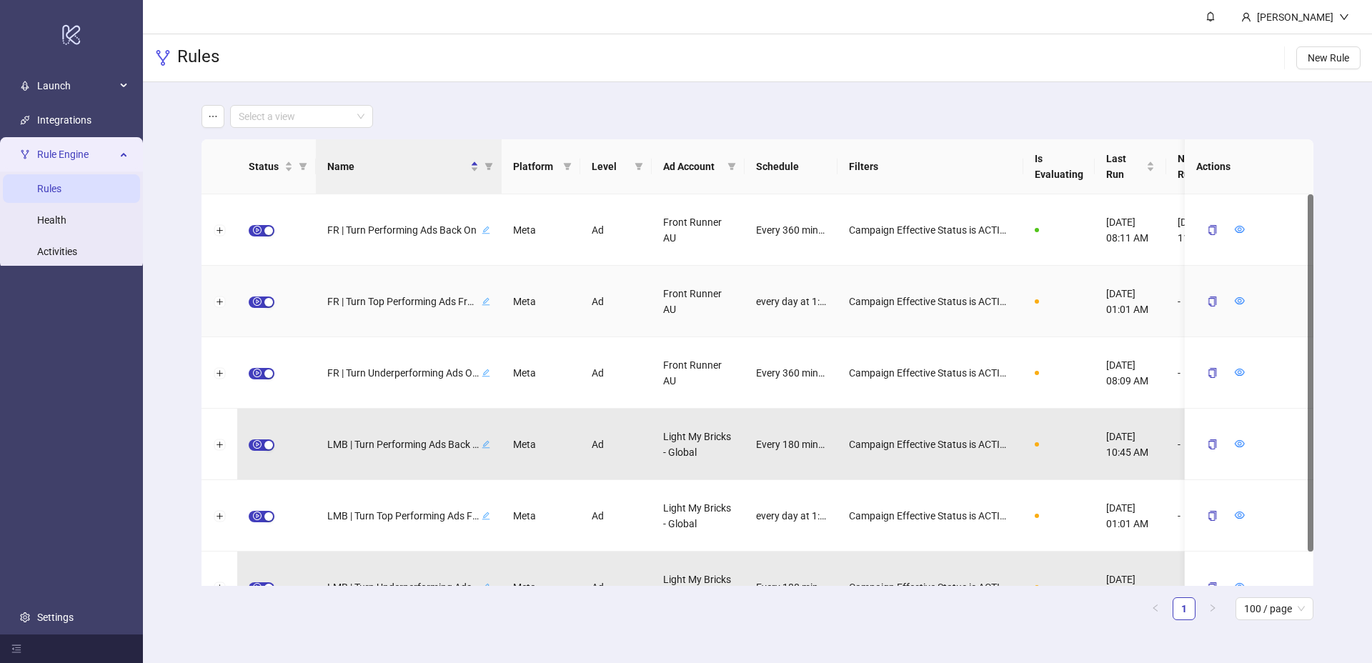
scroll to position [0, 53]
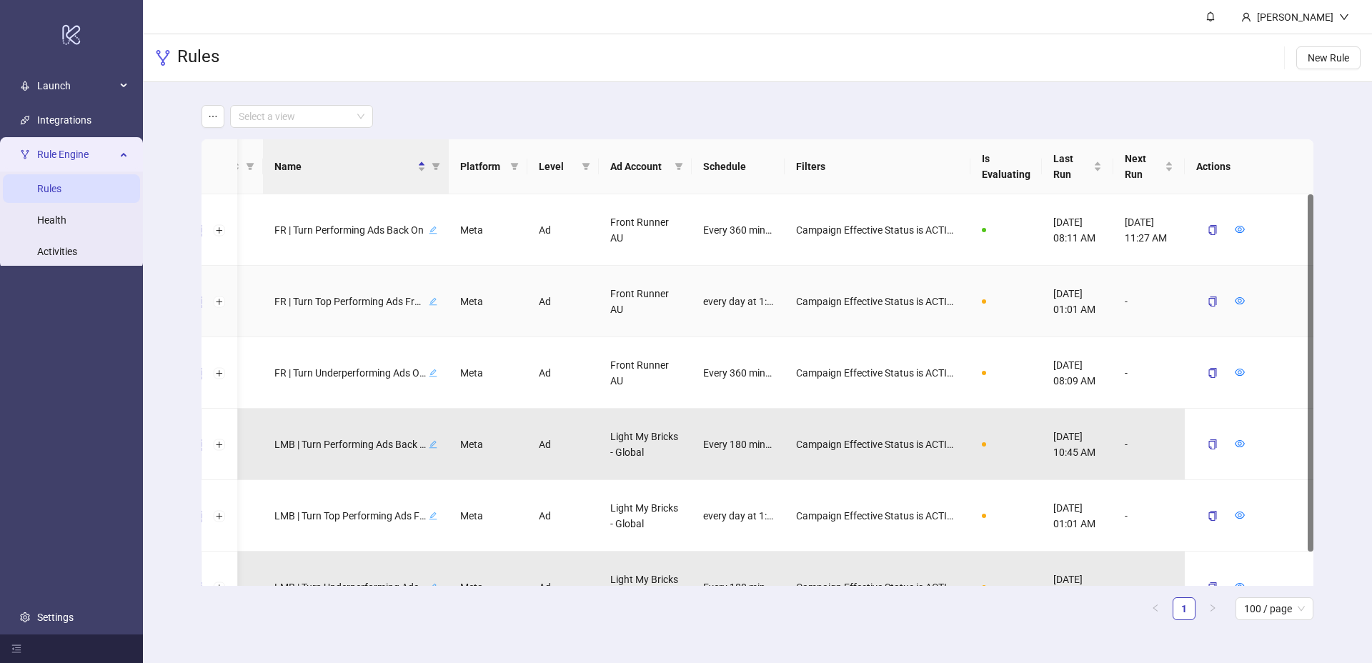
scroll to position [37, 0]
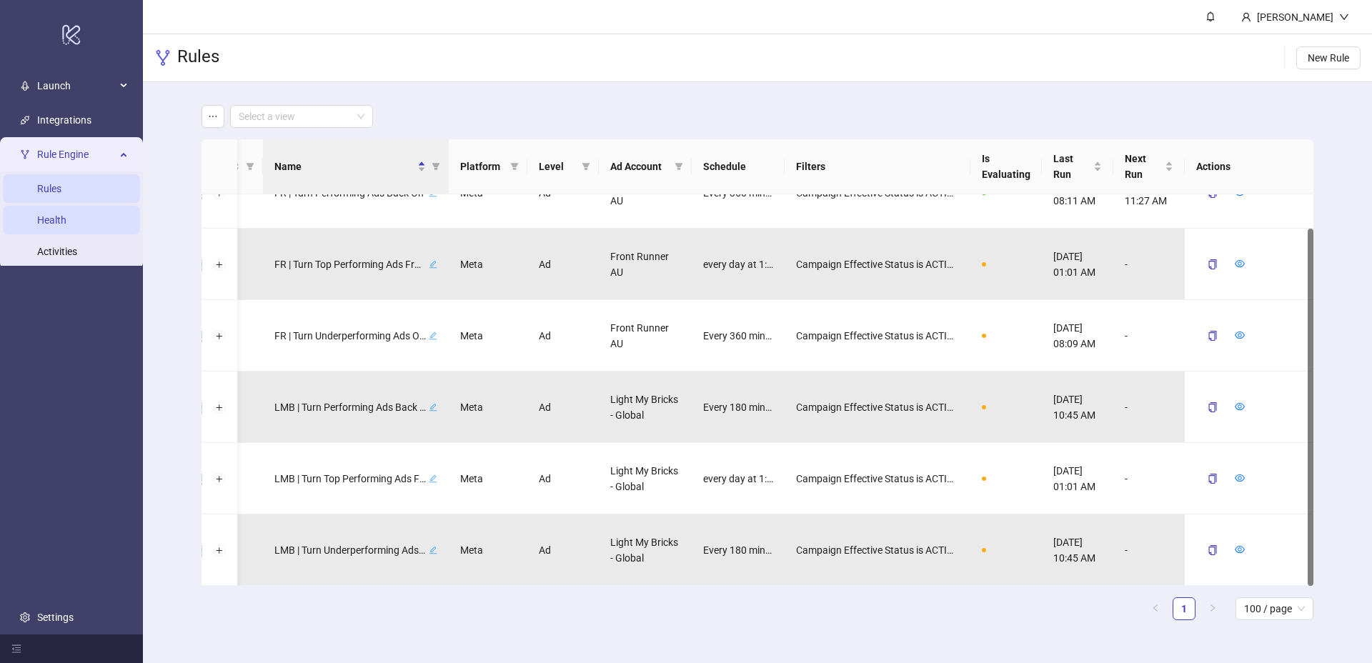
click at [66, 225] on link "Health" at bounding box center [51, 219] width 29 height 11
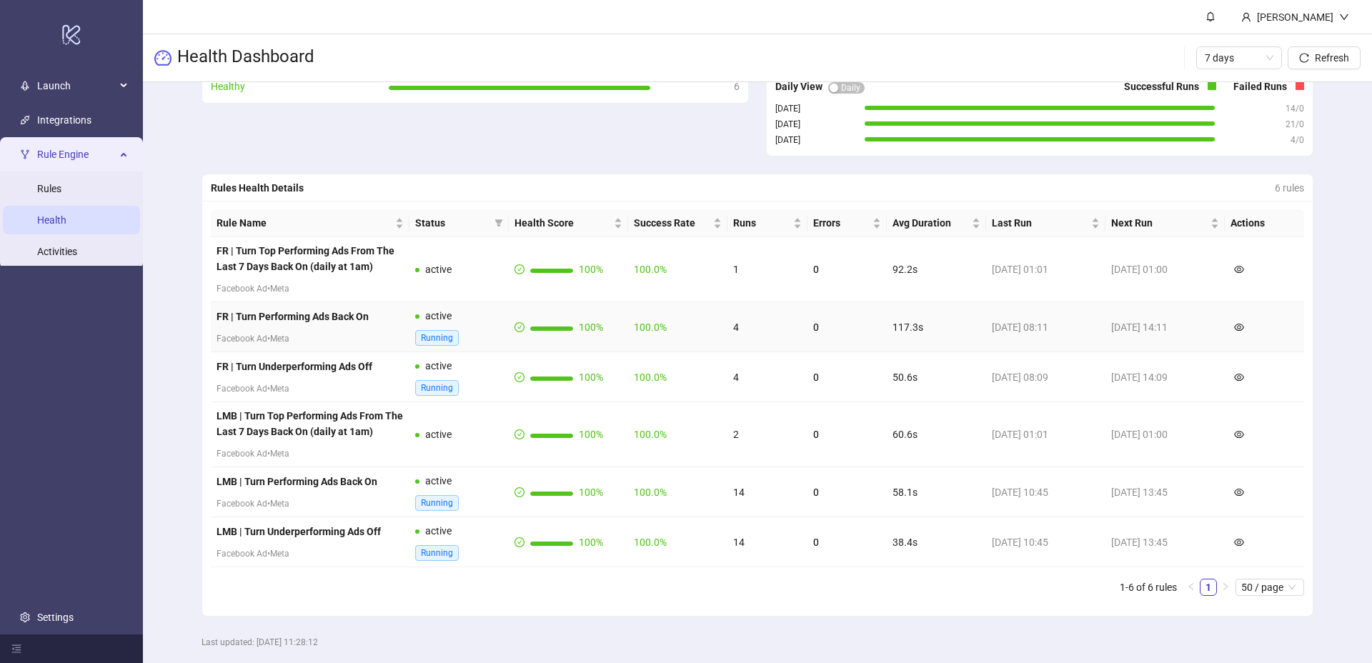
scroll to position [230, 0]
